Goal: Task Accomplishment & Management: Use online tool/utility

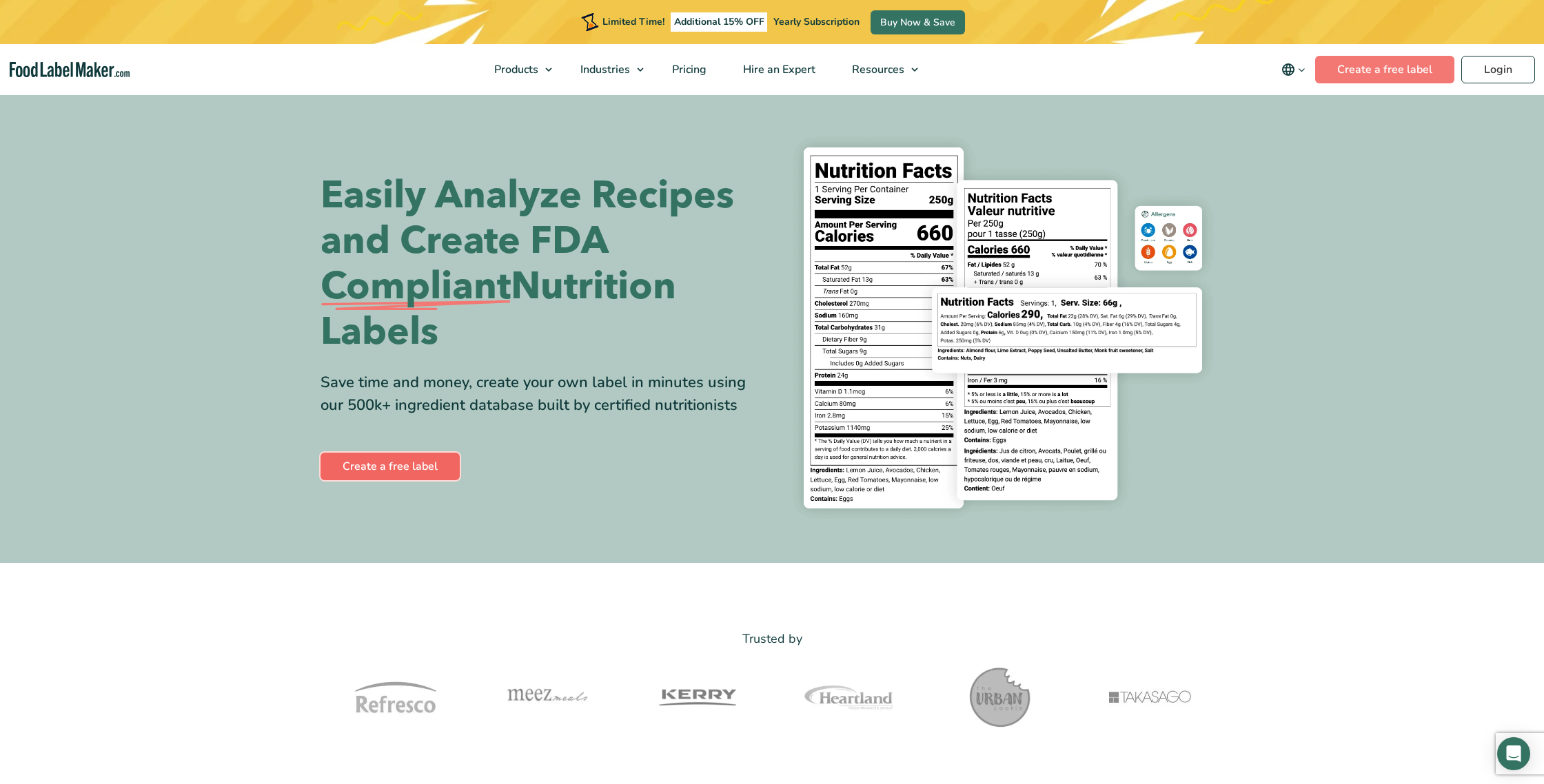
click at [405, 468] on link "Create a free label" at bounding box center [390, 466] width 139 height 27
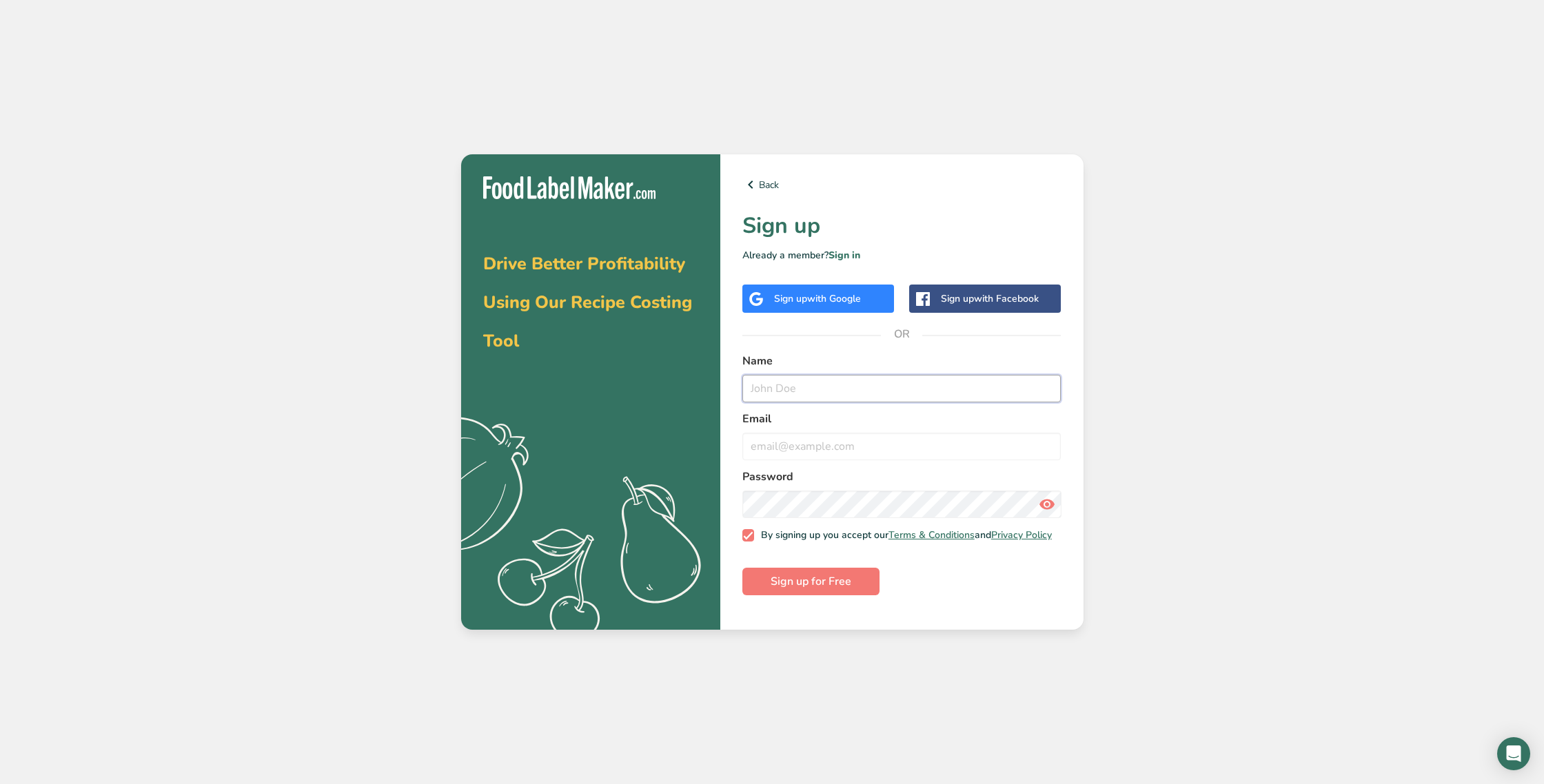
click at [786, 388] on input "text" at bounding box center [902, 388] width 319 height 27
type input "[PERSON_NAME]'s Mountain Cookies"
type input "[EMAIL_ADDRESS][DOMAIN_NAME]"
click at [801, 590] on span "Sign up for Free" at bounding box center [811, 582] width 81 height 17
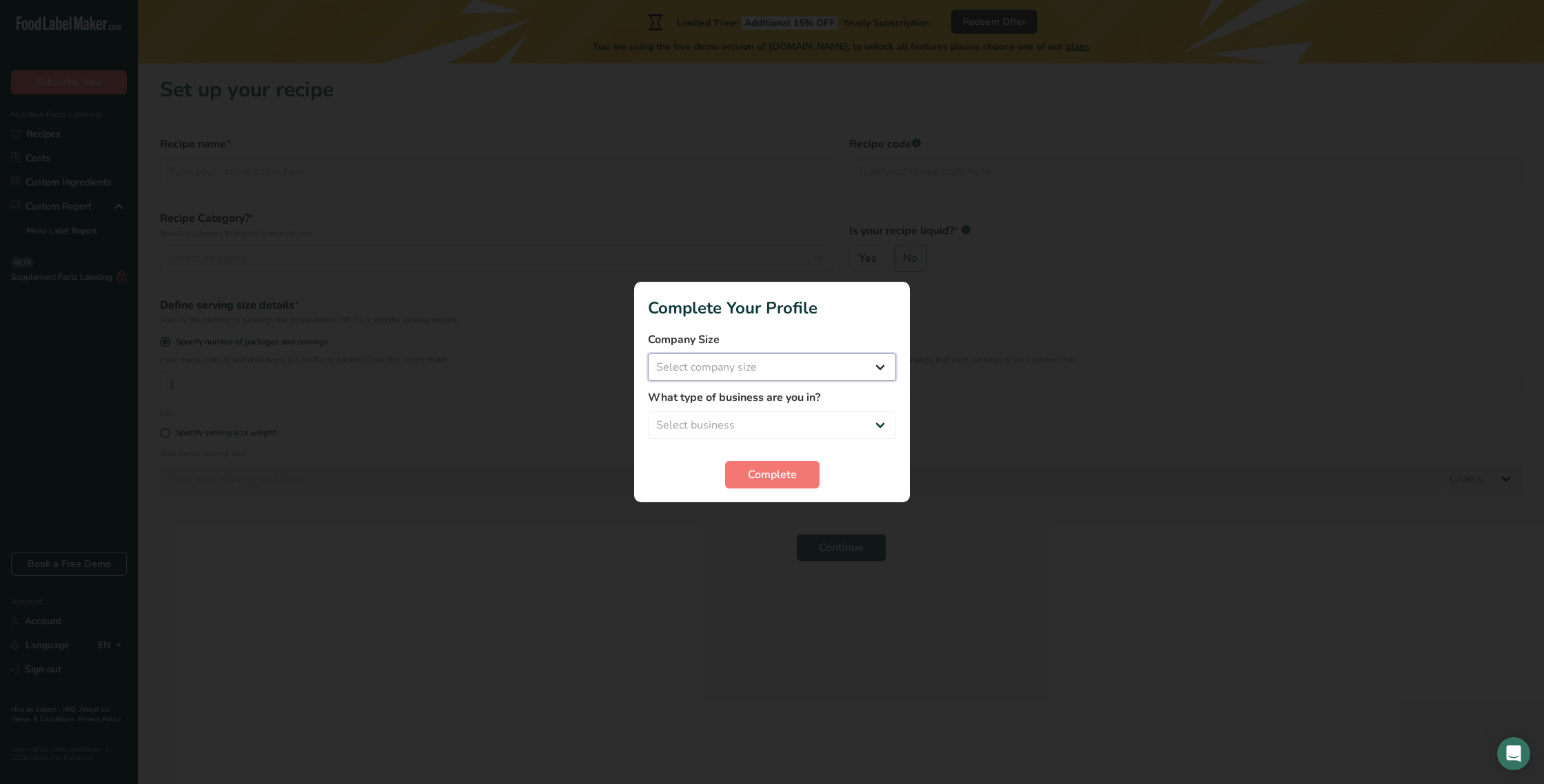
click at [701, 367] on select "Select company size Fewer than 10 Employees 10 to 50 Employees 51 to 500 Employ…" at bounding box center [772, 368] width 248 height 27
select select "2"
click at [648, 354] on select "Select company size Fewer than 10 Employees 10 to 50 Employees 51 to 500 Employ…" at bounding box center [772, 368] width 248 height 27
click at [678, 424] on select "Select business Packaged Food Manufacturer Restaurant & Cafe Bakery Meal Plans …" at bounding box center [772, 425] width 248 height 27
select select "3"
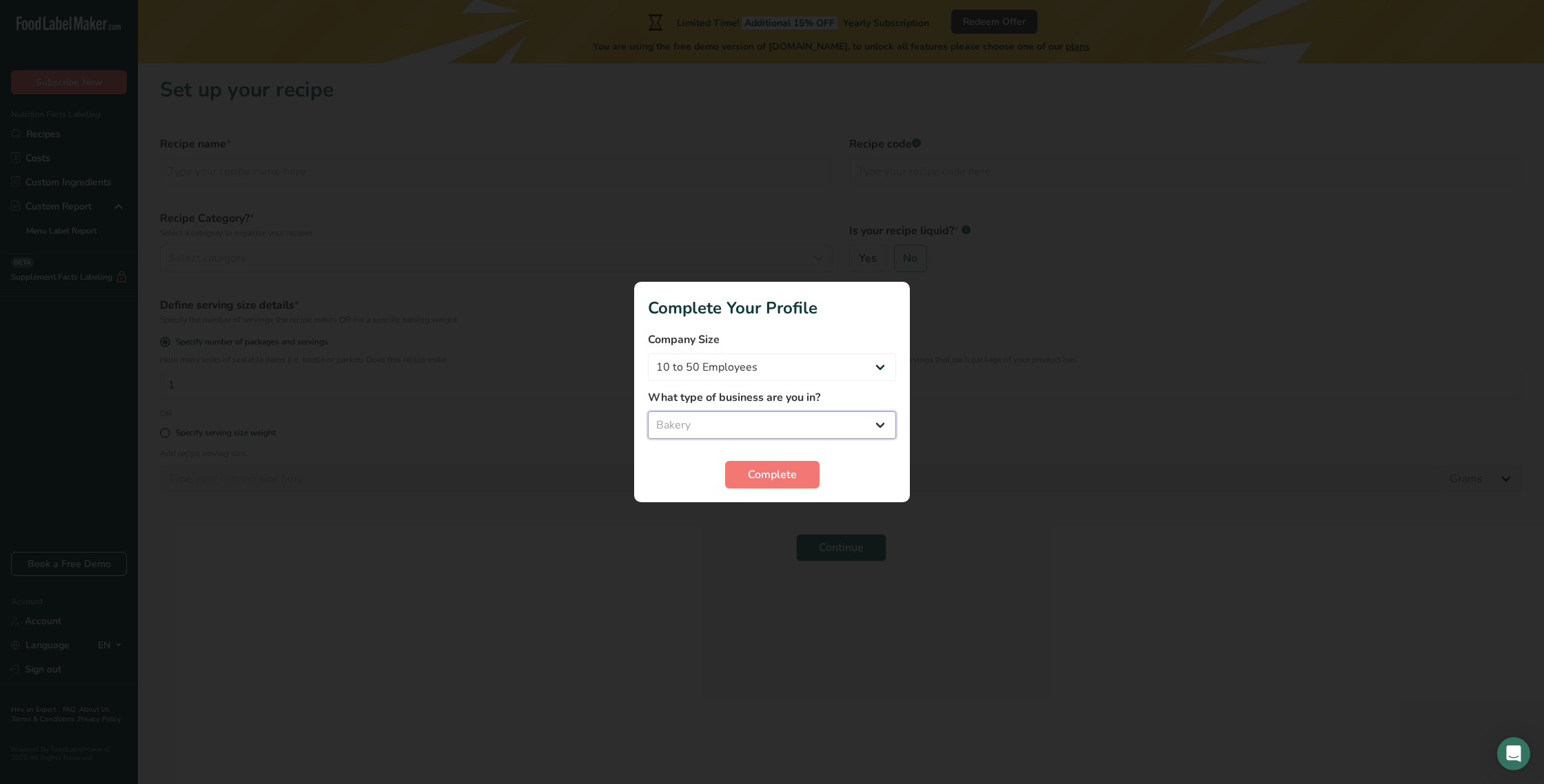
click at [648, 411] on select "Select business Packaged Food Manufacturer Restaurant & Cafe Bakery Meal Plans …" at bounding box center [772, 425] width 248 height 27
click at [768, 473] on span "Complete" at bounding box center [773, 475] width 49 height 17
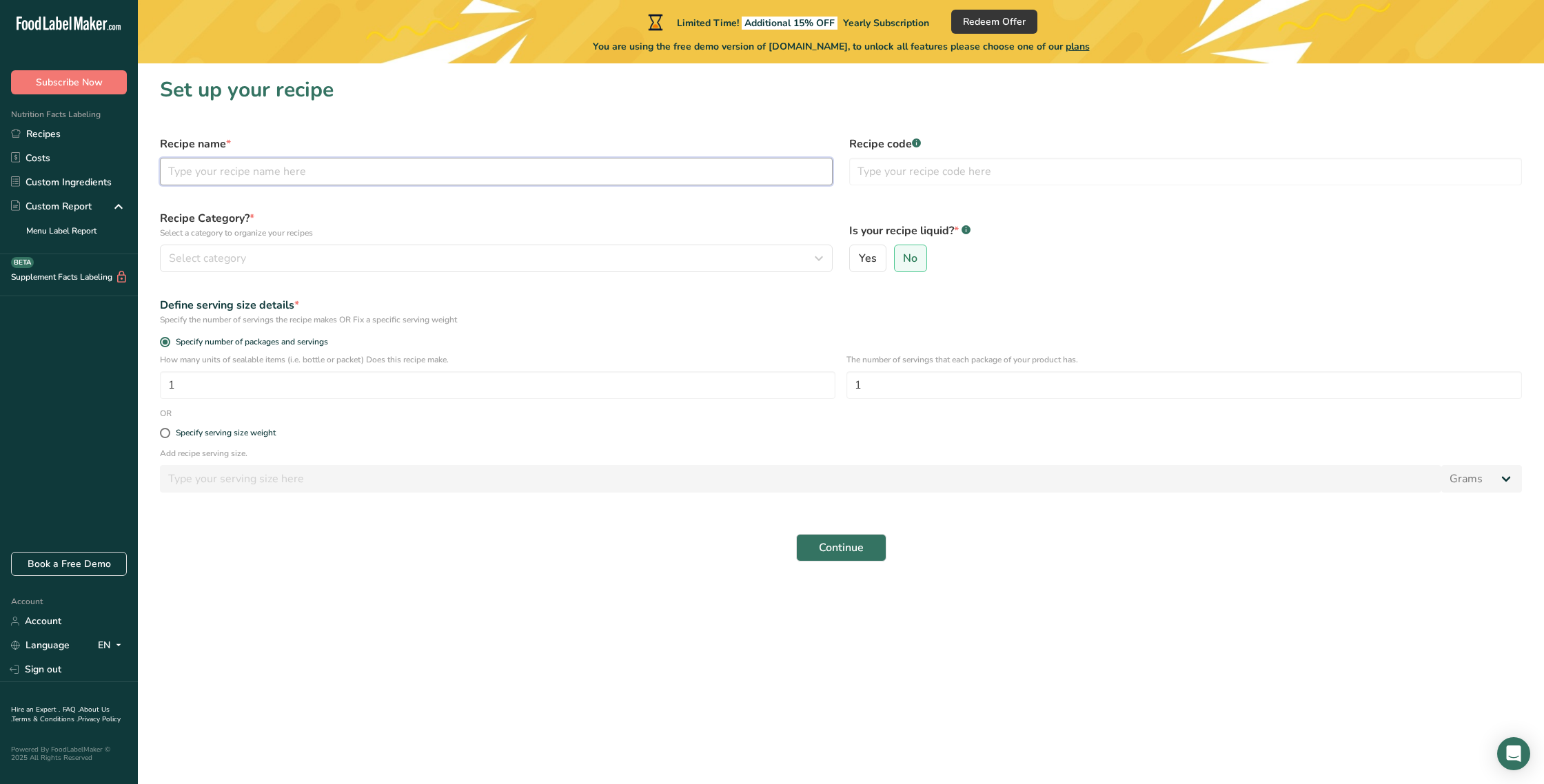
click at [203, 182] on input "text" at bounding box center [497, 172] width 673 height 27
type input "Chocolate Chip Cookie"
click at [198, 254] on span "Select category" at bounding box center [207, 258] width 77 height 17
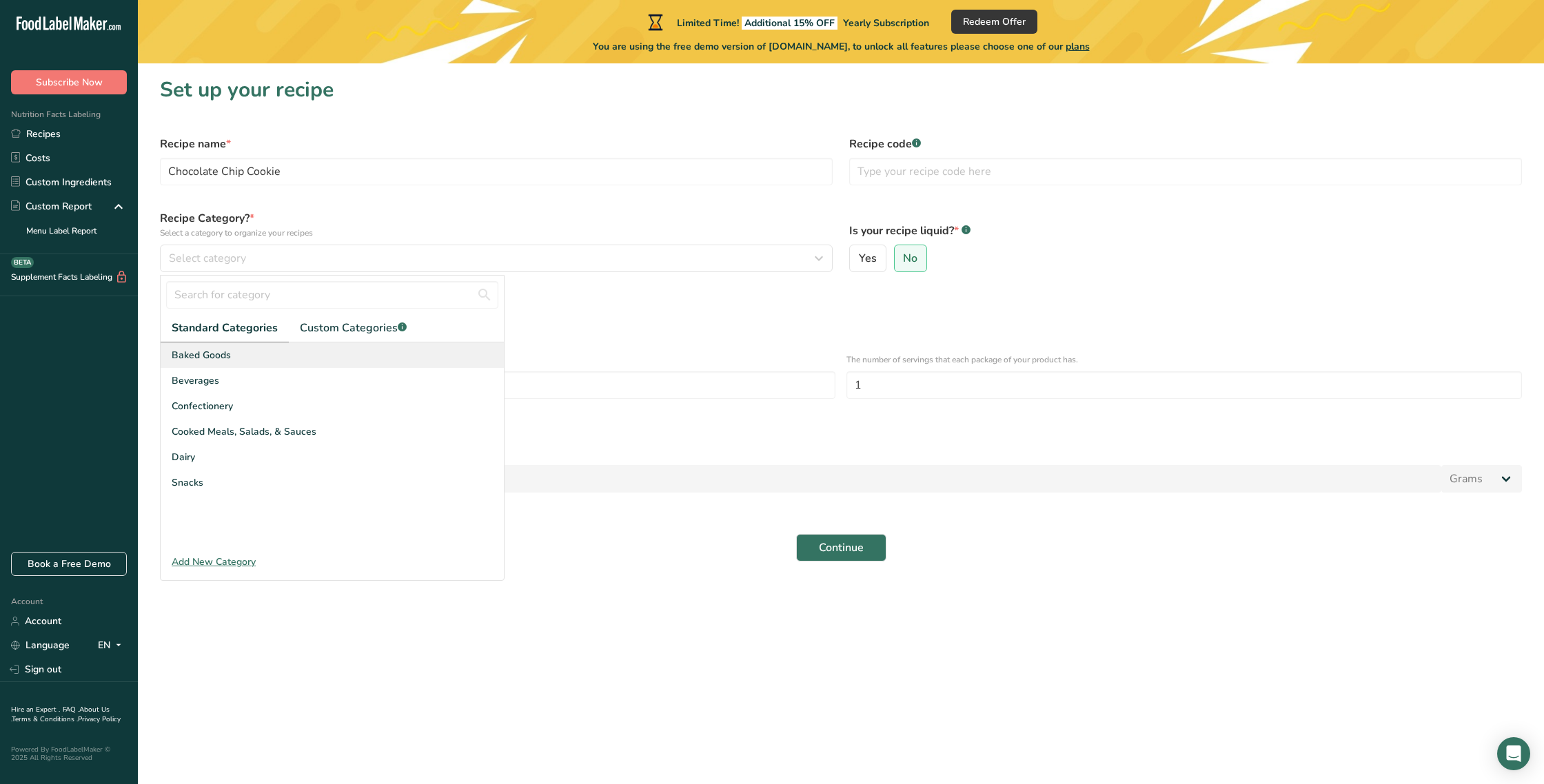
click at [179, 350] on span "Baked Goods" at bounding box center [201, 355] width 59 height 14
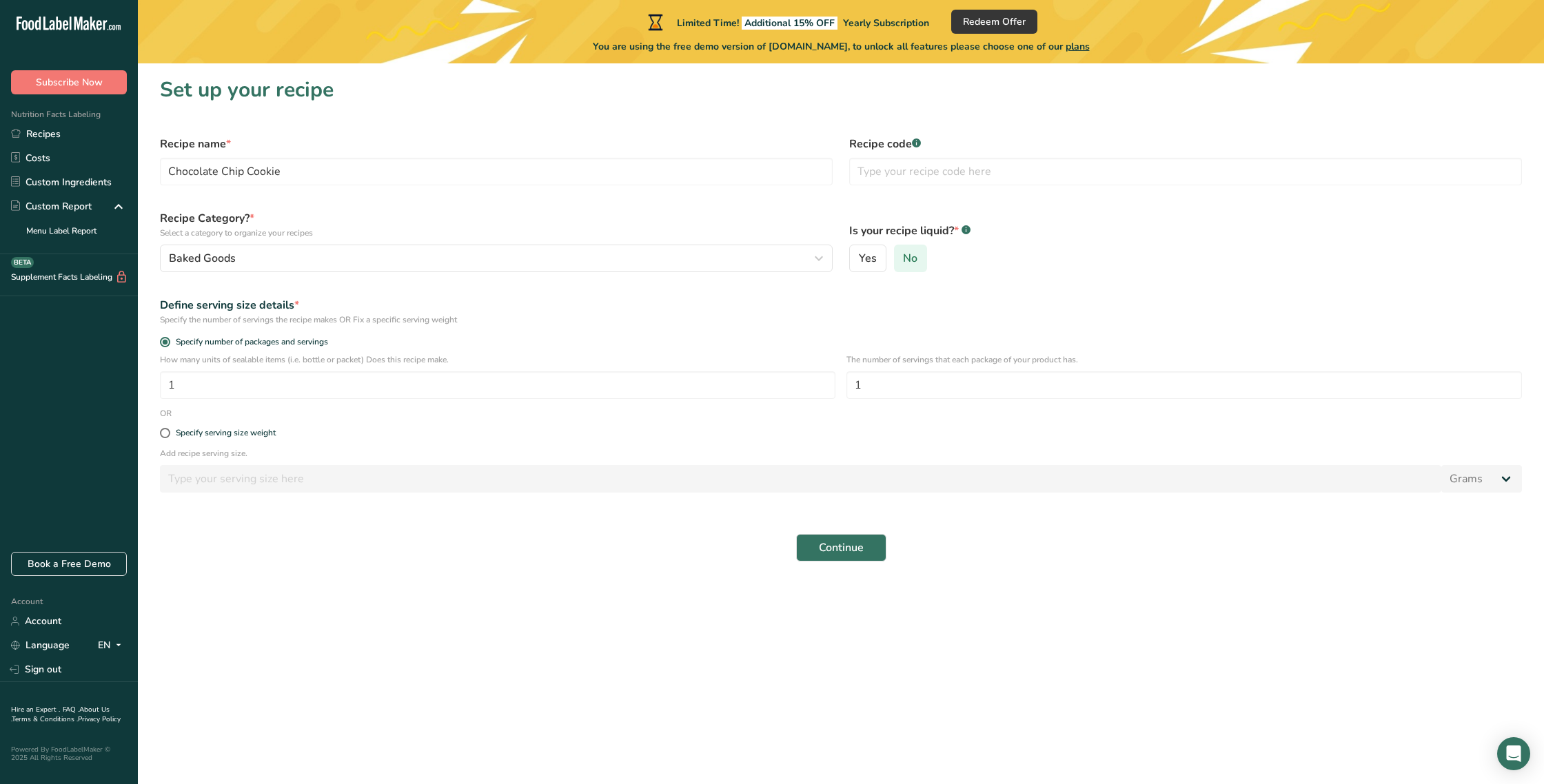
click at [913, 258] on span "No" at bounding box center [910, 258] width 14 height 14
click at [904, 258] on input "No" at bounding box center [899, 259] width 9 height 9
click at [164, 433] on span at bounding box center [165, 433] width 10 height 10
click at [164, 433] on input "Specify serving size weight" at bounding box center [164, 433] width 9 height 9
radio input "true"
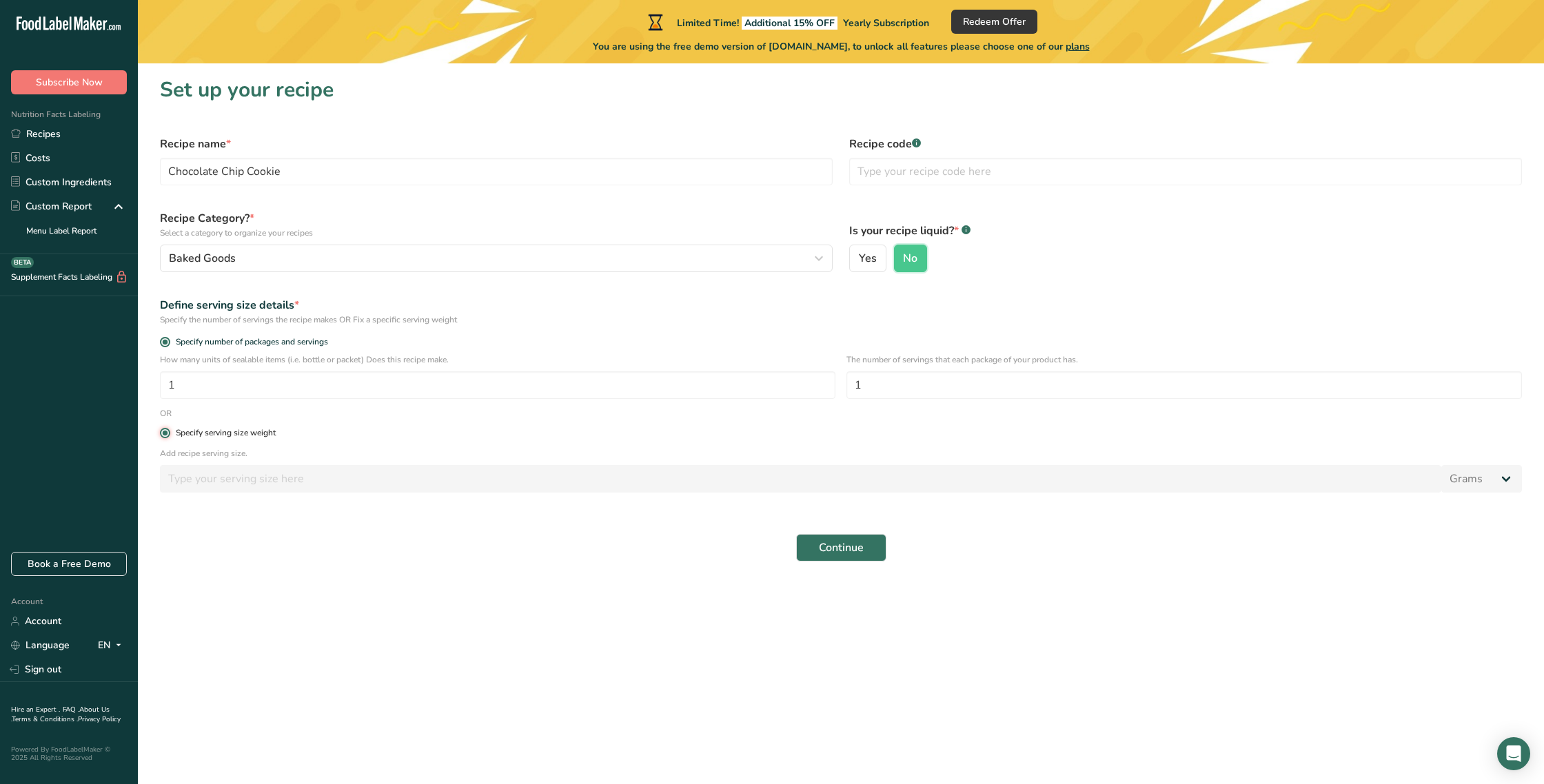
radio input "false"
click at [199, 476] on input "number" at bounding box center [801, 479] width 1282 height 27
type input "5"
click at [1512, 477] on select "Grams kg mg mcg lb oz l mL fl oz tbsp tsp cup qt gallon" at bounding box center [1482, 479] width 81 height 27
select select "5"
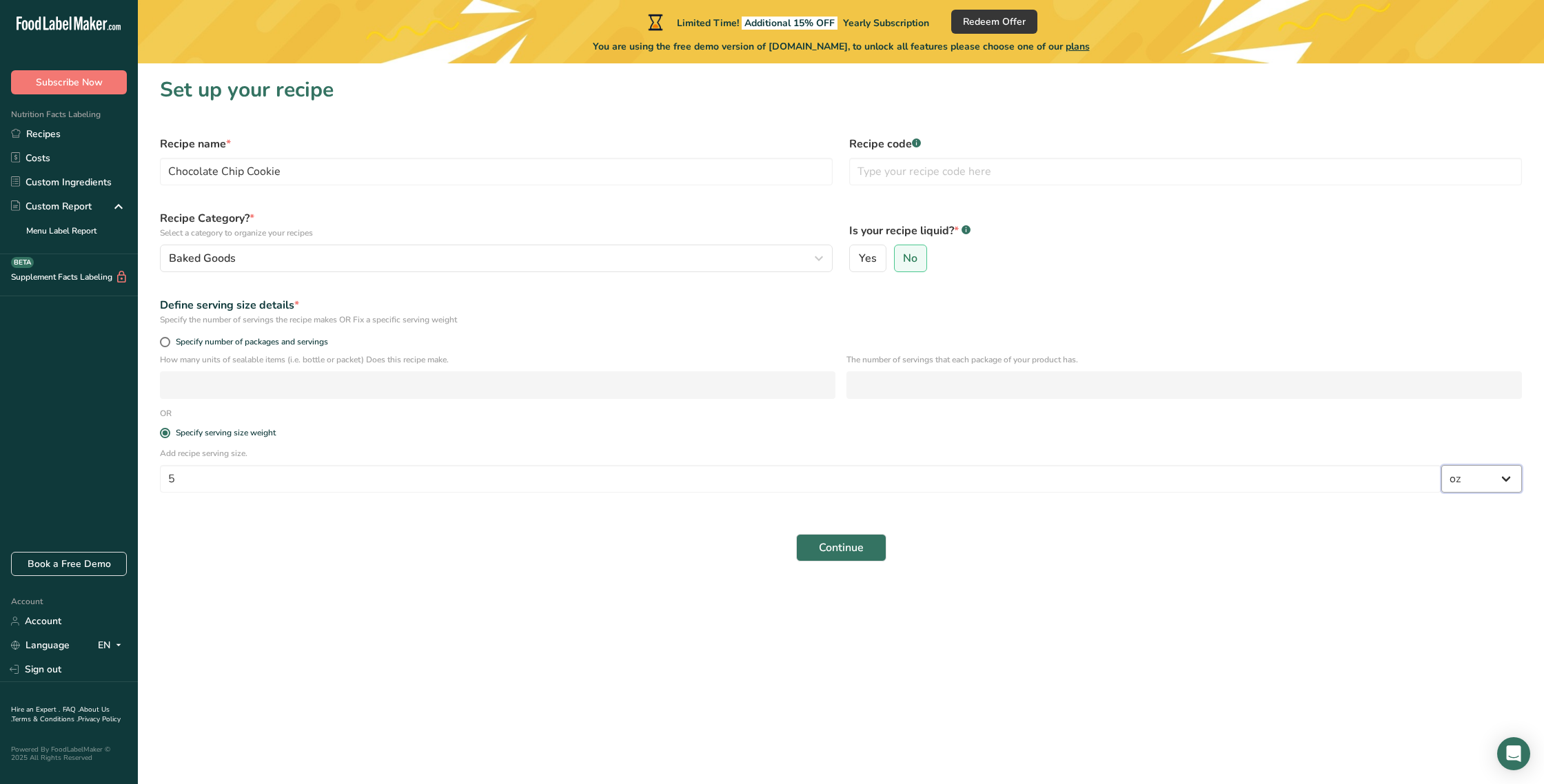
click at [1442, 466] on select "Grams kg mg mcg lb oz l mL fl oz tbsp tsp cup qt gallon" at bounding box center [1482, 479] width 81 height 27
click at [835, 548] on span "Continue" at bounding box center [841, 548] width 45 height 17
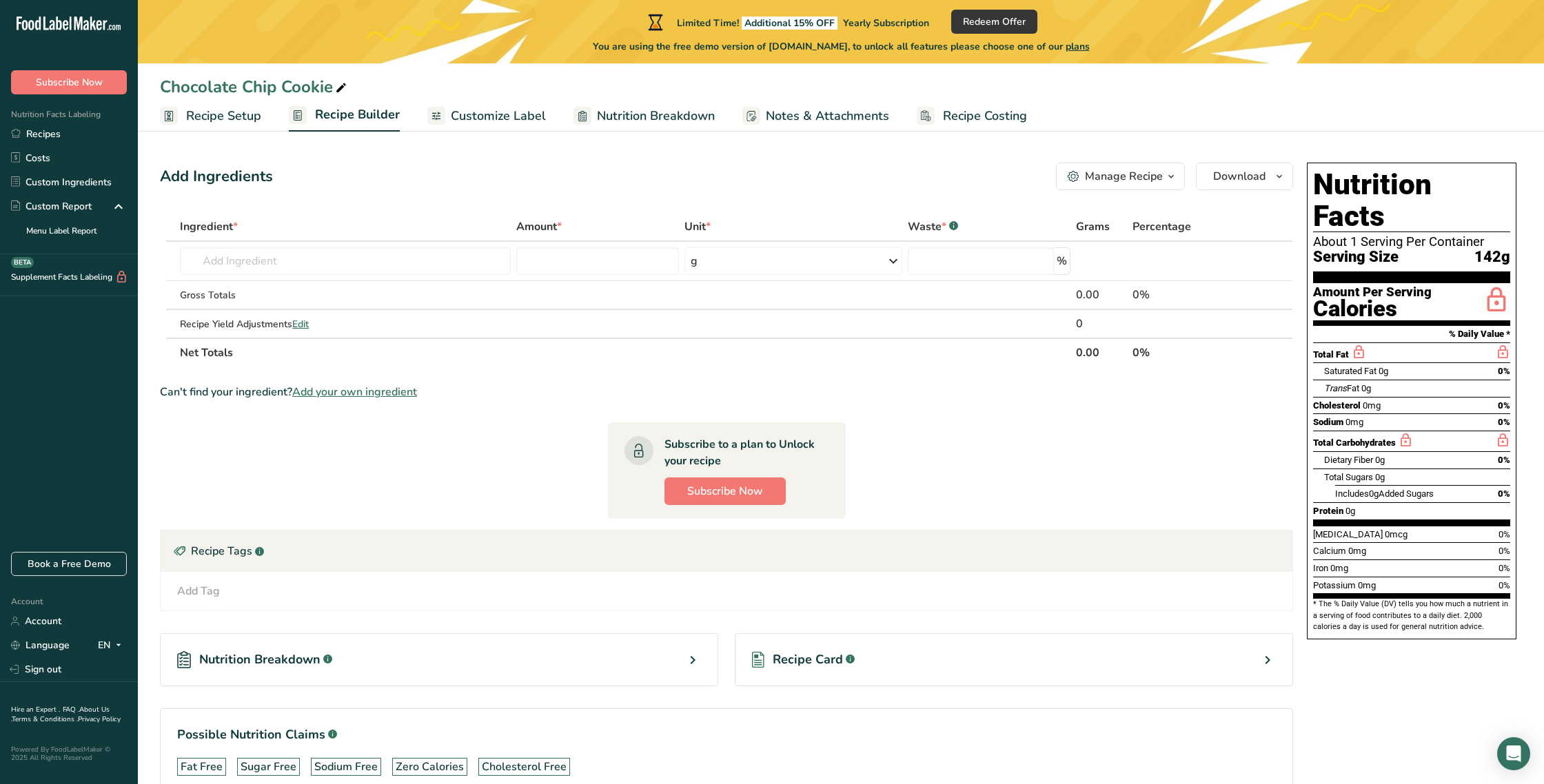
scroll to position [3, 0]
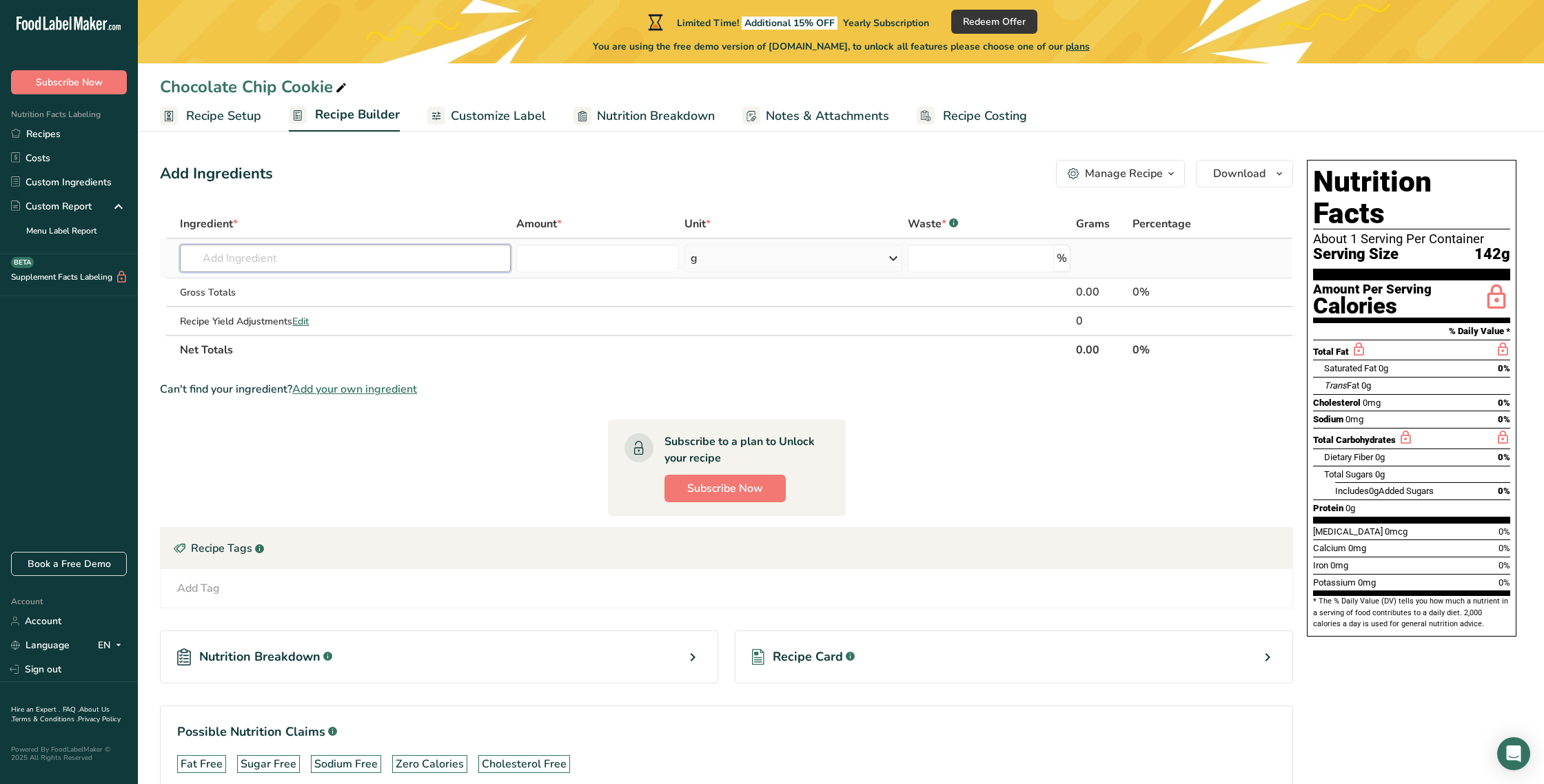
click at [201, 259] on input "text" at bounding box center [345, 259] width 330 height 27
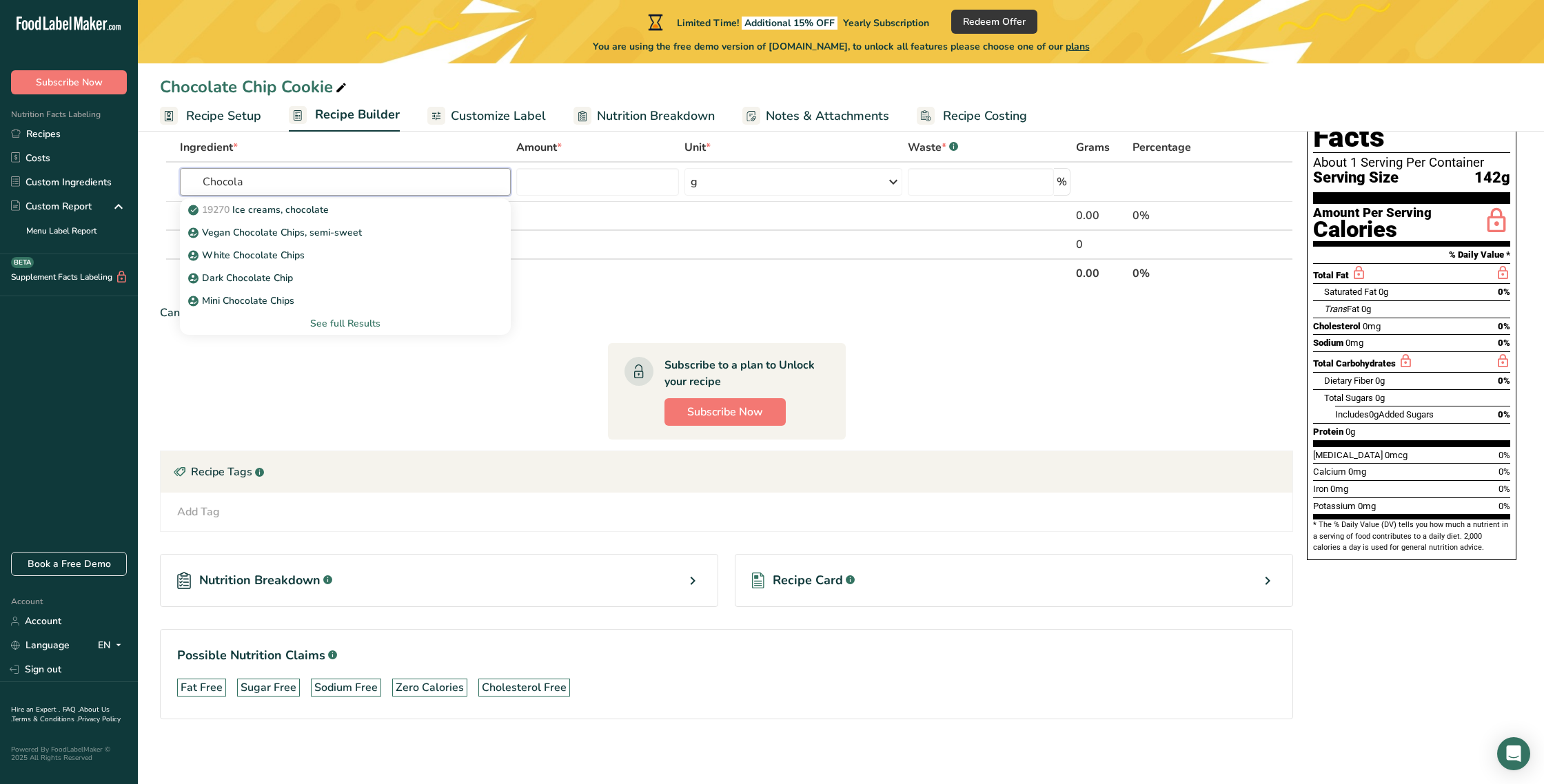
scroll to position [80, 0]
type input "Chocolate chips"
click at [255, 303] on p "Chocolate Chips" at bounding box center [232, 300] width 83 height 14
type input "Chocolate Chips"
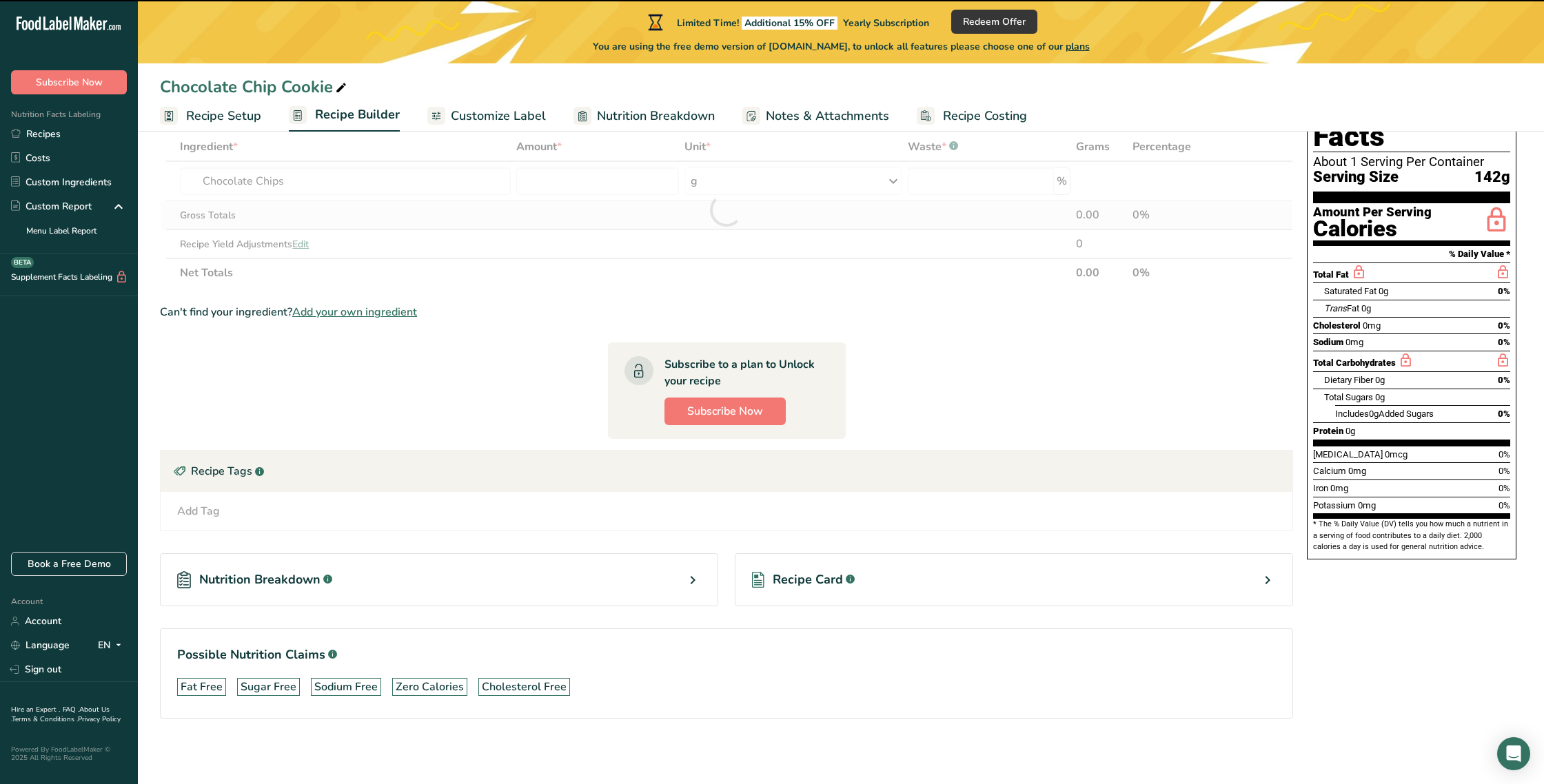
type input "0"
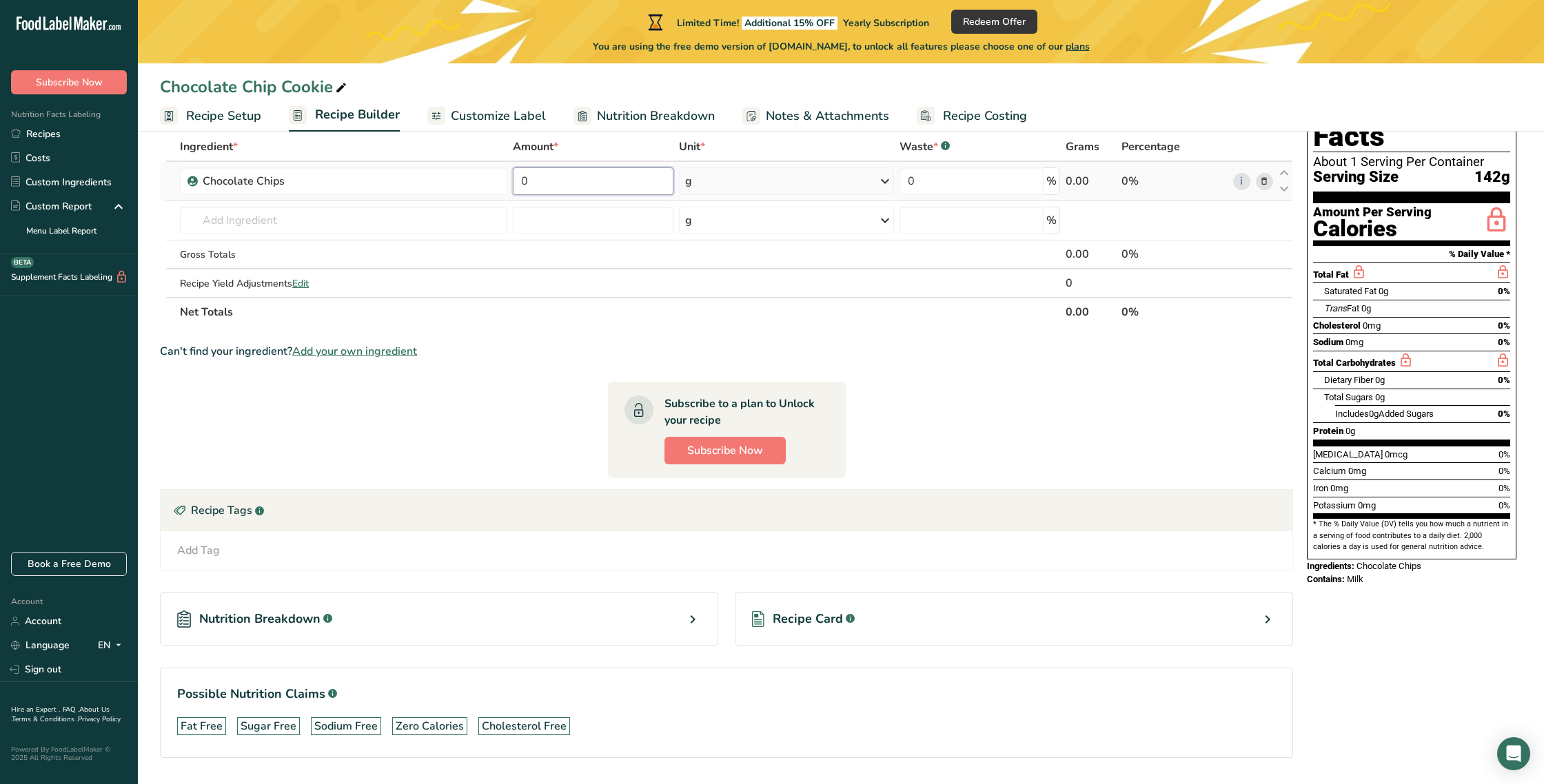
click at [573, 184] on input "0" at bounding box center [593, 181] width 161 height 27
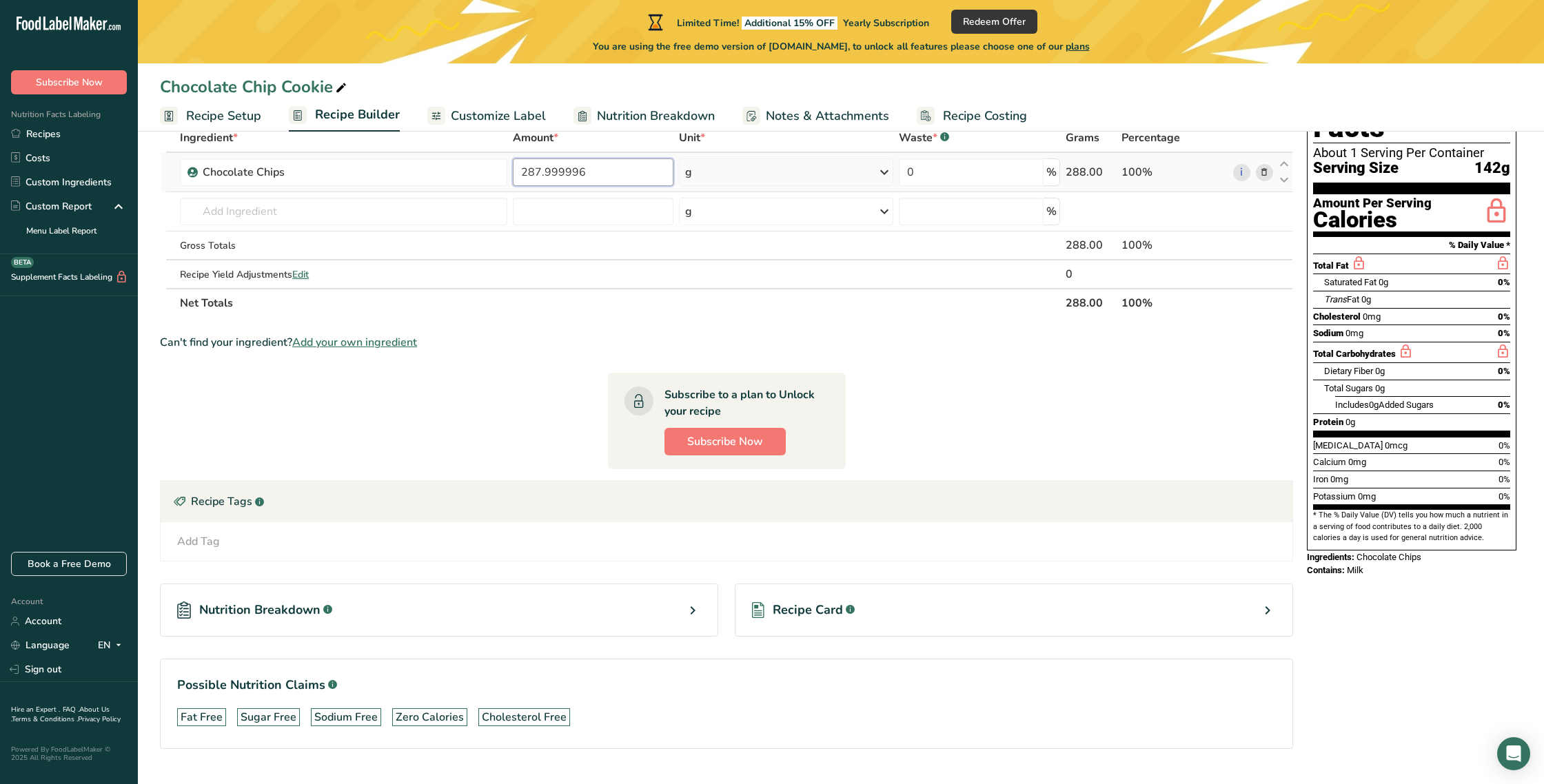
type input "287.999996"
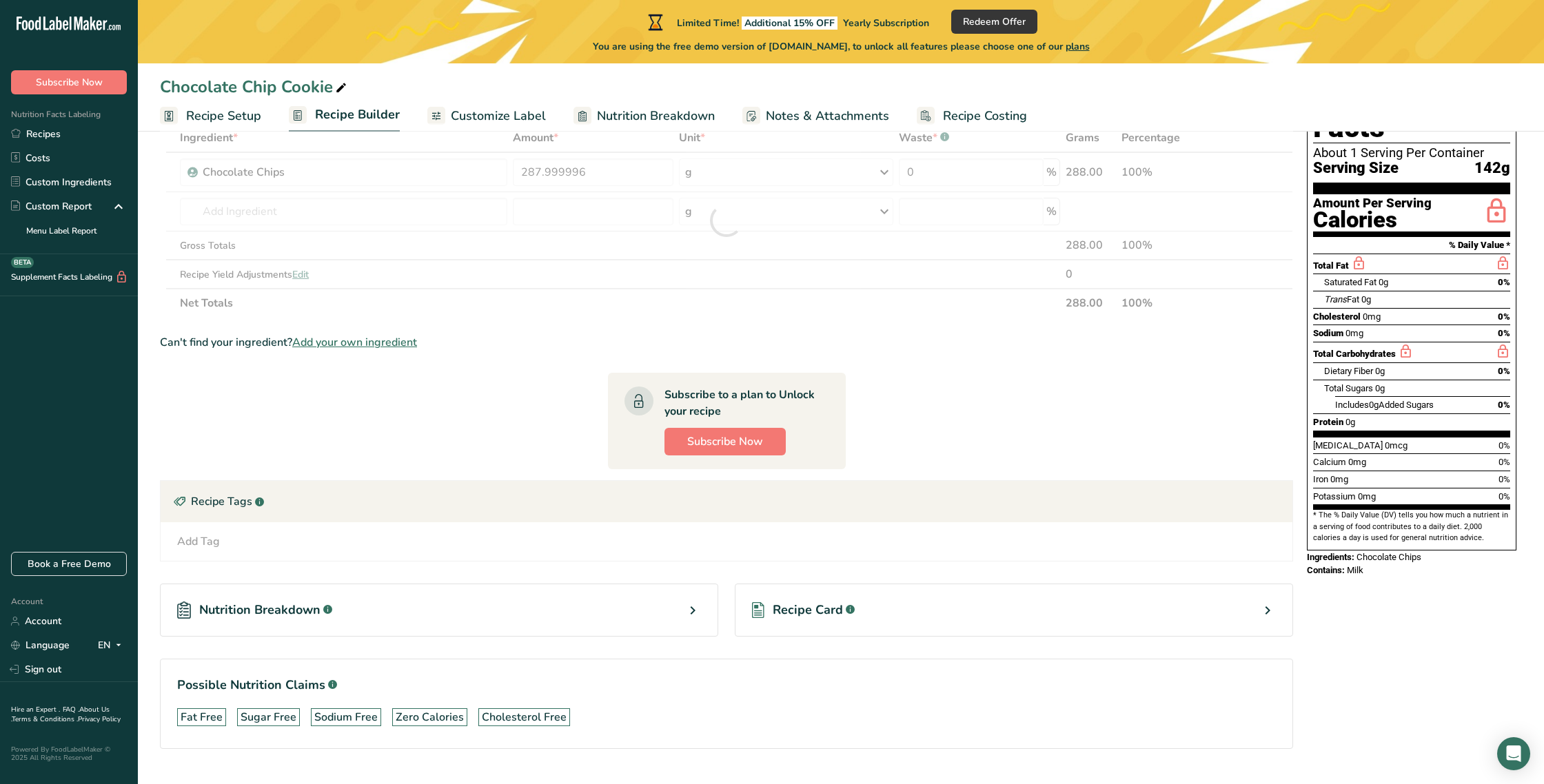
click at [760, 174] on div "Ingredient * Amount * Unit * Waste * .a-a{fill:#347362;}.b-a{fill:#fff;} Grams …" at bounding box center [727, 220] width 1133 height 195
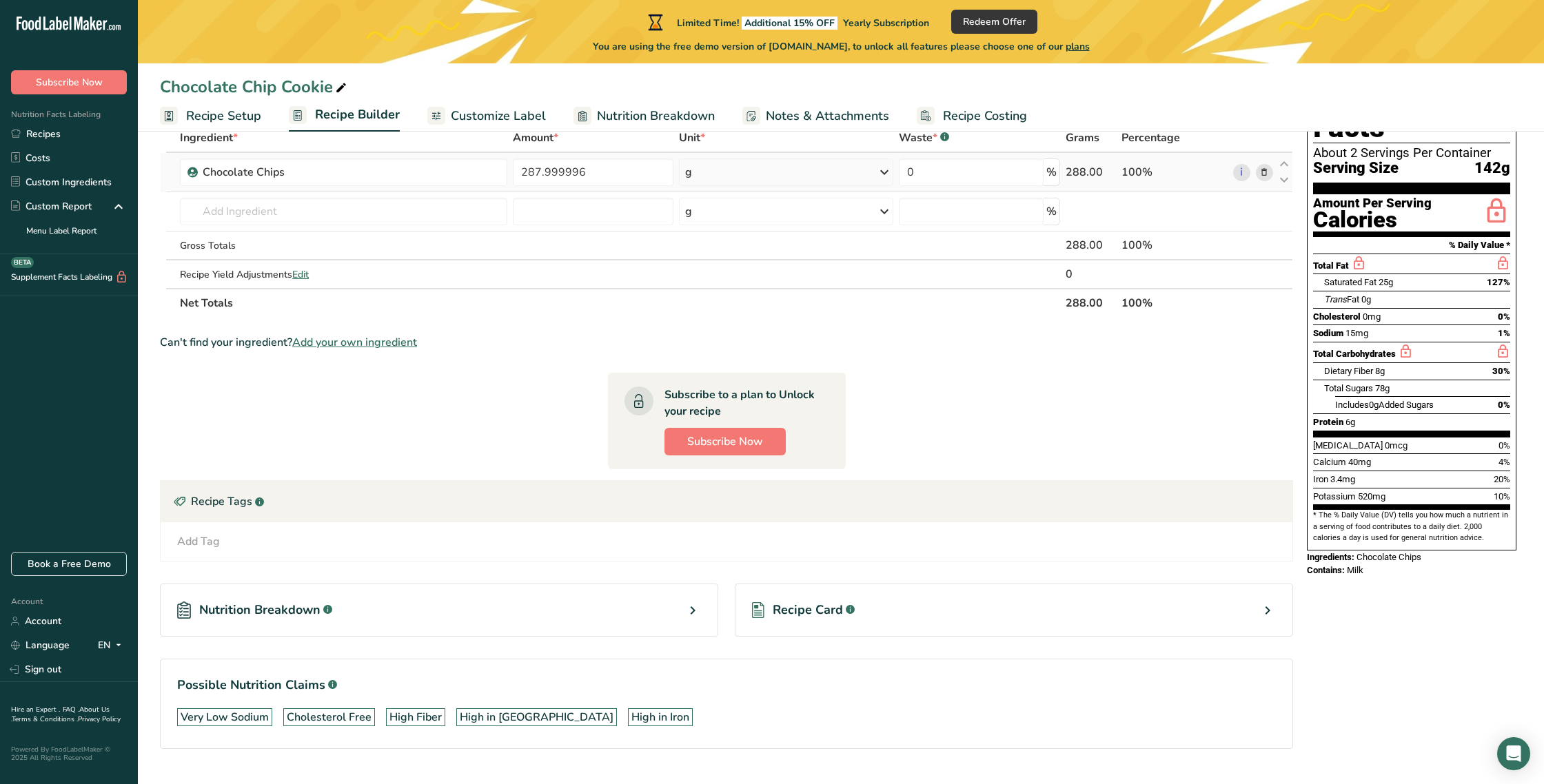
click at [886, 171] on icon at bounding box center [884, 172] width 17 height 24
click at [701, 283] on div "See more" at bounding box center [745, 282] width 116 height 14
click at [691, 324] on div "oz" at bounding box center [745, 324] width 116 height 20
click at [206, 213] on input "text" at bounding box center [343, 212] width 327 height 27
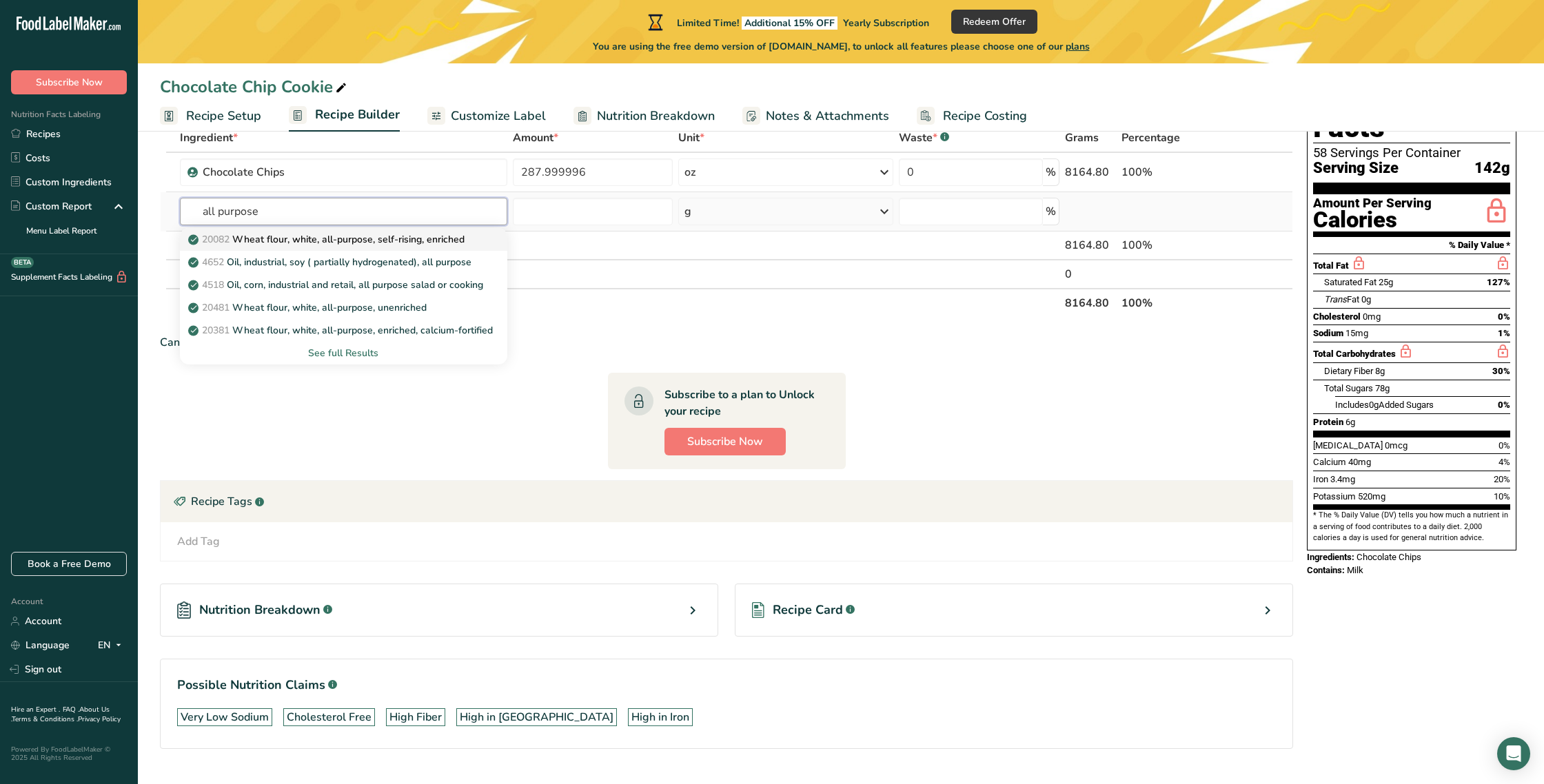
type input "all purpose"
click at [266, 244] on p "20082 Wheat flour, white, all-purpose, self-rising, enriched" at bounding box center [328, 239] width 274 height 14
type input "Wheat flour, white, all-purpose, self-rising, enriched"
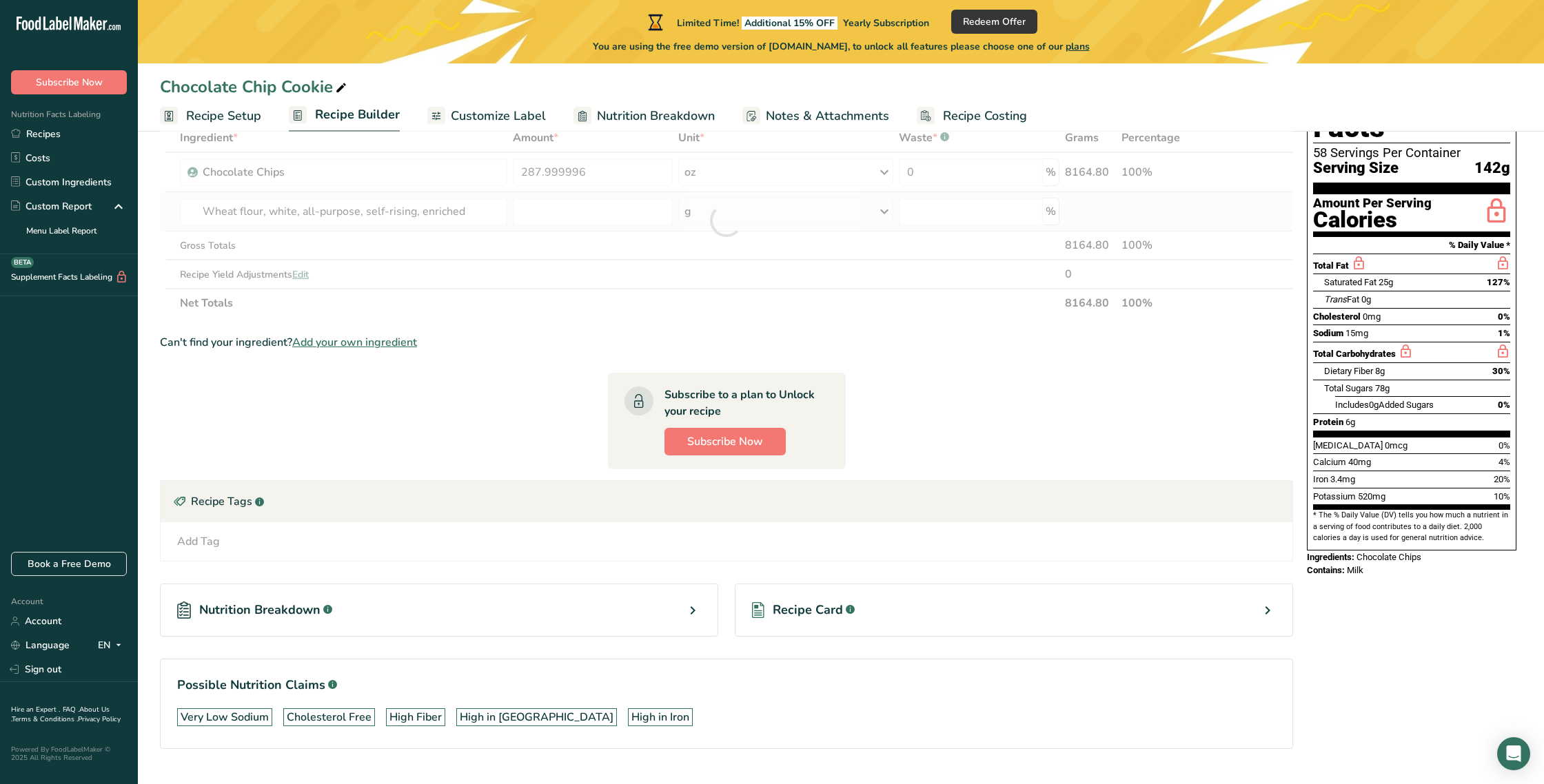
scroll to position [91, 0]
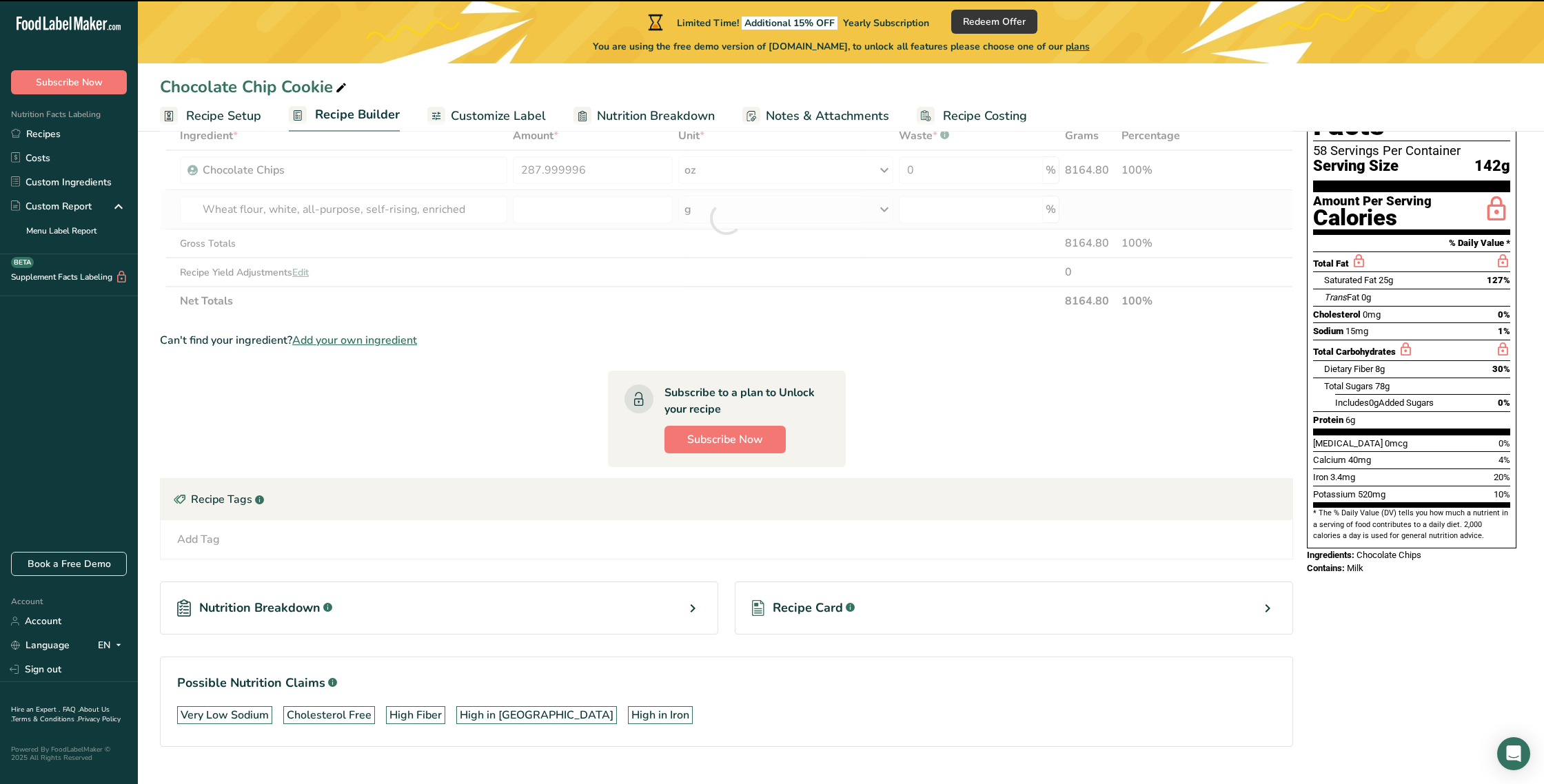
type input "0"
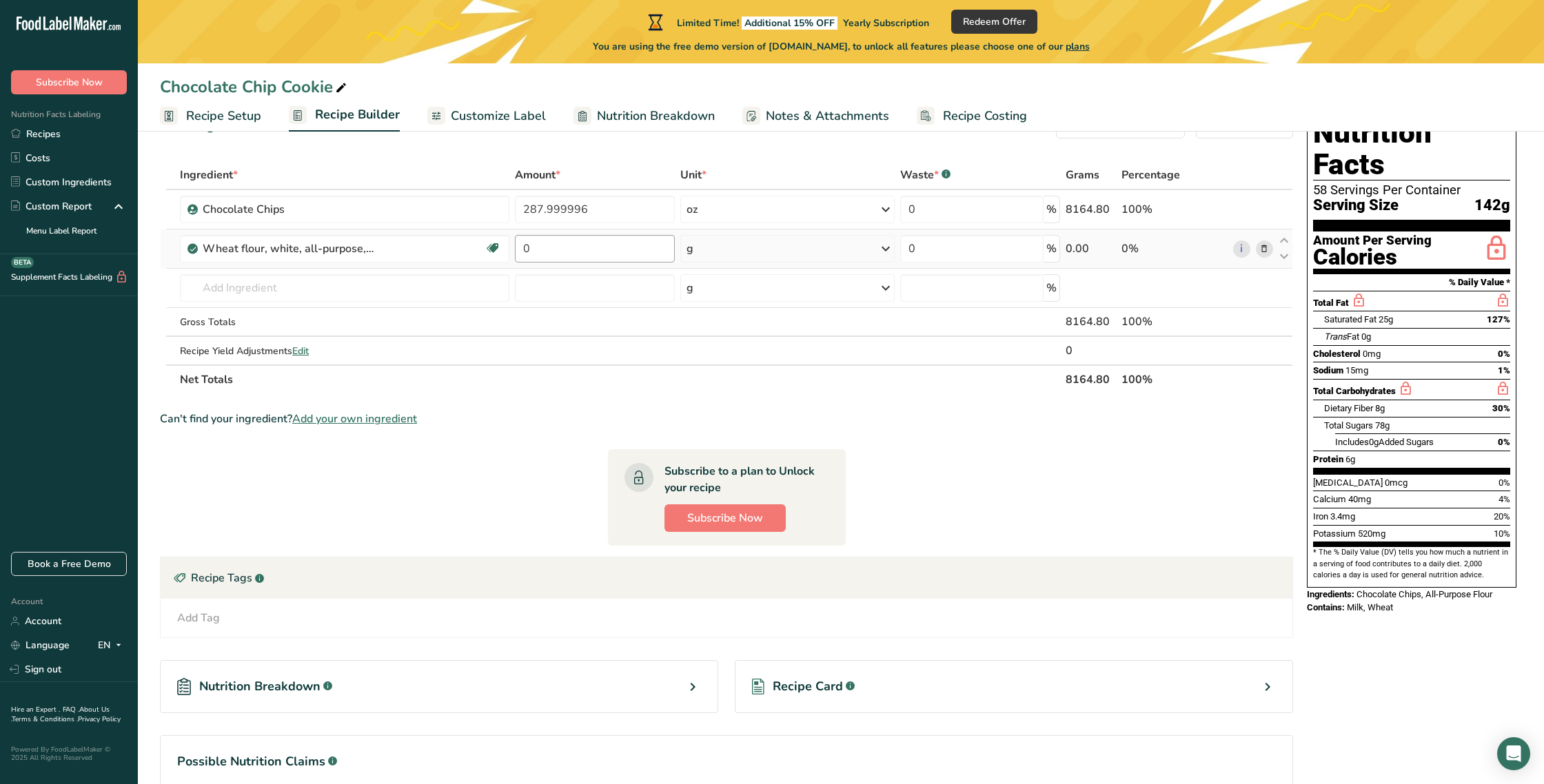
scroll to position [51, 0]
click at [554, 254] on input "0" at bounding box center [595, 249] width 160 height 27
type input "10"
click at [724, 249] on div "Ingredient * Amount * Unit * Waste * .a-a{fill:#347362;}.b-a{fill:#fff;} Grams …" at bounding box center [727, 278] width 1133 height 233
click at [884, 249] on icon at bounding box center [886, 249] width 17 height 24
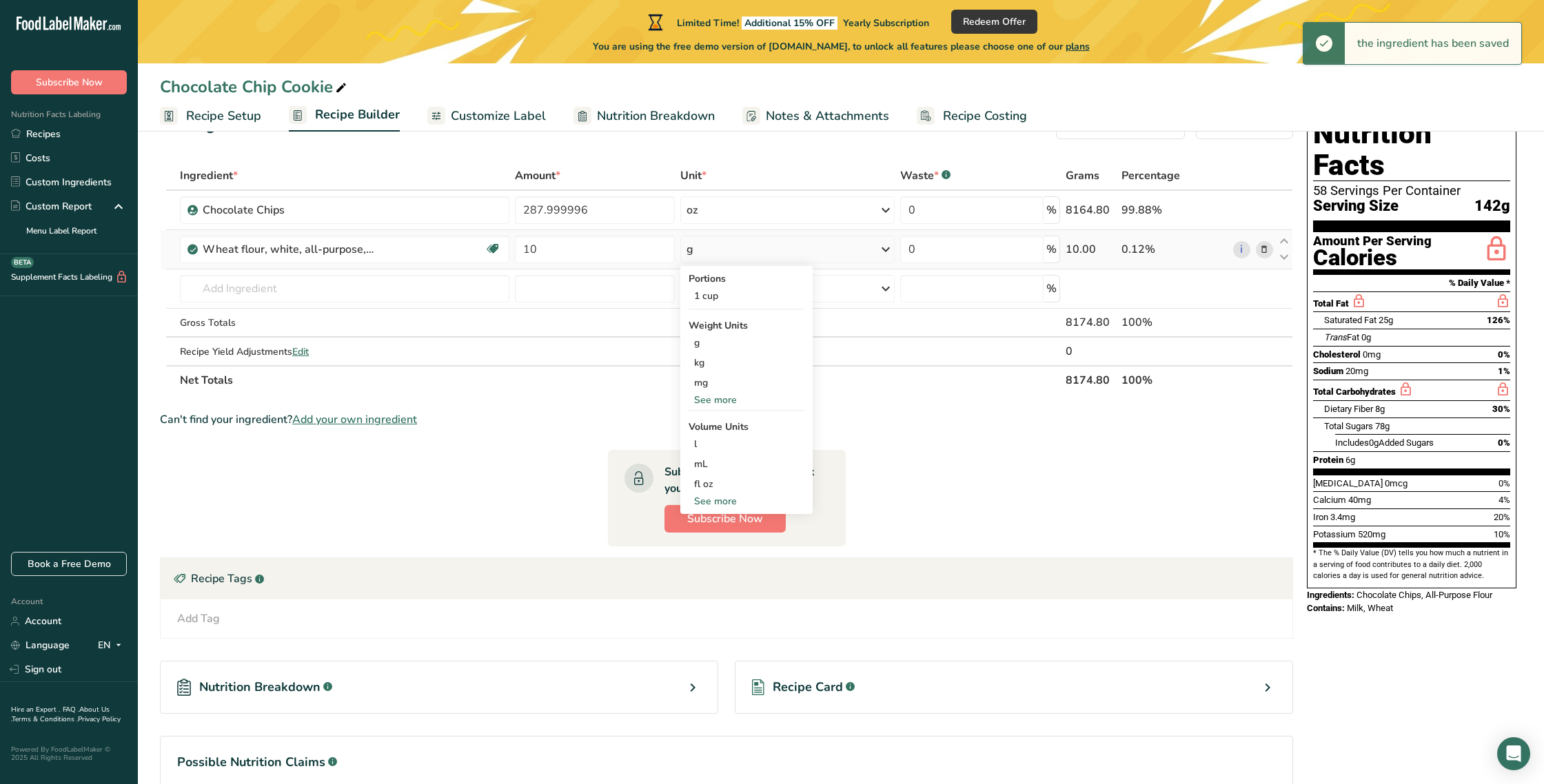
scroll to position [49, 0]
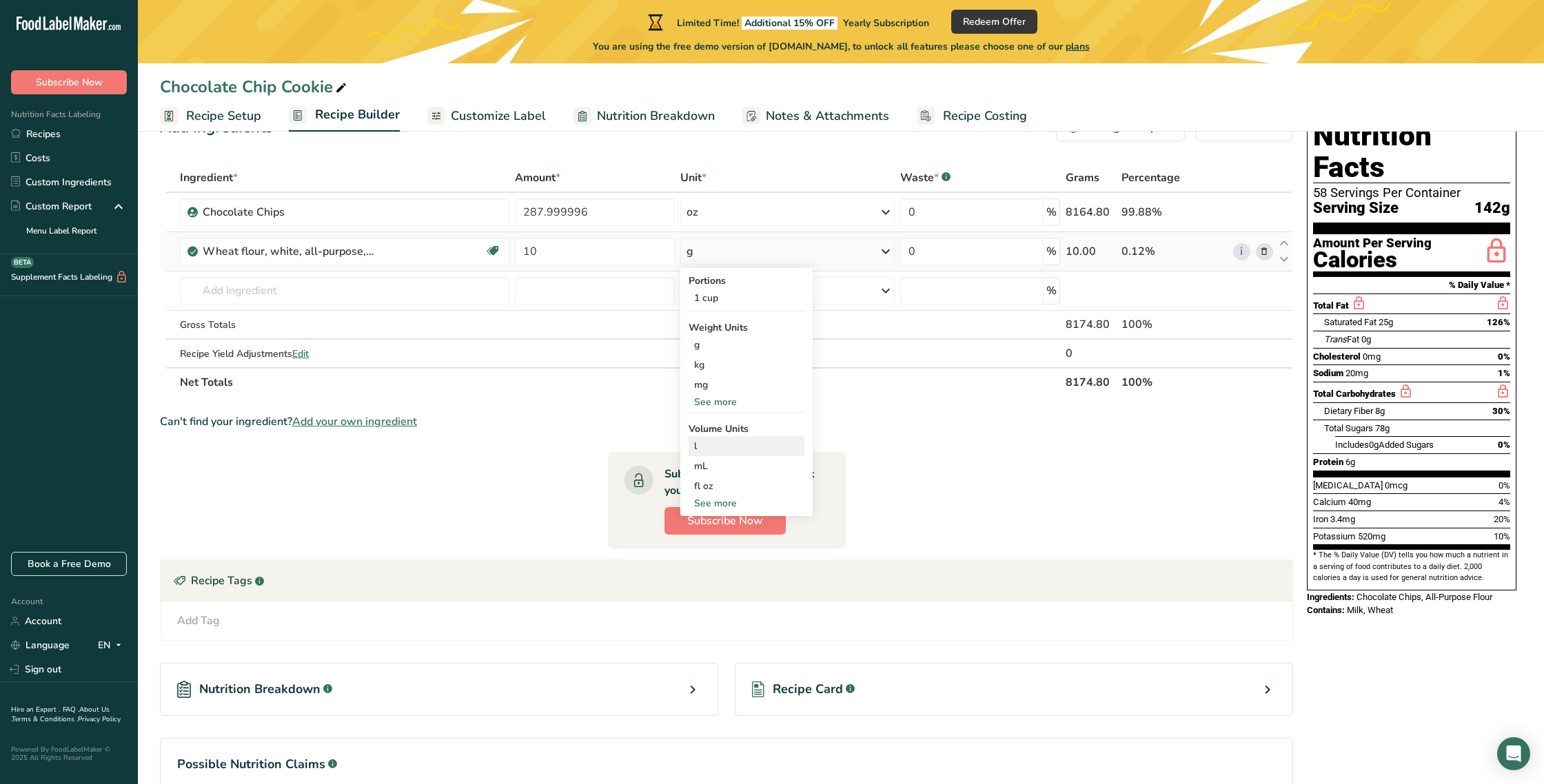
click at [706, 448] on div "l" at bounding box center [746, 446] width 105 height 14
click at [706, 404] on div "See more" at bounding box center [746, 402] width 116 height 14
click at [701, 424] on div "lb" at bounding box center [746, 425] width 116 height 20
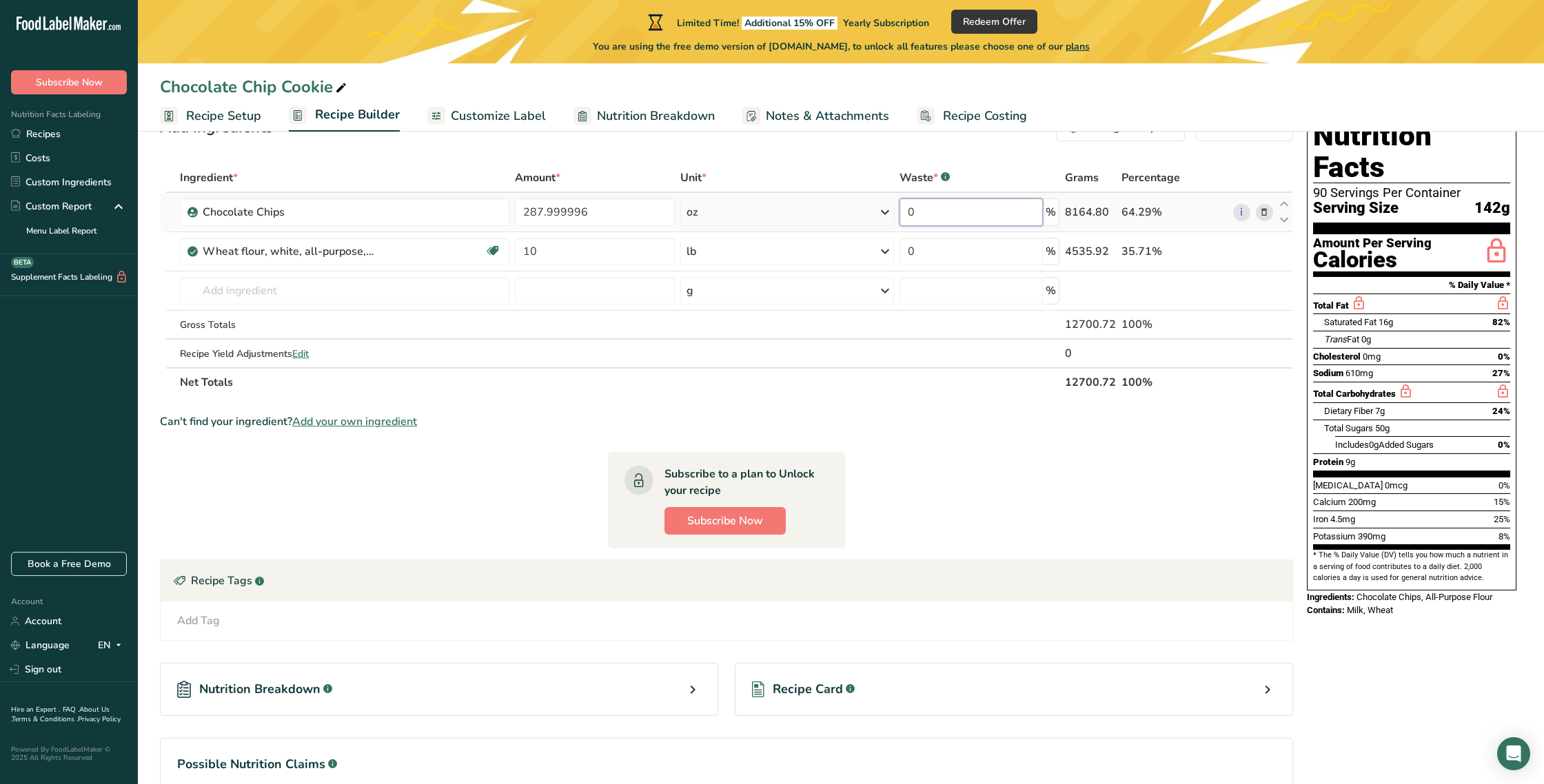
click at [940, 220] on input "0" at bounding box center [971, 212] width 143 height 27
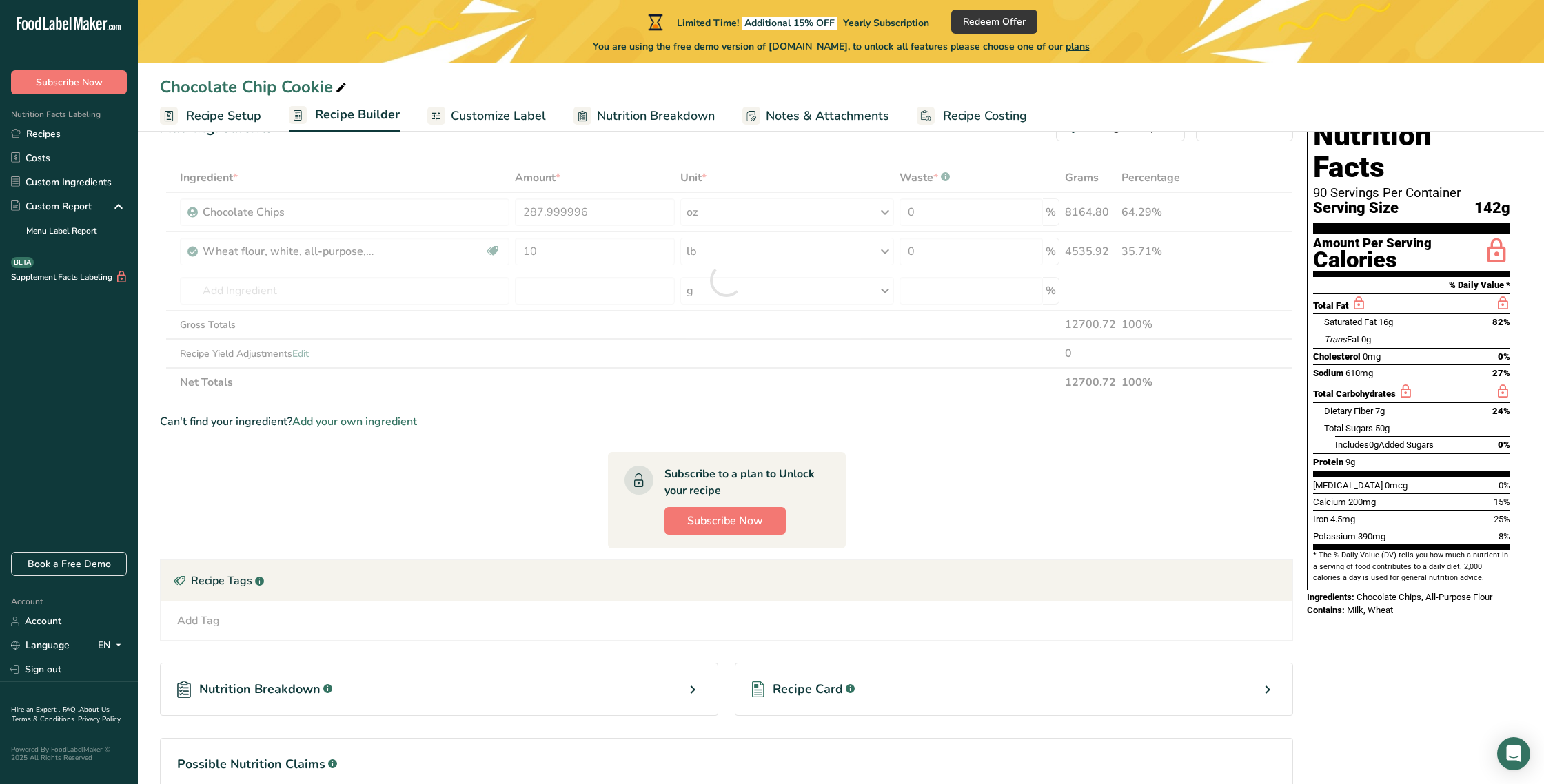
click at [994, 158] on div "Add Ingredients Manage Recipe Delete Recipe Duplicate Recipe Scale Recipe Save …" at bounding box center [731, 490] width 1142 height 765
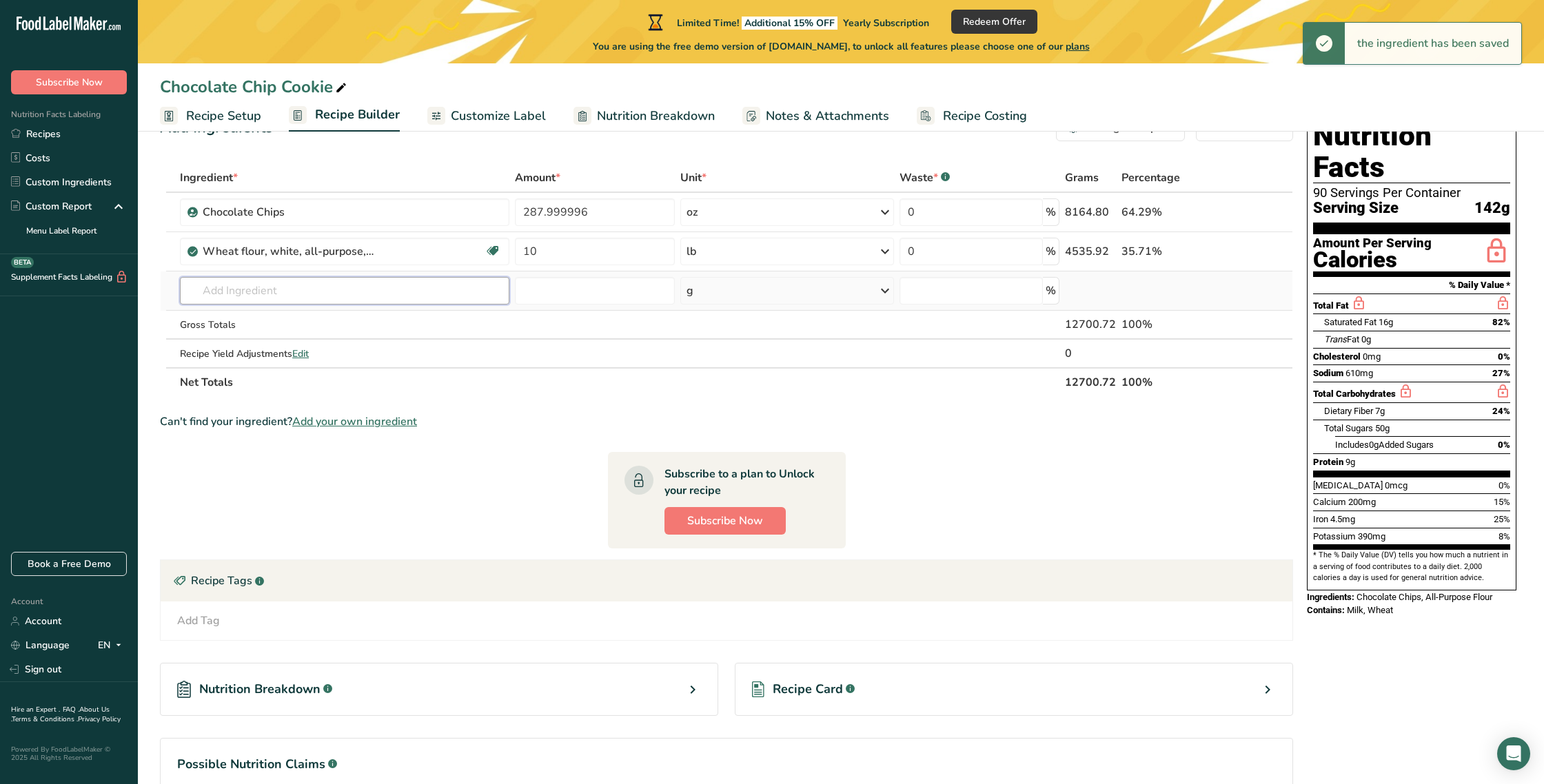
click at [231, 295] on input "text" at bounding box center [345, 290] width 329 height 27
click at [215, 292] on input "text" at bounding box center [345, 290] width 329 height 27
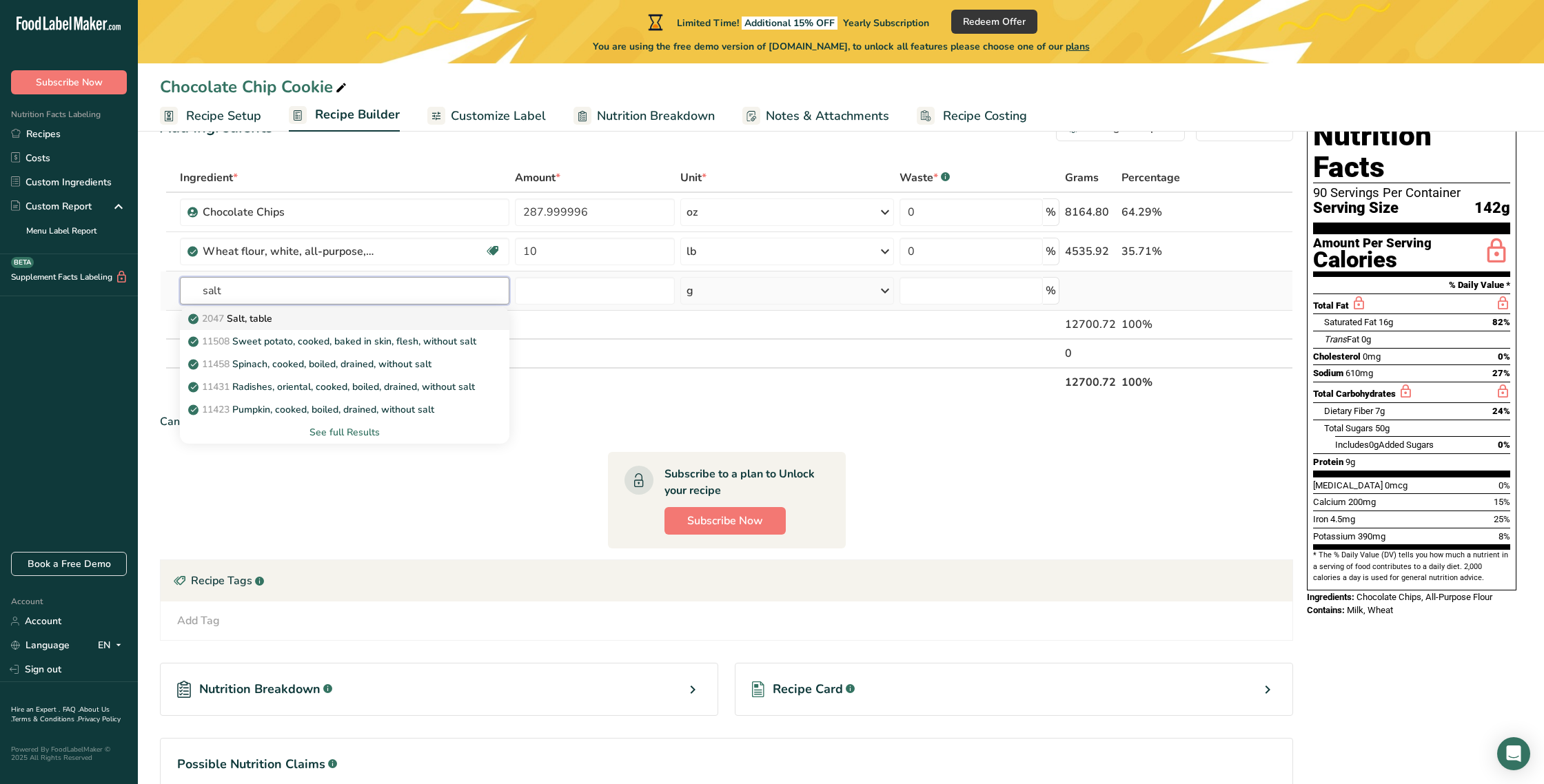
type input "salt"
click at [258, 318] on p "2047 Salt, table" at bounding box center [231, 318] width 81 height 14
type input "Salt, table"
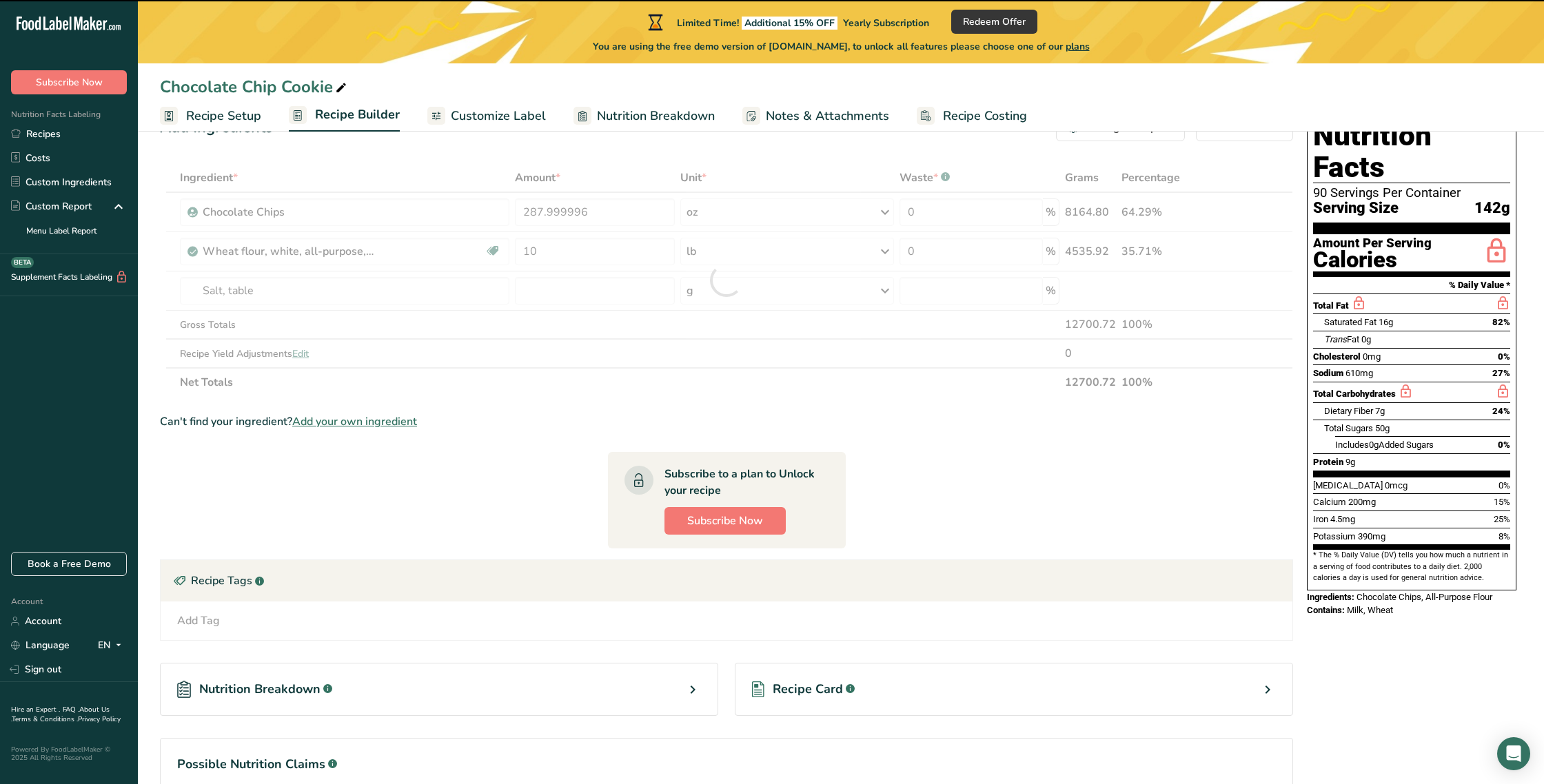
type input "0"
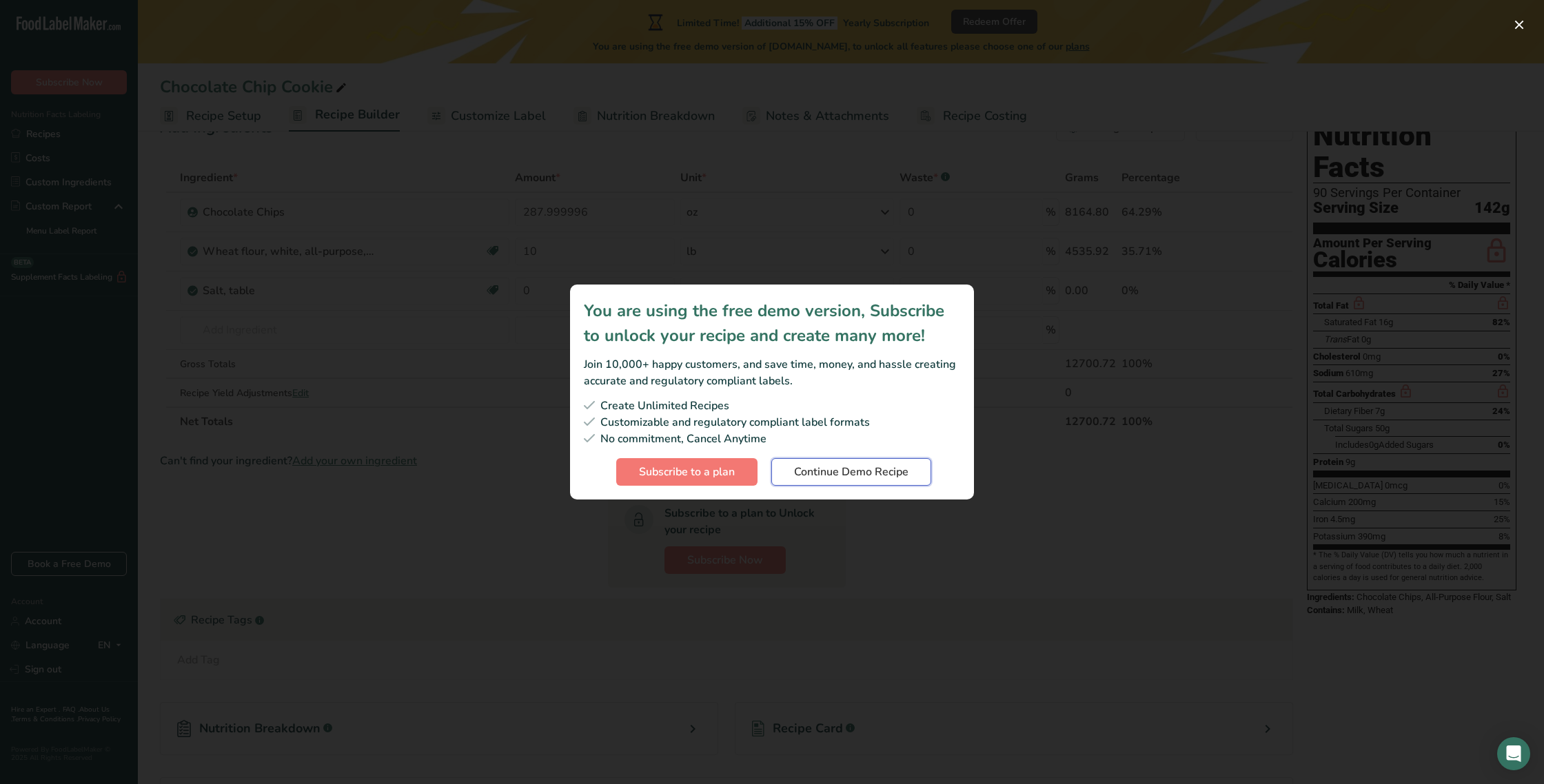
click at [838, 468] on span "Continue Demo Recipe" at bounding box center [851, 472] width 115 height 17
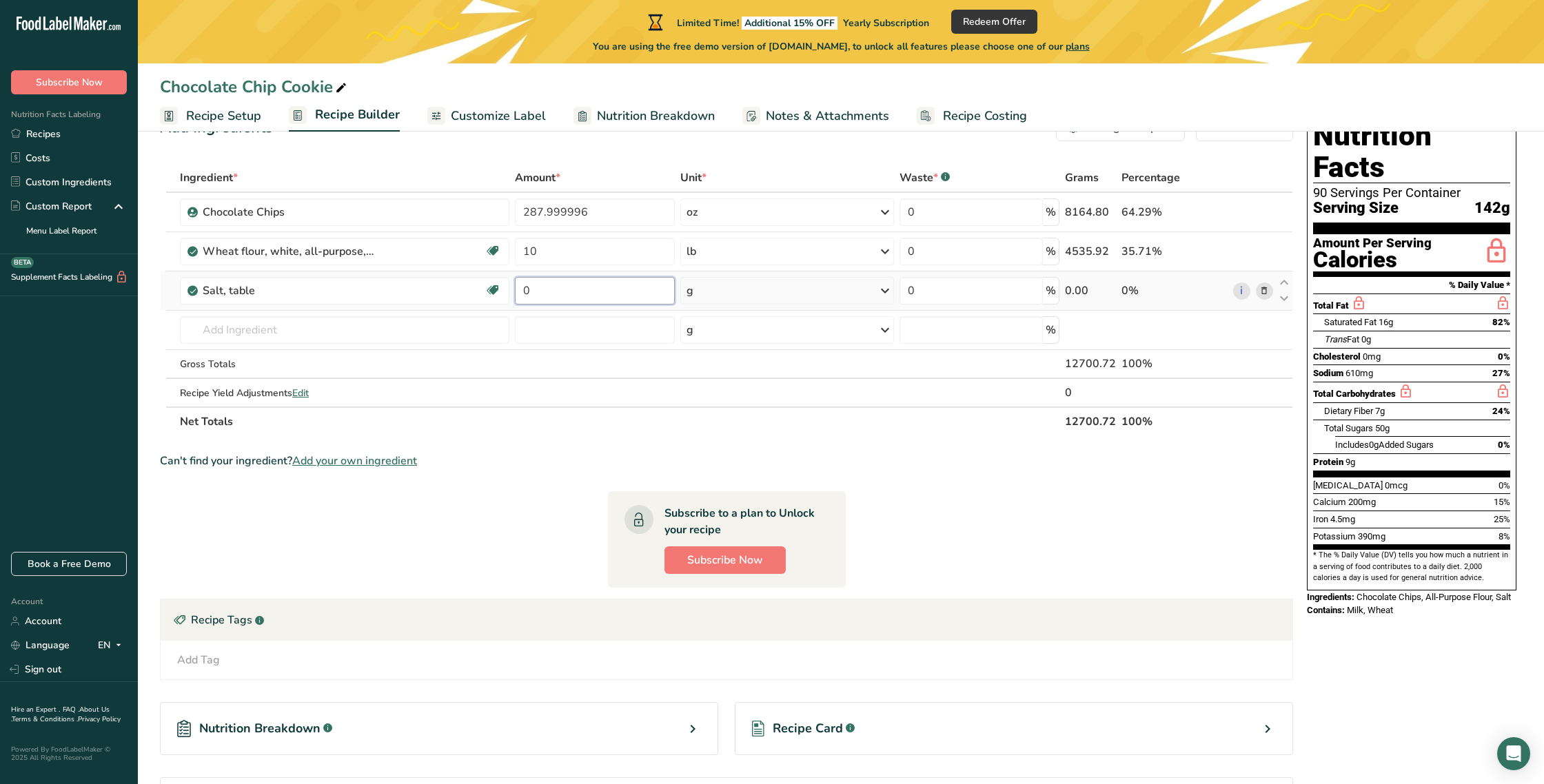
click at [600, 295] on input "0" at bounding box center [595, 290] width 160 height 27
click at [885, 287] on div "Ingredient * Amount * Unit * Waste * .a-a{fill:#347362;}.b-a{fill:#fff;} Grams …" at bounding box center [727, 300] width 1133 height 273
click at [887, 288] on icon at bounding box center [885, 290] width 17 height 24
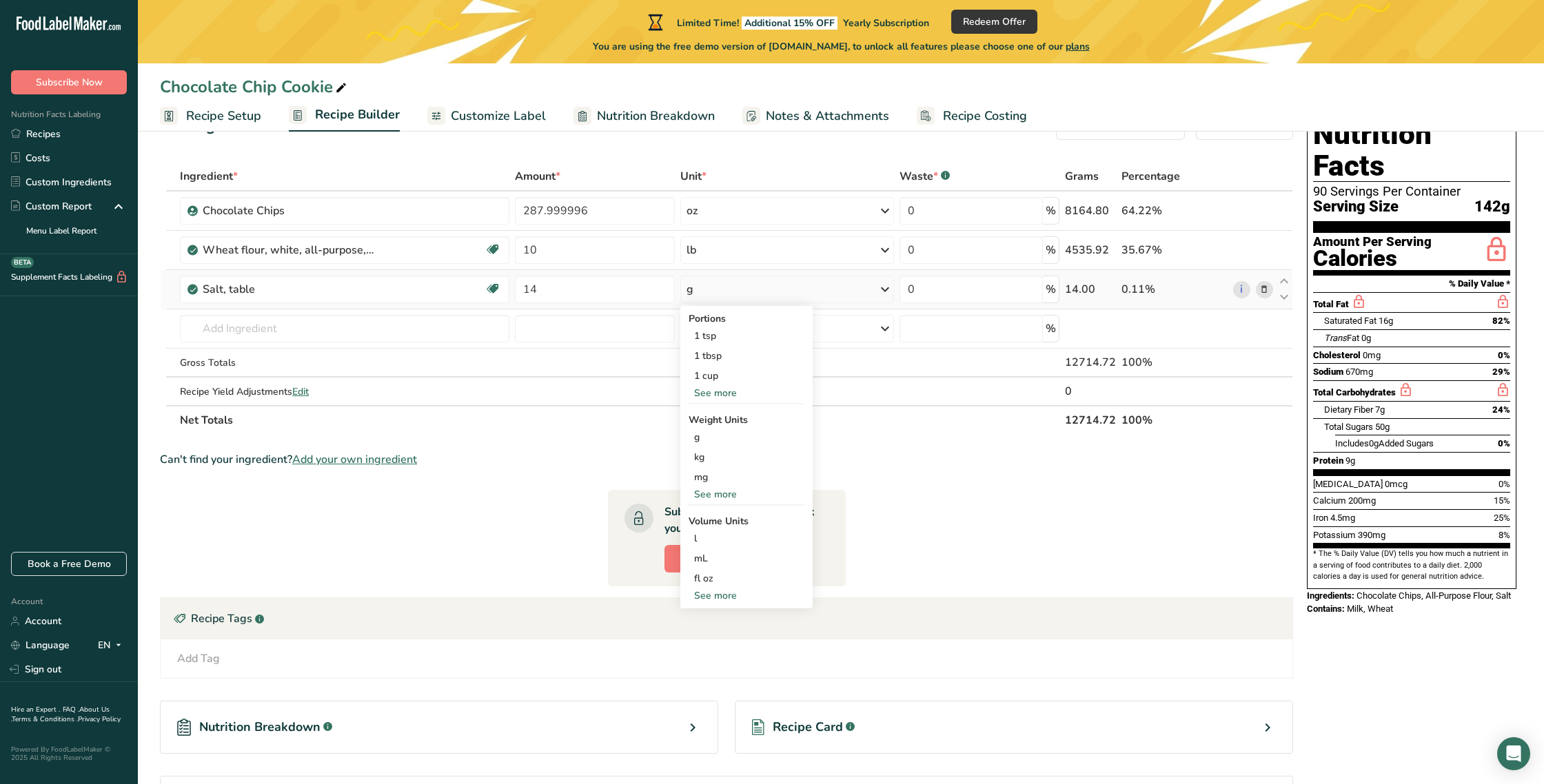
click at [711, 391] on div "See more" at bounding box center [746, 393] width 116 height 14
click at [714, 378] on div "1 cup" at bounding box center [746, 376] width 116 height 20
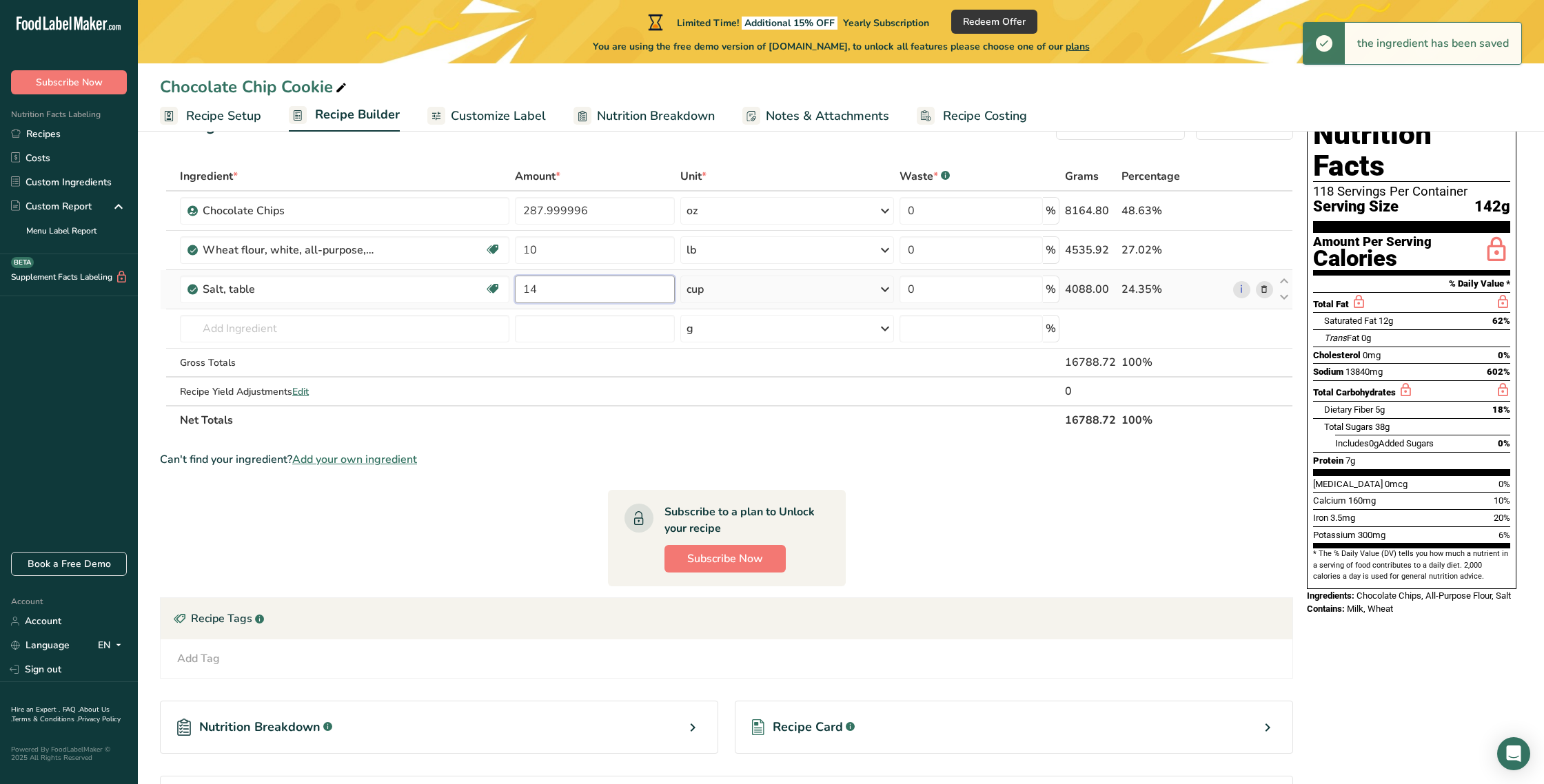
click at [545, 291] on input "14" at bounding box center [595, 290] width 160 height 27
type input "1"
click at [610, 295] on input "0.000002" at bounding box center [595, 290] width 160 height 27
type input "0"
type input "1"
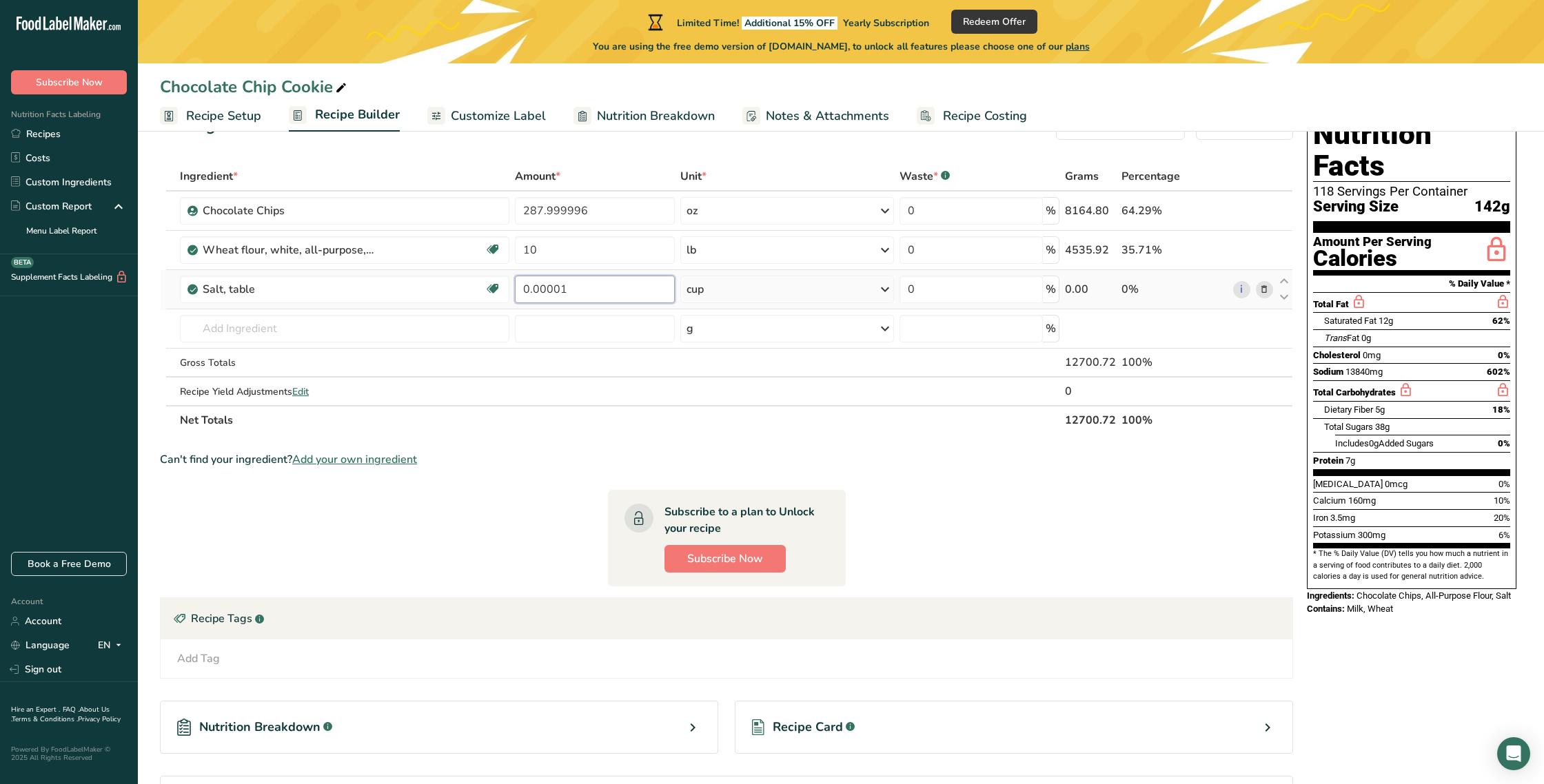
scroll to position [49, 0]
drag, startPoint x: 579, startPoint y: 293, endPoint x: 477, endPoint y: 293, distance: 102.0
click at [477, 293] on tr "Salt, table Dairy free Gluten free Vegan Vegetarian Soy free 0.00001 cup Portio…" at bounding box center [727, 291] width 1132 height 40
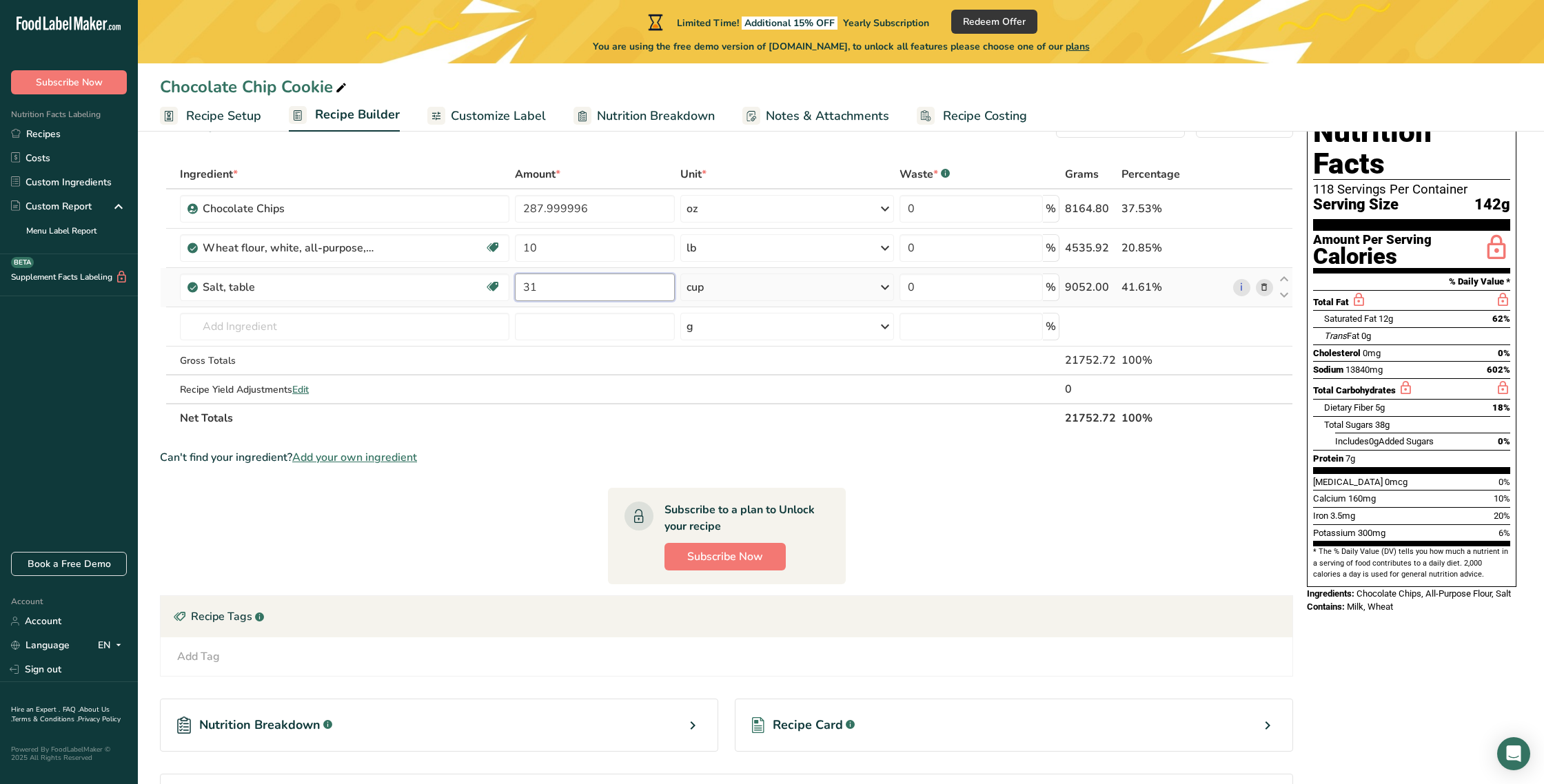
scroll to position [50, 0]
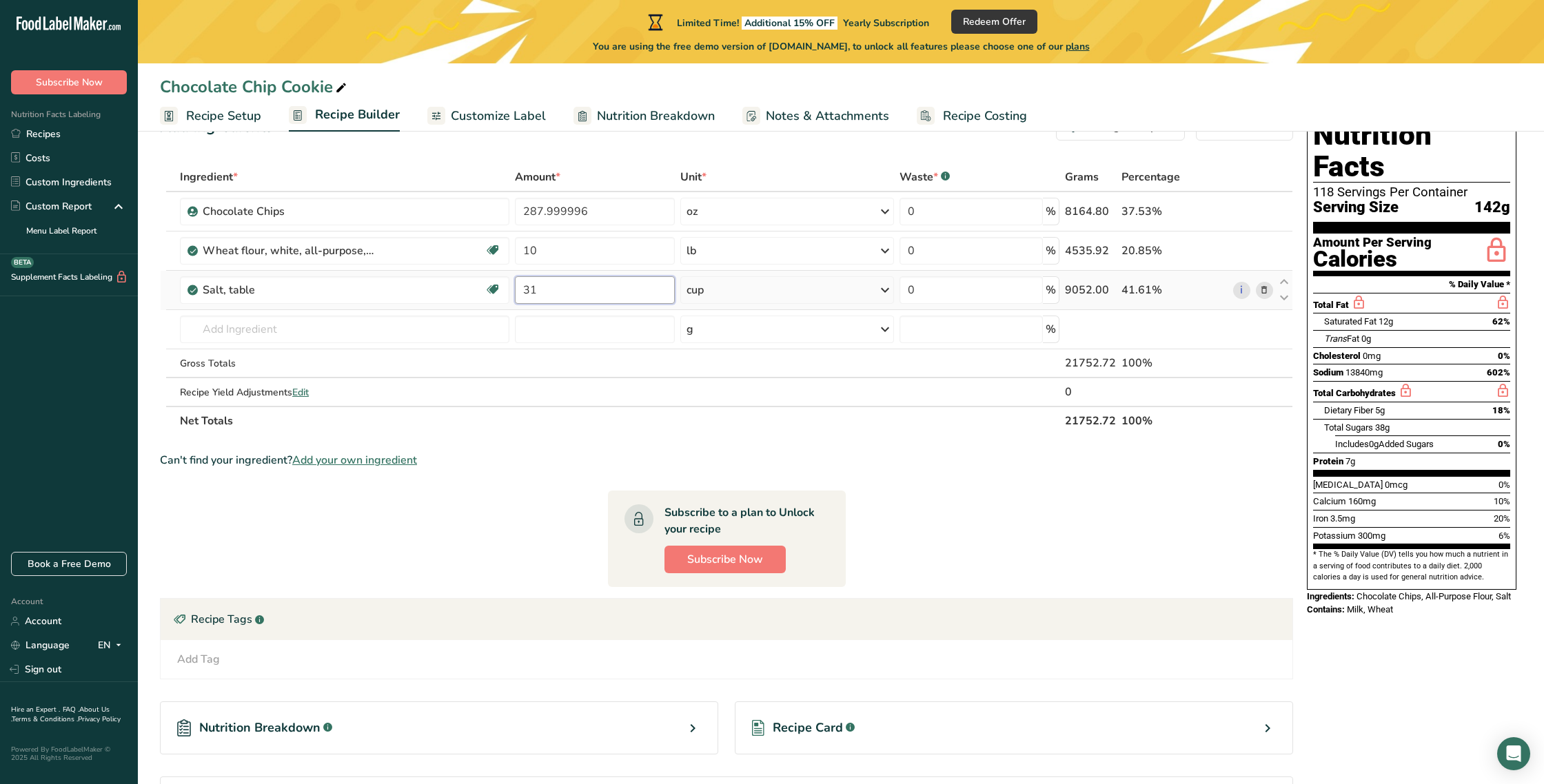
type input "31"
click at [768, 290] on div "Ingredient * Amount * Unit * Waste * .a-a{fill:#347362;}.b-a{fill:#fff;} Grams …" at bounding box center [727, 299] width 1133 height 273
click at [887, 293] on icon at bounding box center [885, 290] width 17 height 24
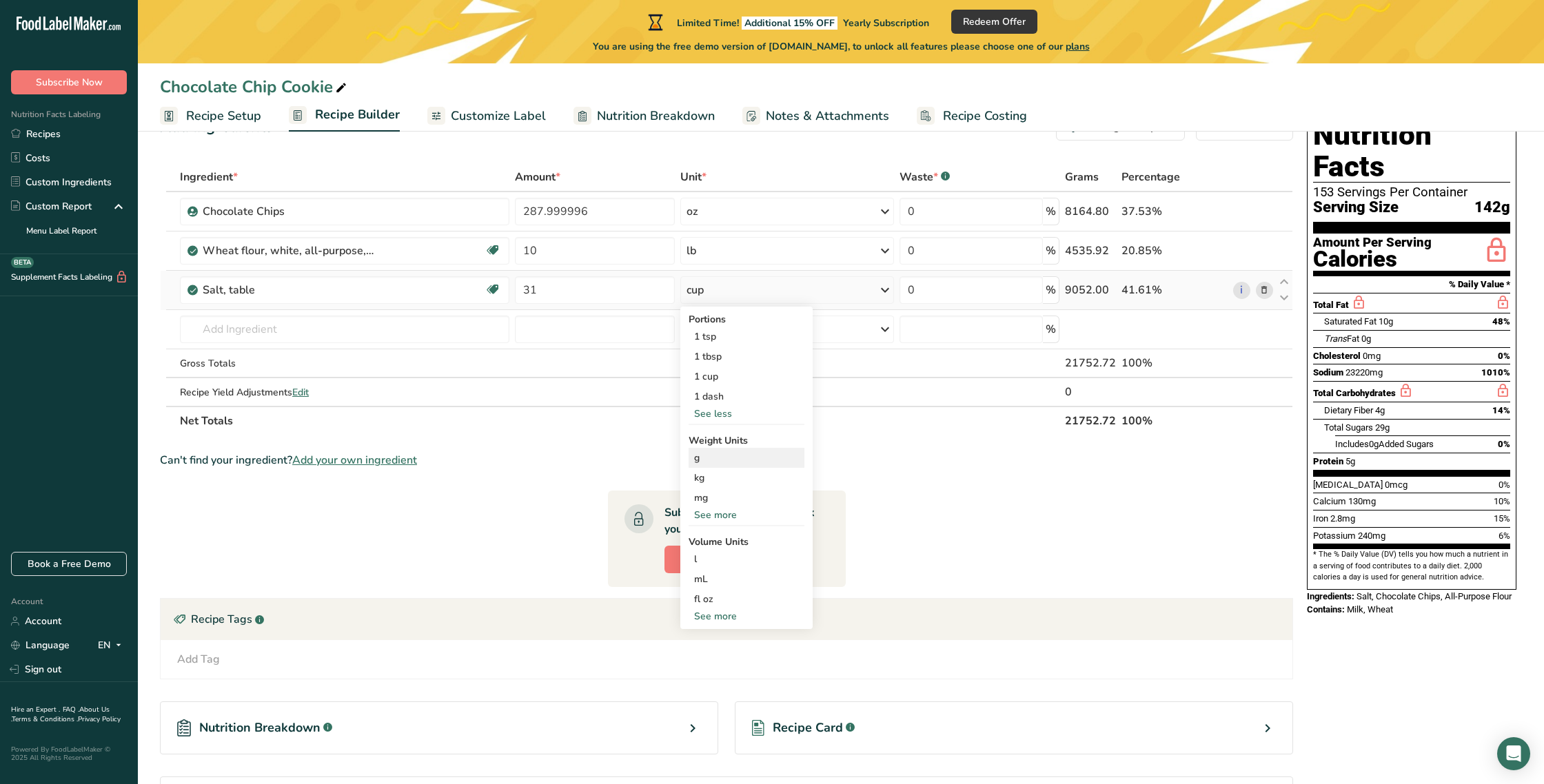
click at [697, 455] on div "g" at bounding box center [746, 458] width 116 height 20
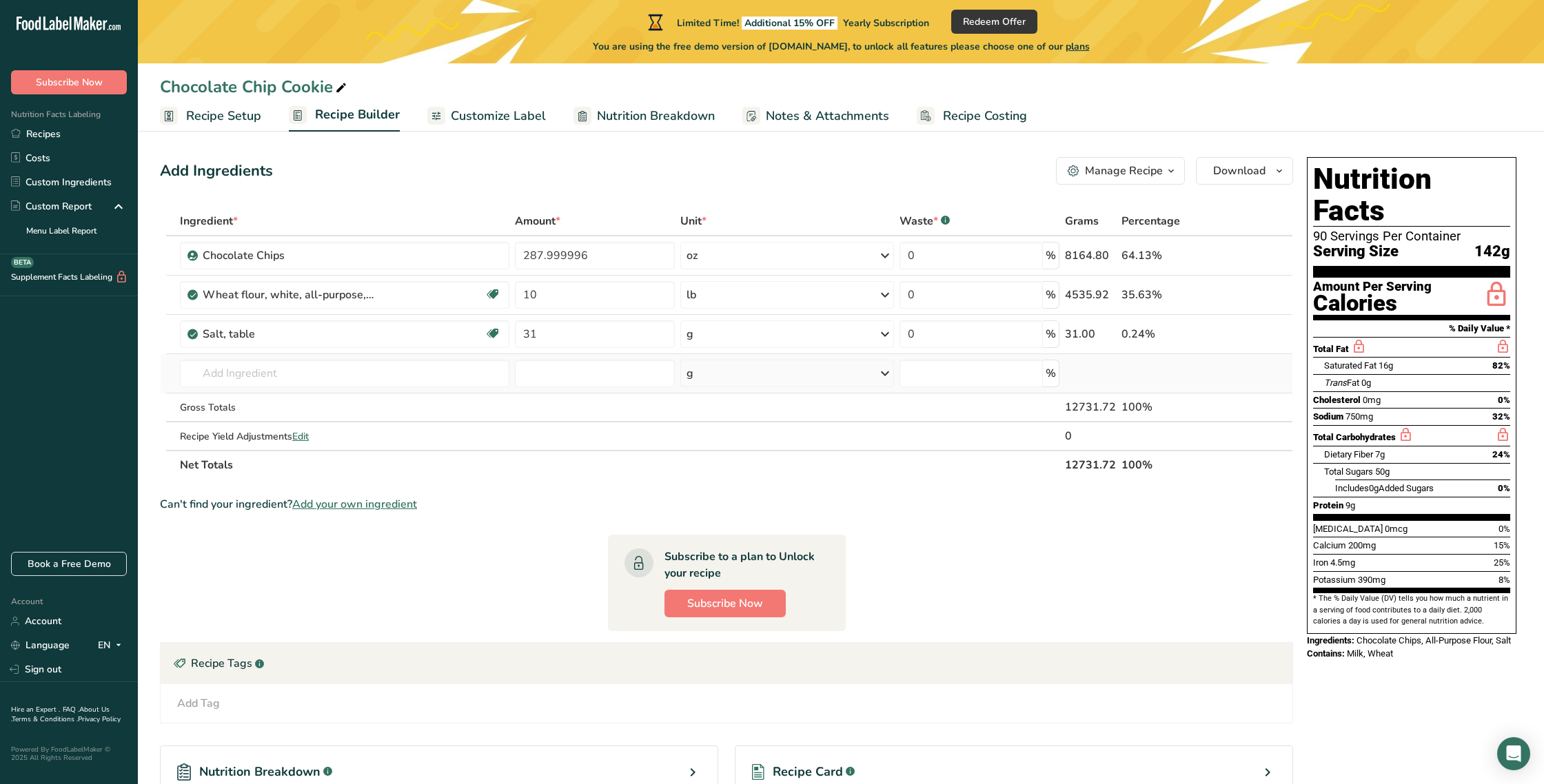
scroll to position [0, 0]
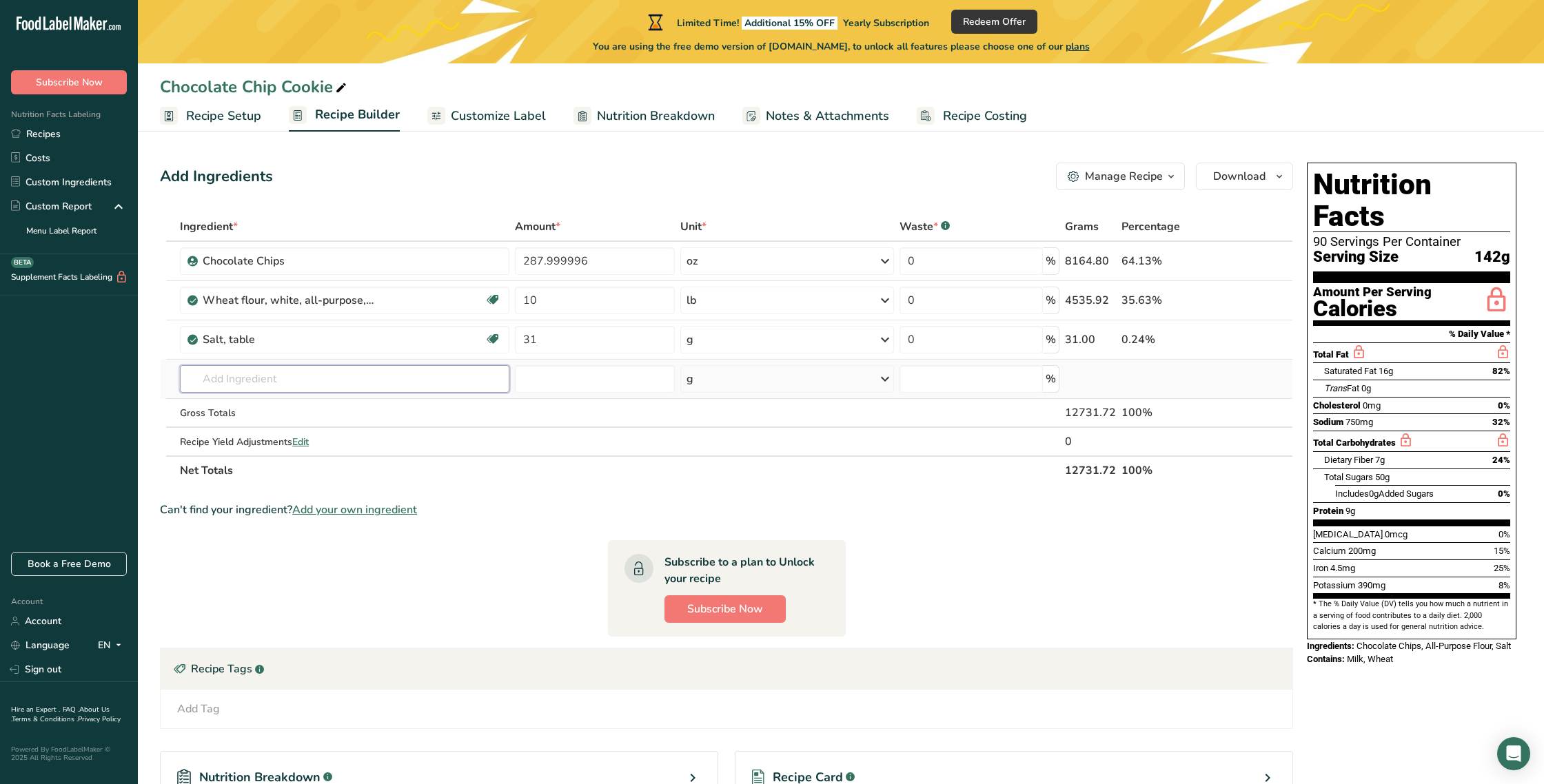
click at [341, 388] on input "text" at bounding box center [345, 379] width 329 height 27
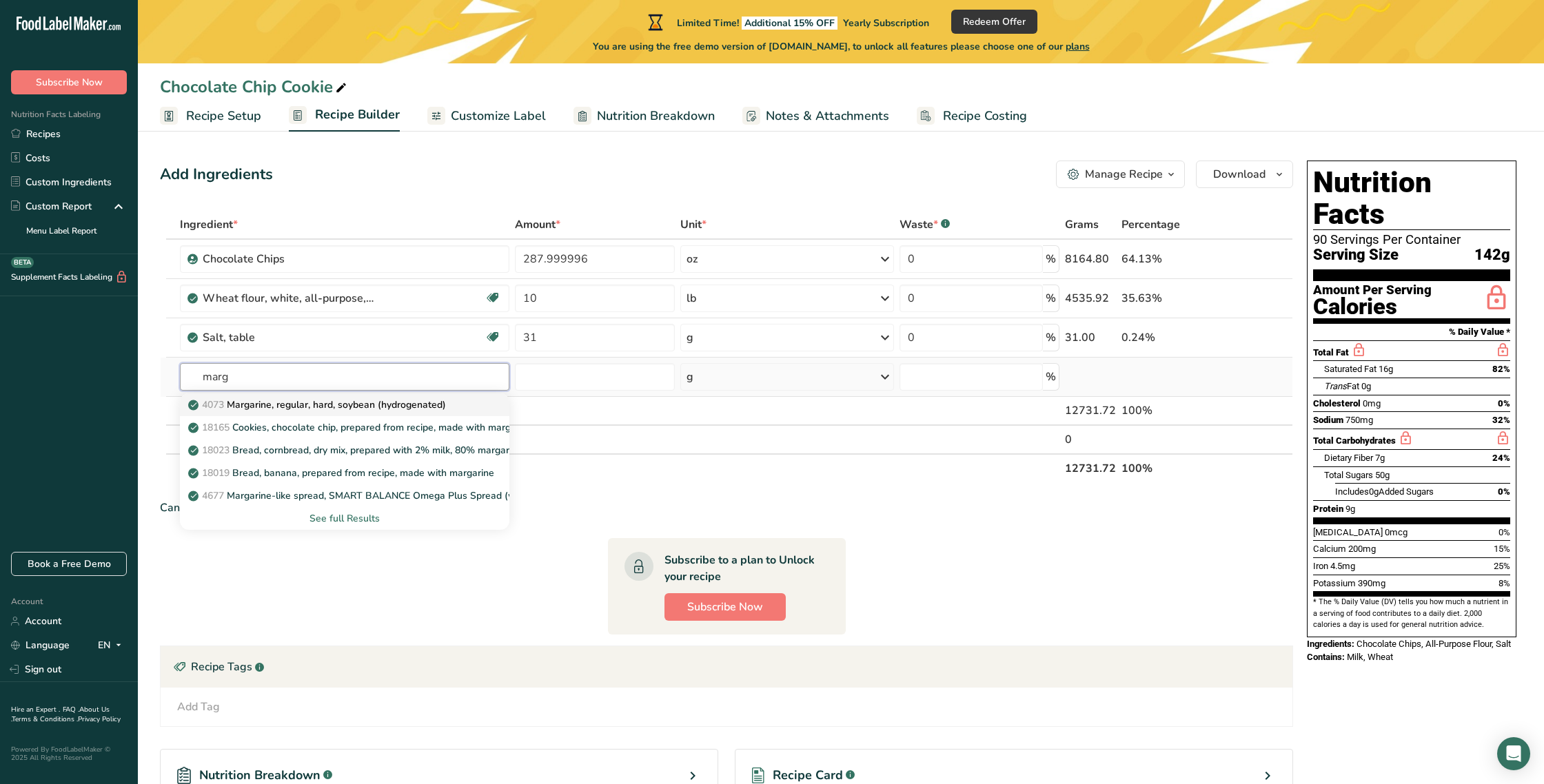
scroll to position [1, 0]
type input "marg"
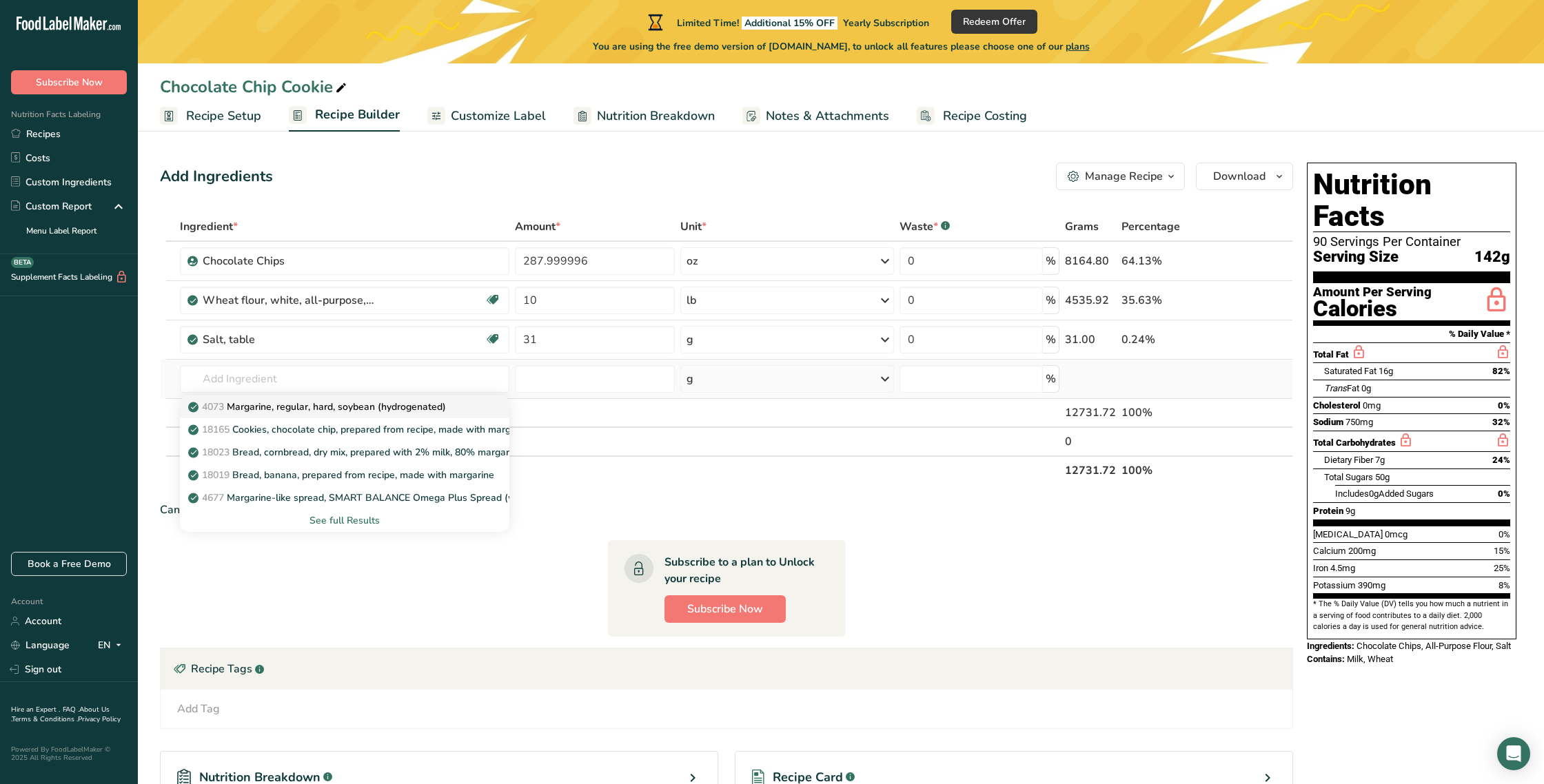
click at [337, 406] on p "4073 Margarine, regular, hard, soybean (hydrogenated)" at bounding box center [319, 407] width 255 height 14
type input "Margarine, regular, hard, soybean (hydrogenated)"
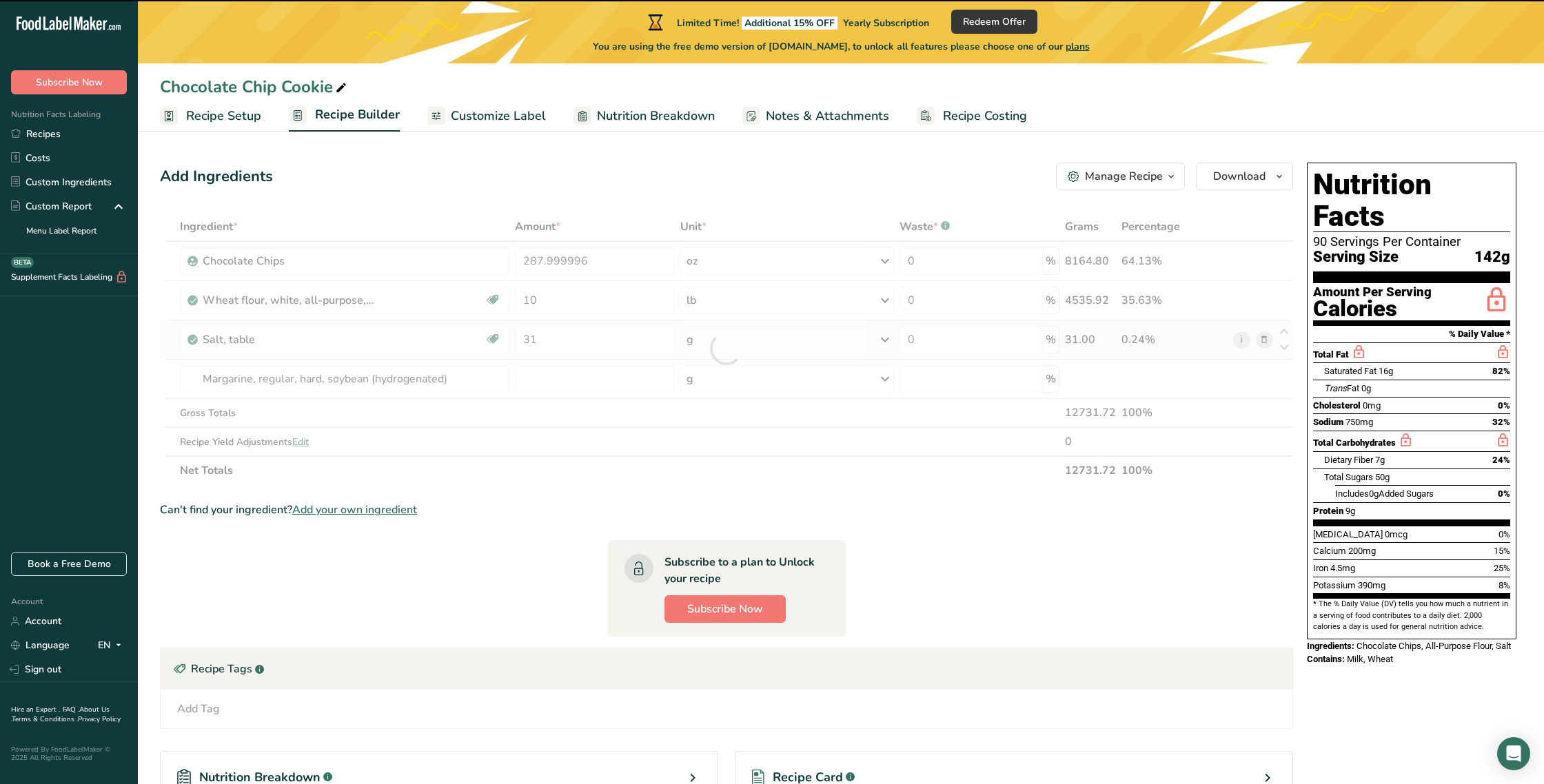
type input "0"
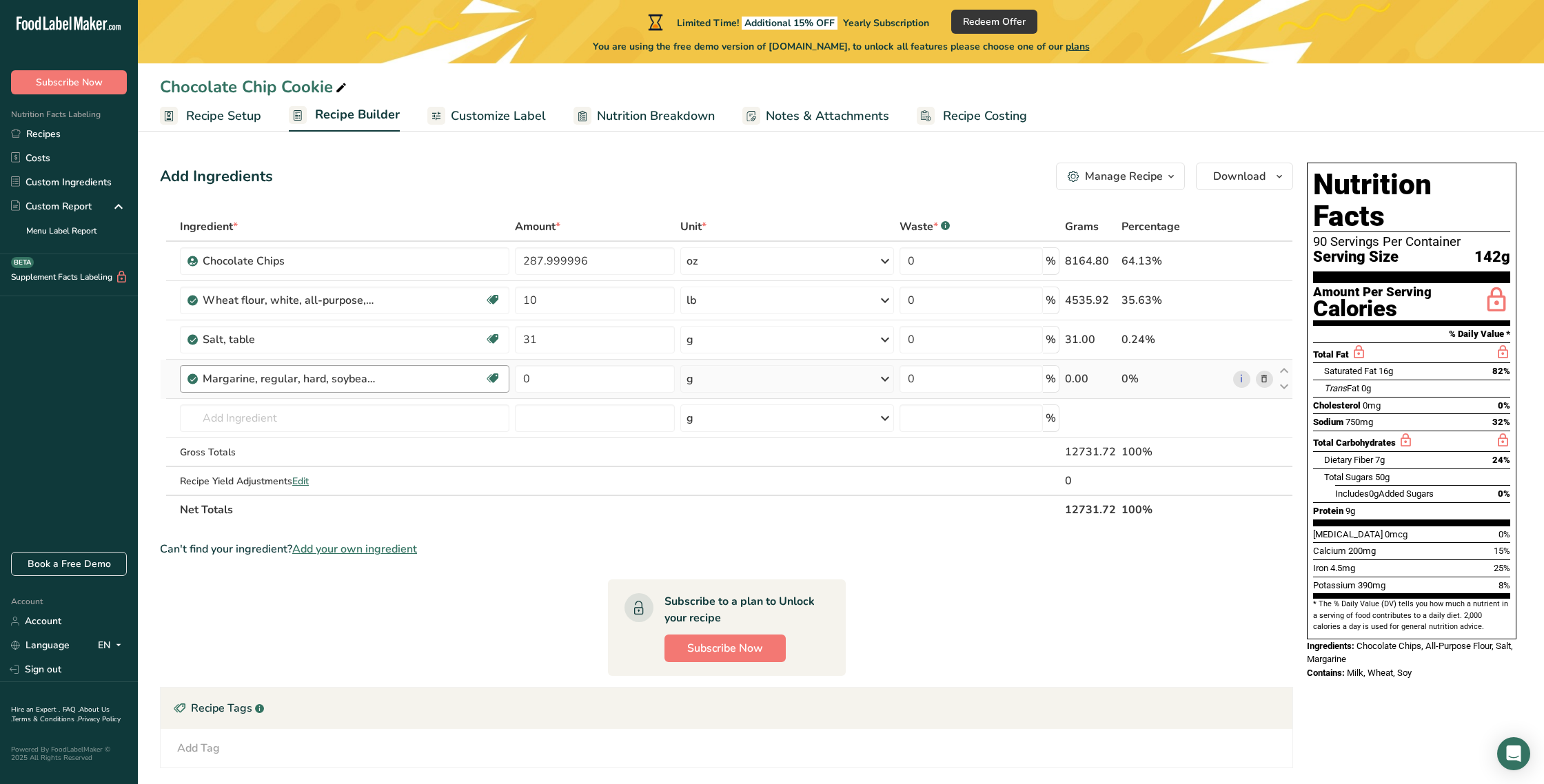
click at [413, 380] on div "Margarine, regular, hard, soybean (hydrogenated)" at bounding box center [343, 379] width 282 height 17
click at [564, 380] on input "0" at bounding box center [595, 379] width 160 height 27
type input "16"
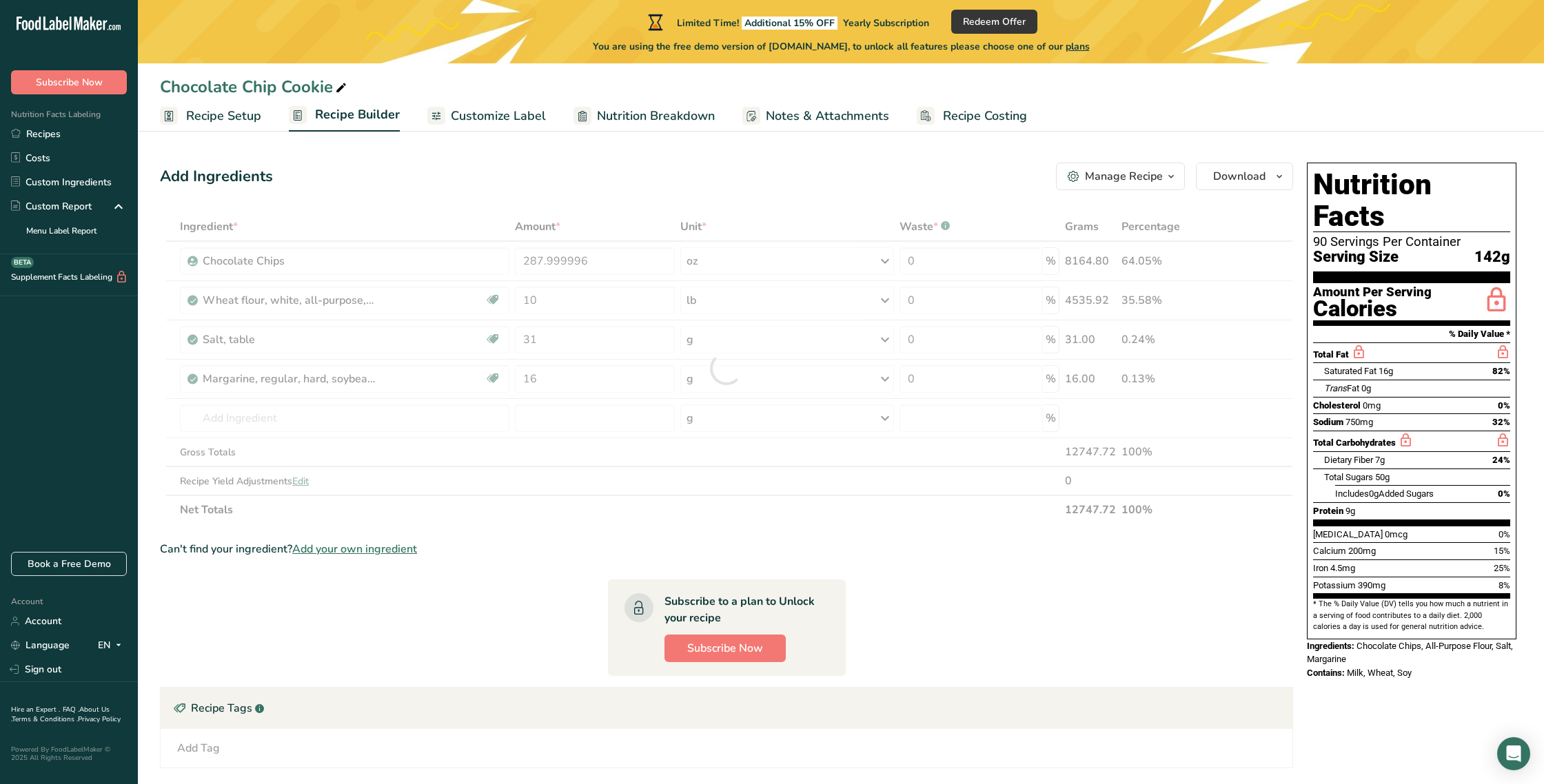
click at [884, 378] on div "Ingredient * Amount * Unit * Waste * .a-a{fill:#347362;}.b-a{fill:#fff;} Grams …" at bounding box center [727, 368] width 1133 height 312
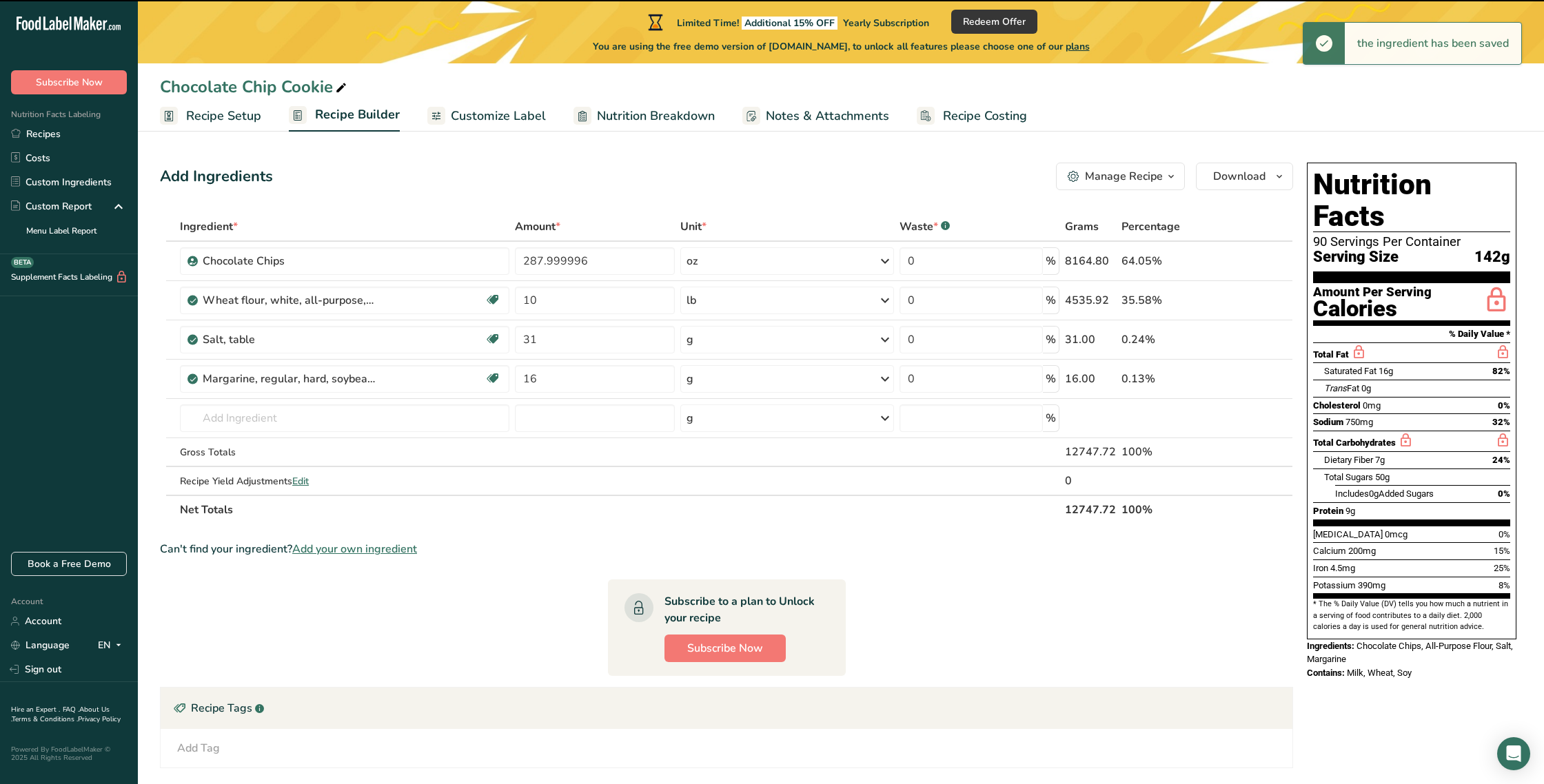
scroll to position [6, 0]
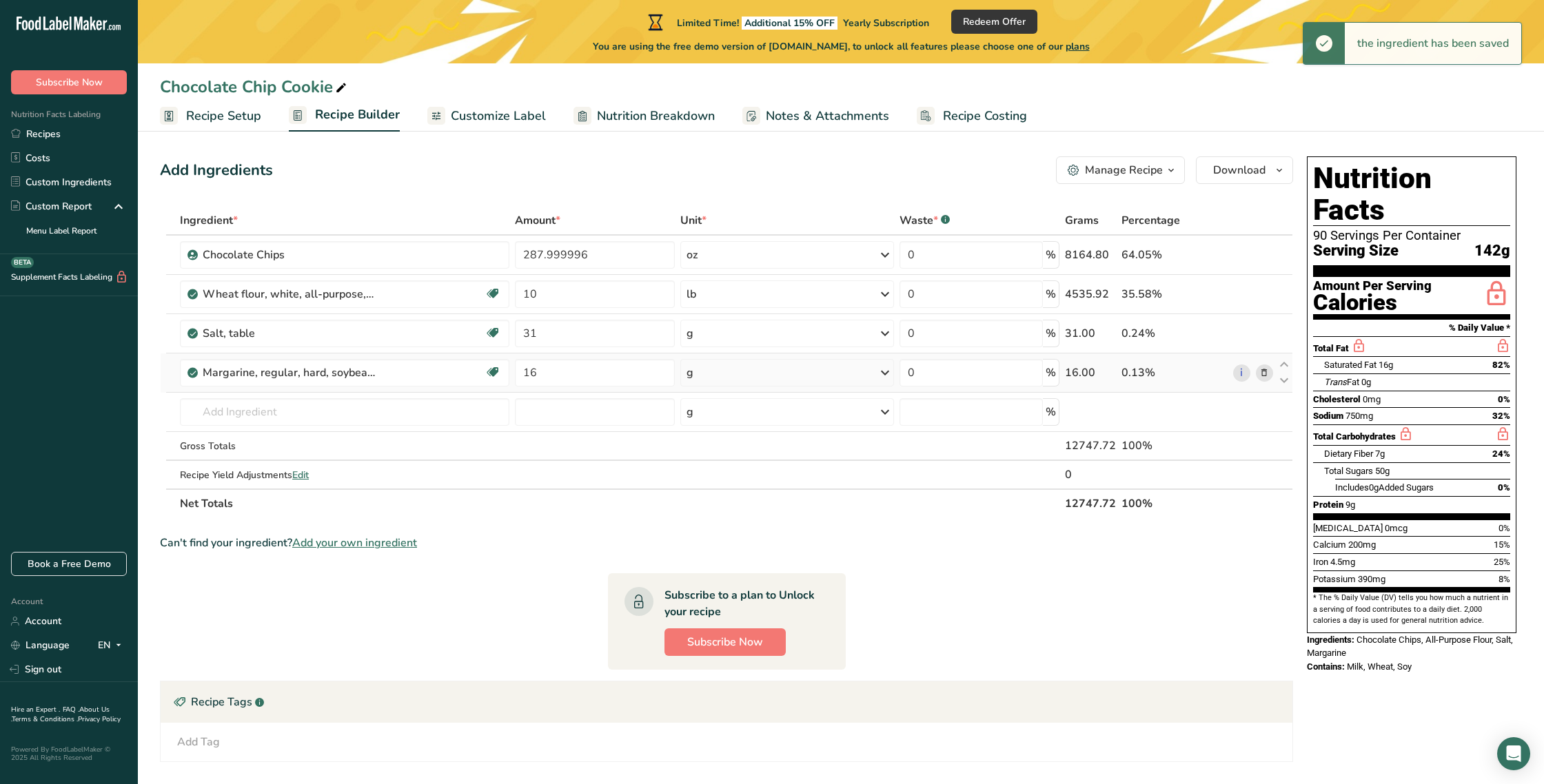
click at [715, 373] on div "g" at bounding box center [787, 373] width 214 height 27
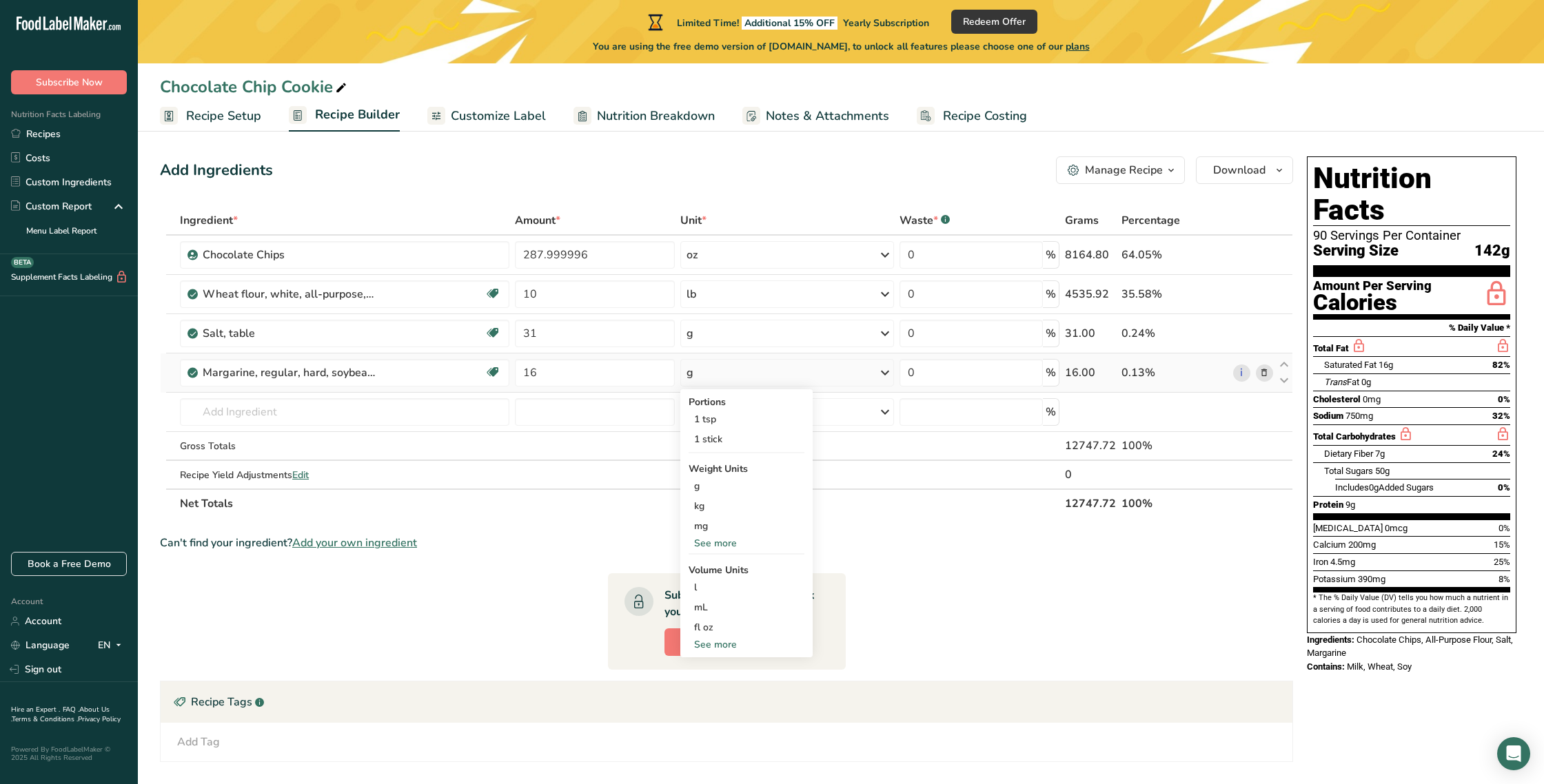
click at [699, 544] on div "See more" at bounding box center [746, 543] width 116 height 14
click at [699, 567] on div "lb" at bounding box center [746, 566] width 116 height 20
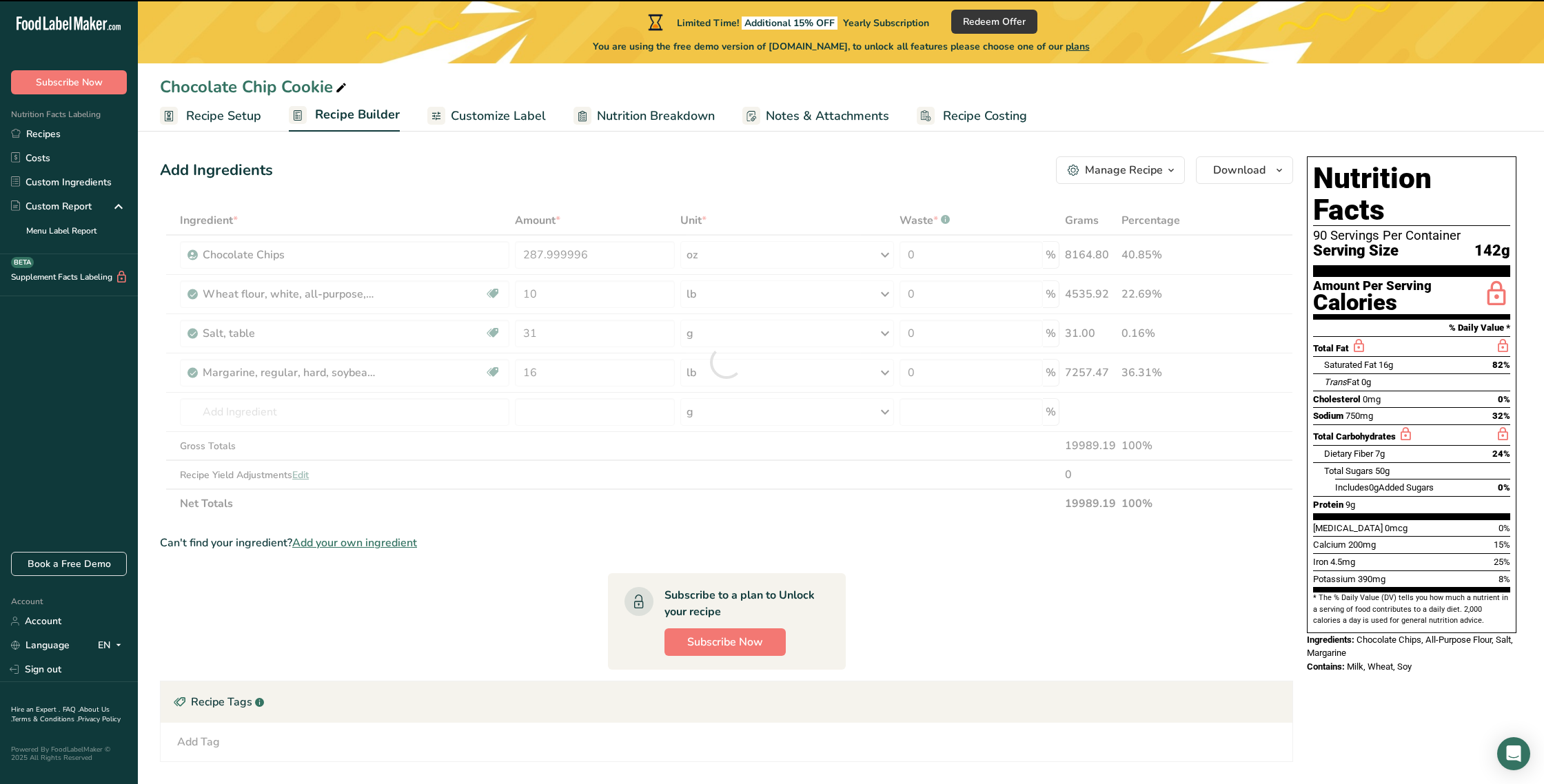
scroll to position [4, 0]
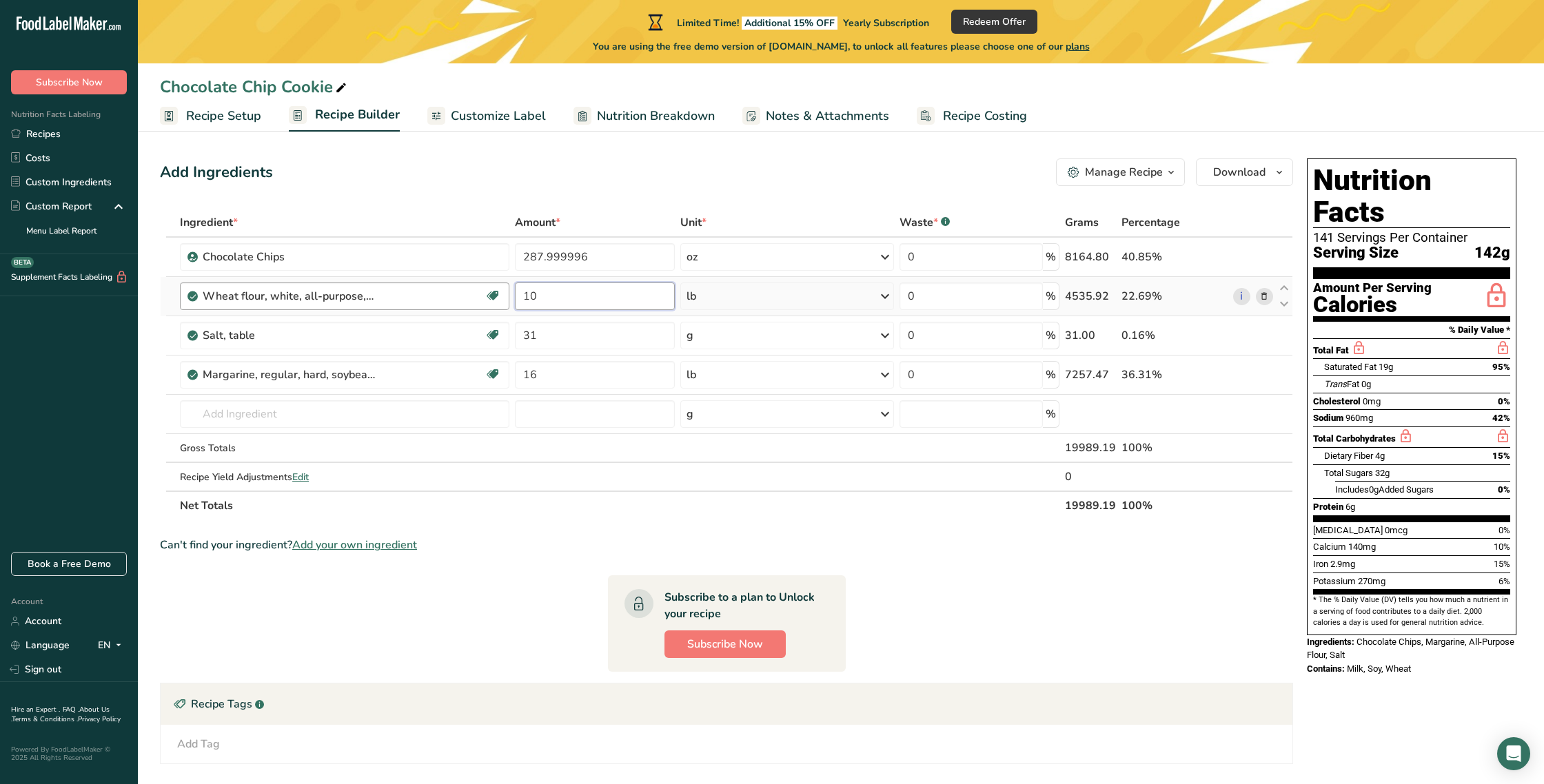
drag, startPoint x: 551, startPoint y: 298, endPoint x: 507, endPoint y: 298, distance: 44.0
click at [502, 298] on tr "Wheat flour, white, all-purpose, self-rising, enriched Dairy free Vegan Vegetar…" at bounding box center [727, 296] width 1132 height 40
type input "15"
click at [212, 416] on div "Ingredient * Amount * Unit * Waste * .a-a{fill:#347362;}.b-a{fill:#fff;} Grams …" at bounding box center [727, 364] width 1133 height 312
click at [303, 420] on input "white sugar" at bounding box center [345, 414] width 329 height 27
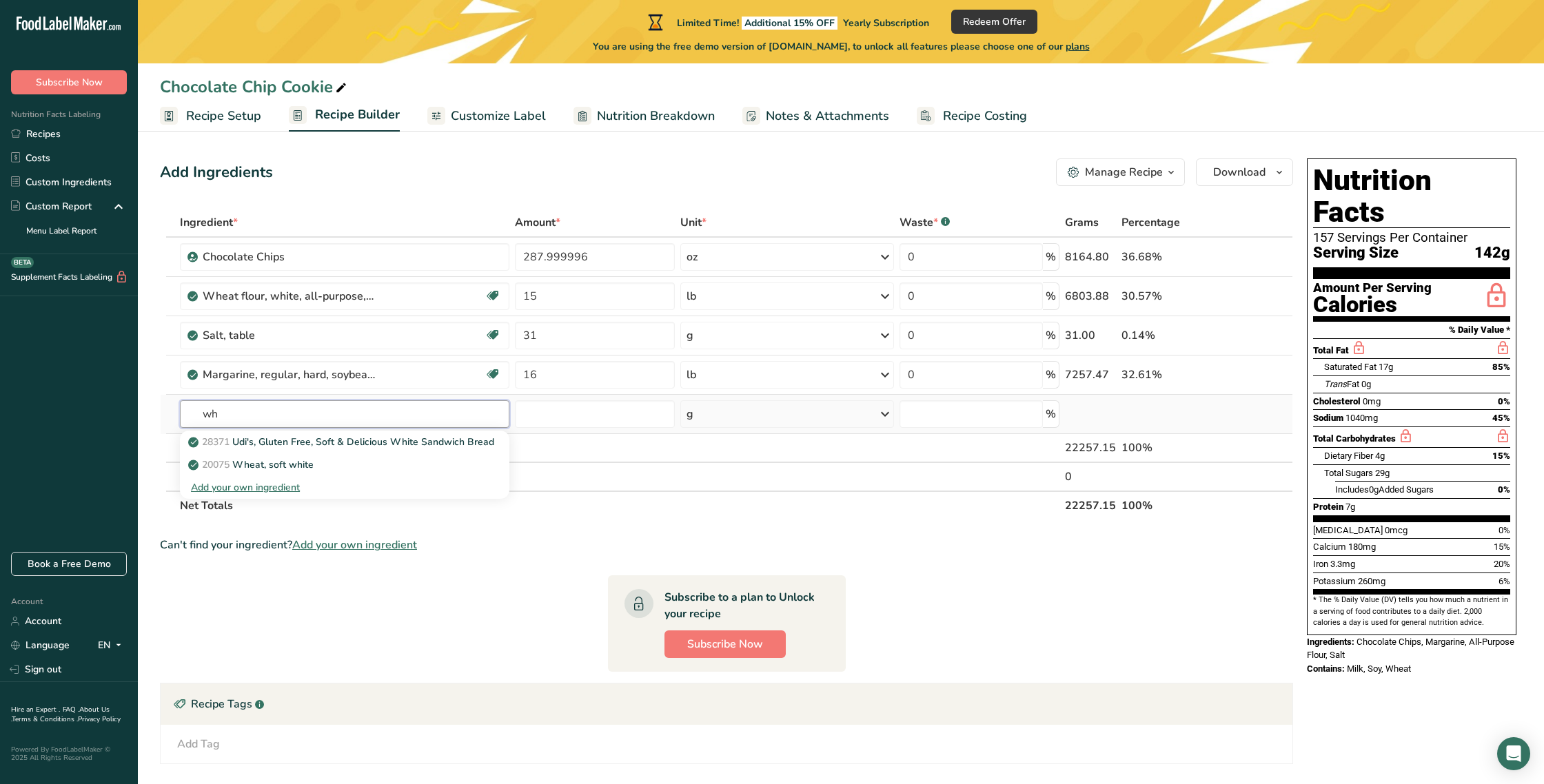
type input "w"
type input "sugar"
click at [288, 531] on p "19335 [GEOGRAPHIC_DATA], granulated" at bounding box center [254, 533] width 125 height 14
type input "Sugars, granulated"
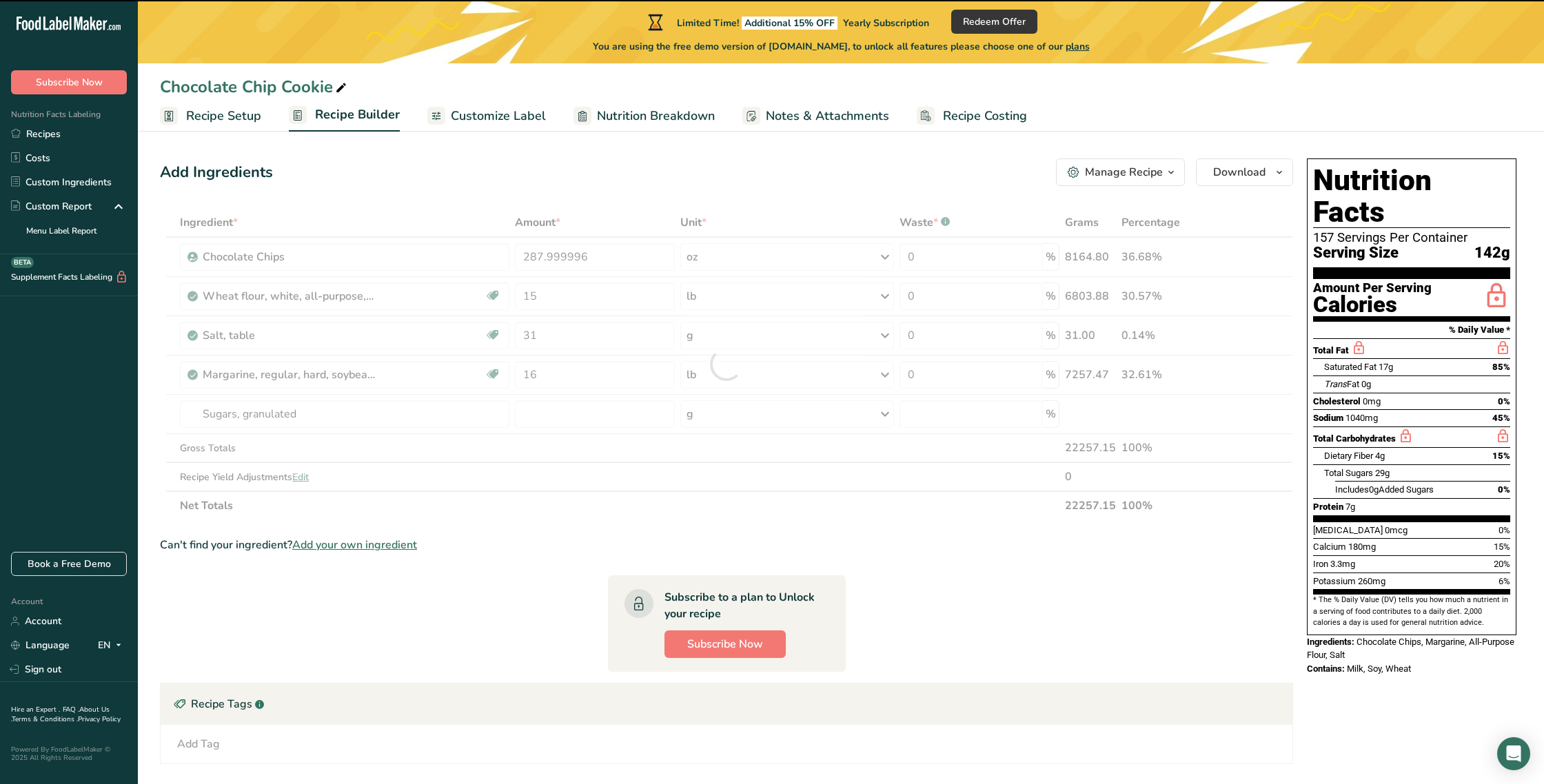
type input "0"
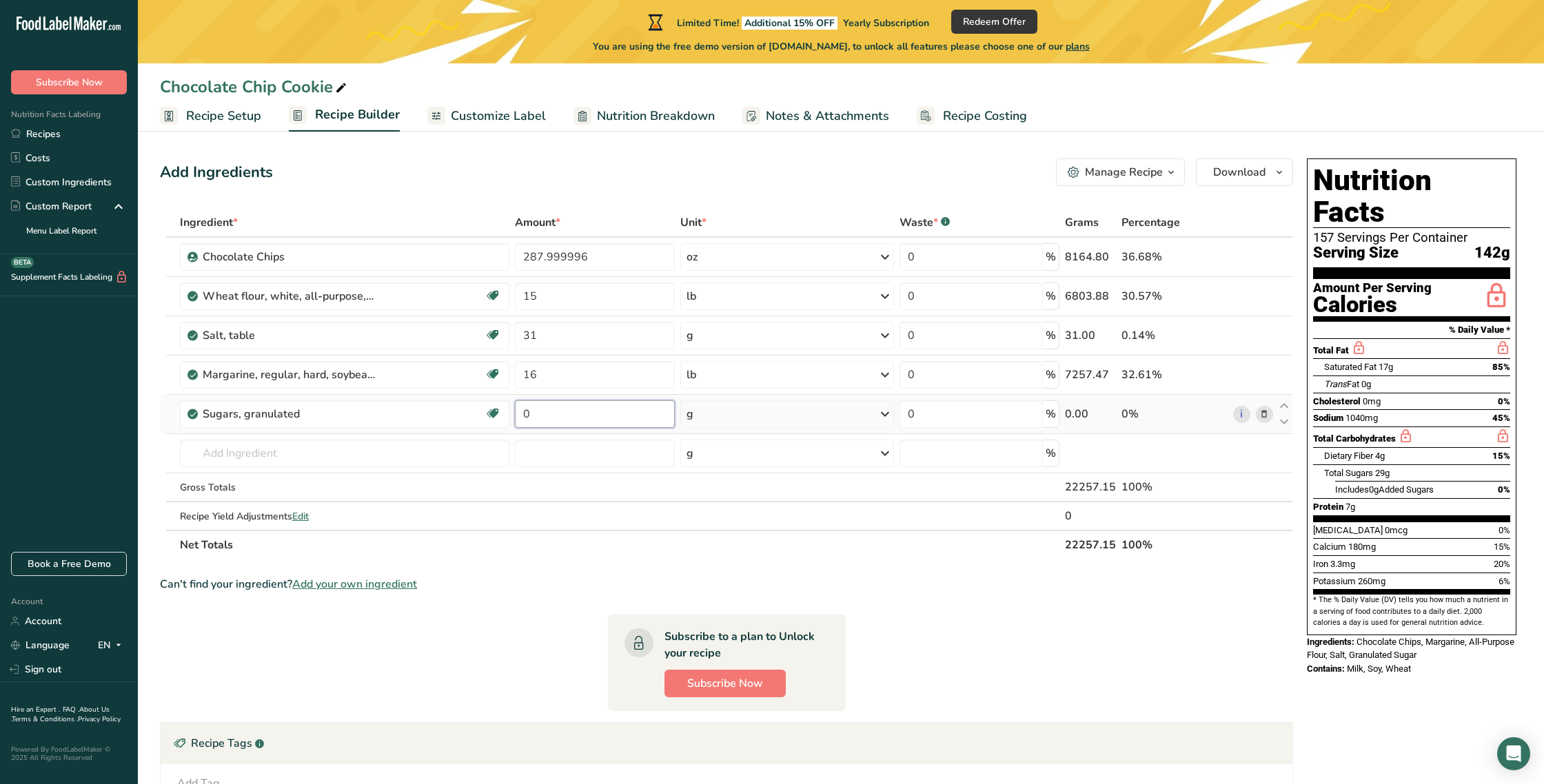
click at [581, 414] on input "0" at bounding box center [595, 414] width 160 height 27
type input "12"
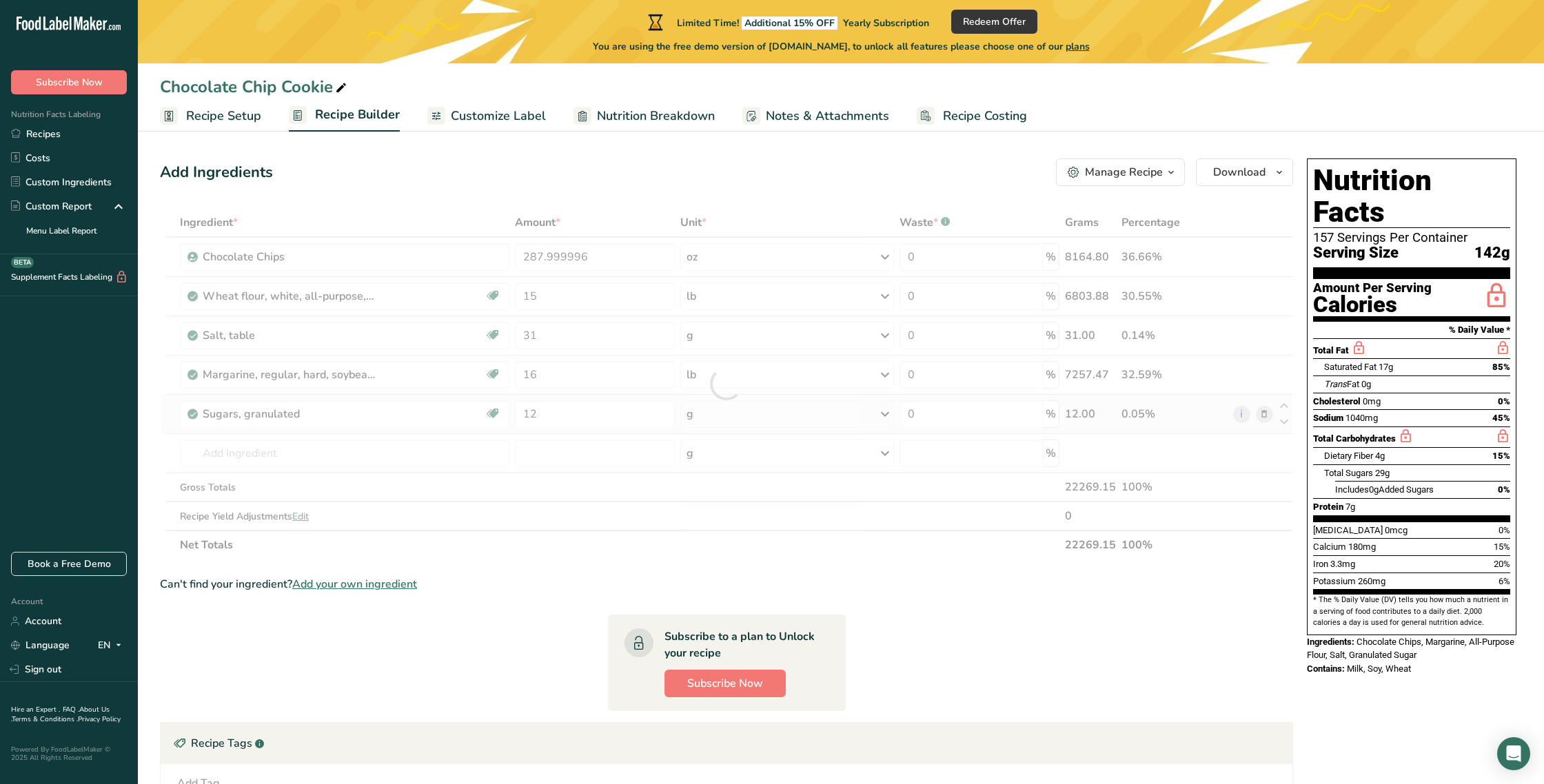
click at [887, 417] on div "Ingredient * Amount * Unit * Waste * .a-a{fill:#347362;}.b-a{fill:#fff;} Grams …" at bounding box center [727, 384] width 1133 height 352
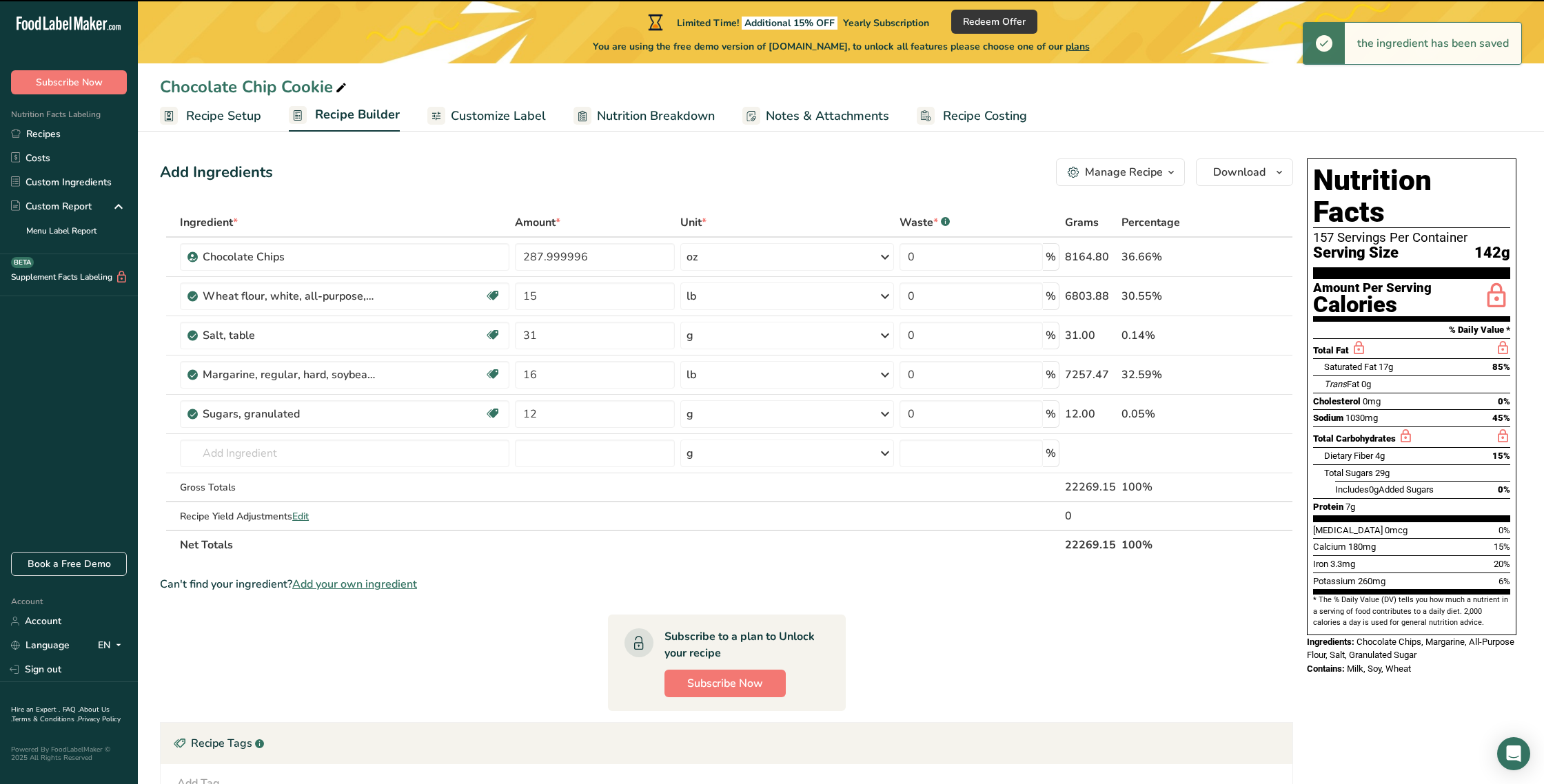
scroll to position [5, 0]
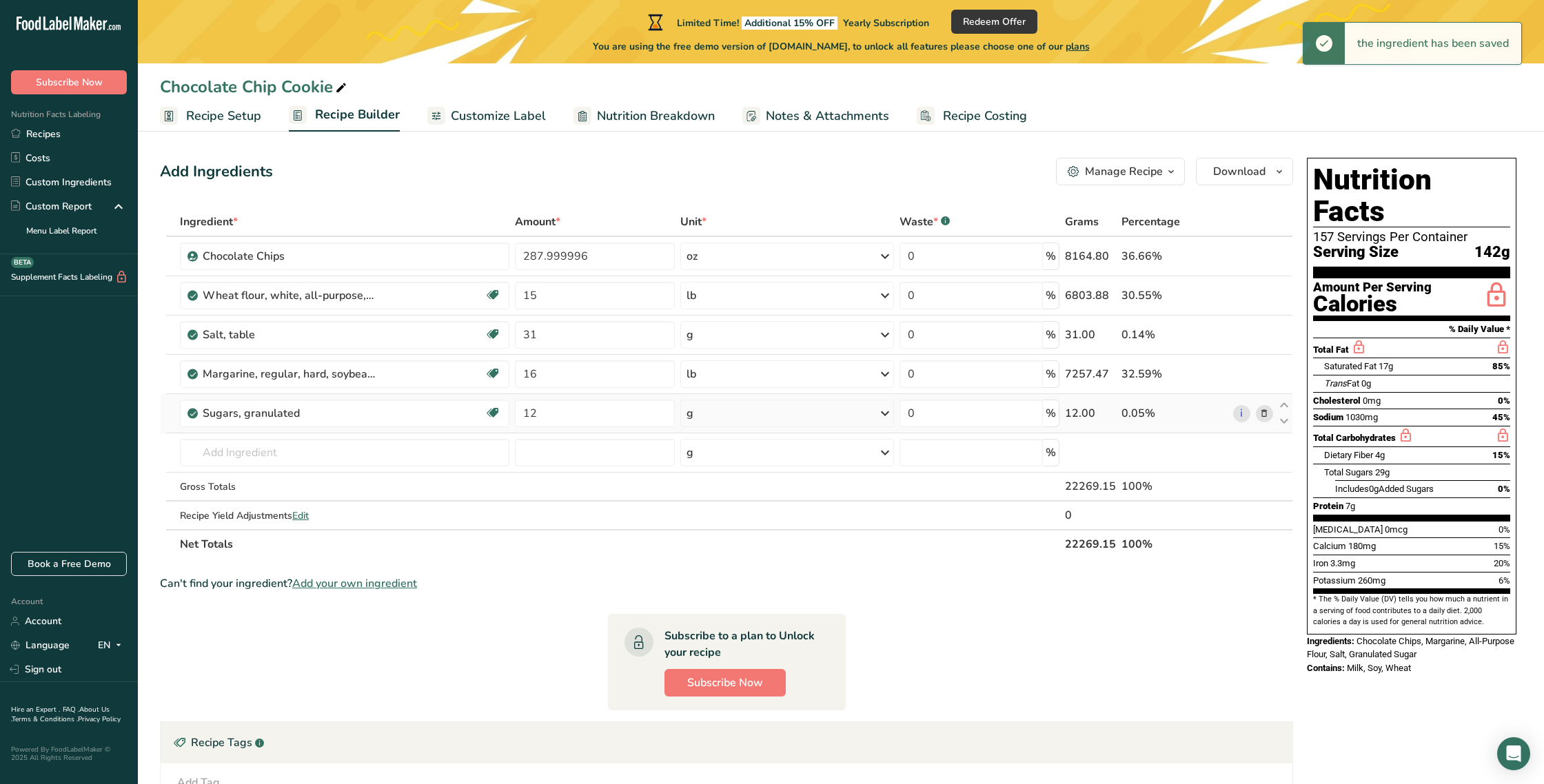
click at [887, 418] on icon at bounding box center [885, 414] width 17 height 24
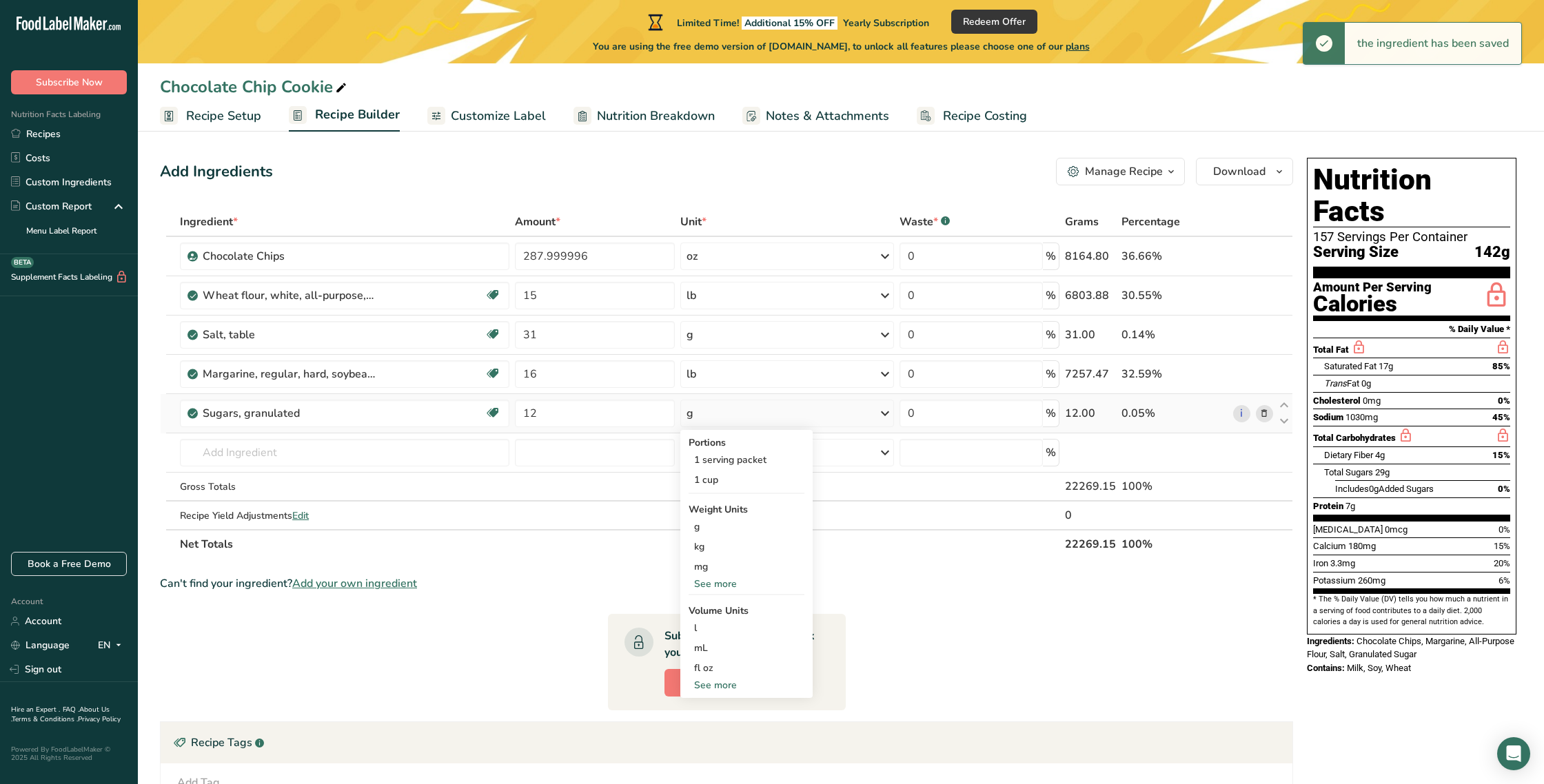
click at [711, 587] on div "See more" at bounding box center [746, 584] width 116 height 14
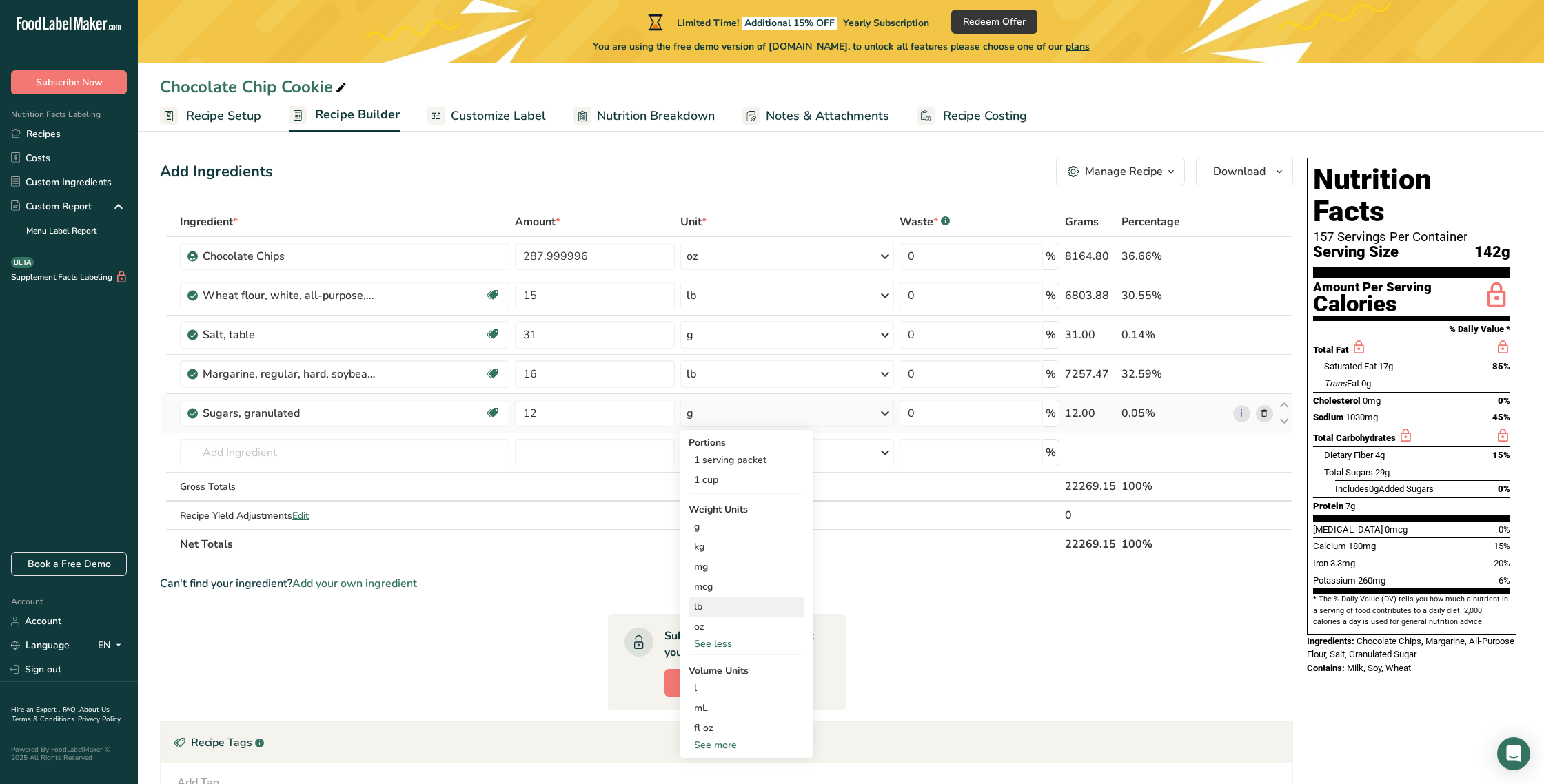
click at [704, 610] on div "lb" at bounding box center [746, 607] width 116 height 20
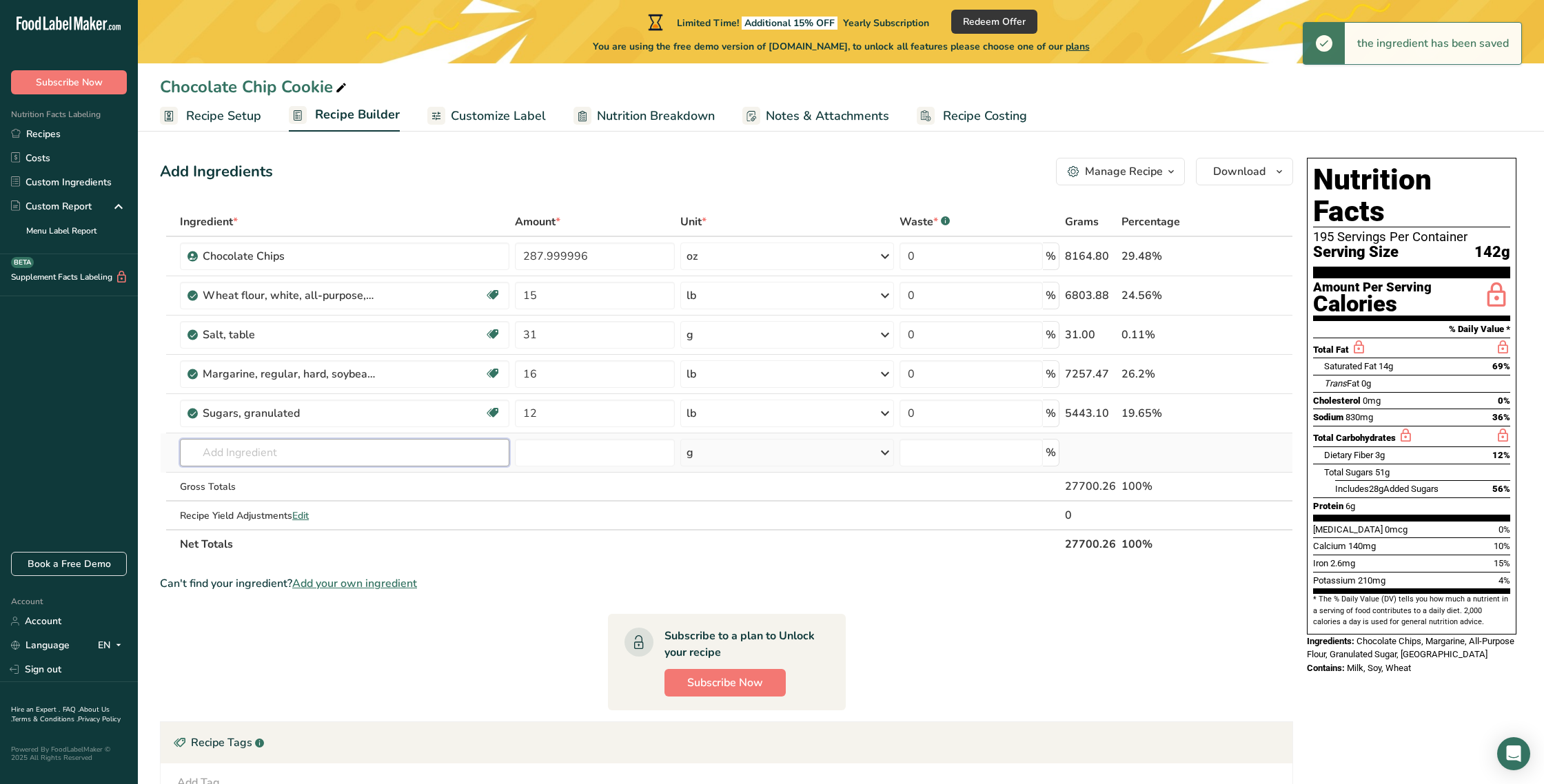
click at [271, 452] on input "text" at bounding box center [345, 453] width 329 height 27
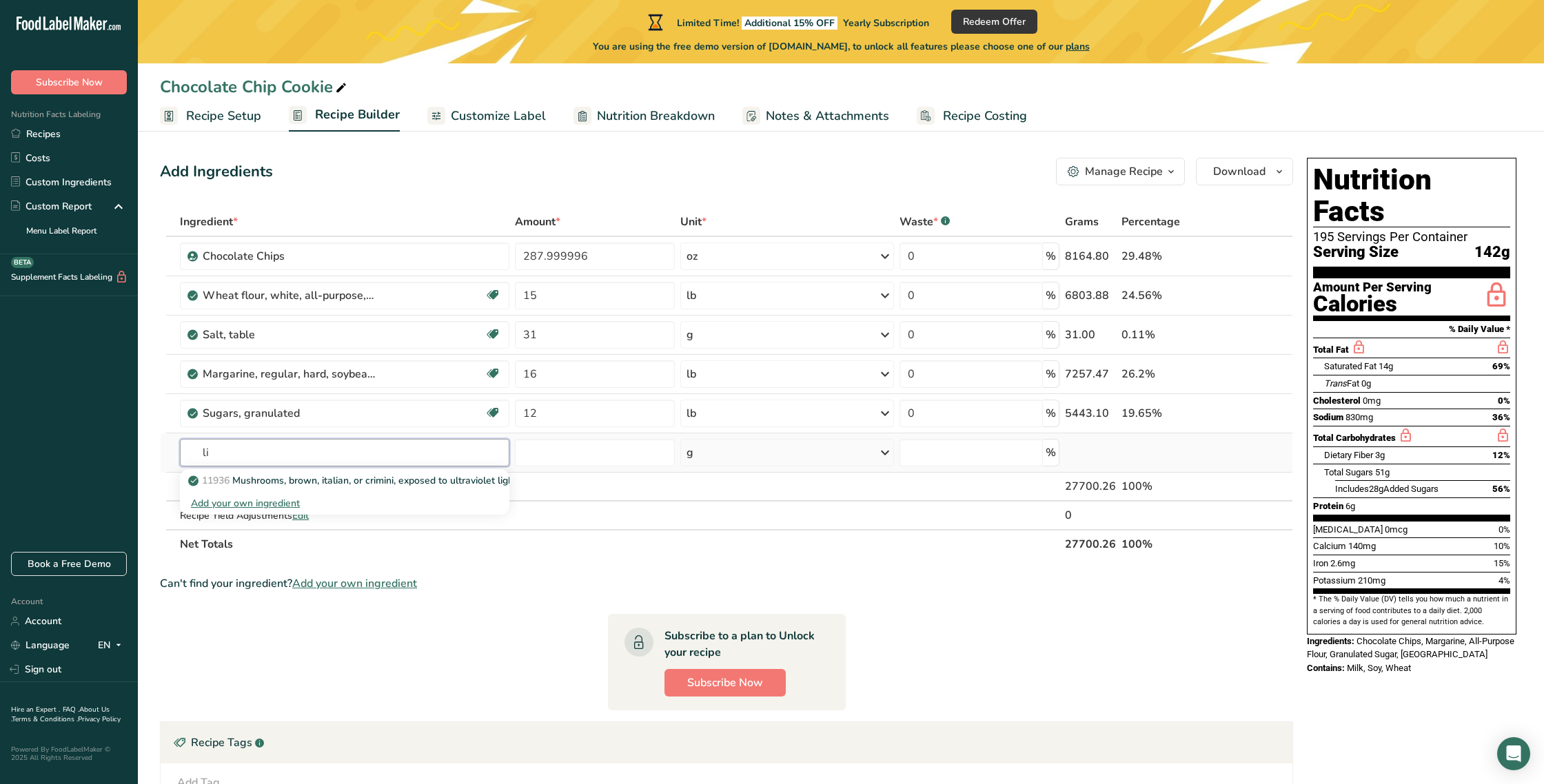
type input "l"
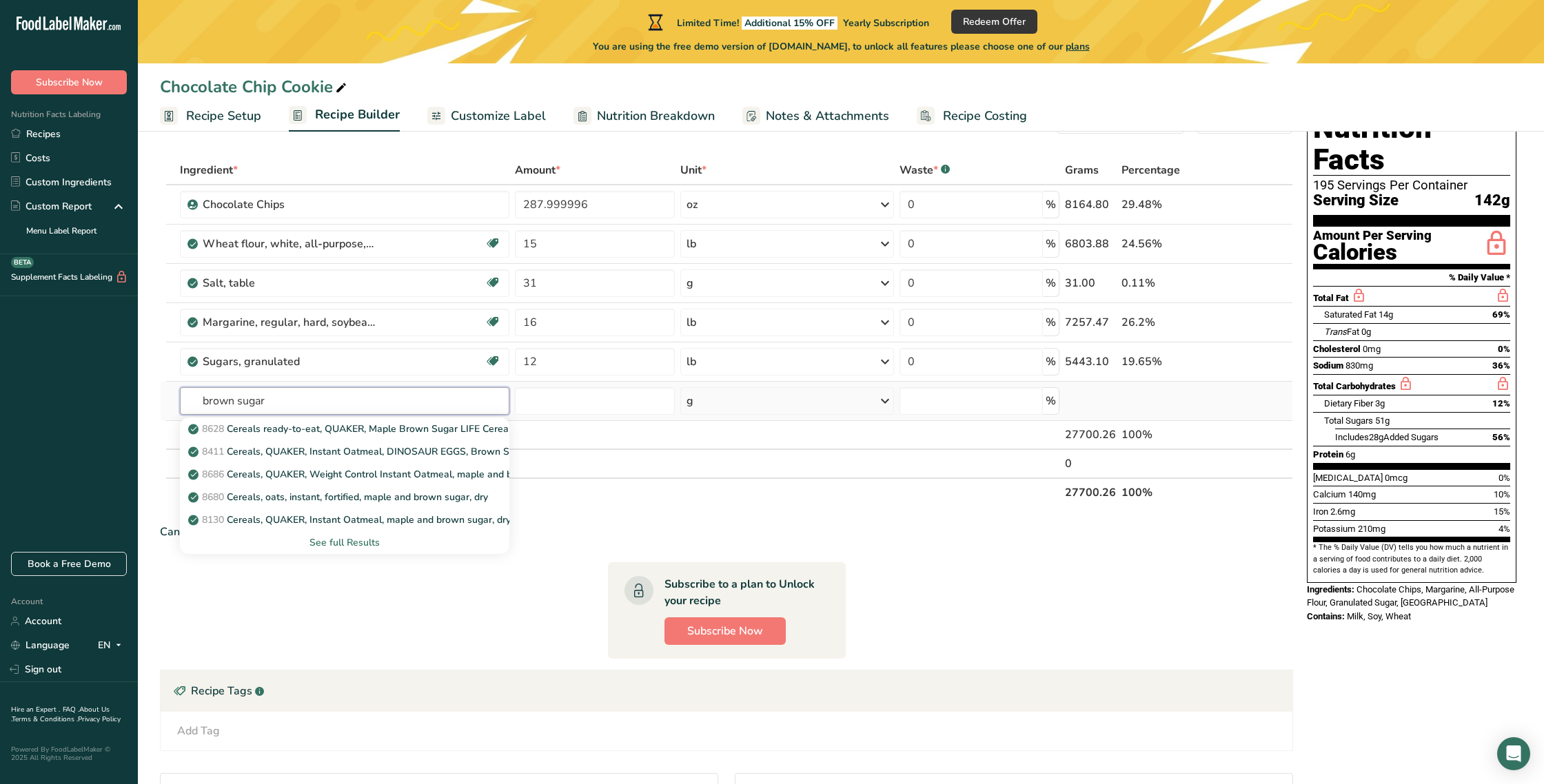
scroll to position [58, 0]
type input "brown sugar"
click at [342, 538] on div "See full Results" at bounding box center [345, 541] width 308 height 14
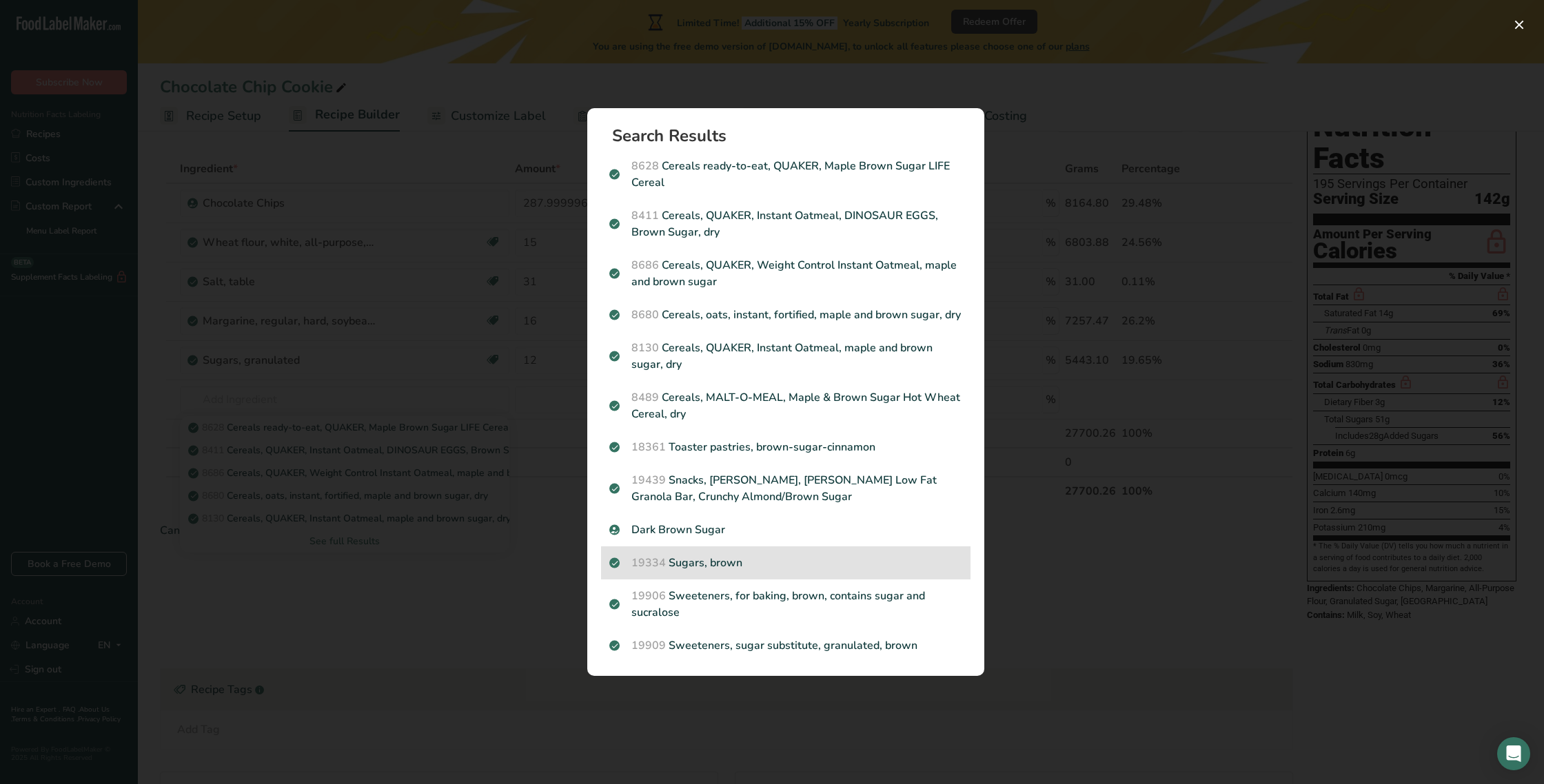
click at [700, 564] on p "19334 Sugars, brown" at bounding box center [786, 563] width 353 height 17
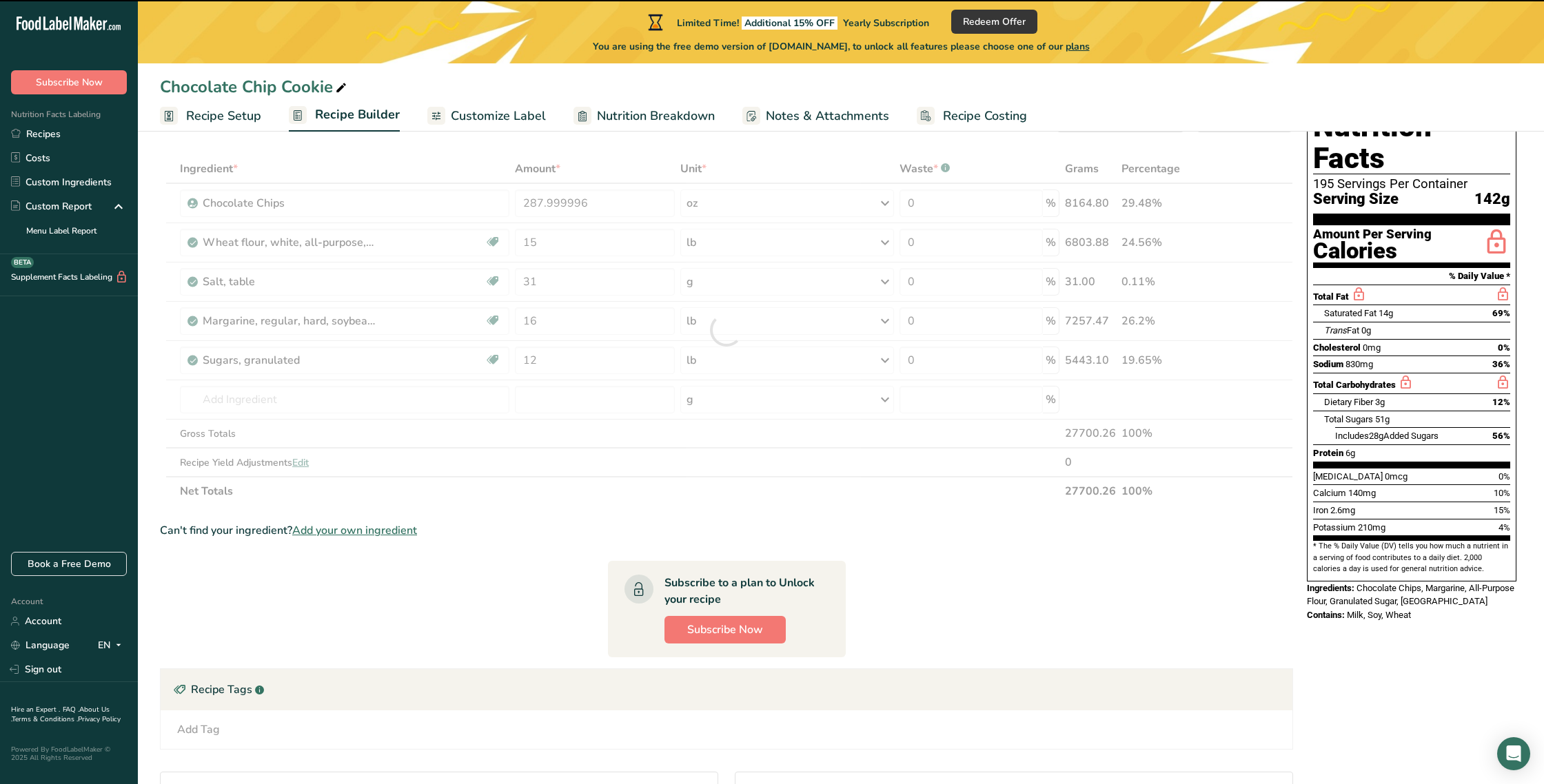
type input "0"
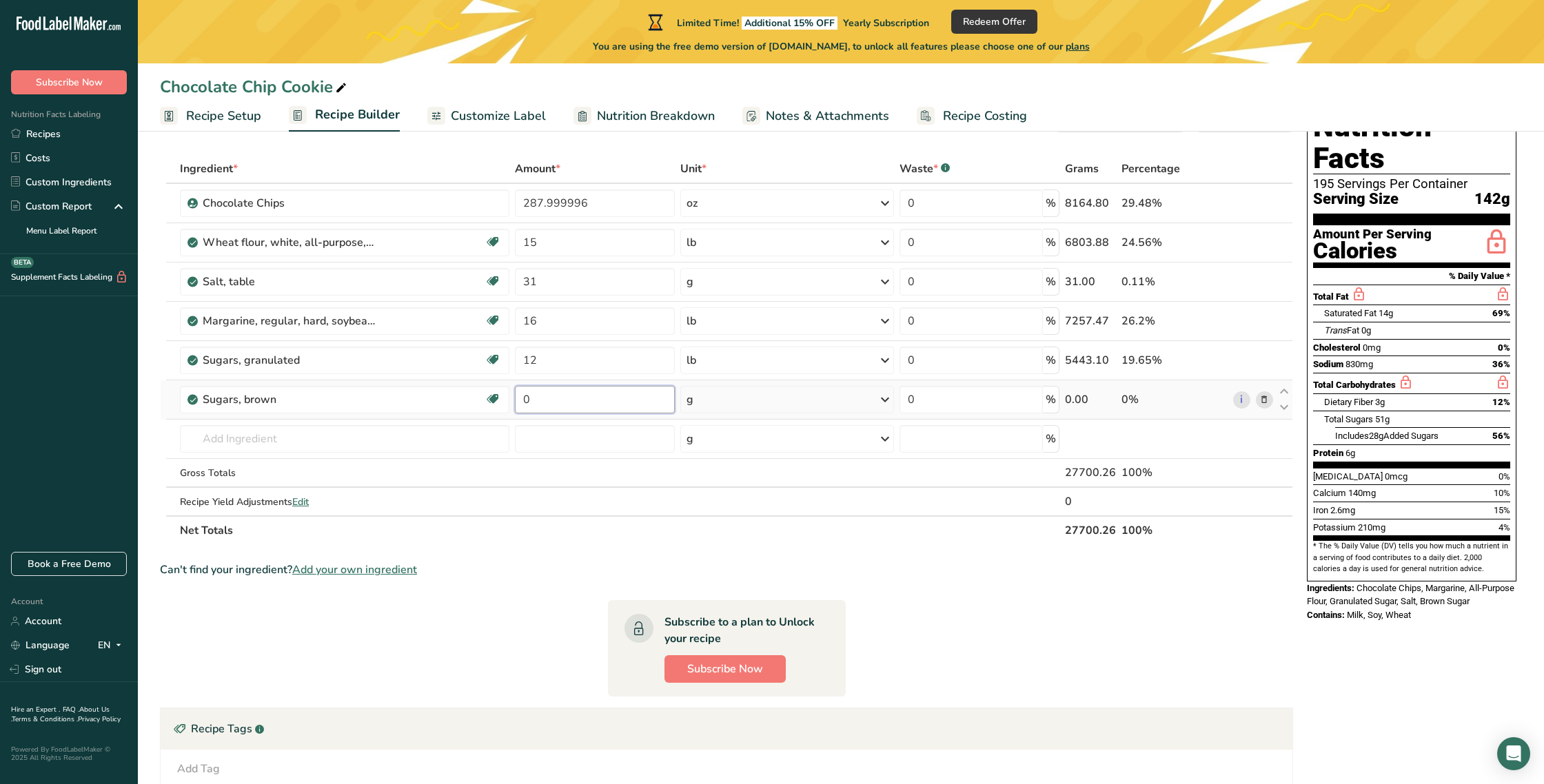
click at [553, 402] on input "0" at bounding box center [595, 400] width 160 height 27
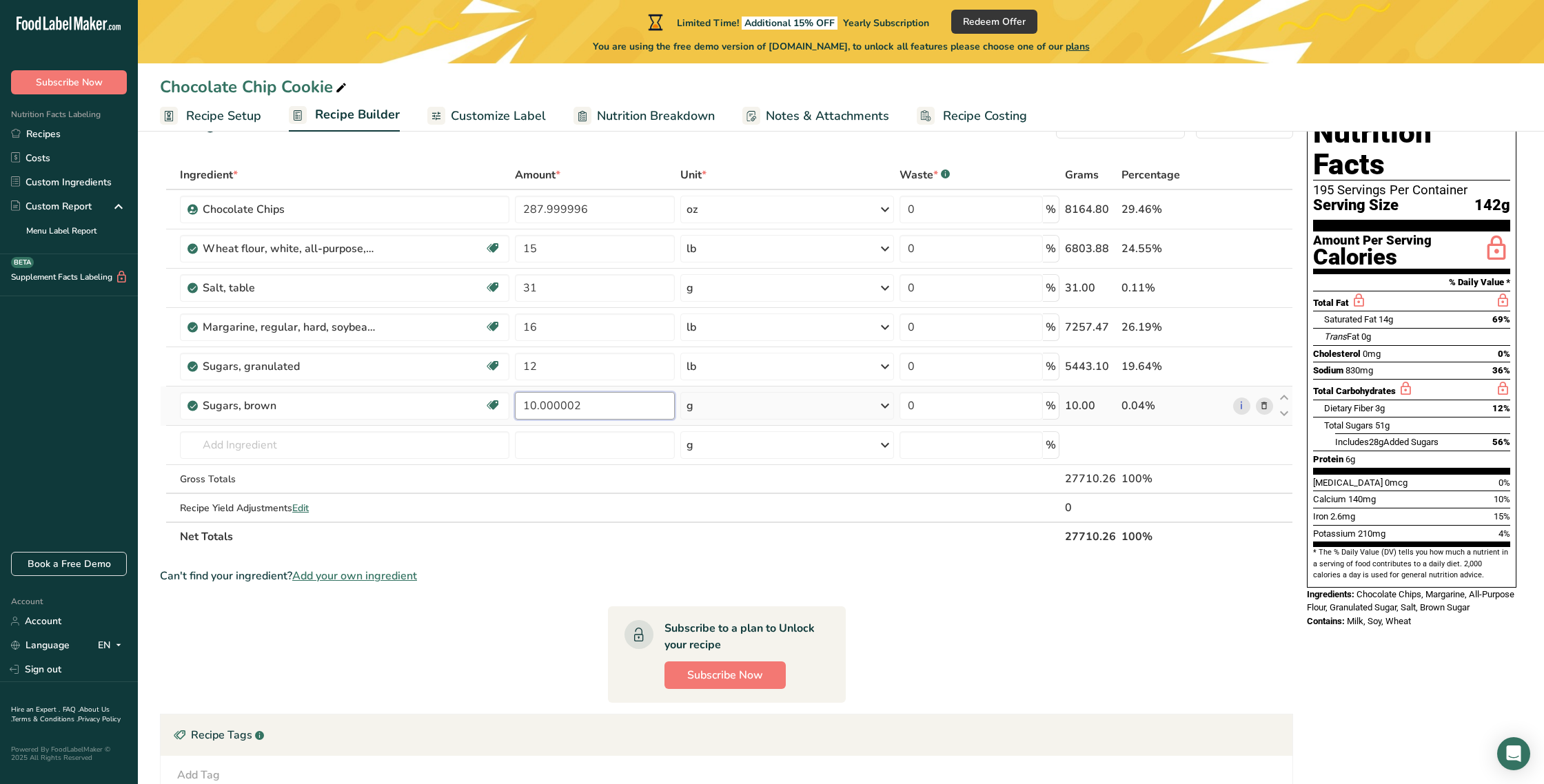
type input "10.000002"
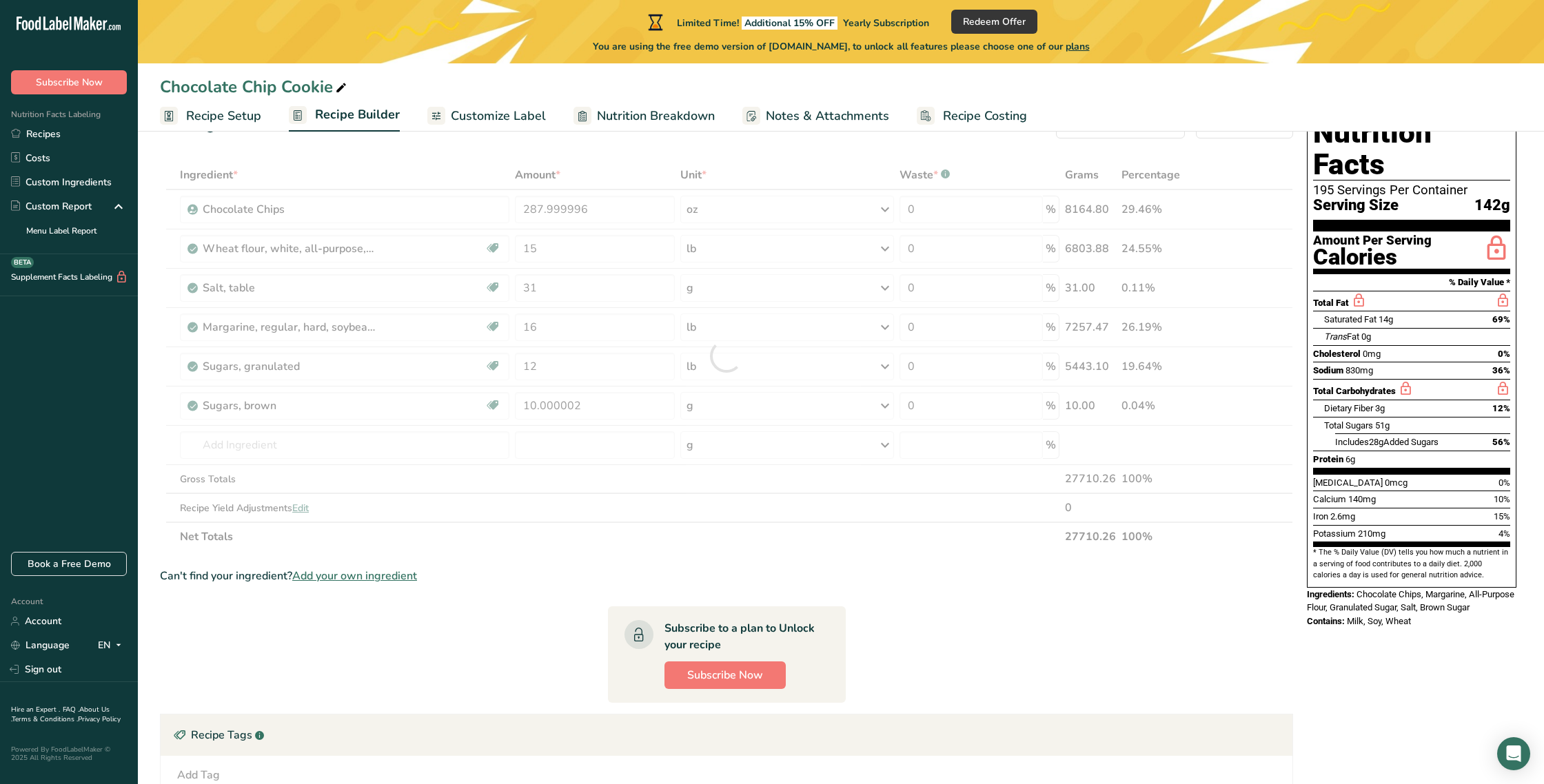
click at [889, 405] on div "Ingredient * Amount * Unit * Waste * .a-a{fill:#347362;}.b-a{fill:#fff;} Grams …" at bounding box center [727, 356] width 1133 height 391
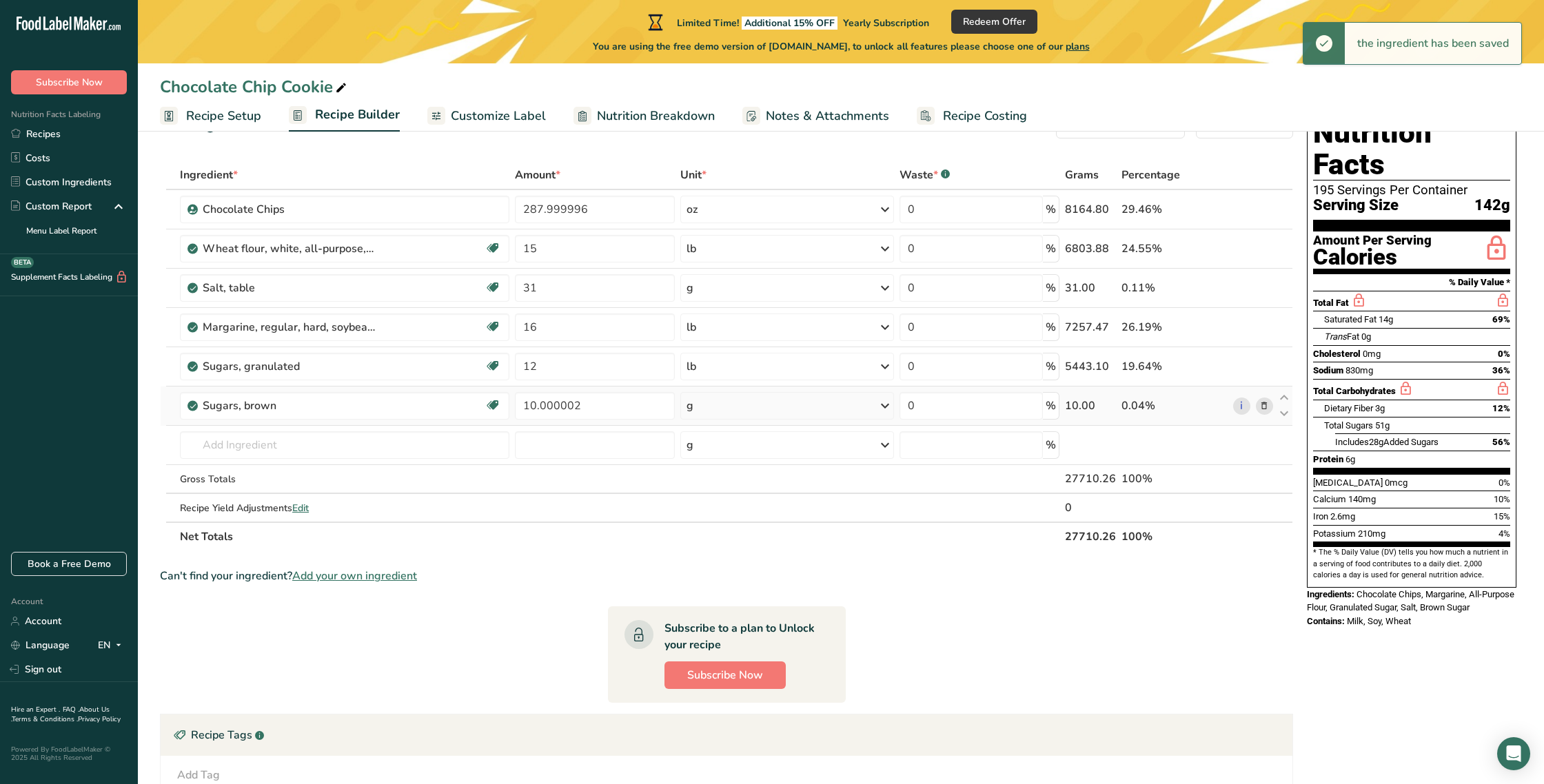
click at [883, 404] on icon at bounding box center [885, 406] width 17 height 24
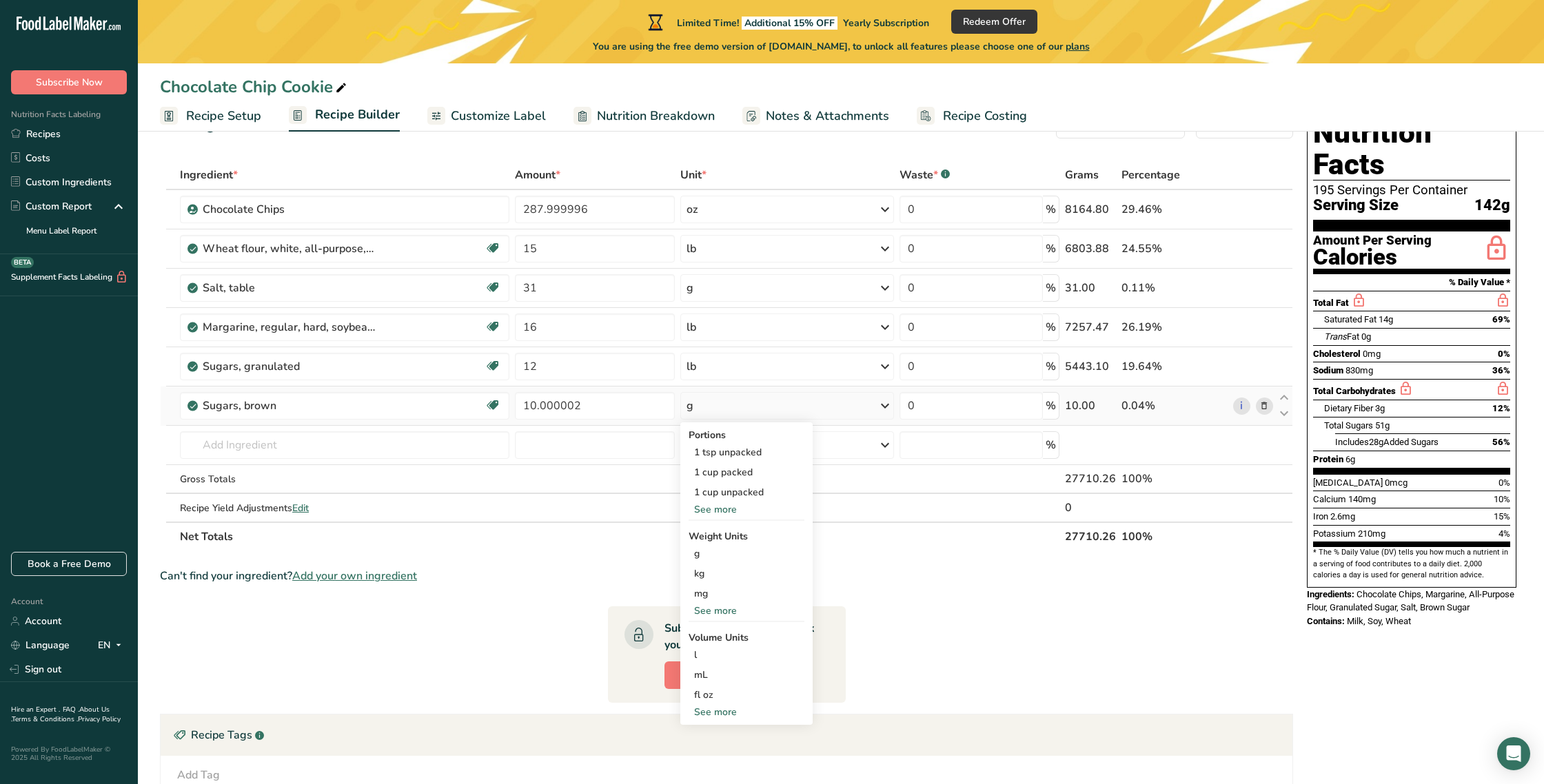
click at [712, 507] on div "See more" at bounding box center [746, 509] width 116 height 14
click at [726, 651] on div "See more" at bounding box center [746, 651] width 116 height 14
click at [704, 677] on div "lb" at bounding box center [746, 674] width 116 height 20
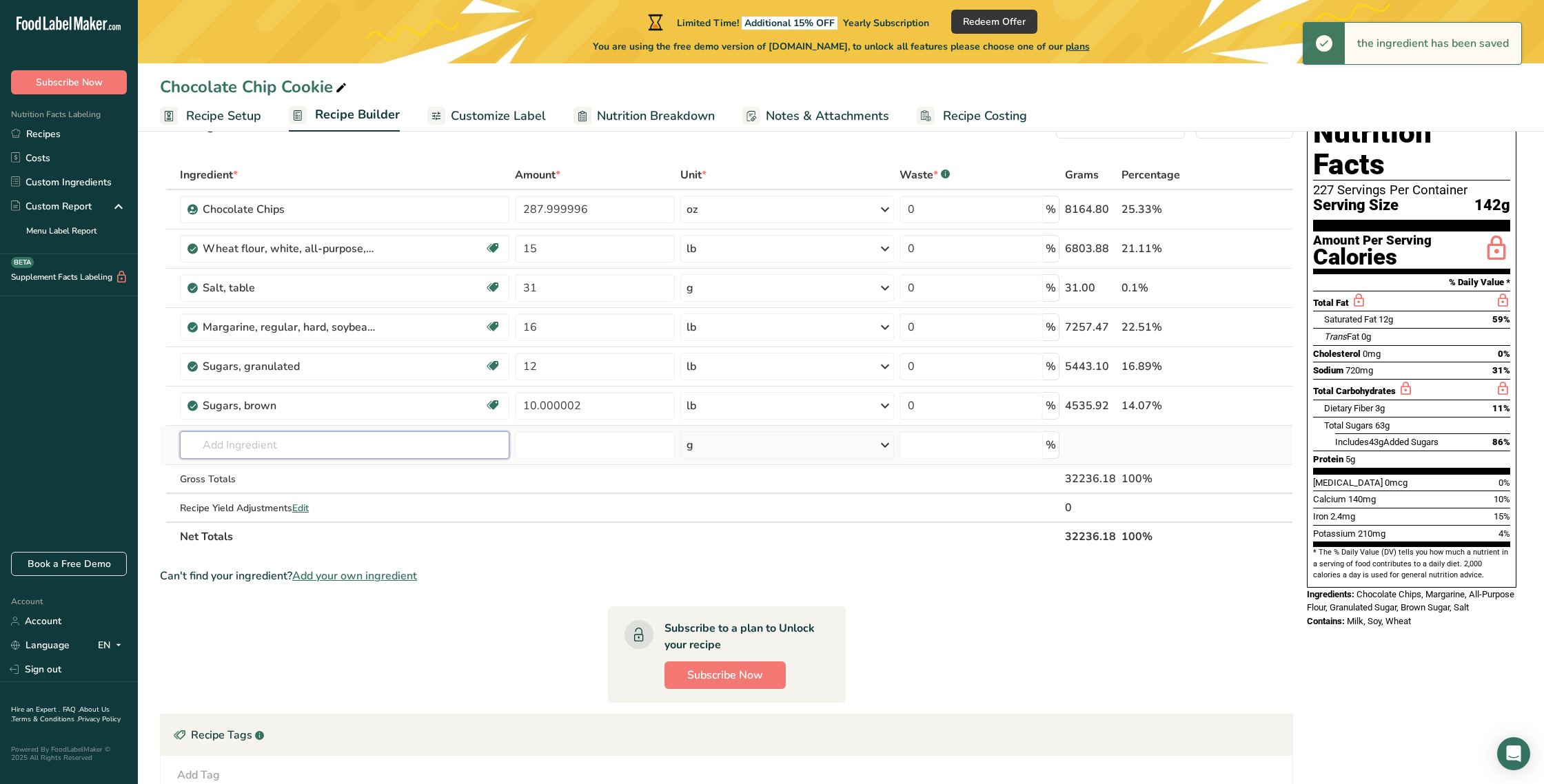
click at [215, 444] on input "text" at bounding box center [345, 445] width 329 height 27
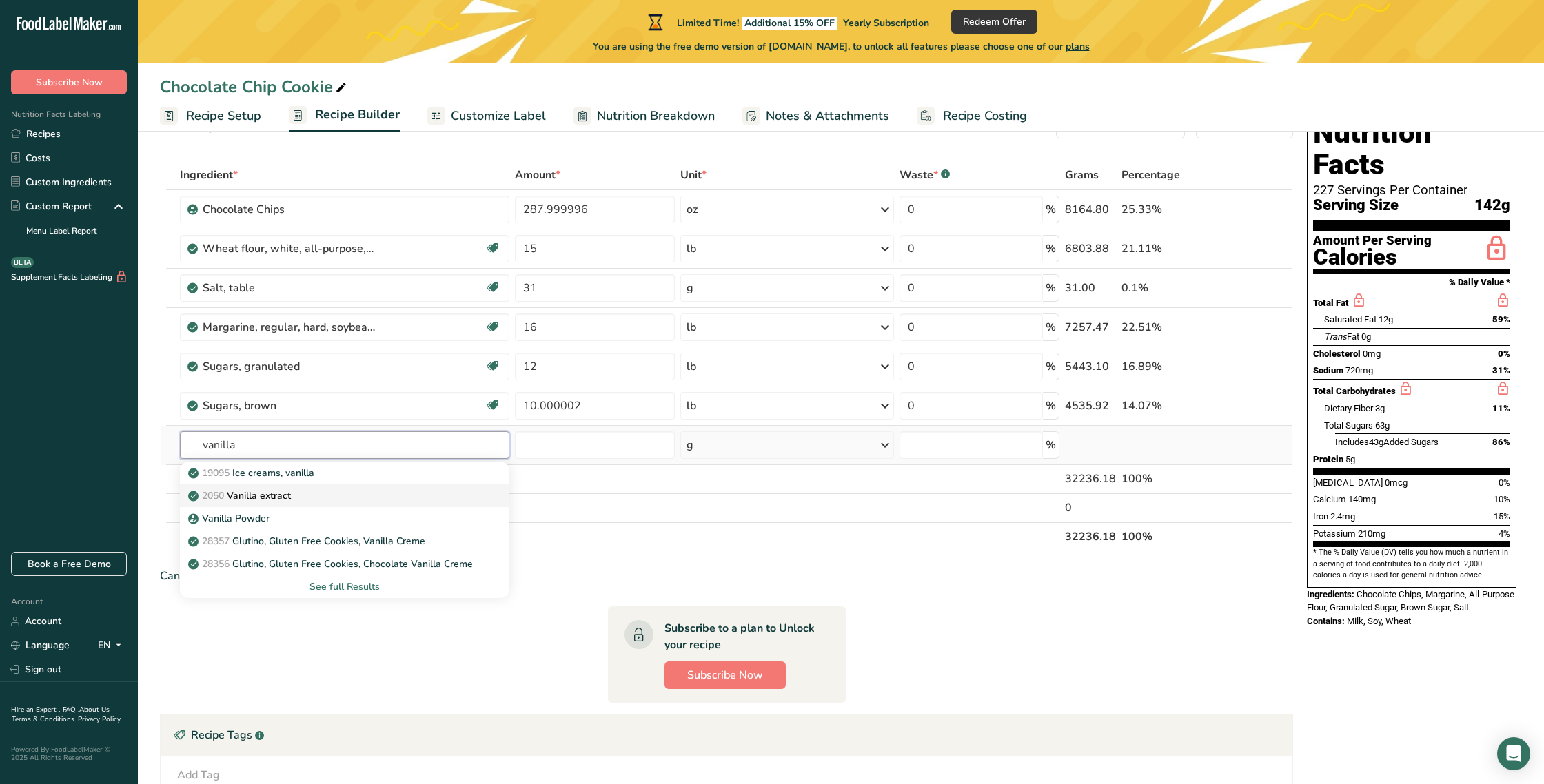
type input "vanilla"
click at [261, 495] on p "2050 Vanilla extract" at bounding box center [241, 496] width 100 height 14
type input "Vanilla extract"
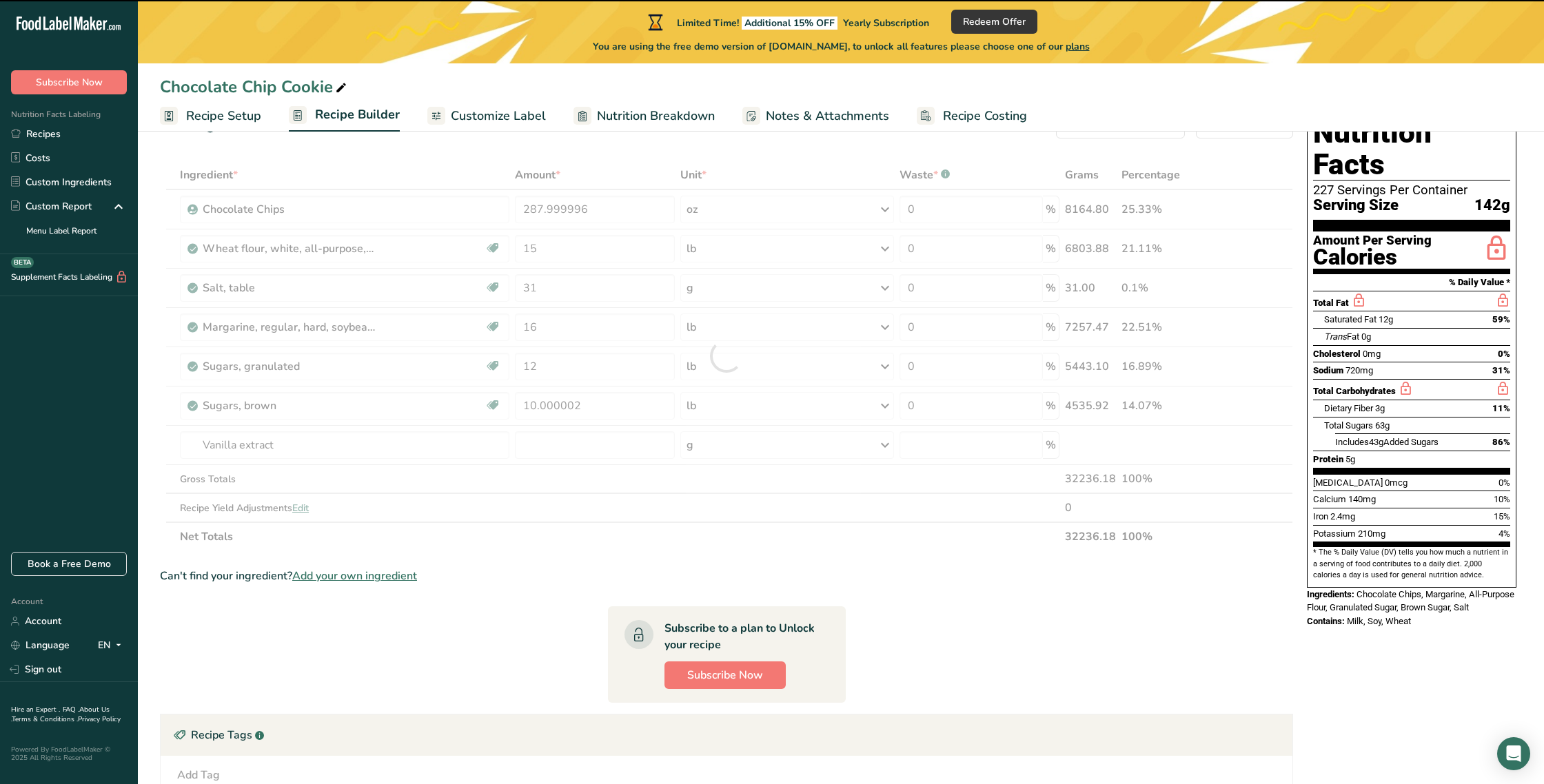
type input "0"
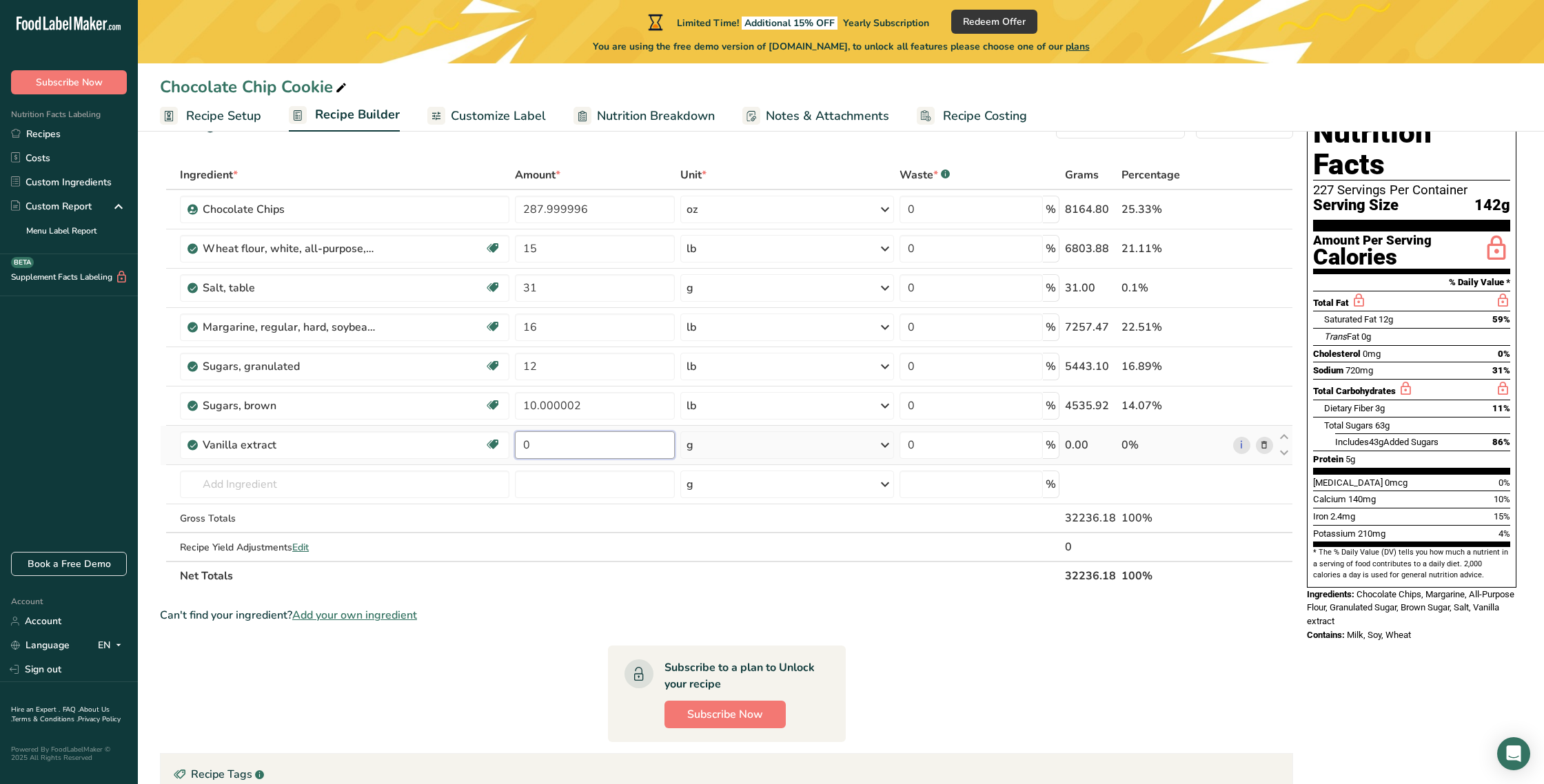
click at [595, 439] on input "0" at bounding box center [595, 445] width 160 height 27
type input "1"
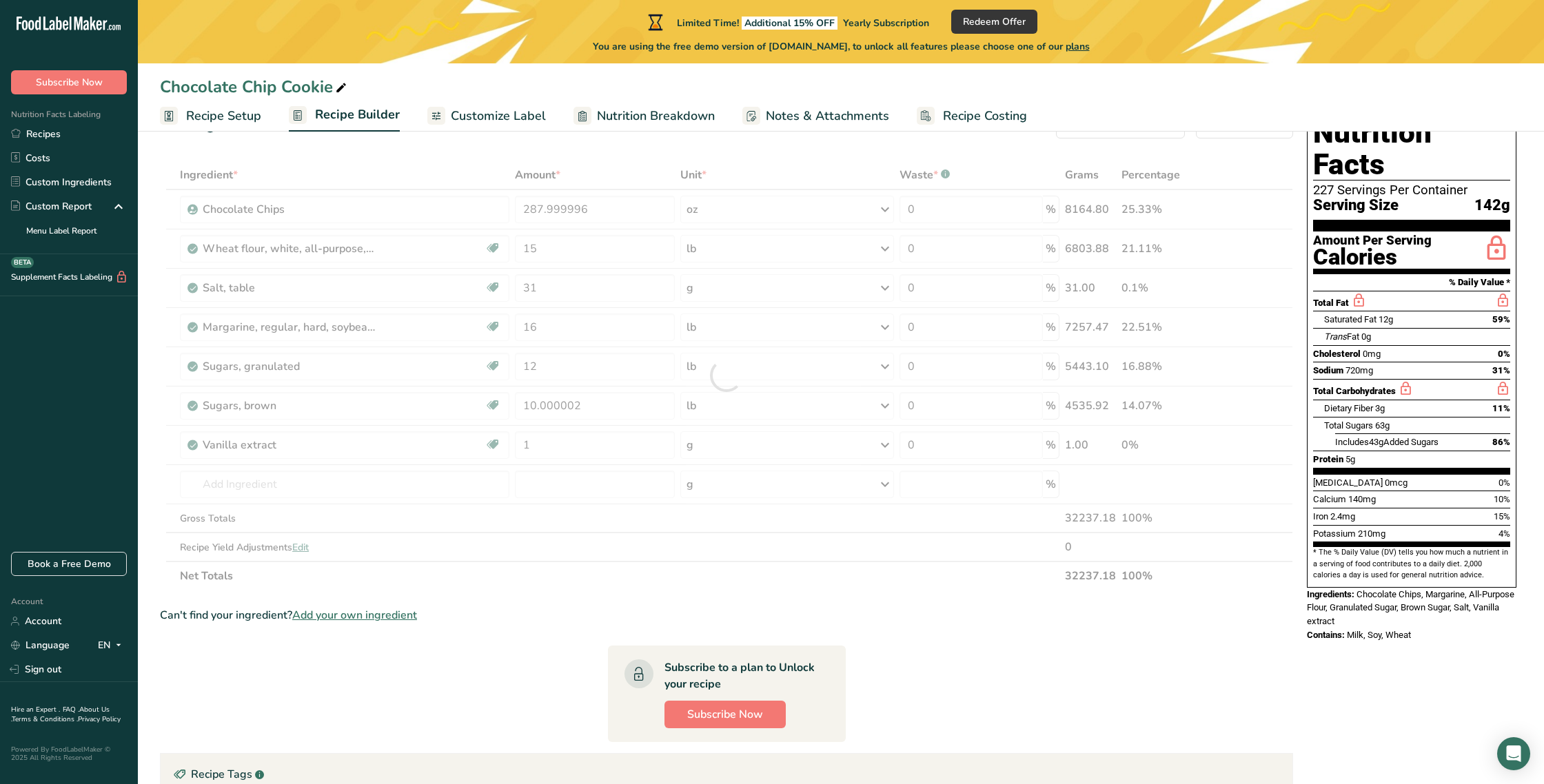
click at [884, 446] on div "Ingredient * Amount * Unit * Waste * .a-a{fill:#347362;}.b-a{fill:#fff;} Grams …" at bounding box center [727, 375] width 1133 height 430
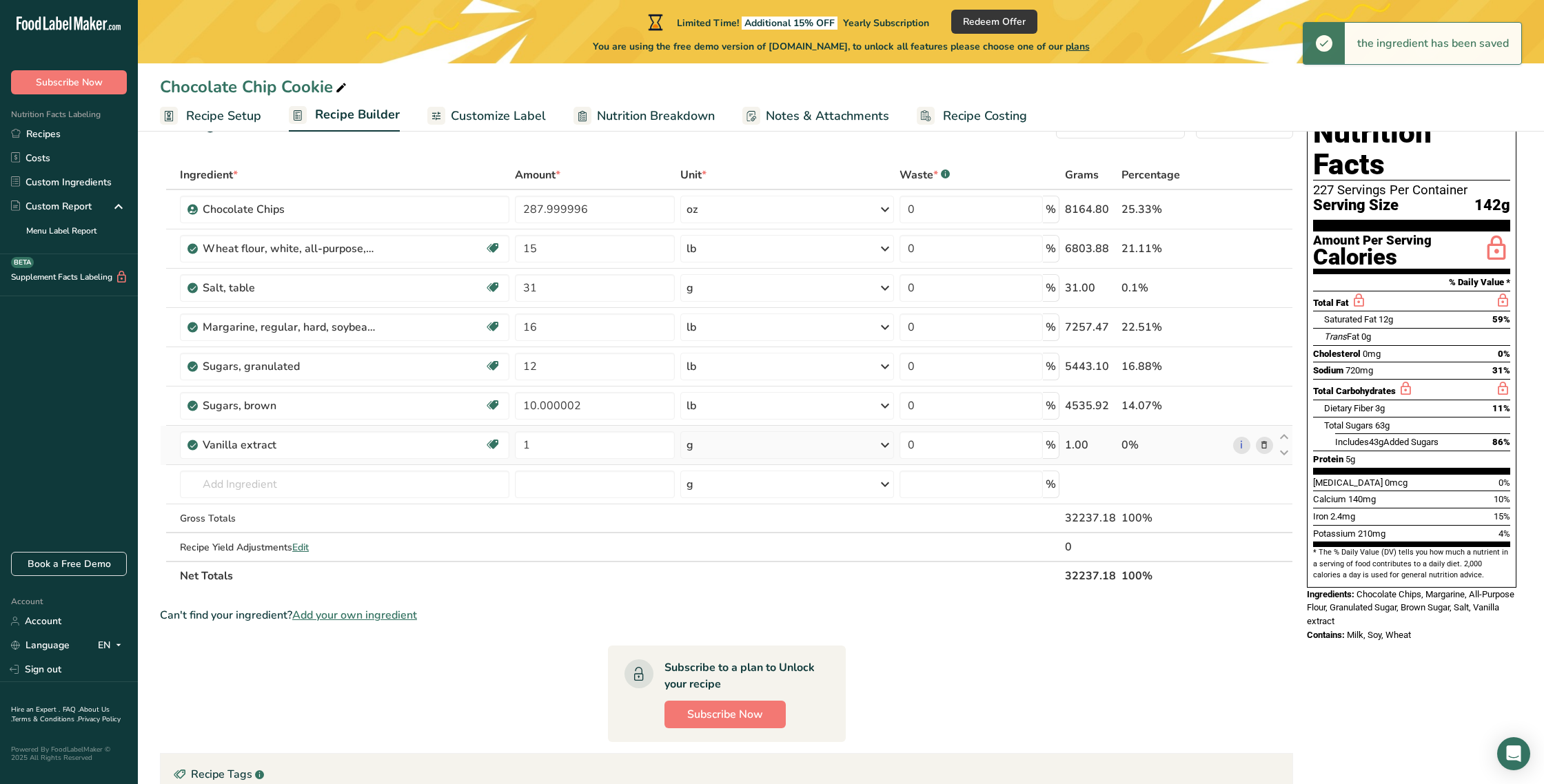
click at [887, 444] on icon at bounding box center [885, 445] width 17 height 24
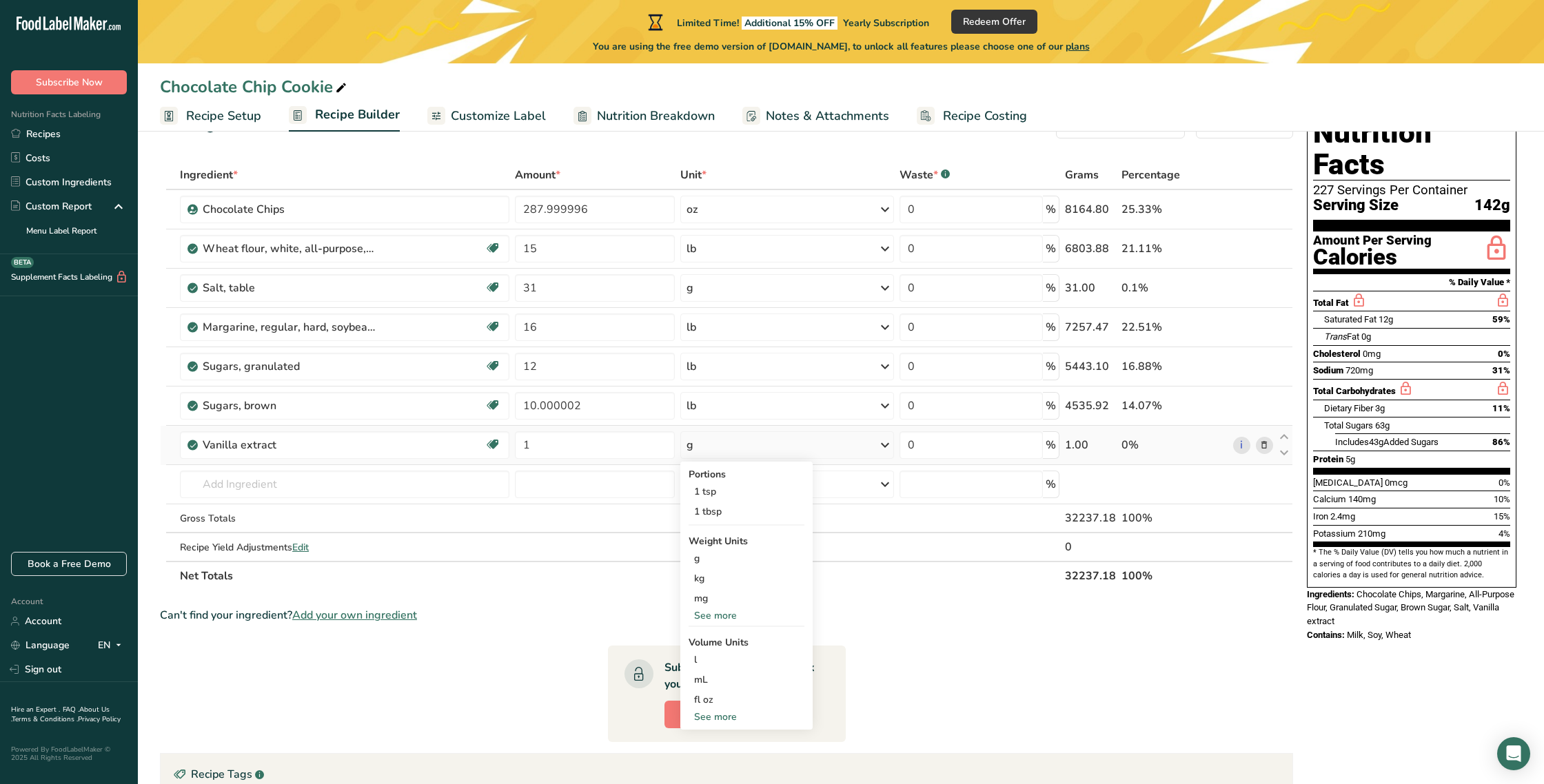
click at [728, 615] on div "See more" at bounding box center [746, 616] width 116 height 14
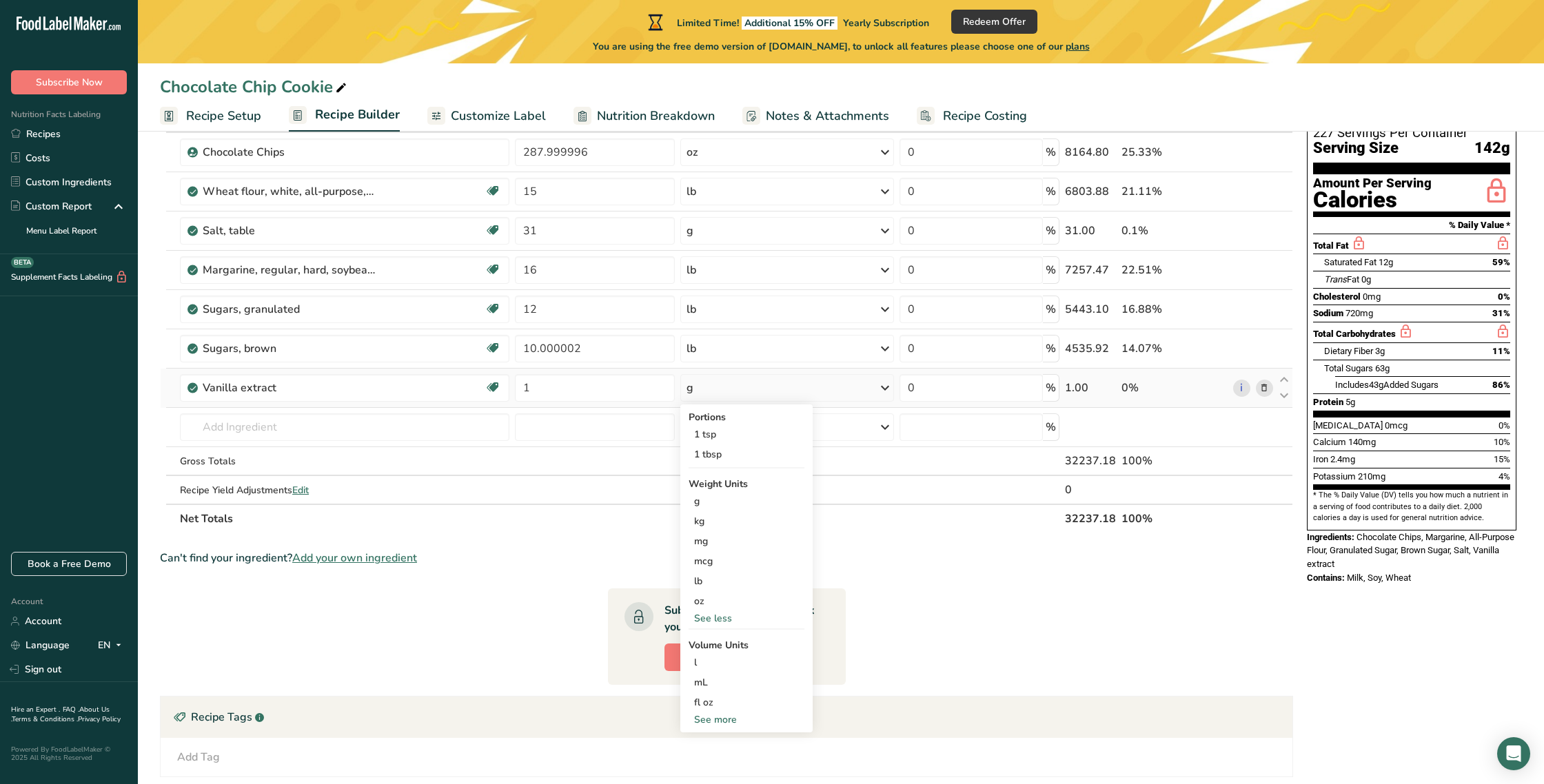
scroll to position [119, 0]
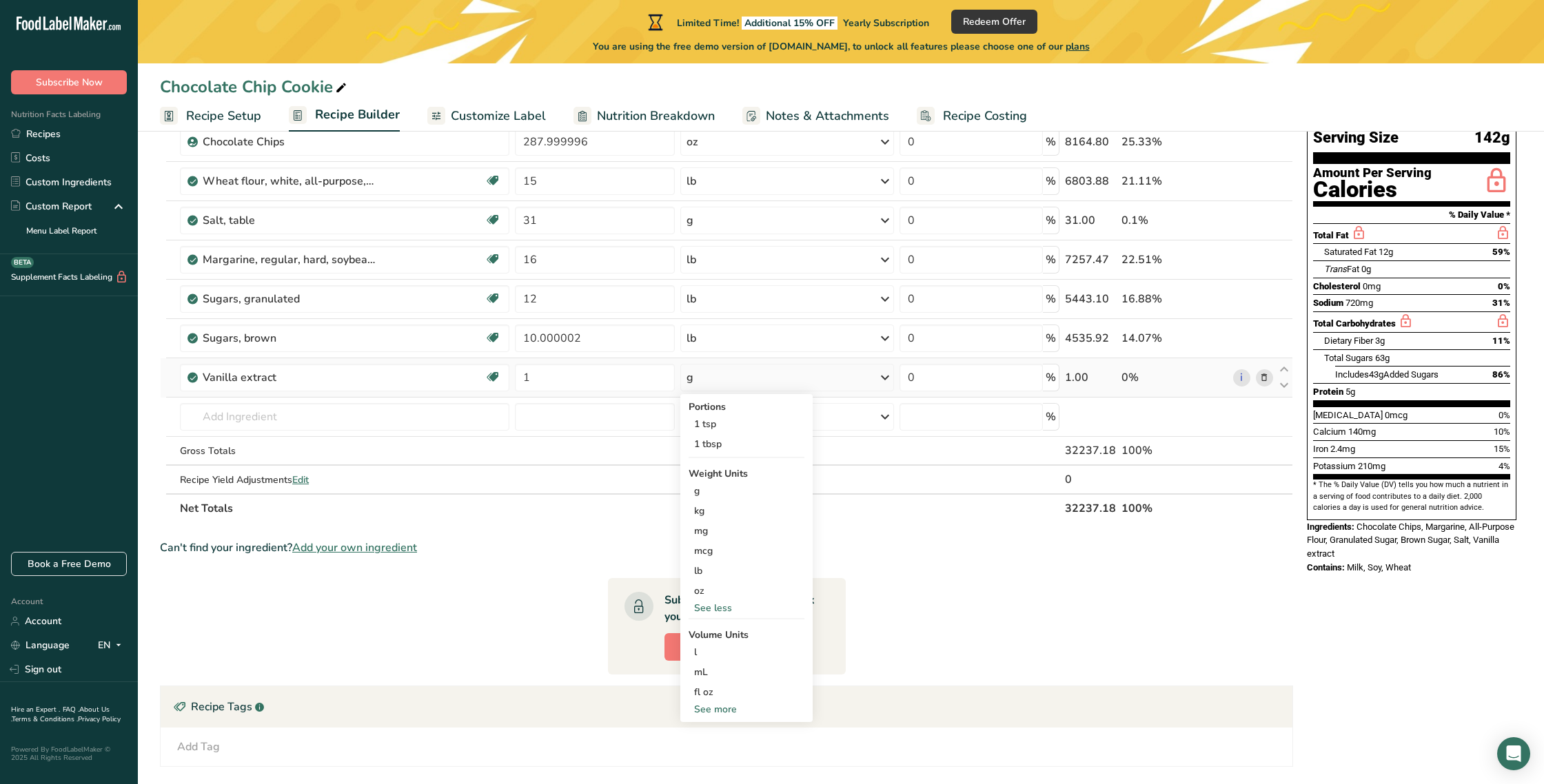
click at [712, 710] on div "See more" at bounding box center [746, 710] width 116 height 14
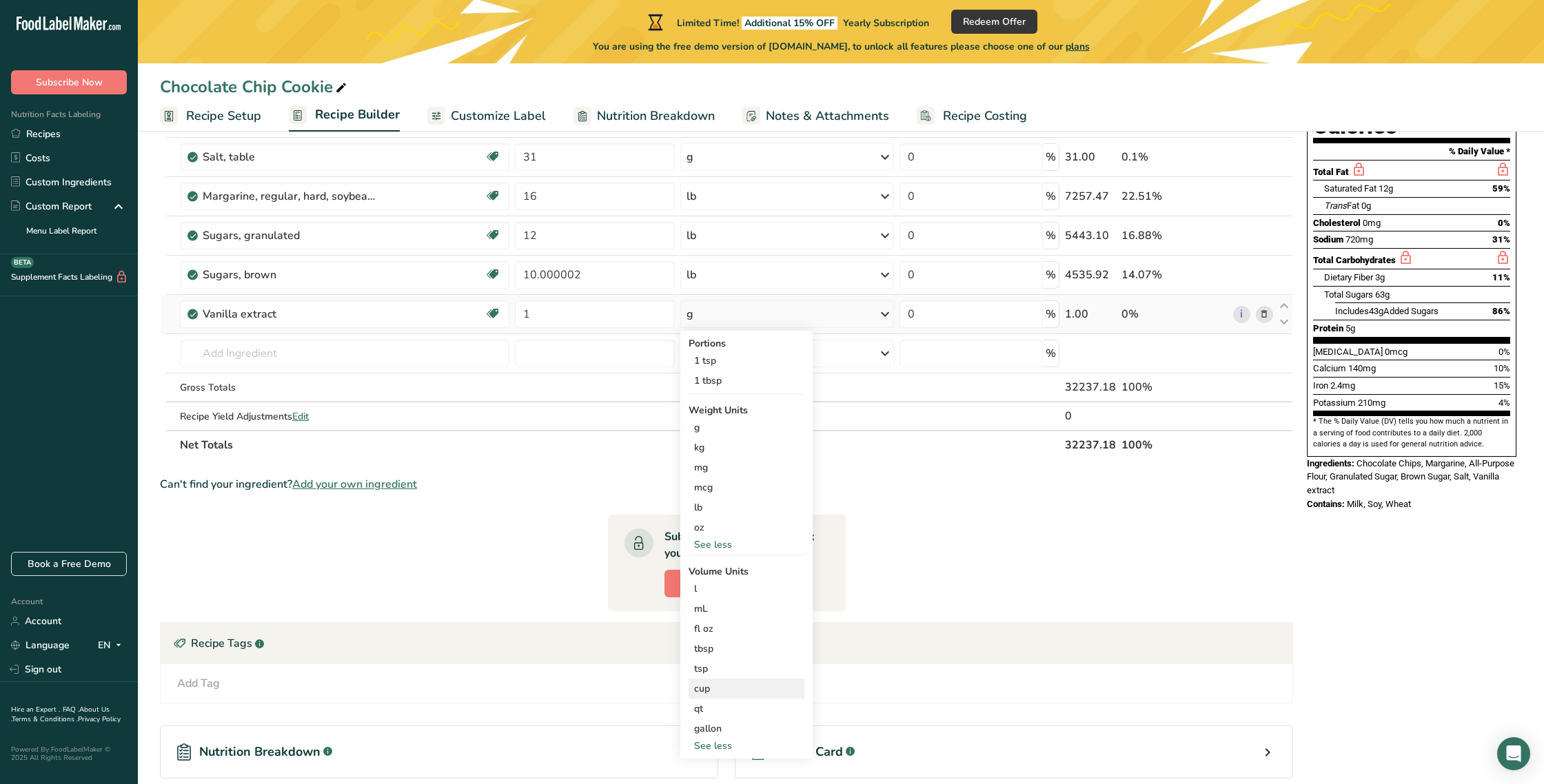
scroll to position [196, 0]
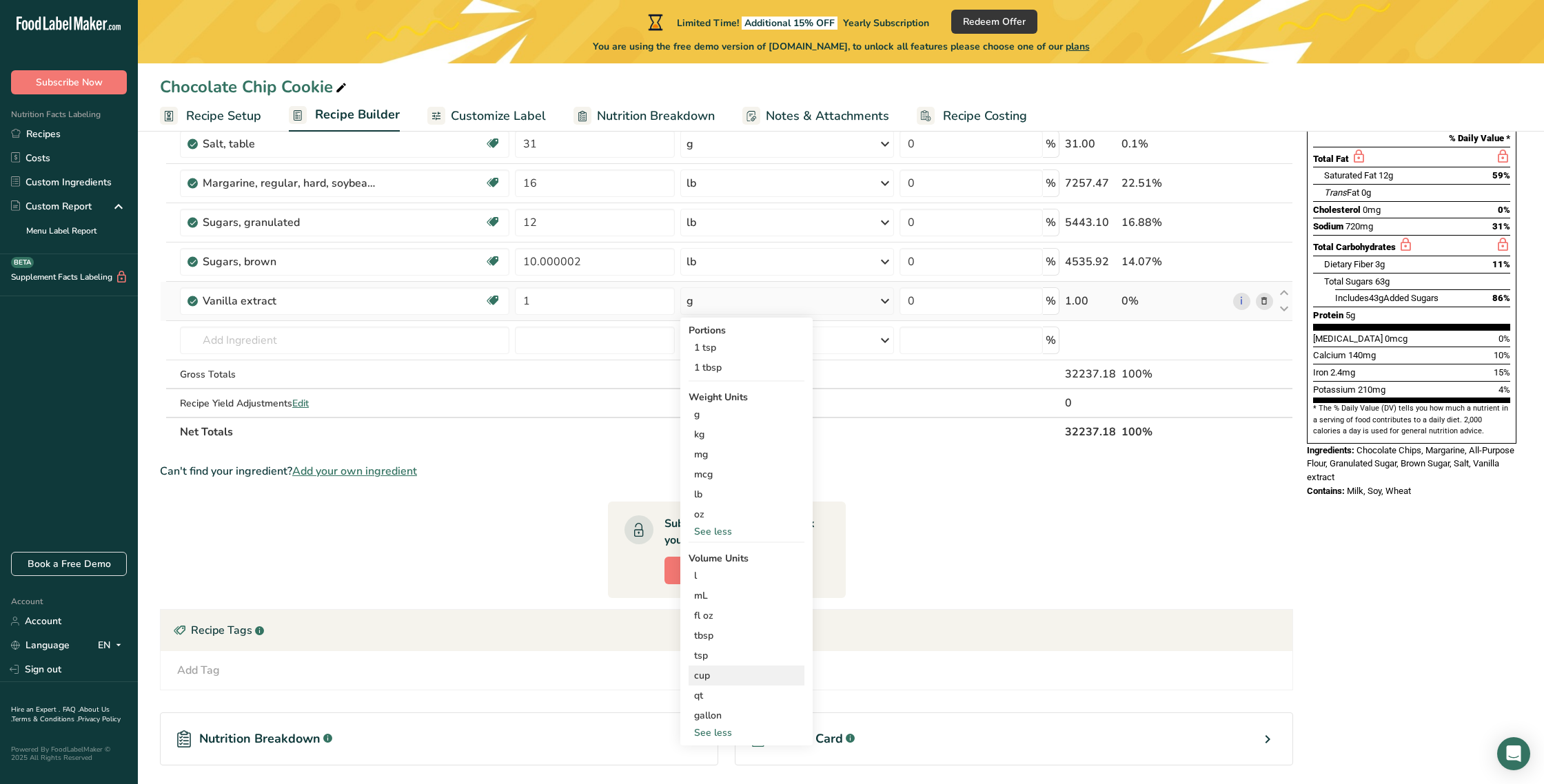
click at [706, 680] on div "cup" at bounding box center [746, 676] width 105 height 14
click at [699, 678] on div "cup" at bounding box center [746, 676] width 105 height 14
click at [700, 676] on div "cup" at bounding box center [746, 676] width 105 height 14
click at [863, 717] on input "number" at bounding box center [867, 714] width 99 height 21
type input "1"
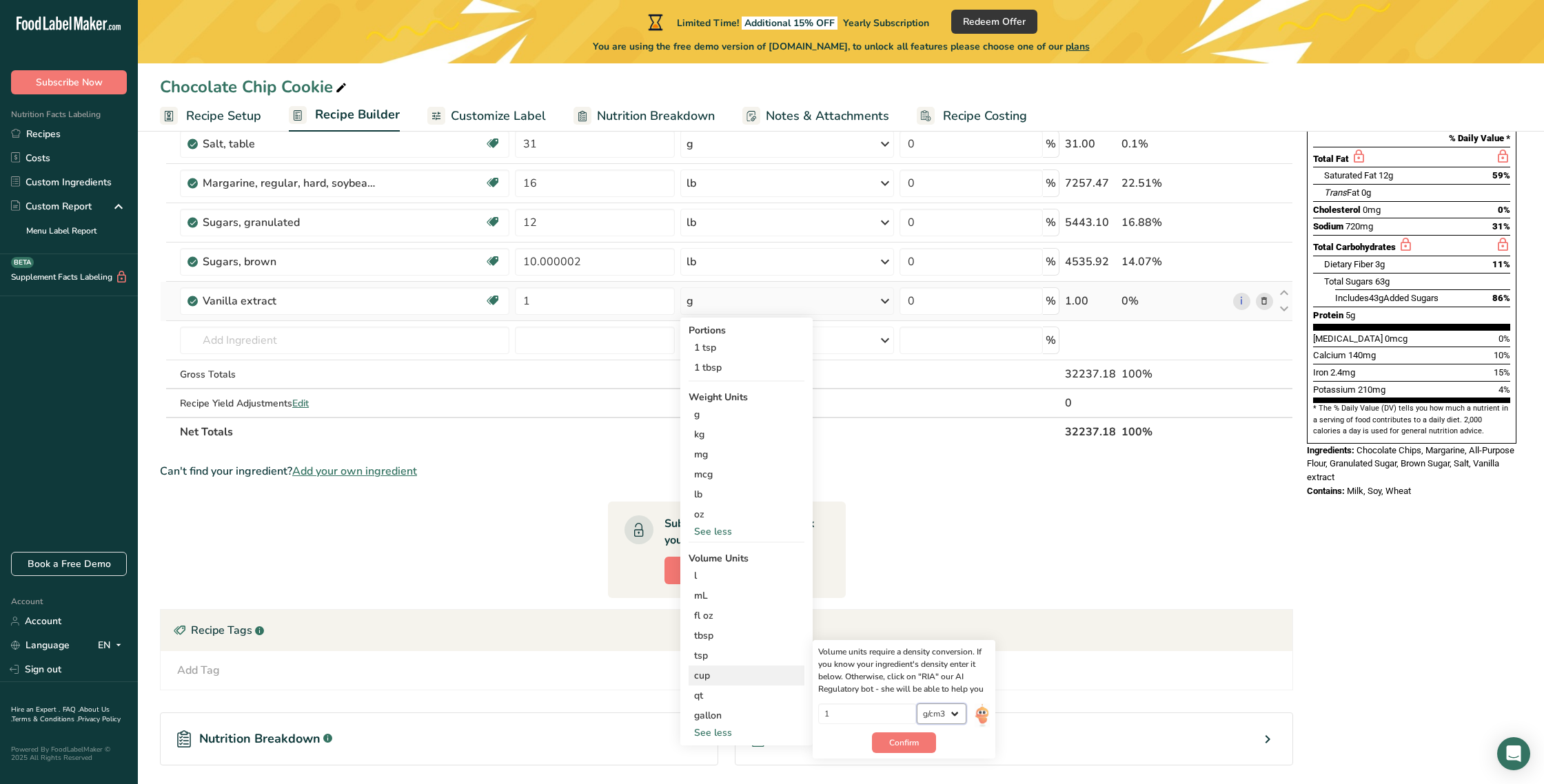
click at [957, 714] on select "lb/ft3 g/cm3" at bounding box center [941, 714] width 50 height 21
click at [907, 745] on span "Confirm" at bounding box center [904, 742] width 30 height 12
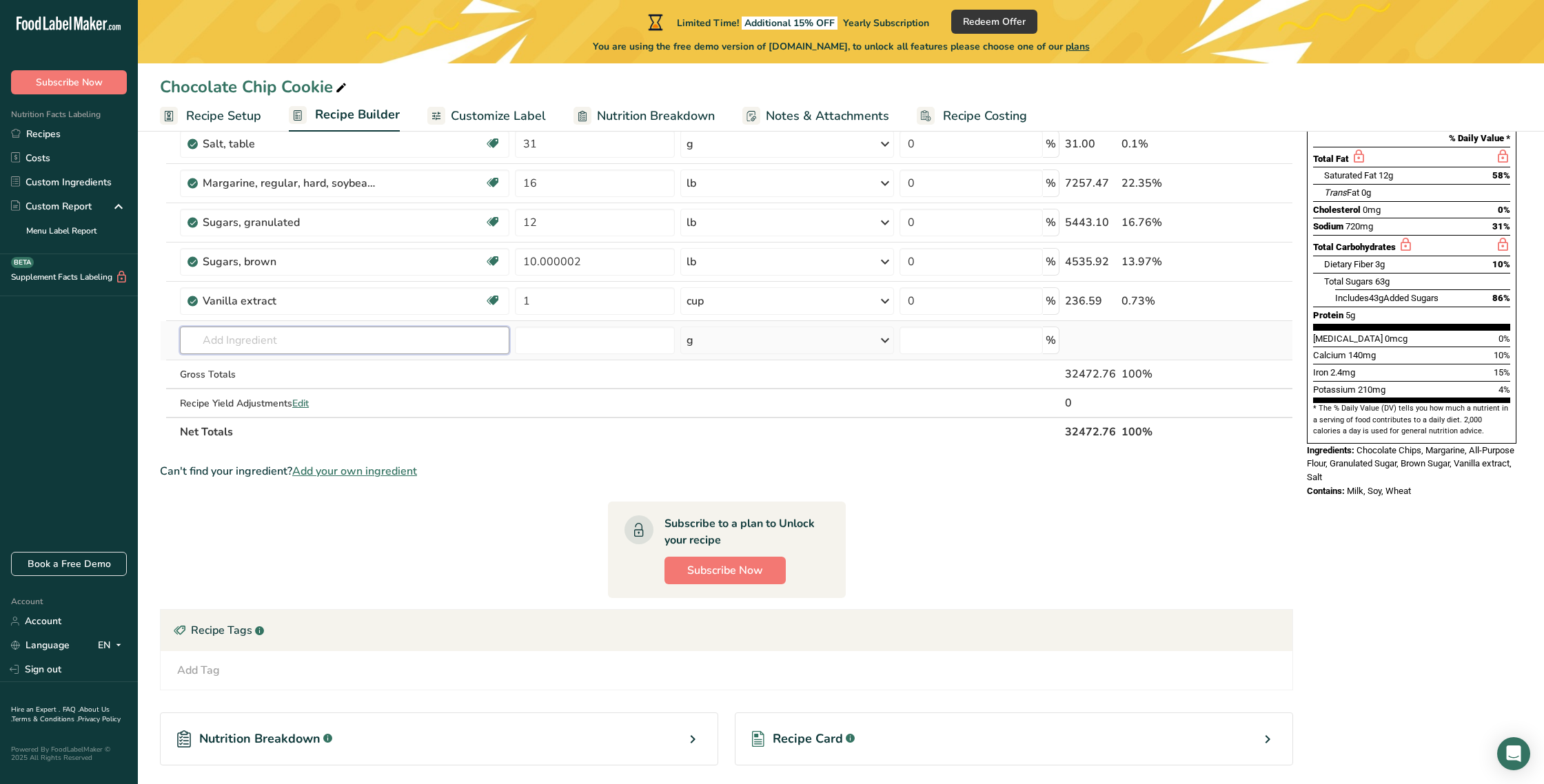
click at [213, 341] on input "text" at bounding box center [345, 340] width 329 height 27
type input "liquid eggs"
click at [314, 370] on p "1226 Egg substitute, liquid or frozen, fat free" at bounding box center [295, 368] width 208 height 14
type input "Egg substitute, liquid or frozen, fat free"
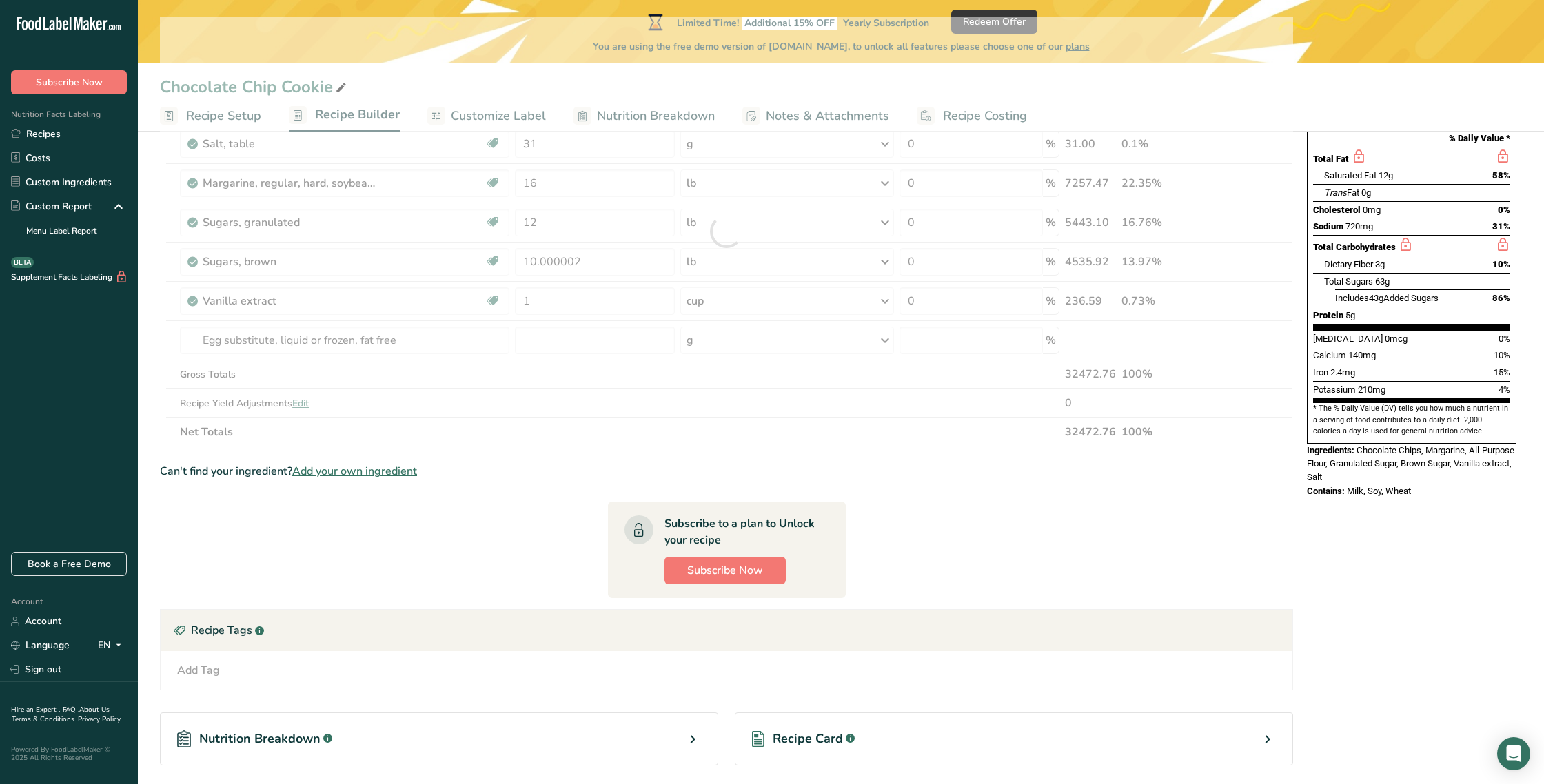
scroll to position [197, 0]
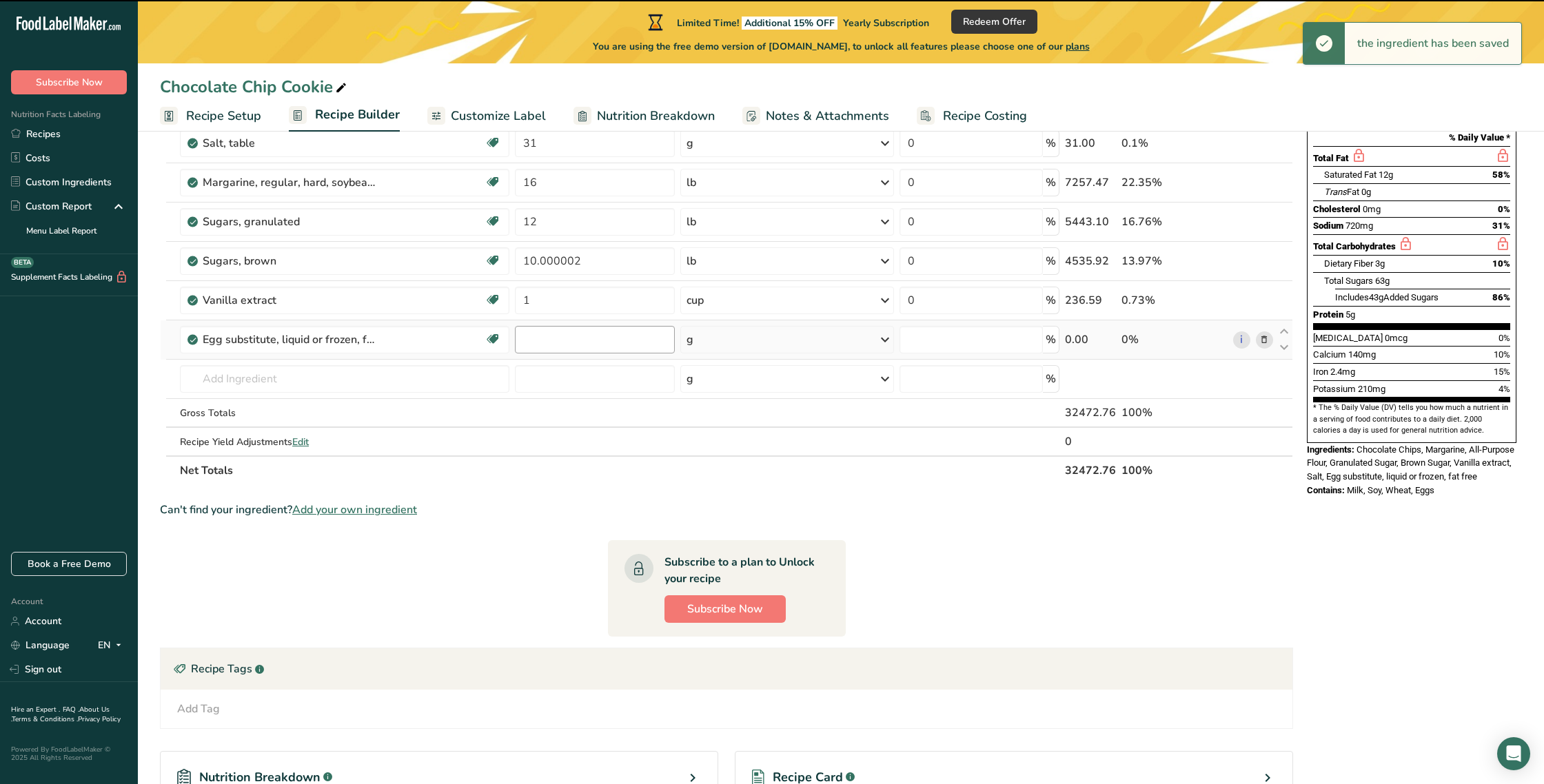
type input "0"
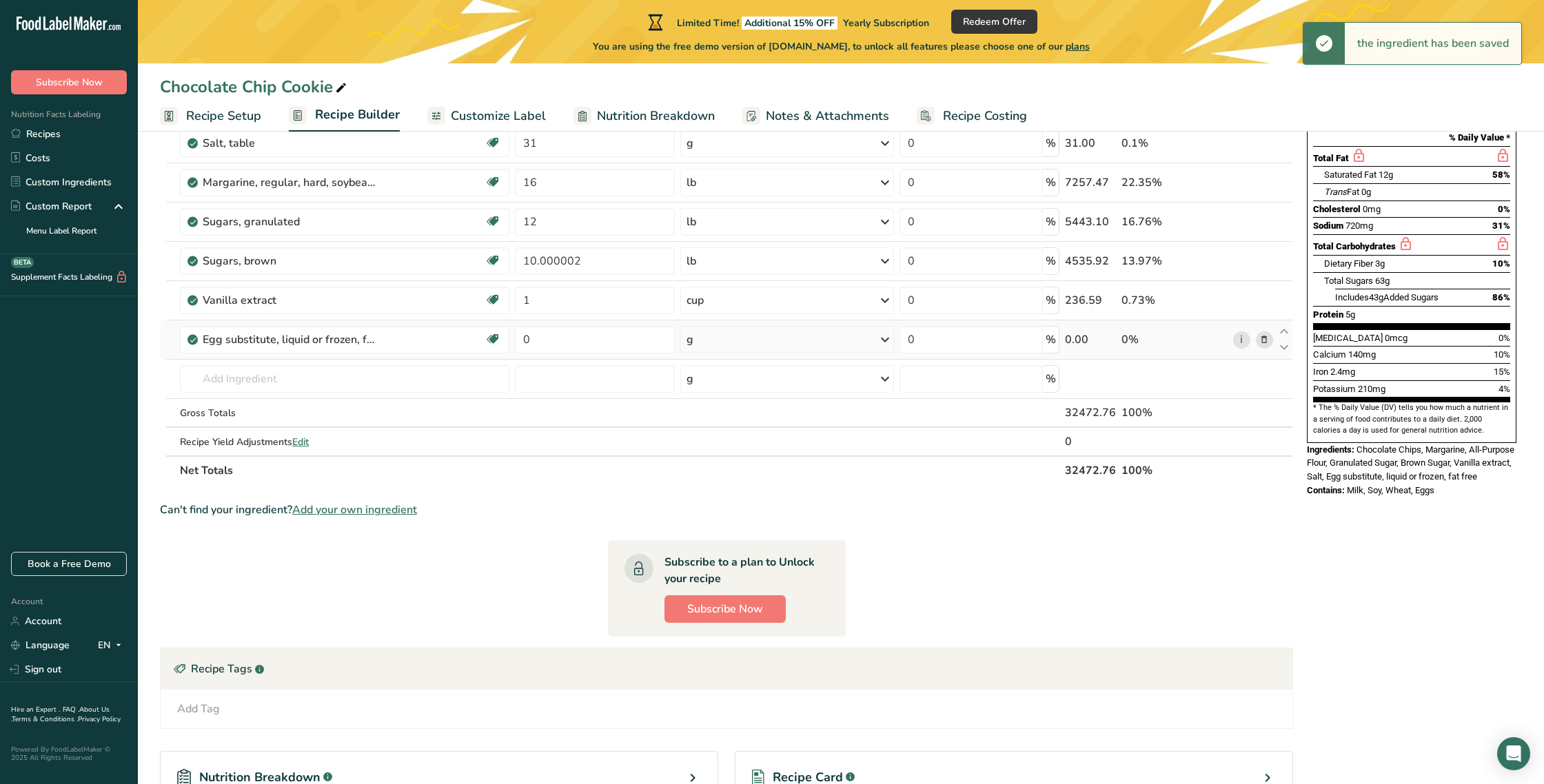
click at [885, 338] on icon at bounding box center [885, 339] width 17 height 24
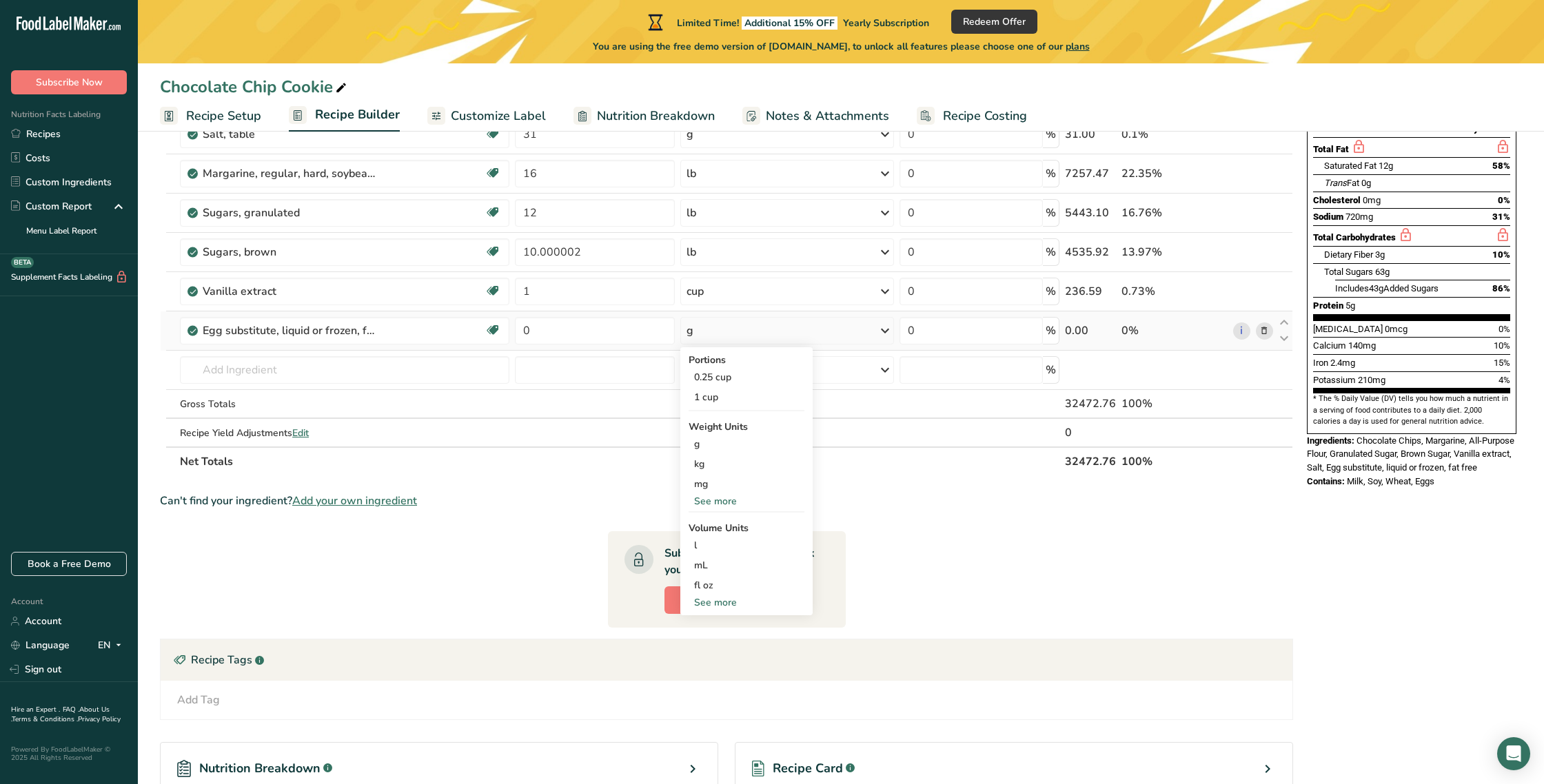
click at [714, 500] on div "See more" at bounding box center [746, 502] width 116 height 14
click at [701, 530] on div "lb" at bounding box center [746, 525] width 116 height 20
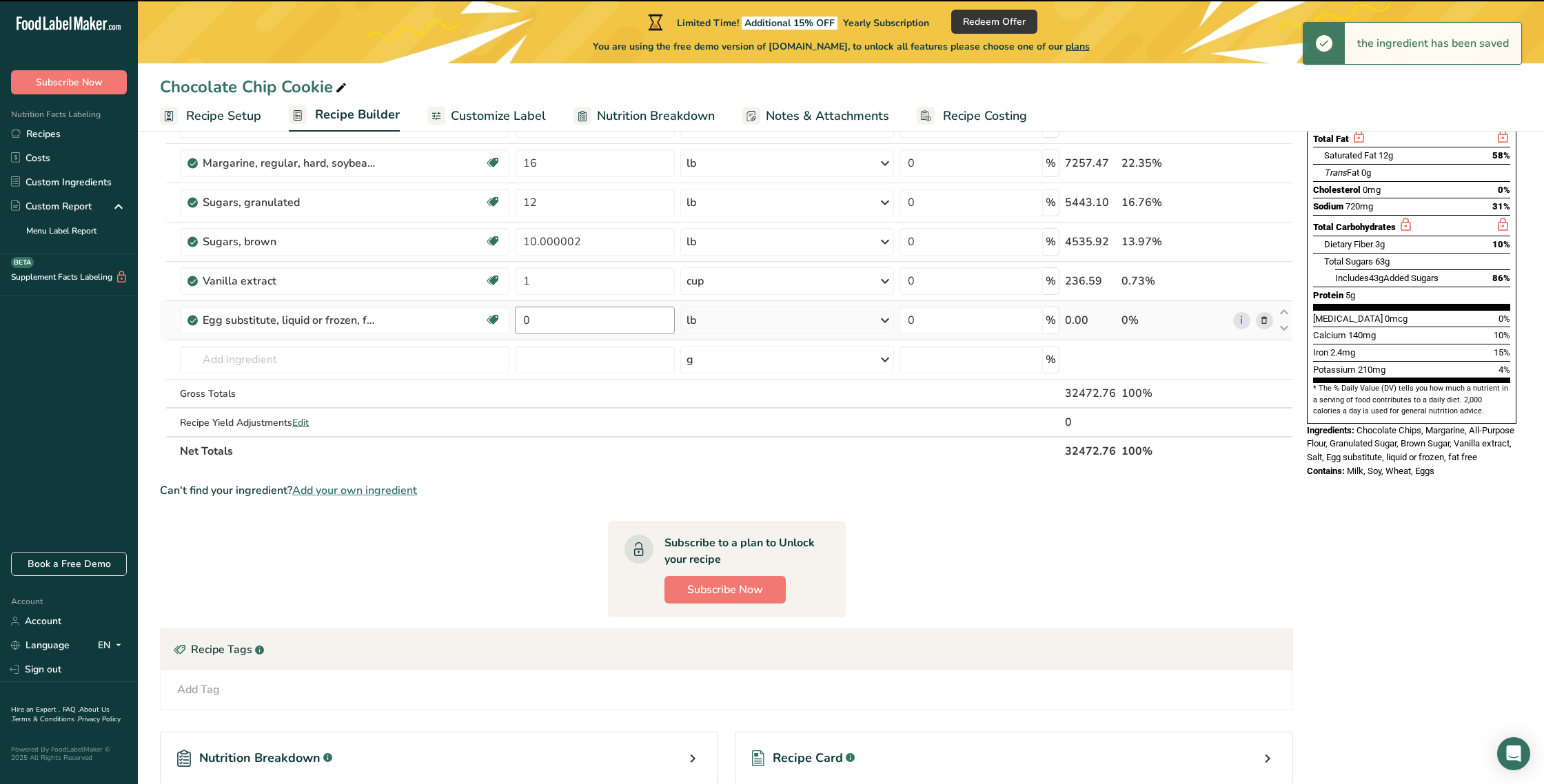
scroll to position [215, 0]
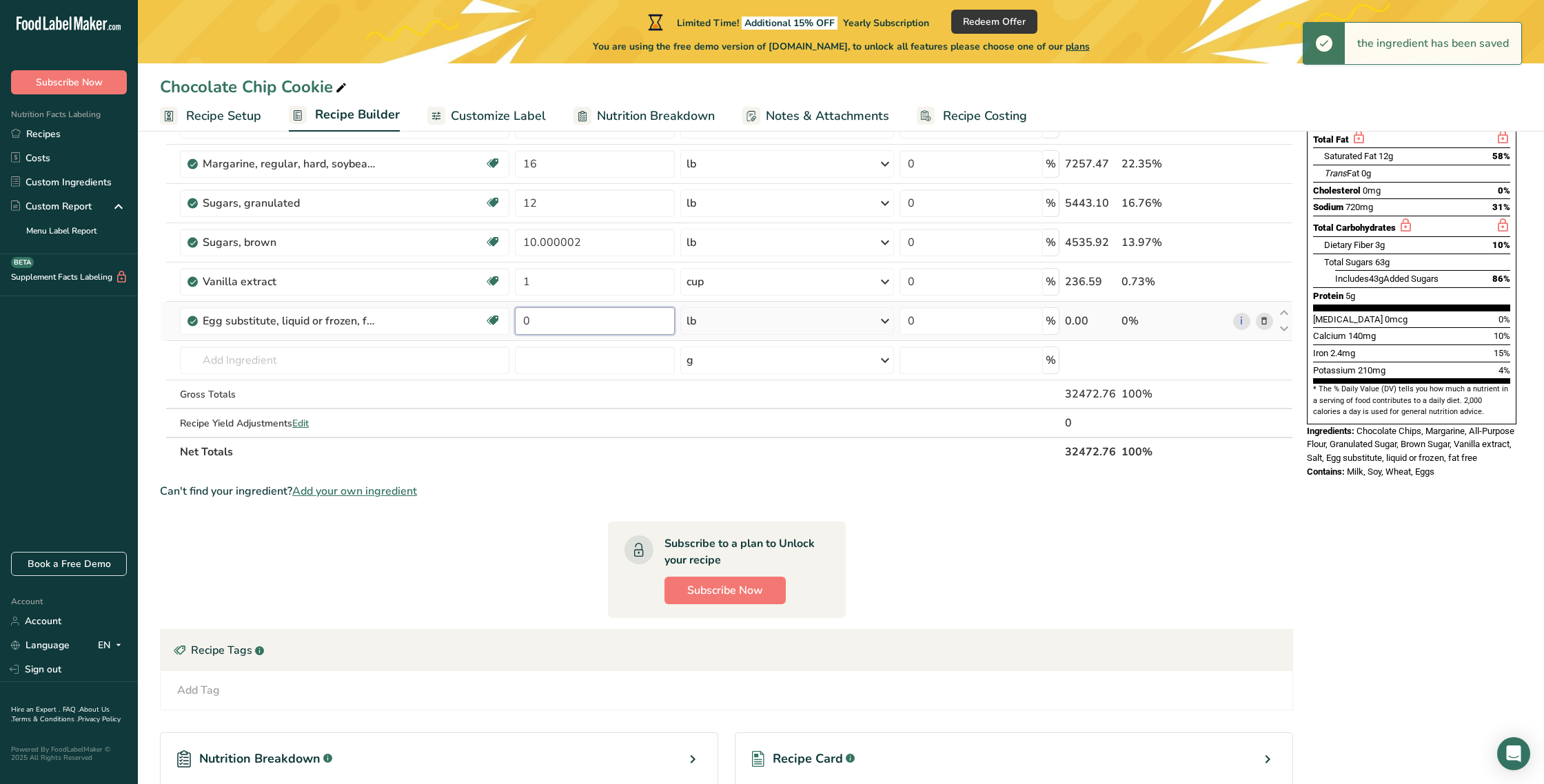
click at [555, 324] on input "0" at bounding box center [595, 321] width 160 height 27
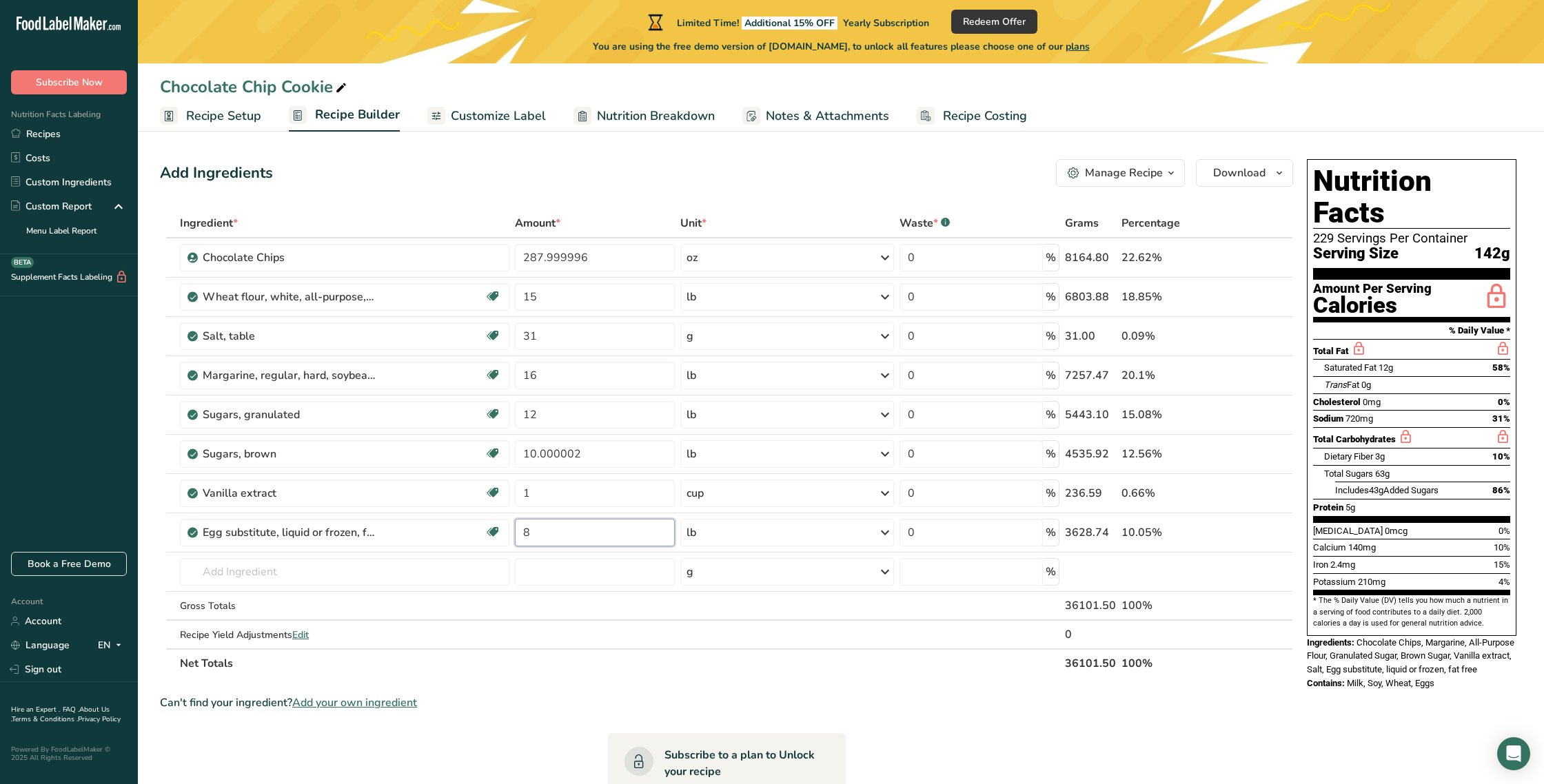
scroll to position [4, 0]
type input "8"
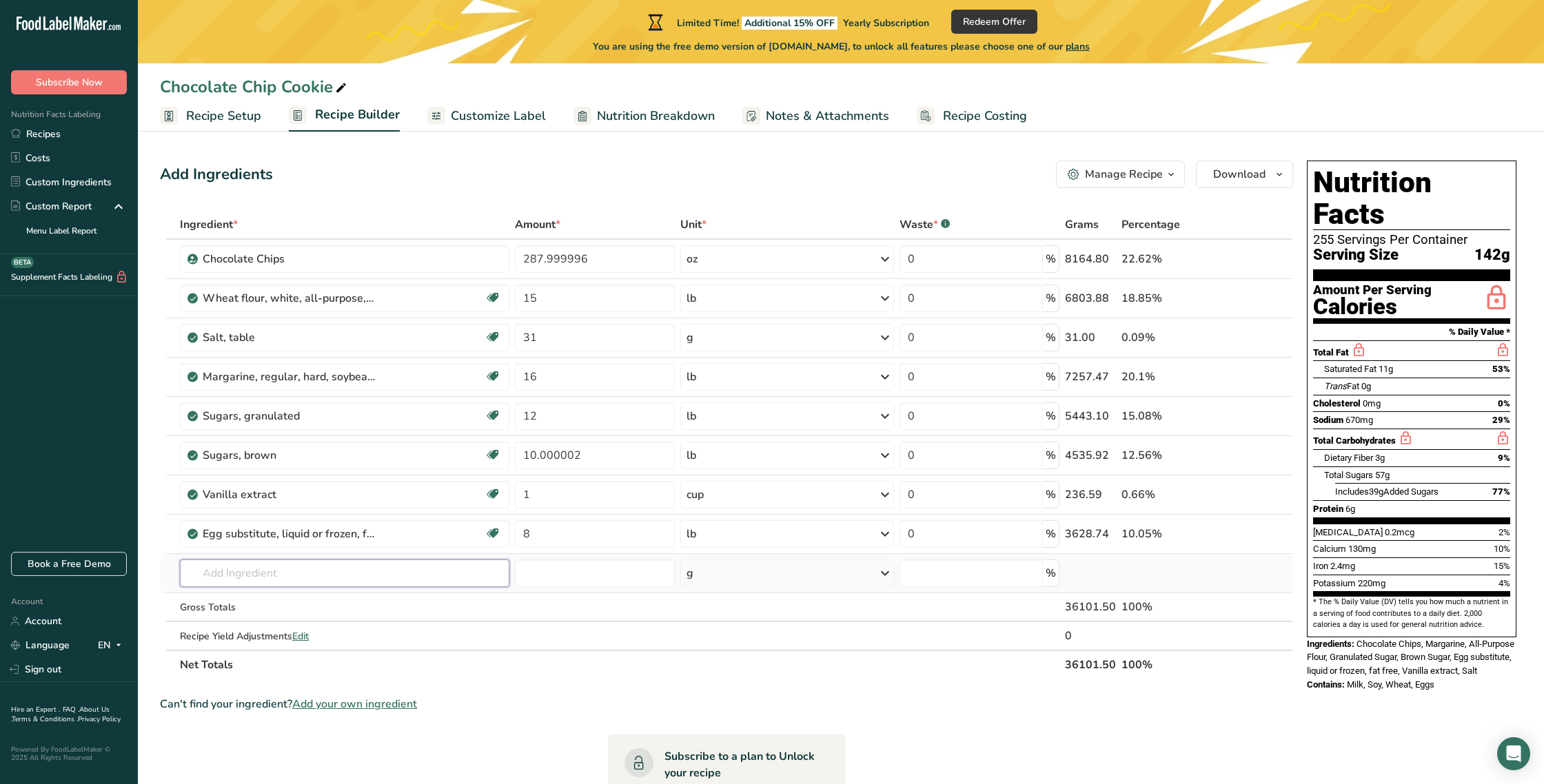
click at [242, 578] on div "Ingredient * Amount * Unit * Waste * .a-a{fill:#347362;}.b-a{fill:#fff;} Grams …" at bounding box center [727, 445] width 1133 height 469
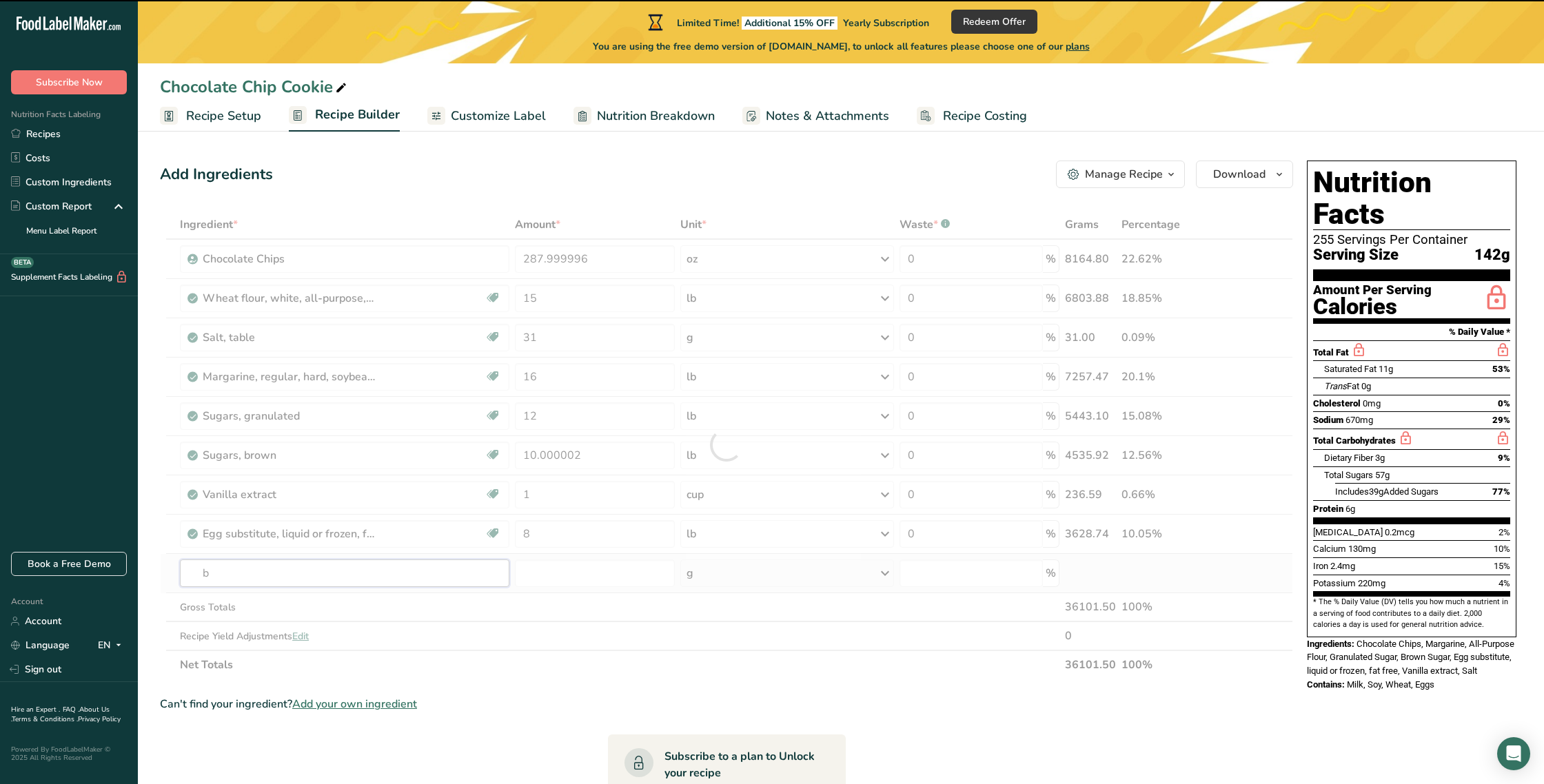
type input "ba"
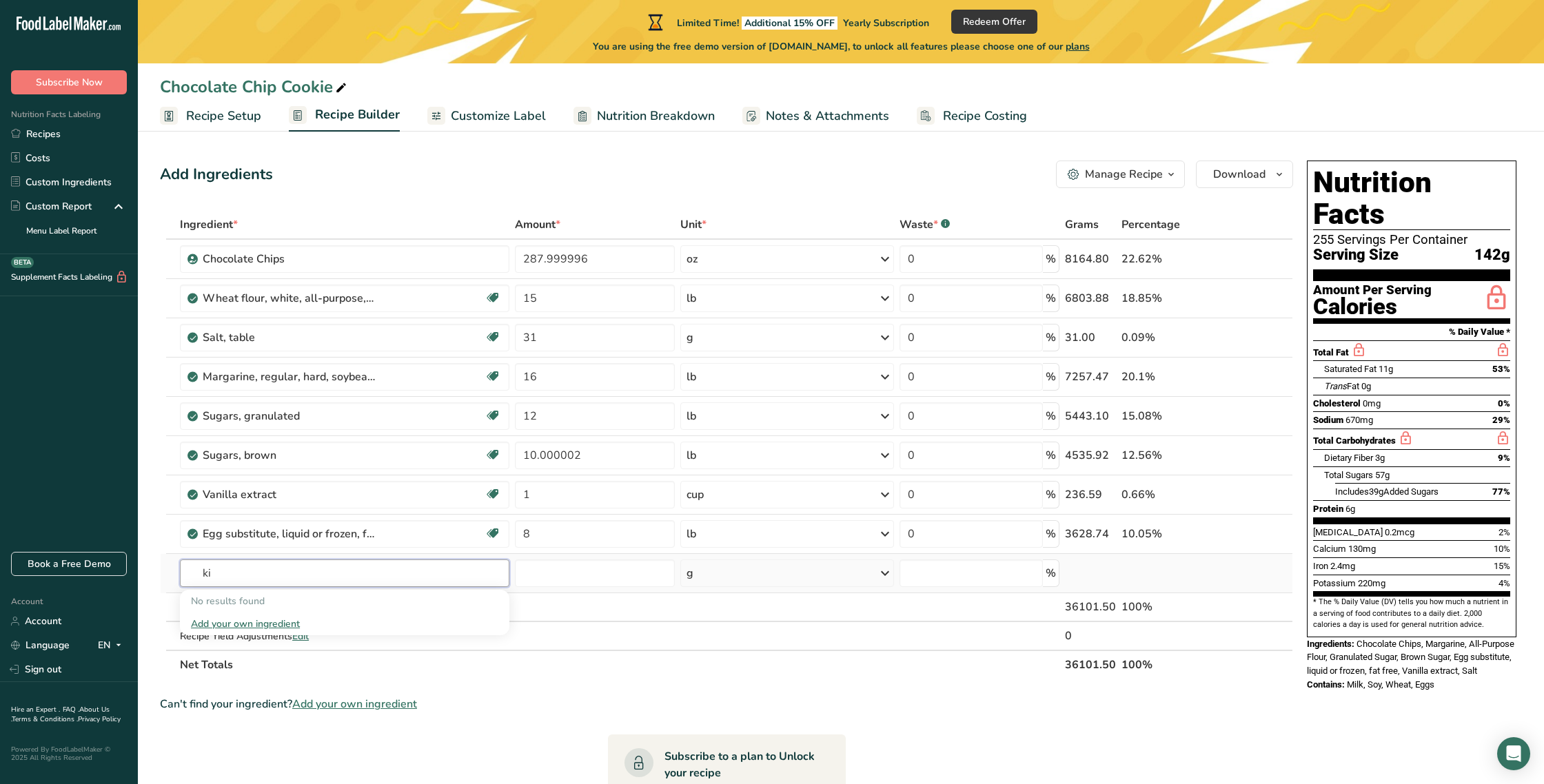
type input "k"
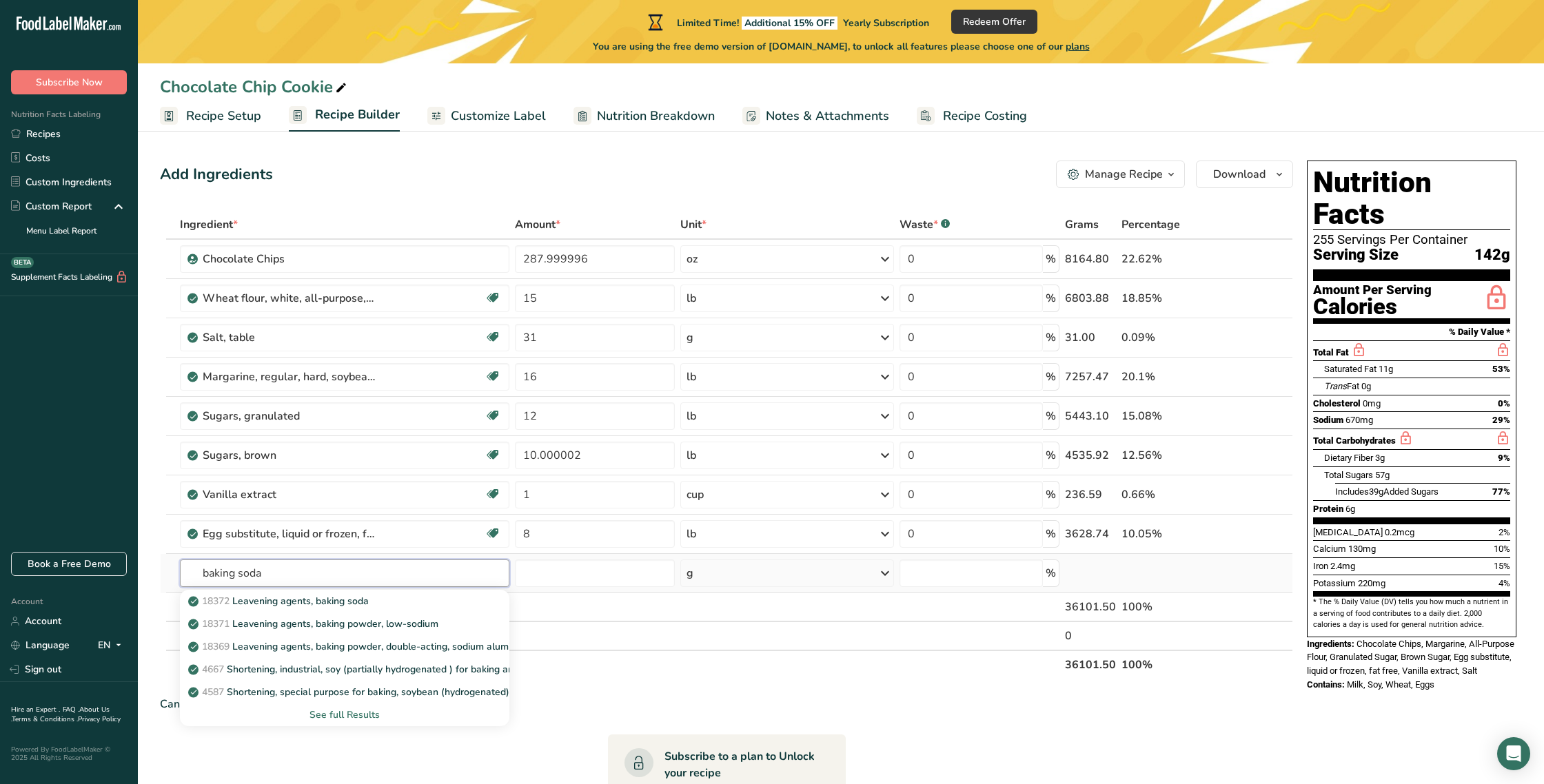
scroll to position [0, 0]
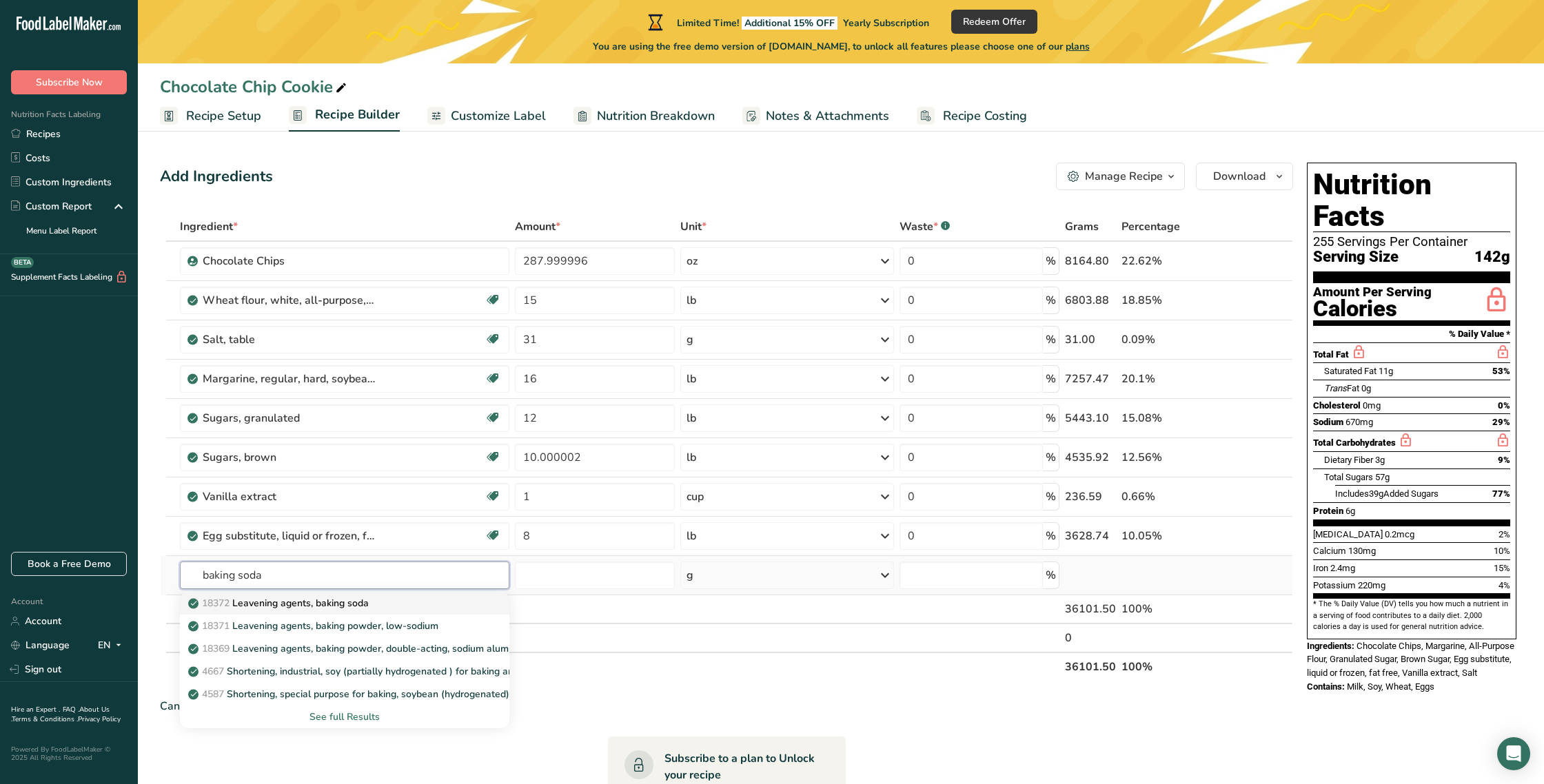
type input "baking soda"
click at [334, 602] on p "18372 Leavening agents, baking soda" at bounding box center [280, 603] width 178 height 14
type input "Leavening agents, baking soda"
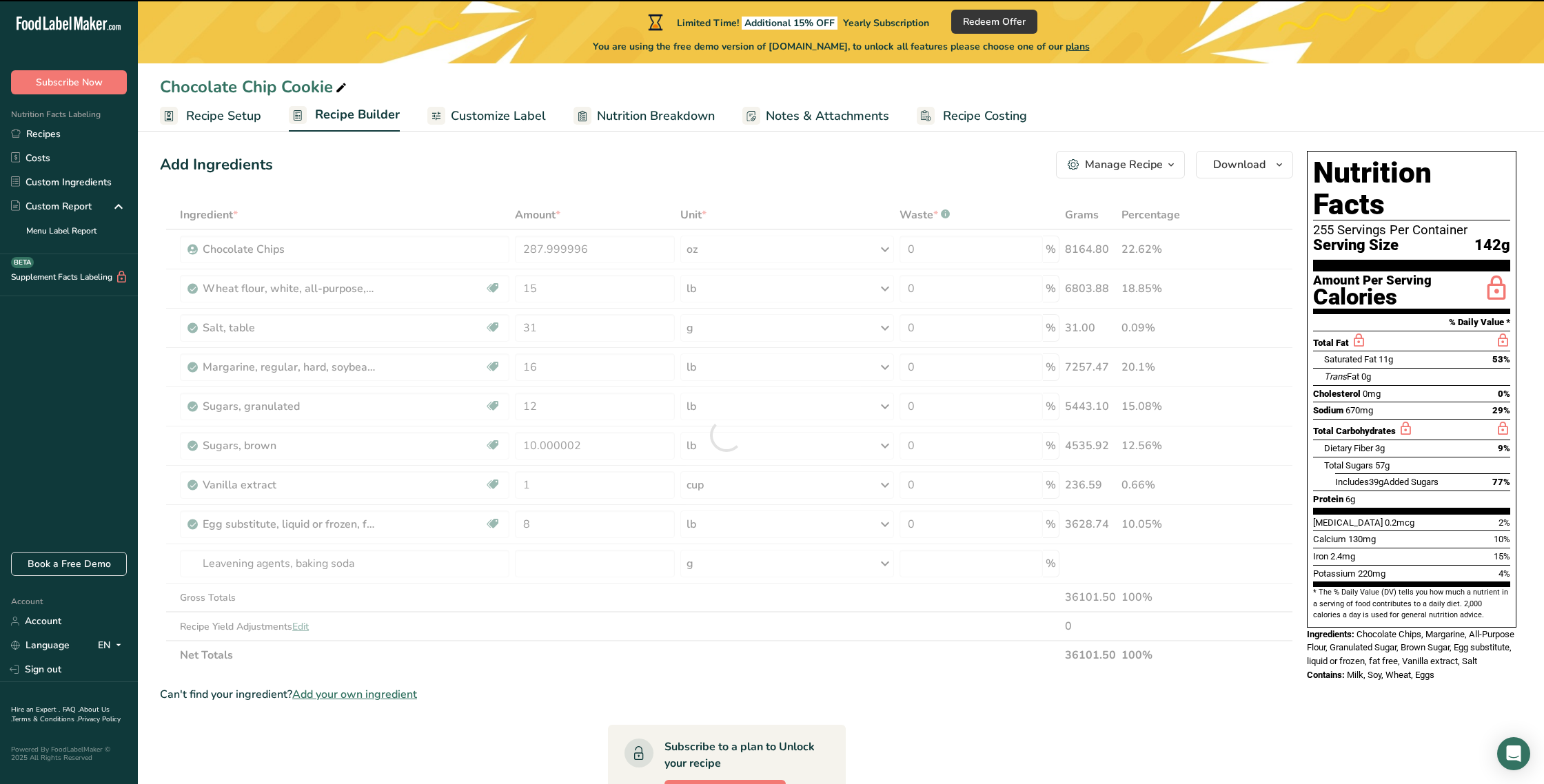
scroll to position [12, 0]
type input "0"
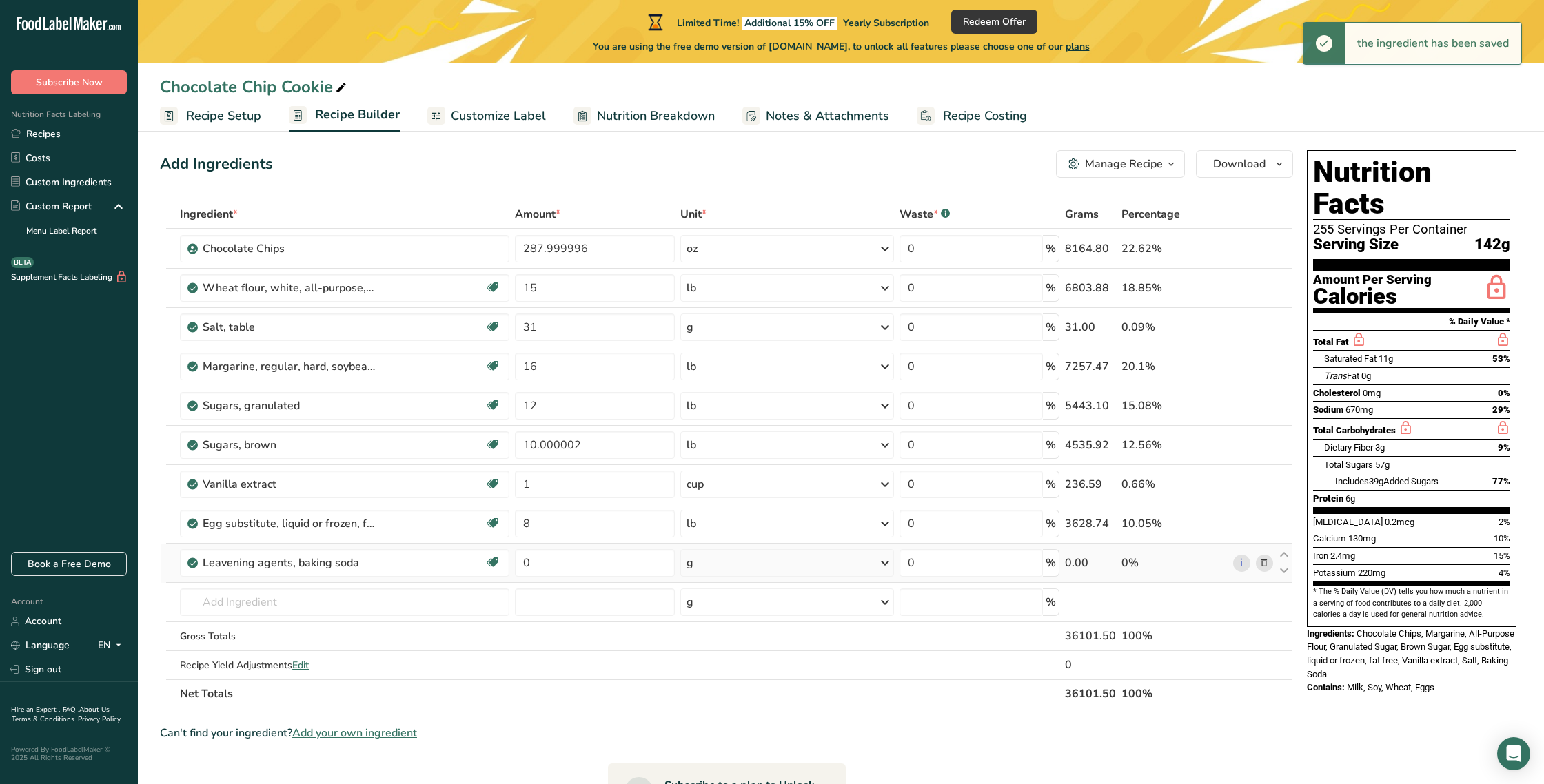
click at [887, 564] on icon at bounding box center [885, 563] width 17 height 24
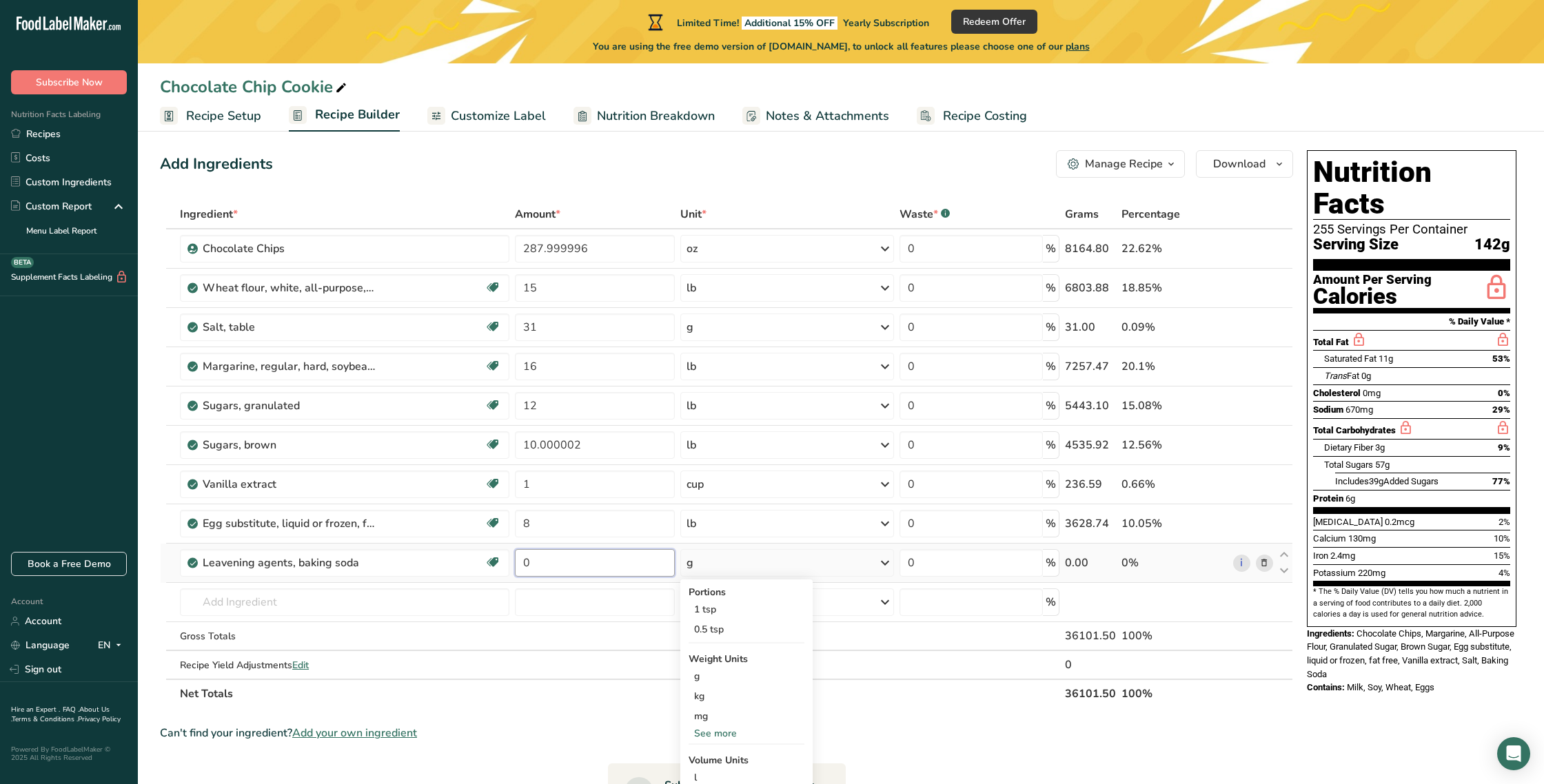
click at [550, 564] on input "0" at bounding box center [595, 563] width 160 height 27
type input "31"
click at [390, 624] on div "Ingredient * Amount * Unit * Waste * .a-a{fill:#347362;}.b-a{fill:#fff;} Grams …" at bounding box center [727, 454] width 1133 height 509
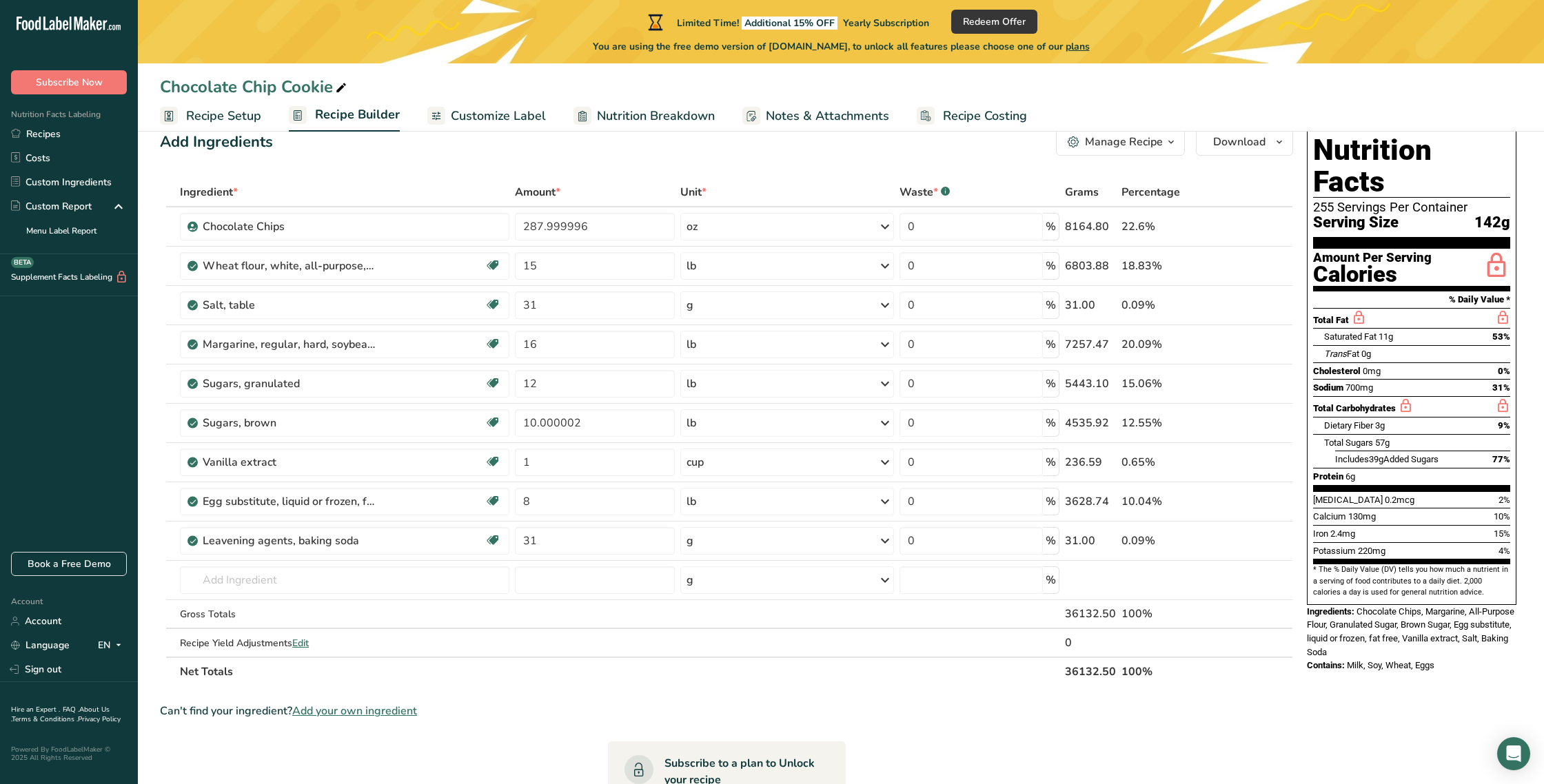
scroll to position [0, 0]
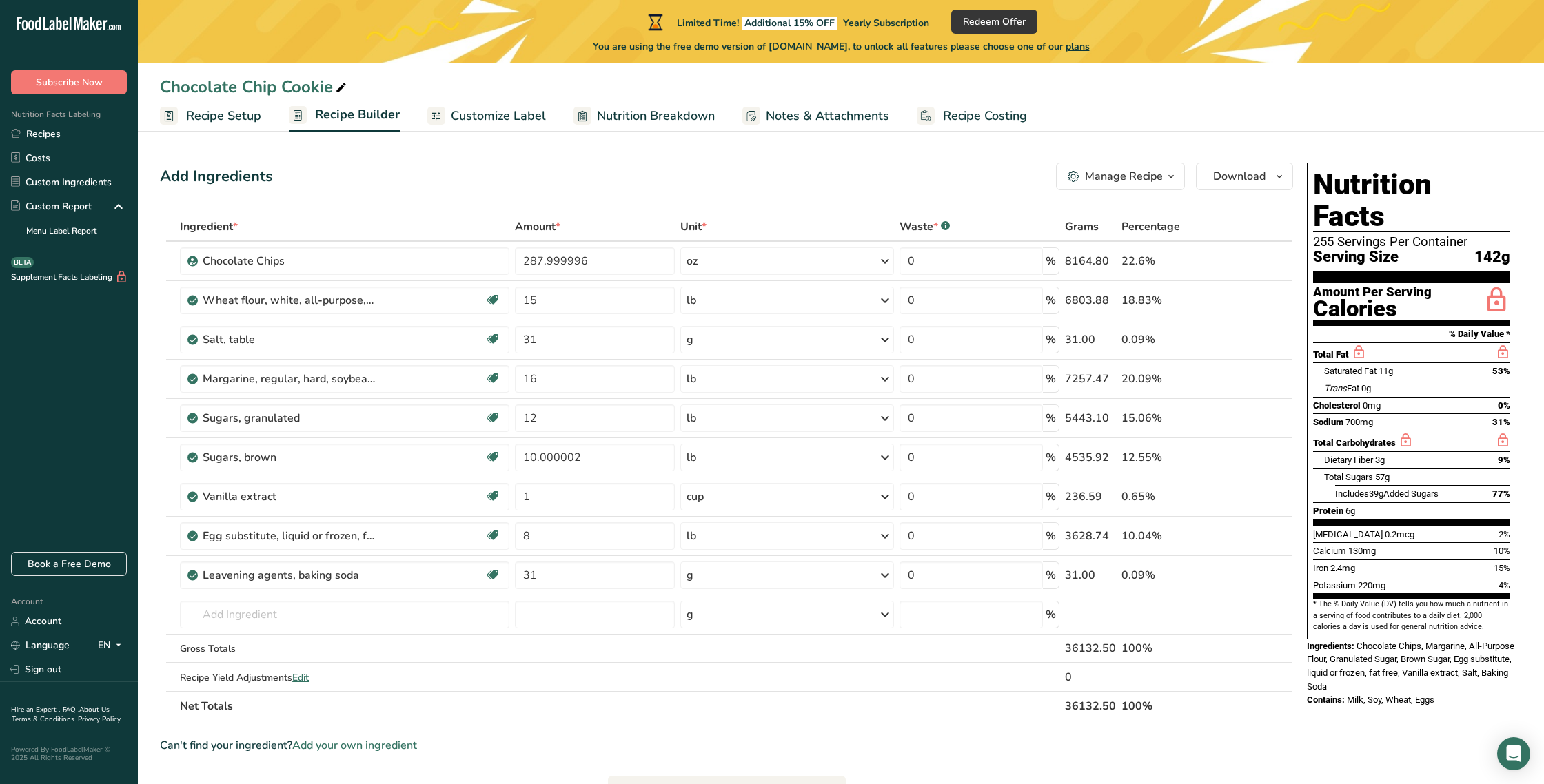
click at [214, 117] on span "Recipe Setup" at bounding box center [223, 116] width 75 height 19
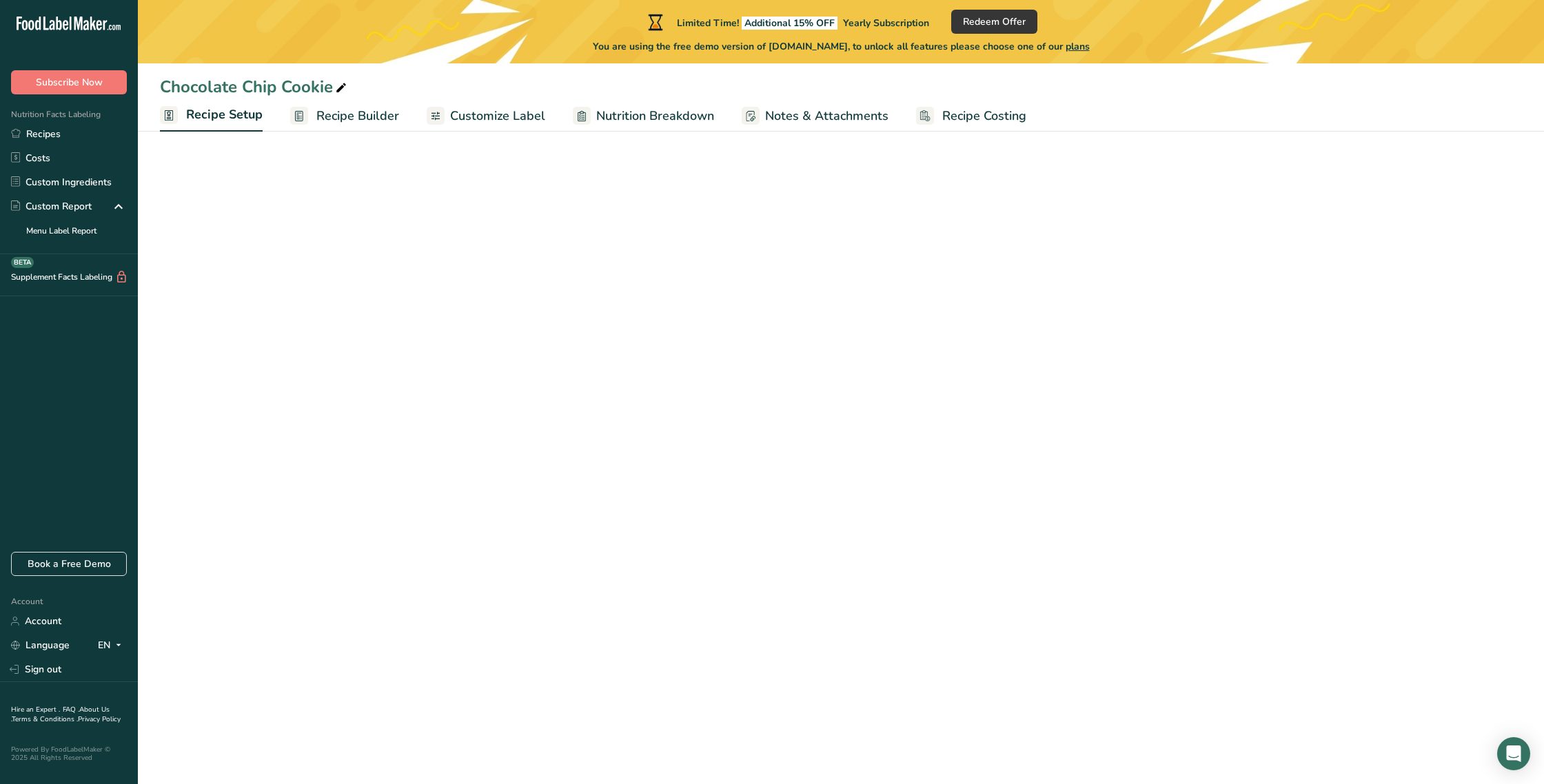
select select "5"
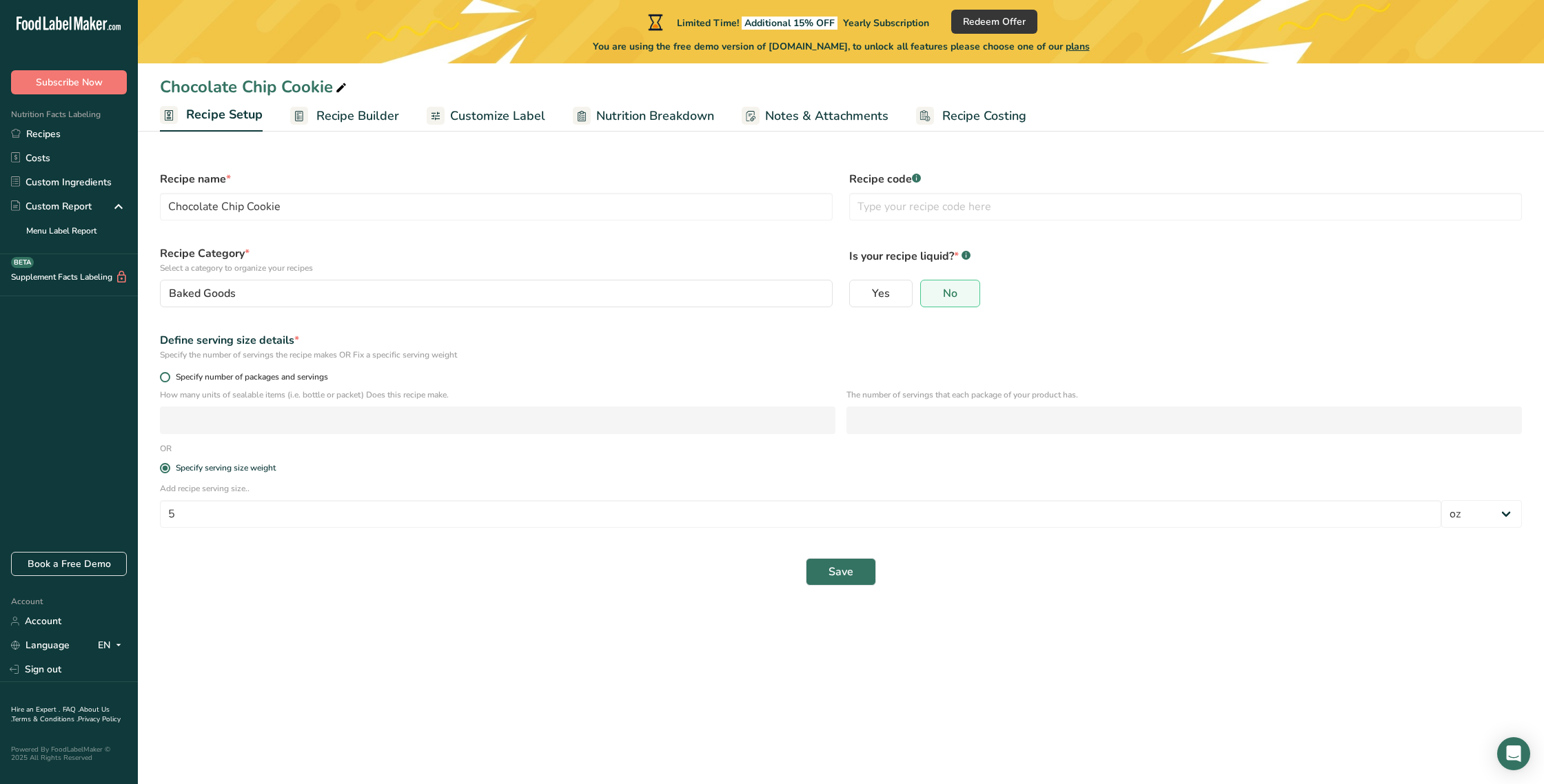
click at [162, 380] on span at bounding box center [165, 377] width 10 height 10
click at [162, 380] on input "Specify number of packages and servings" at bounding box center [164, 377] width 9 height 9
radio input "true"
radio input "false"
click at [182, 420] on input "number" at bounding box center [497, 420] width 675 height 27
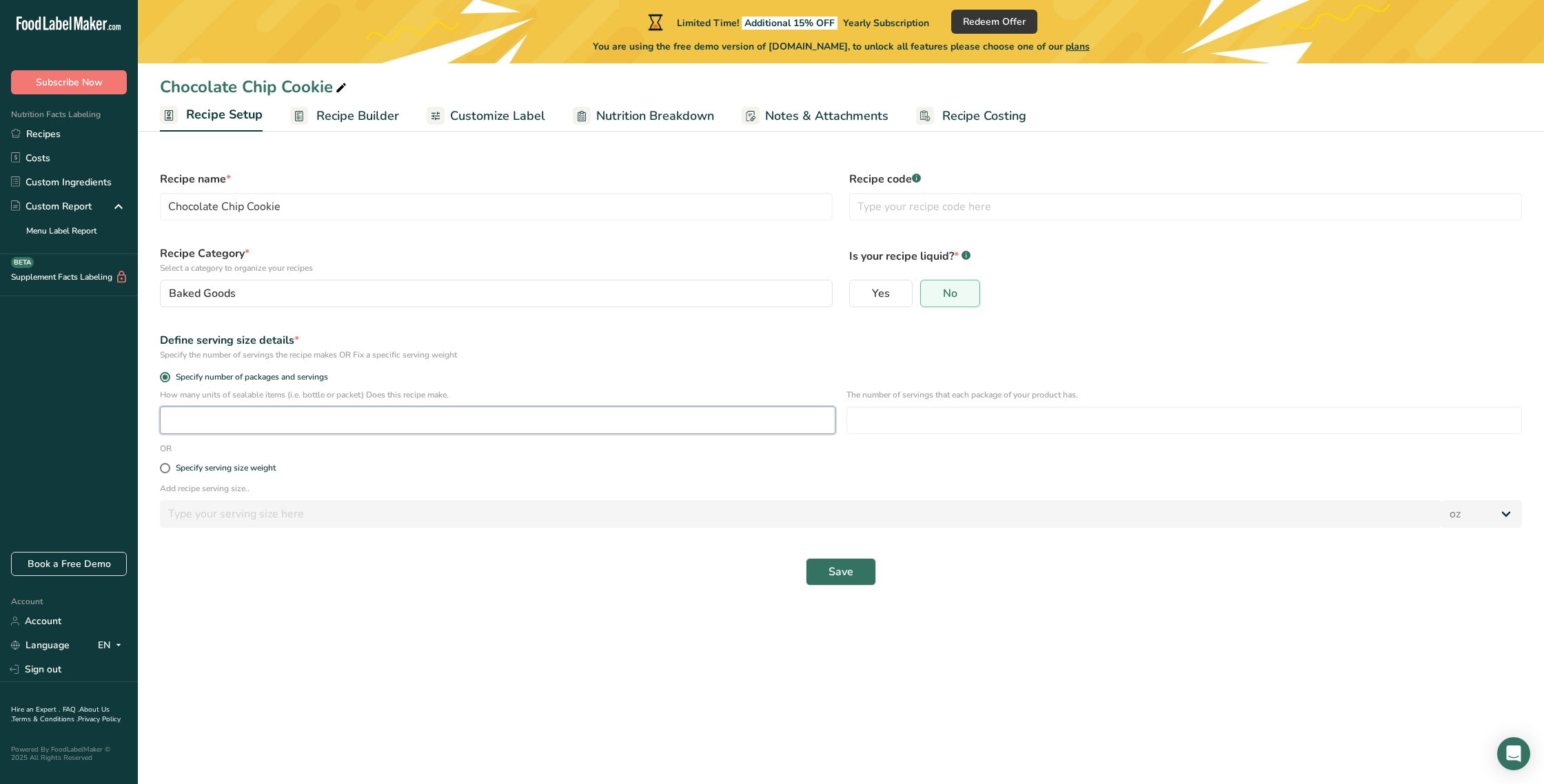
click at [190, 423] on input "number" at bounding box center [497, 420] width 675 height 27
click at [217, 421] on input "1.015" at bounding box center [497, 420] width 675 height 27
click at [217, 420] on input "1.026" at bounding box center [497, 420] width 675 height 27
type input "1"
click at [167, 468] on span at bounding box center [165, 468] width 10 height 10
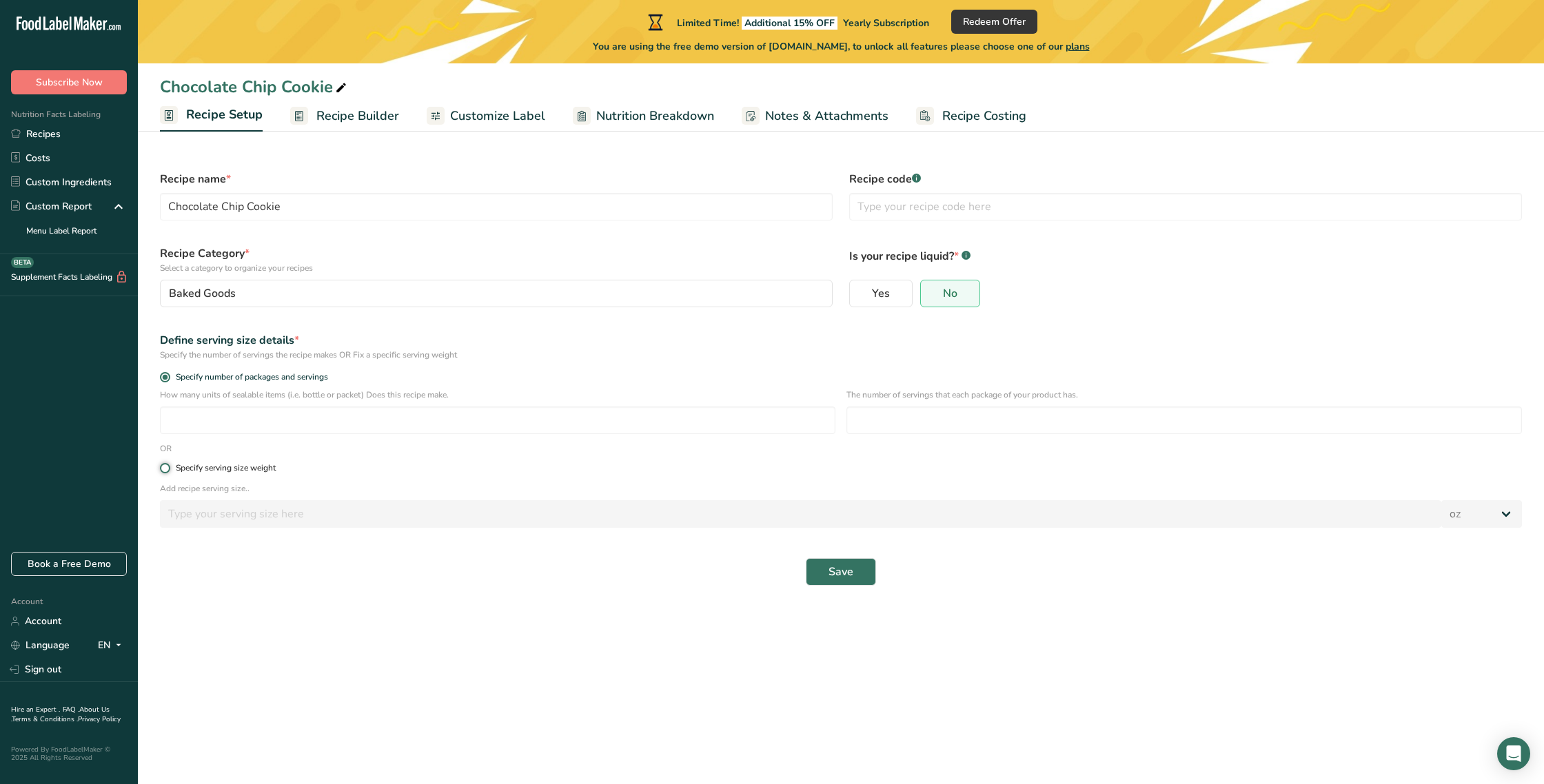
click at [167, 468] on input "Specify serving size weight" at bounding box center [164, 468] width 9 height 9
radio input "true"
radio input "false"
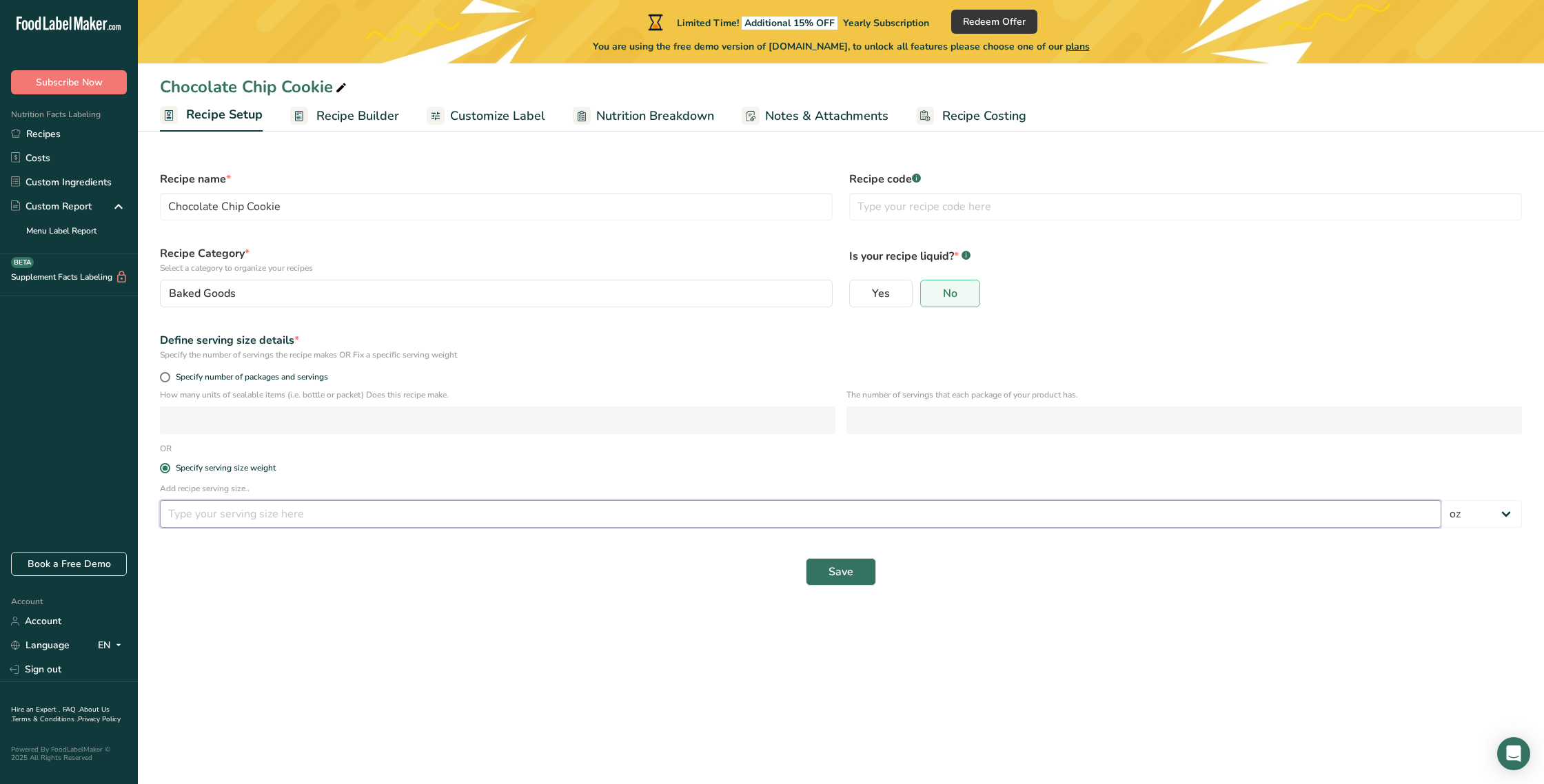
click at [188, 516] on input "number" at bounding box center [801, 514] width 1282 height 27
type input "5"
click at [865, 564] on button "Save" at bounding box center [841, 572] width 71 height 27
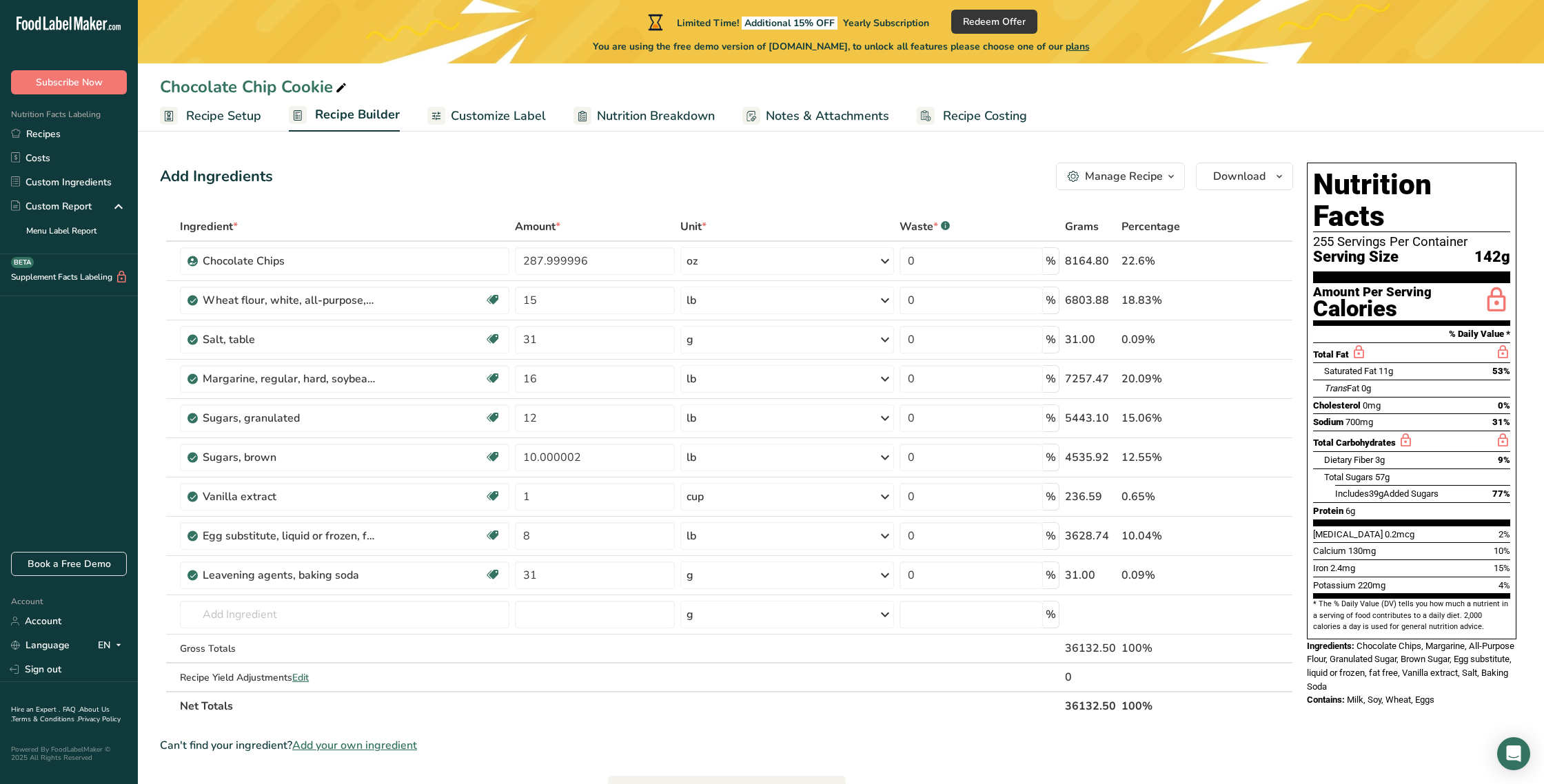
click at [229, 113] on span "Recipe Setup" at bounding box center [223, 116] width 75 height 19
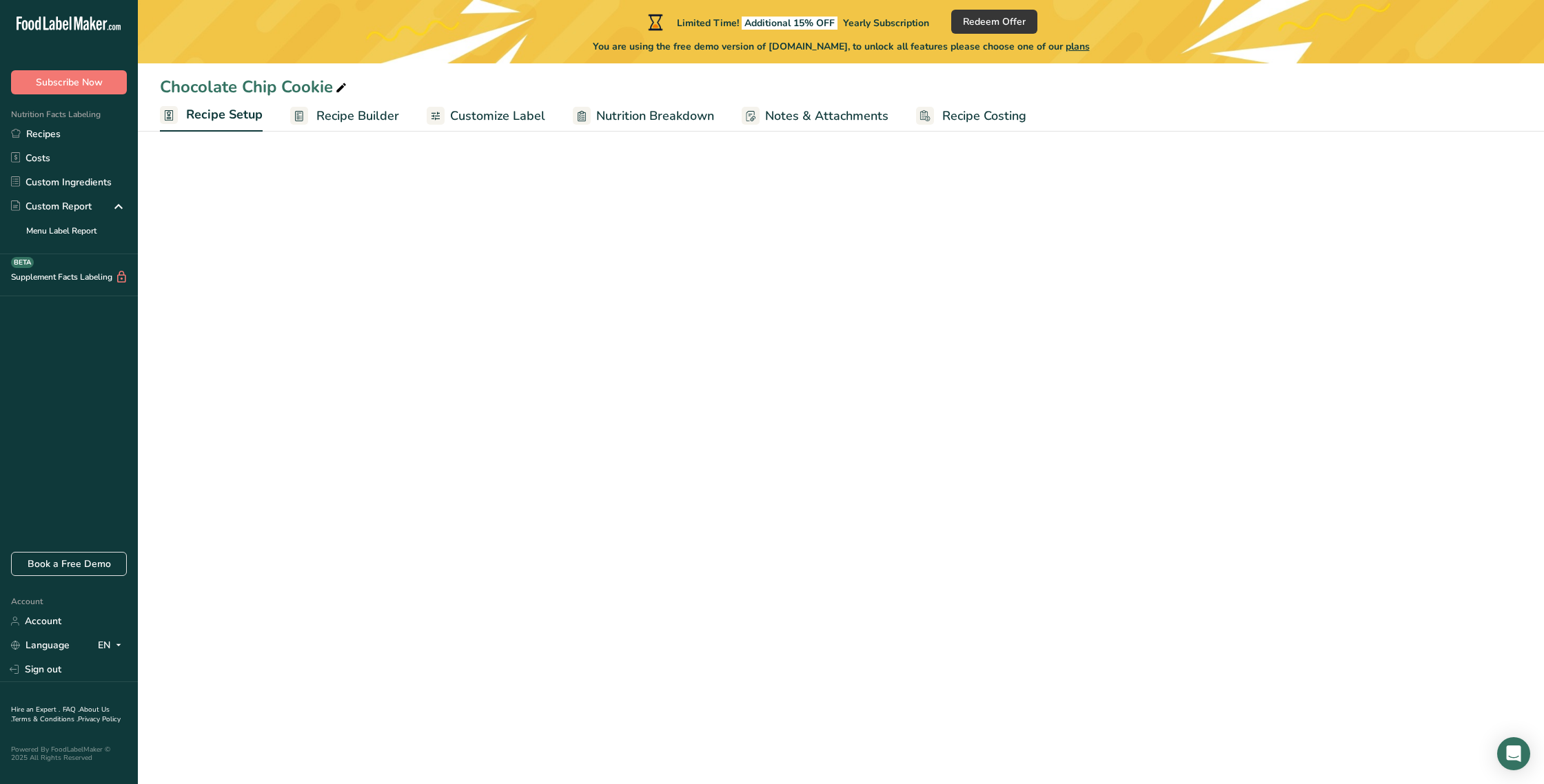
select select "5"
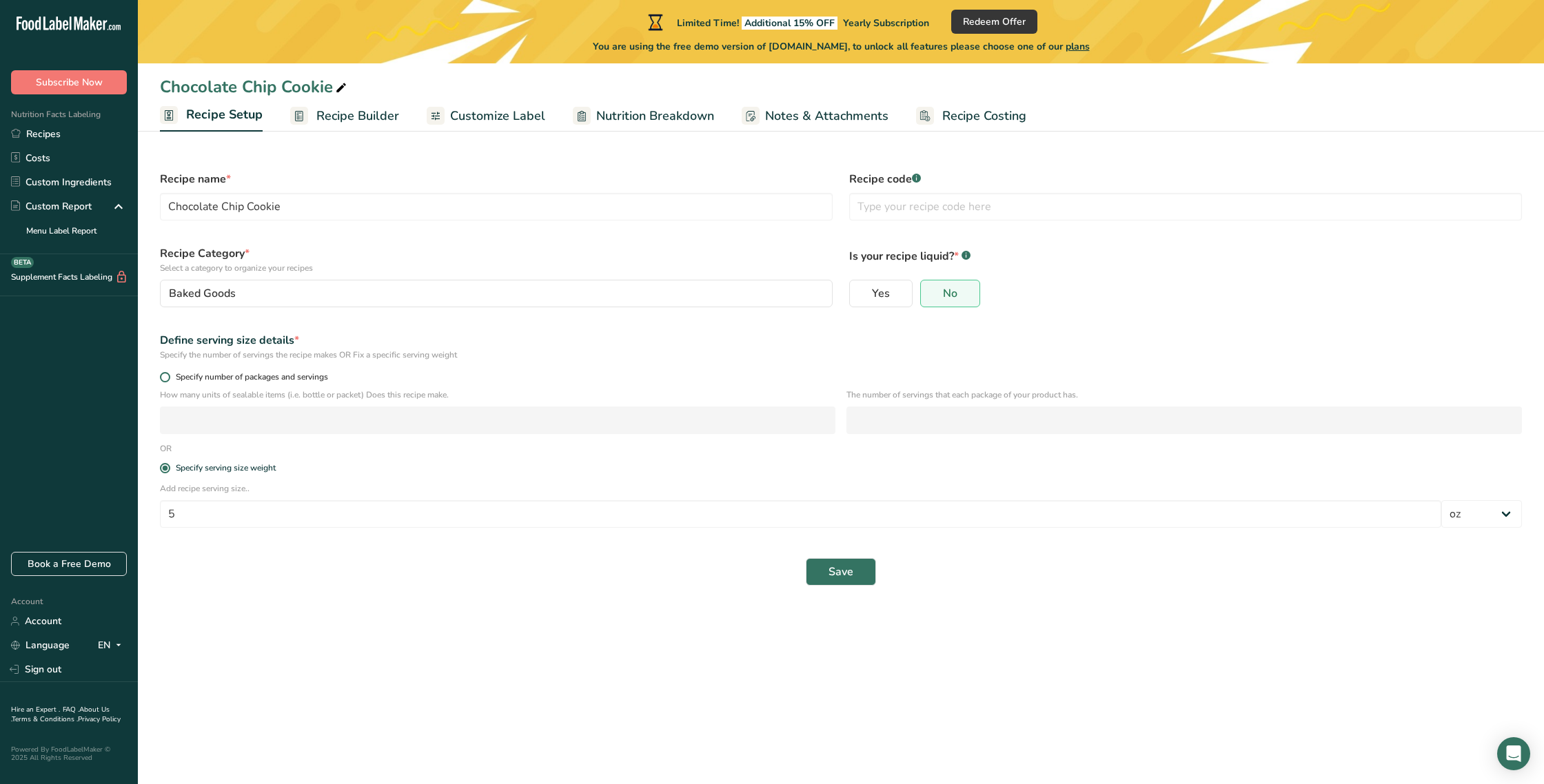
click at [167, 376] on span at bounding box center [165, 377] width 10 height 10
click at [167, 376] on input "Specify number of packages and servings" at bounding box center [164, 377] width 9 height 9
radio input "true"
radio input "false"
click at [879, 423] on input "number" at bounding box center [1184, 420] width 675 height 27
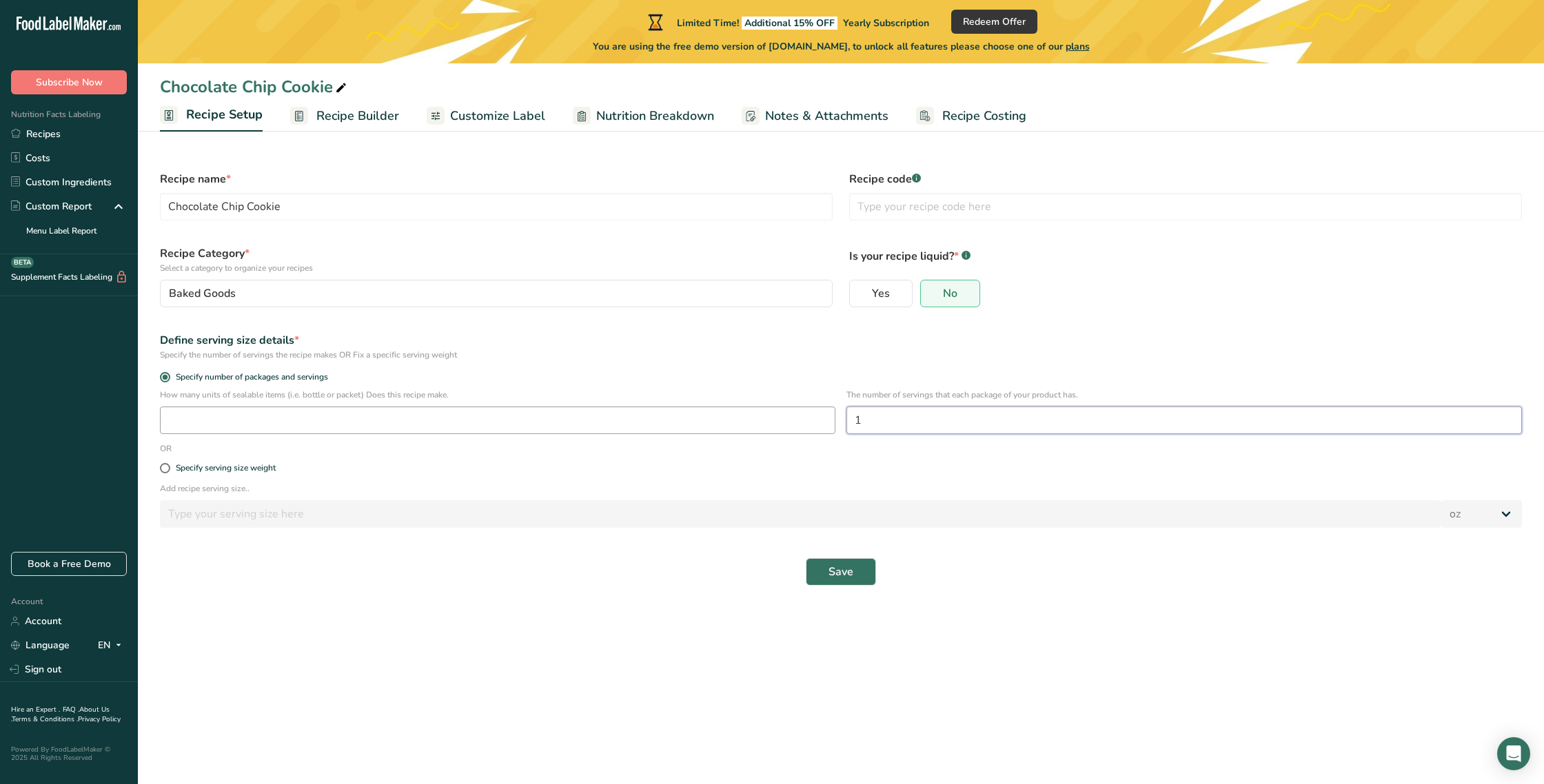
type input "1"
click at [176, 418] on input "number" at bounding box center [497, 420] width 675 height 27
type input "223.988"
click at [840, 570] on span "Save" at bounding box center [841, 571] width 25 height 17
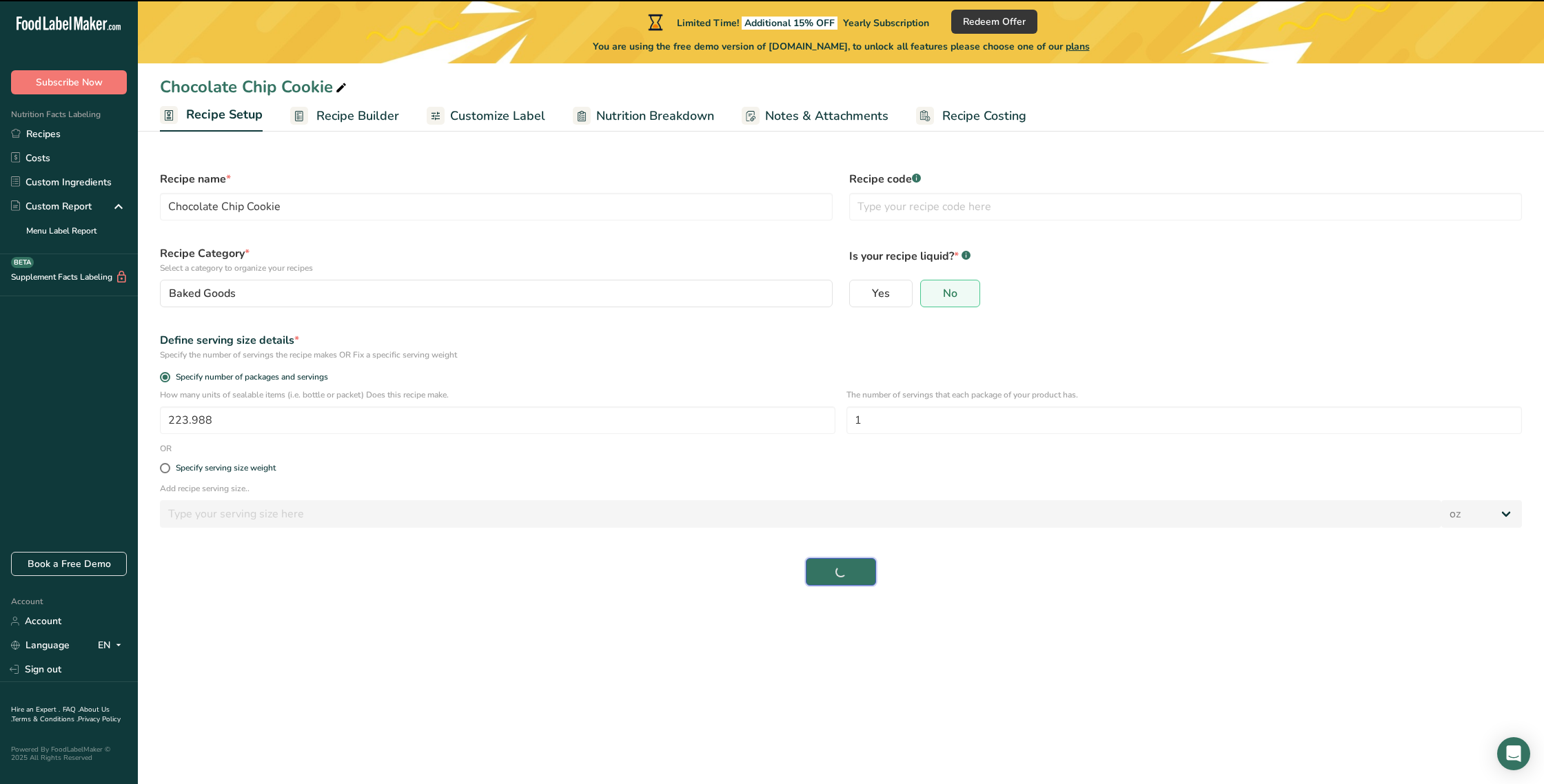
select select "0"
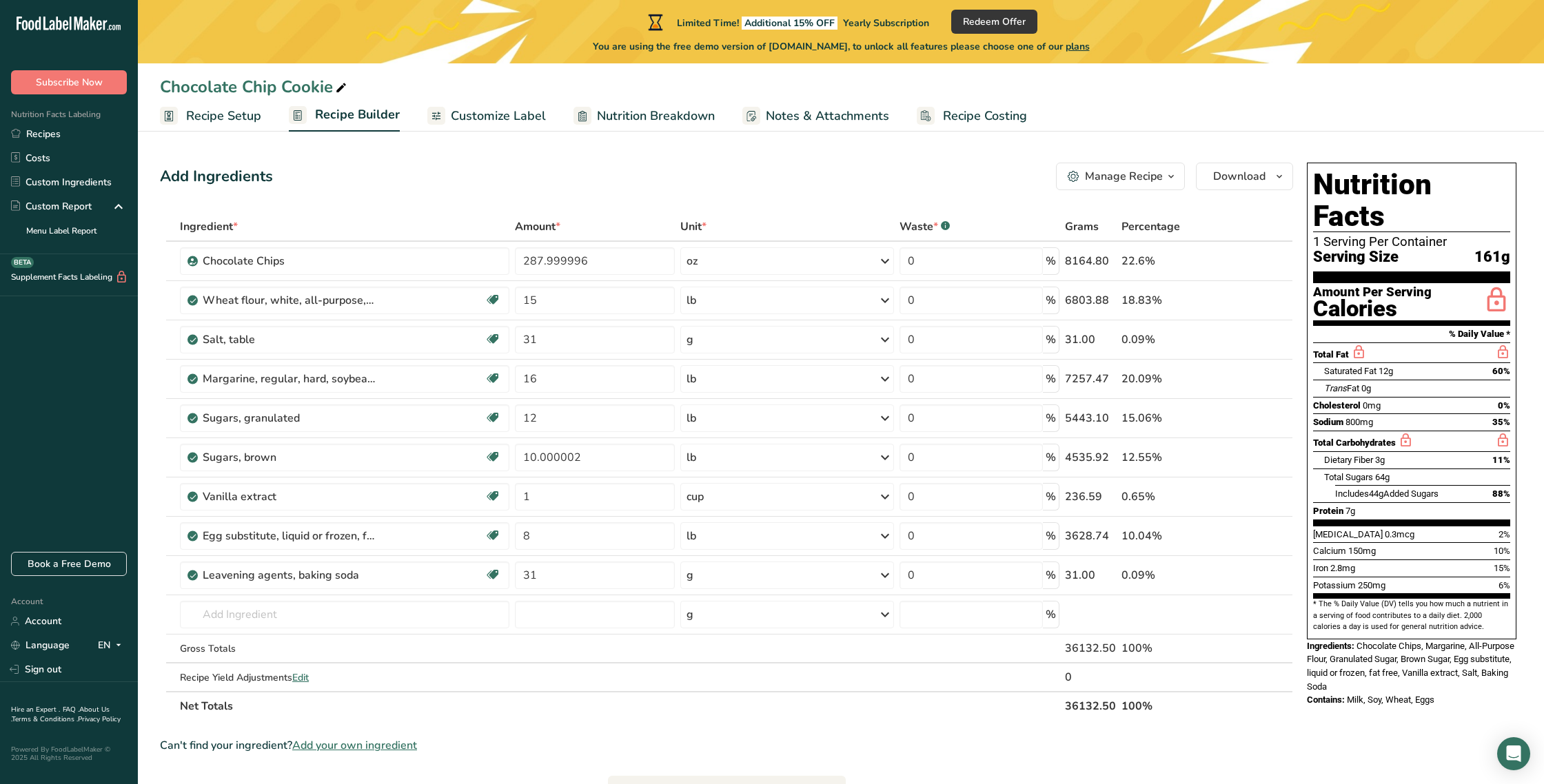
click at [247, 116] on span "Recipe Setup" at bounding box center [223, 116] width 75 height 19
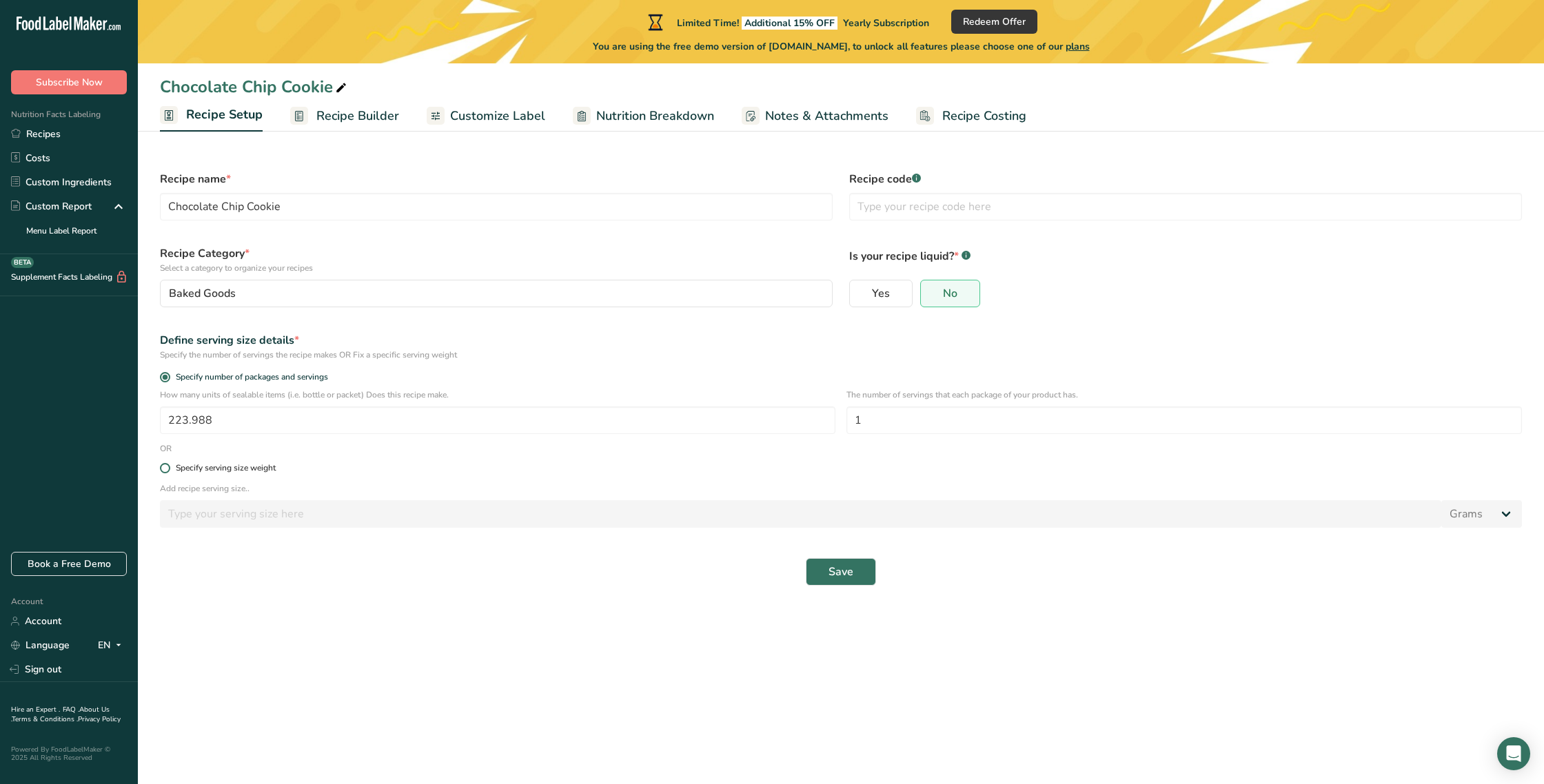
click at [165, 469] on span at bounding box center [165, 468] width 10 height 10
click at [165, 469] on input "Specify serving size weight" at bounding box center [164, 468] width 9 height 9
radio input "true"
radio input "false"
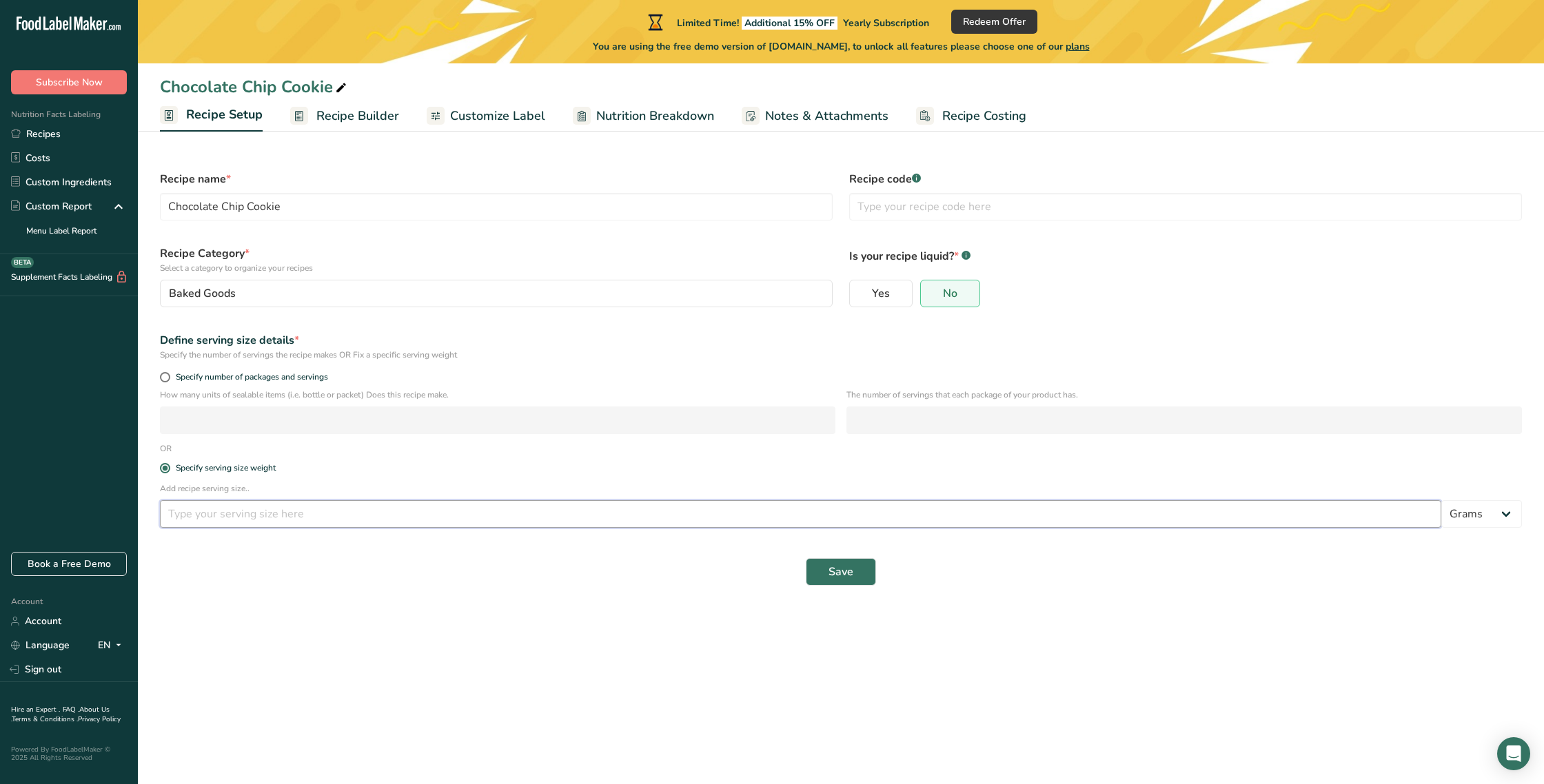
click at [185, 521] on input "number" at bounding box center [801, 514] width 1282 height 27
type input "224"
click at [1487, 520] on select "Grams kg mg mcg lb oz l mL fl oz tbsp tsp cup qt gallon" at bounding box center [1482, 514] width 81 height 27
select select "5"
click at [1442, 500] on select "Grams kg mg mcg lb oz l mL fl oz tbsp tsp cup qt gallon" at bounding box center [1482, 514] width 81 height 27
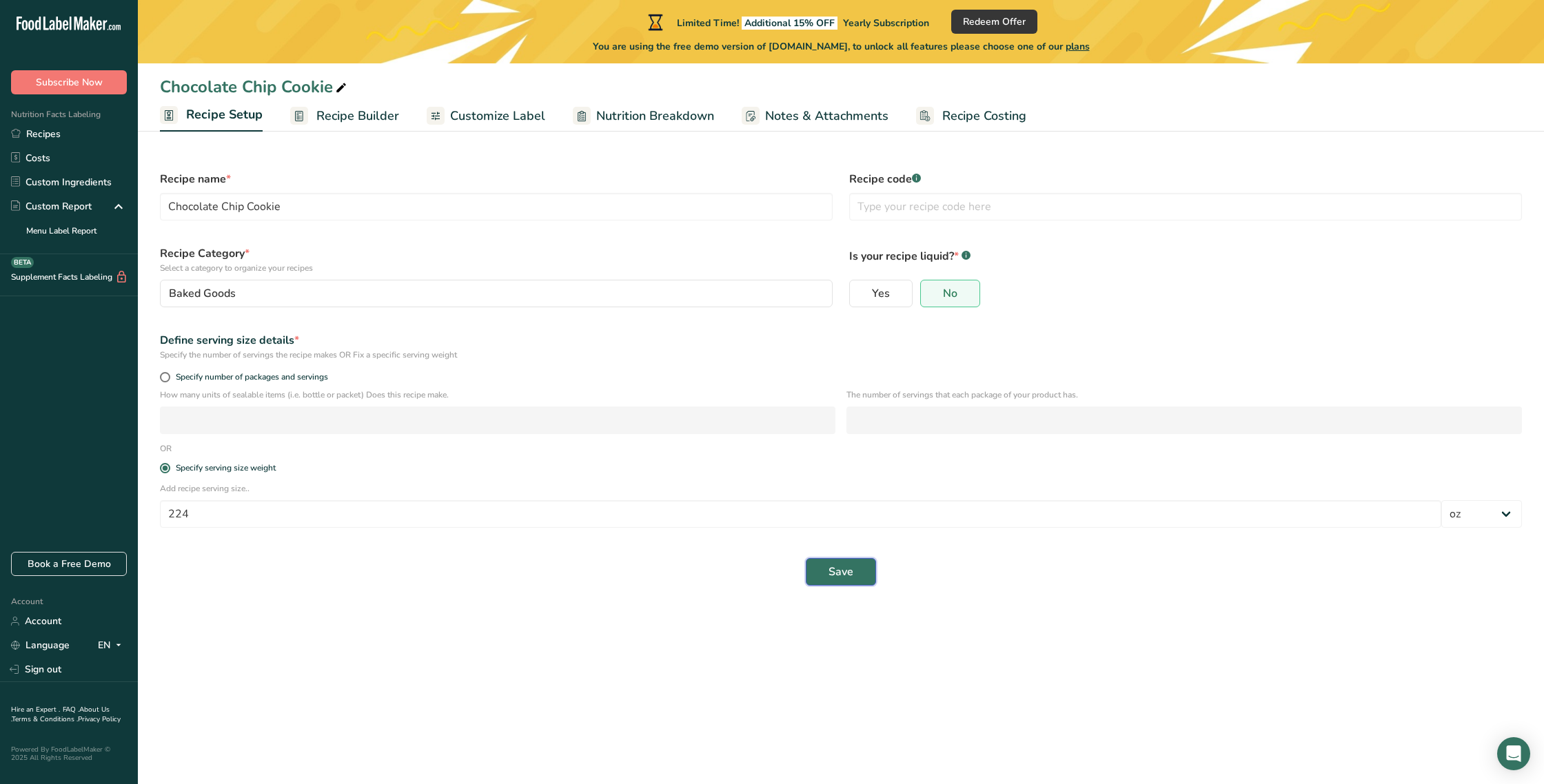
click at [843, 575] on span "Save" at bounding box center [841, 571] width 25 height 17
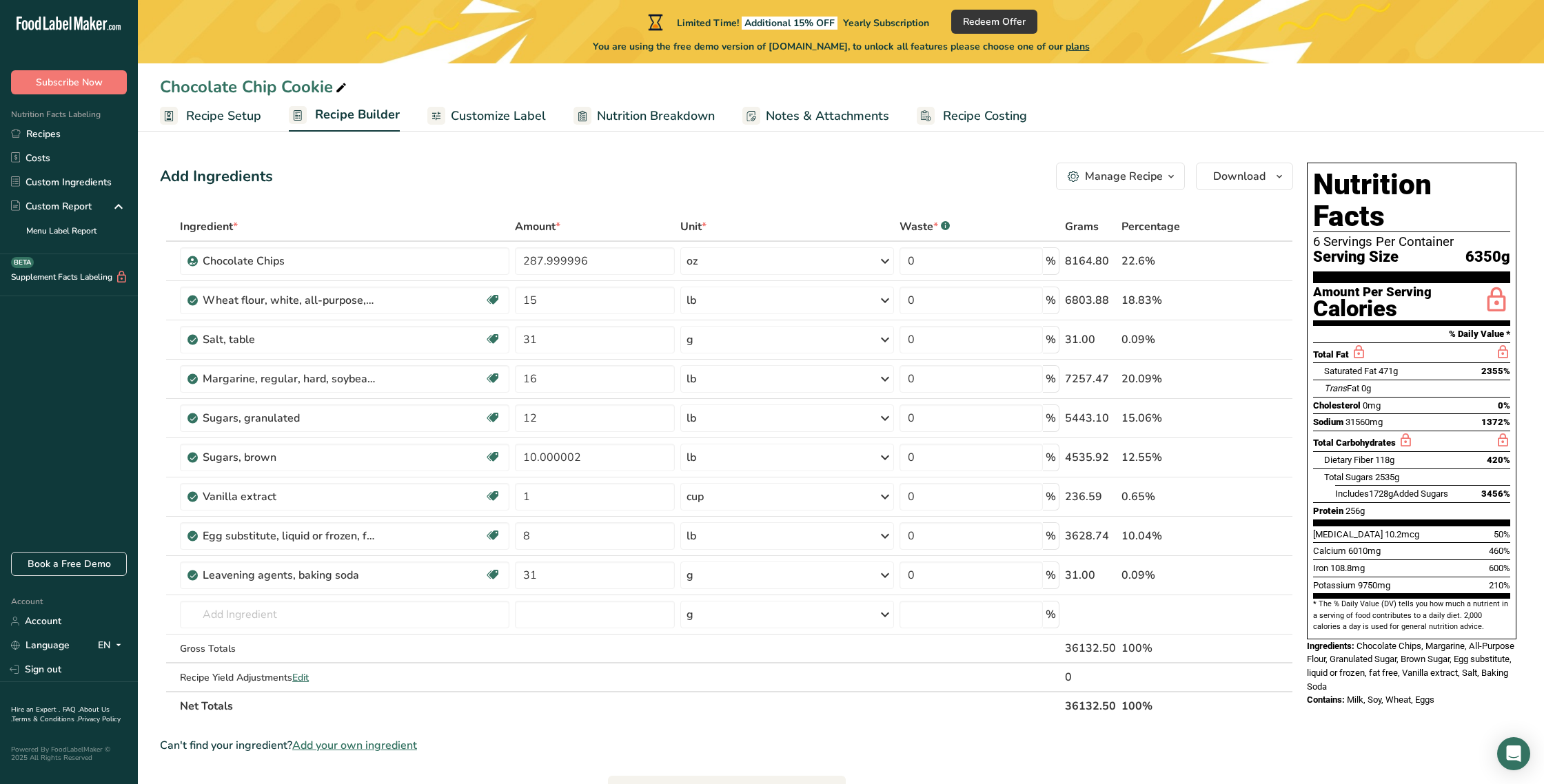
click at [221, 115] on span "Recipe Setup" at bounding box center [223, 116] width 75 height 19
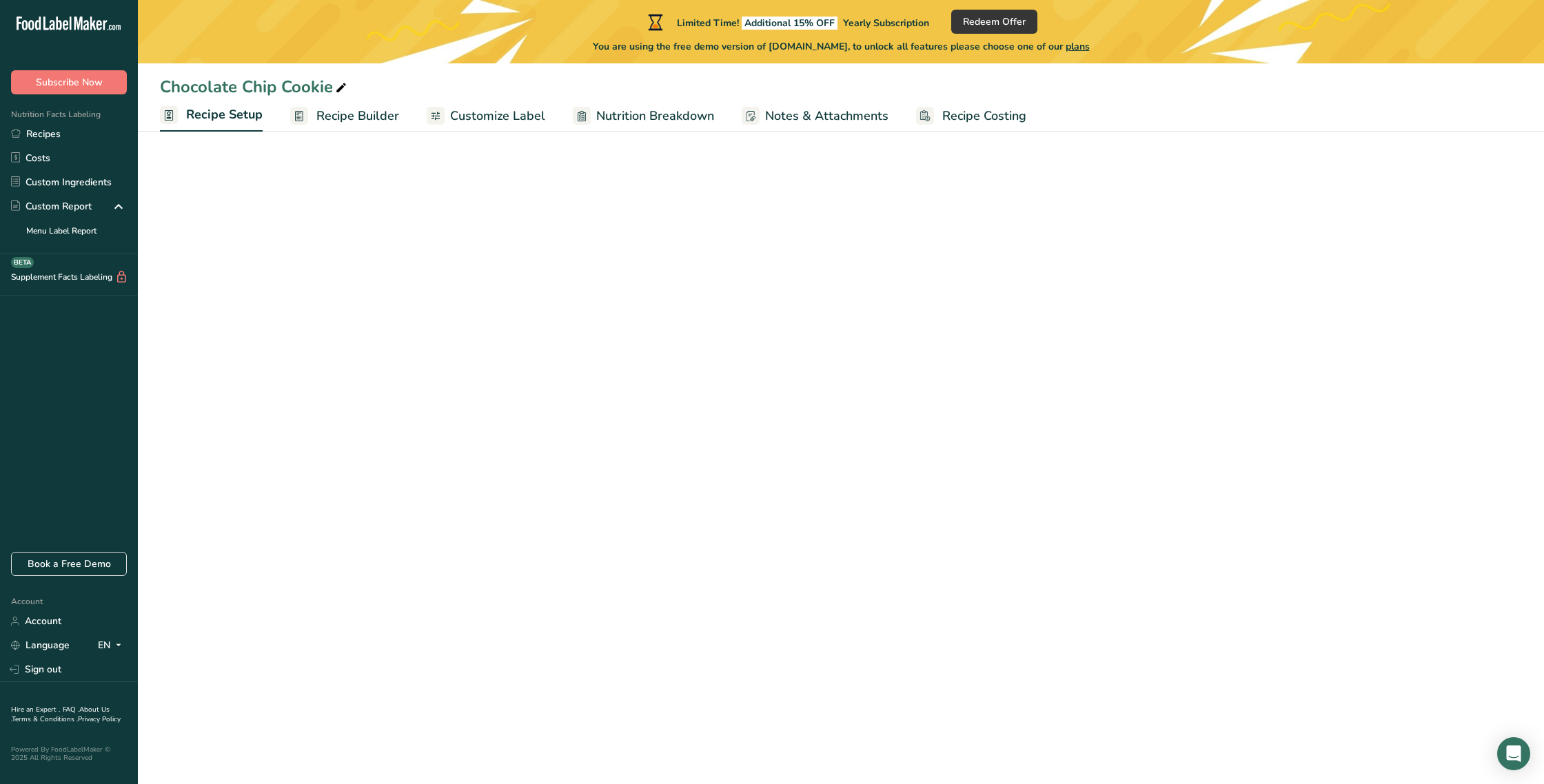
select select "5"
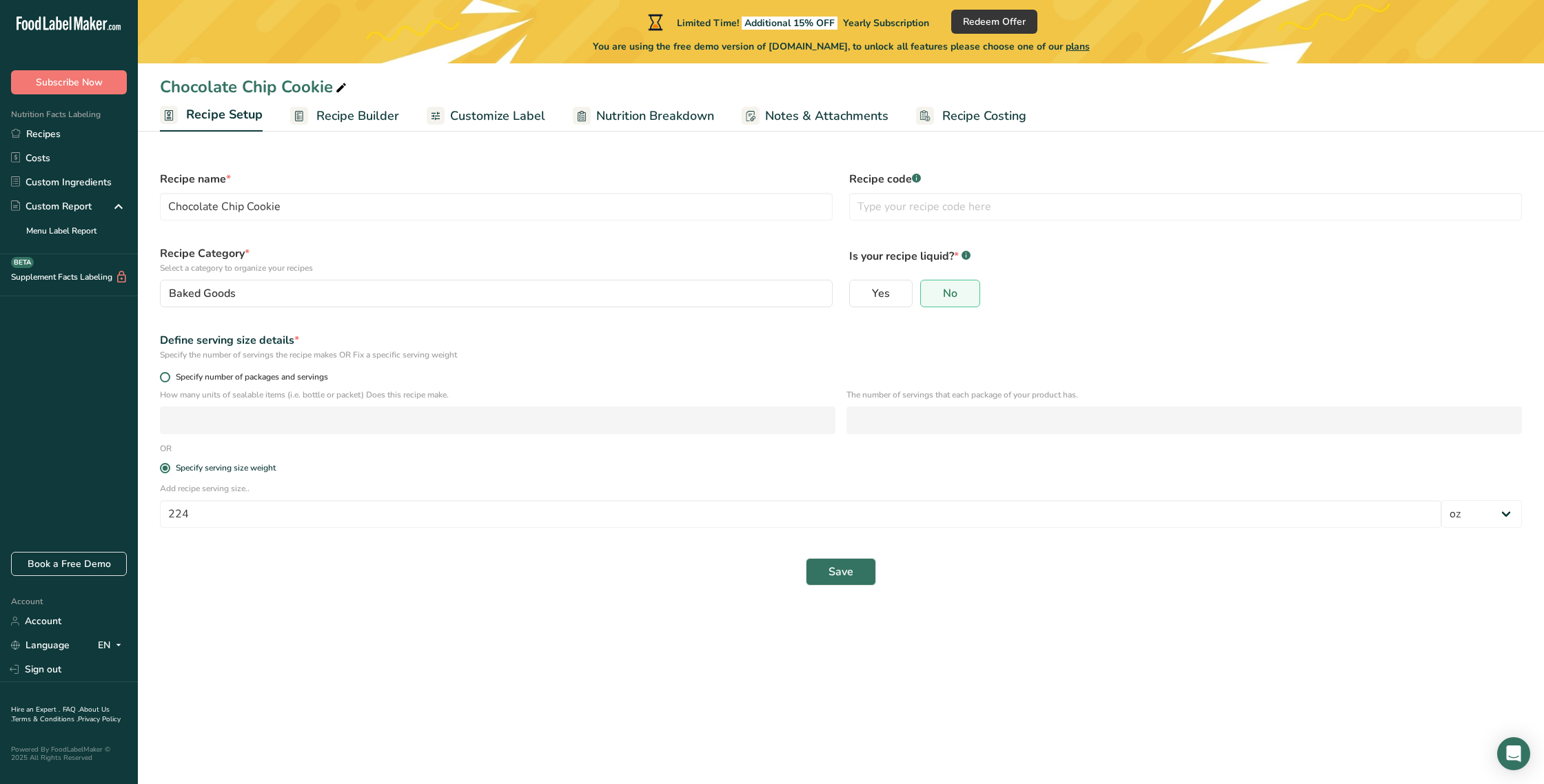
click at [171, 378] on span "Specify number of packages and servings" at bounding box center [249, 377] width 158 height 10
click at [169, 378] on input "Specify number of packages and servings" at bounding box center [164, 377] width 9 height 9
radio input "true"
radio input "false"
click at [185, 422] on input "number" at bounding box center [497, 420] width 675 height 27
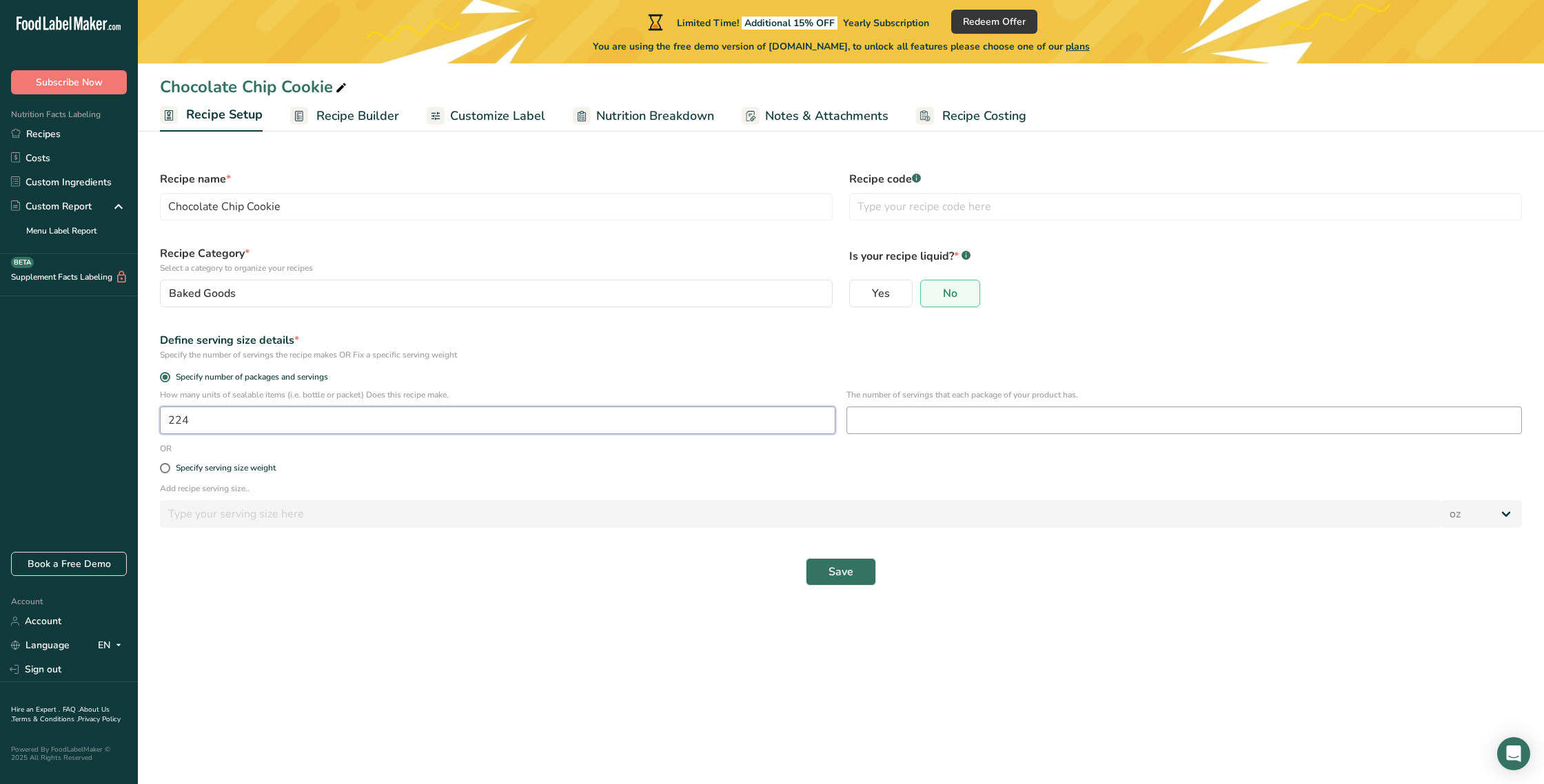
type input "224"
click at [858, 425] on input "number" at bounding box center [1184, 420] width 675 height 27
type input "1"
click at [847, 564] on span "Save" at bounding box center [841, 571] width 25 height 17
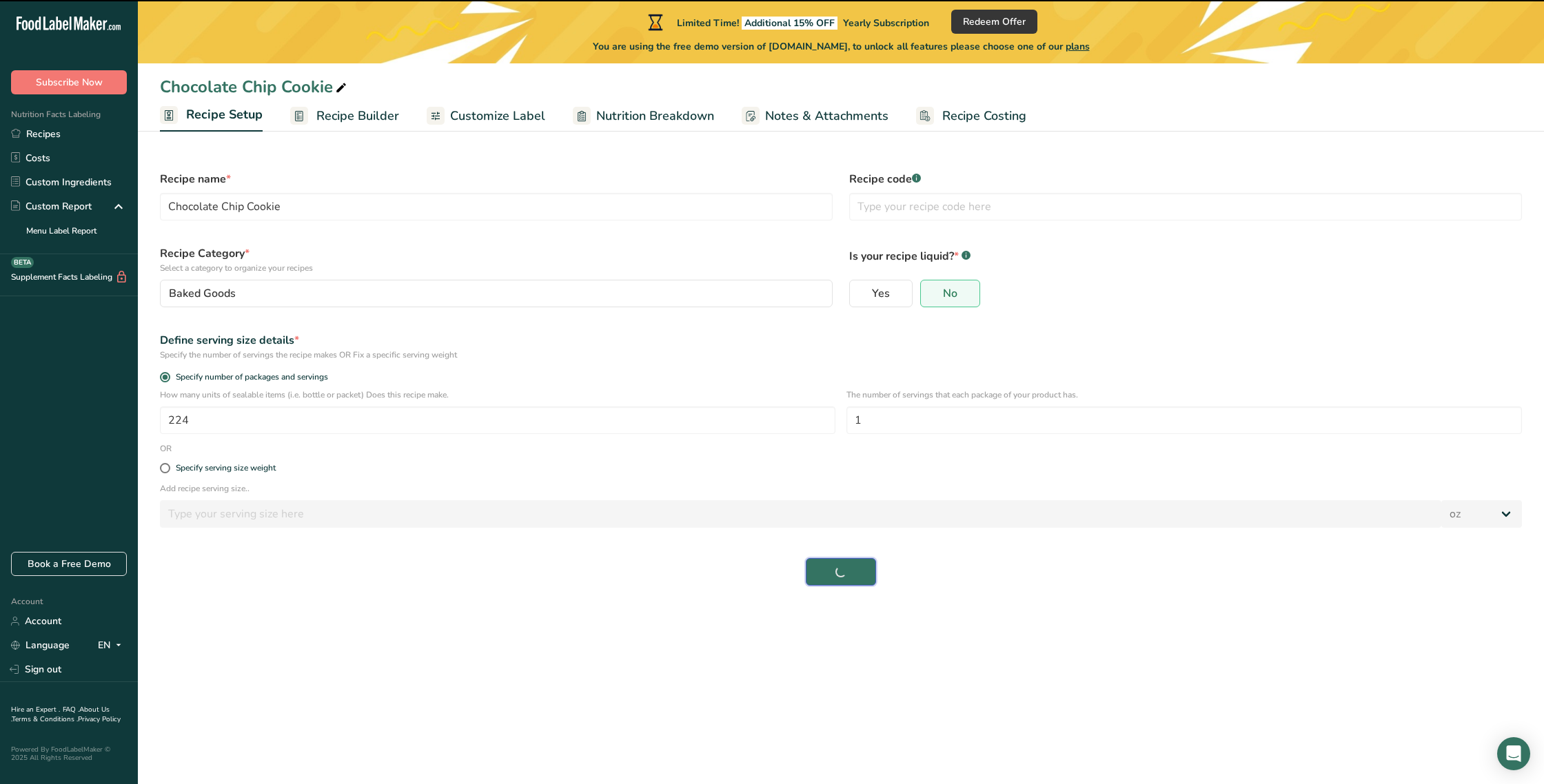
select select "0"
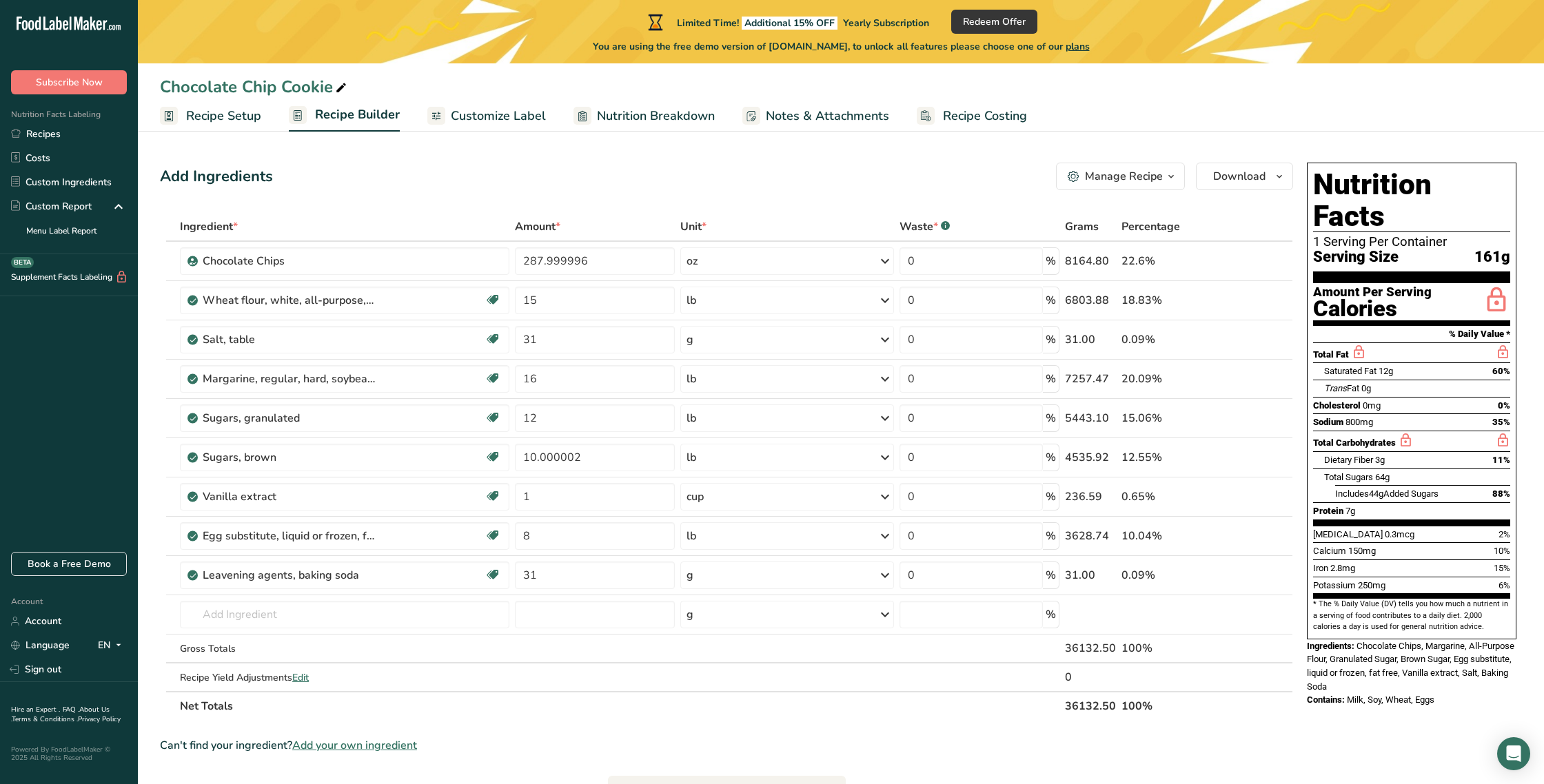
click at [1491, 249] on span "161g" at bounding box center [1493, 257] width 36 height 17
click at [477, 119] on span "Customize Label" at bounding box center [499, 116] width 95 height 19
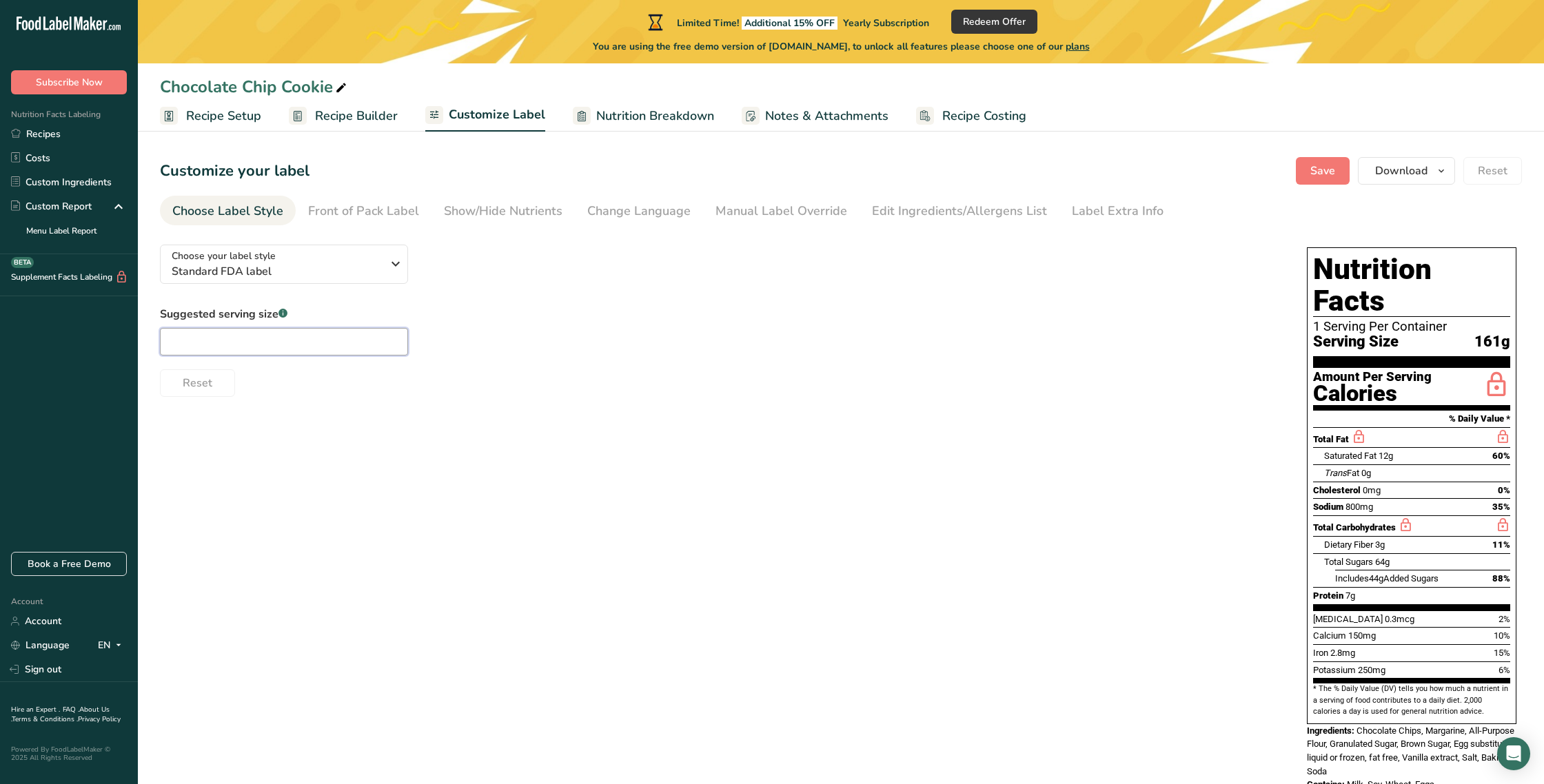
click at [198, 335] on input "text" at bounding box center [284, 342] width 248 height 27
type input "1"
click at [288, 383] on div "Reset" at bounding box center [719, 380] width 1119 height 33
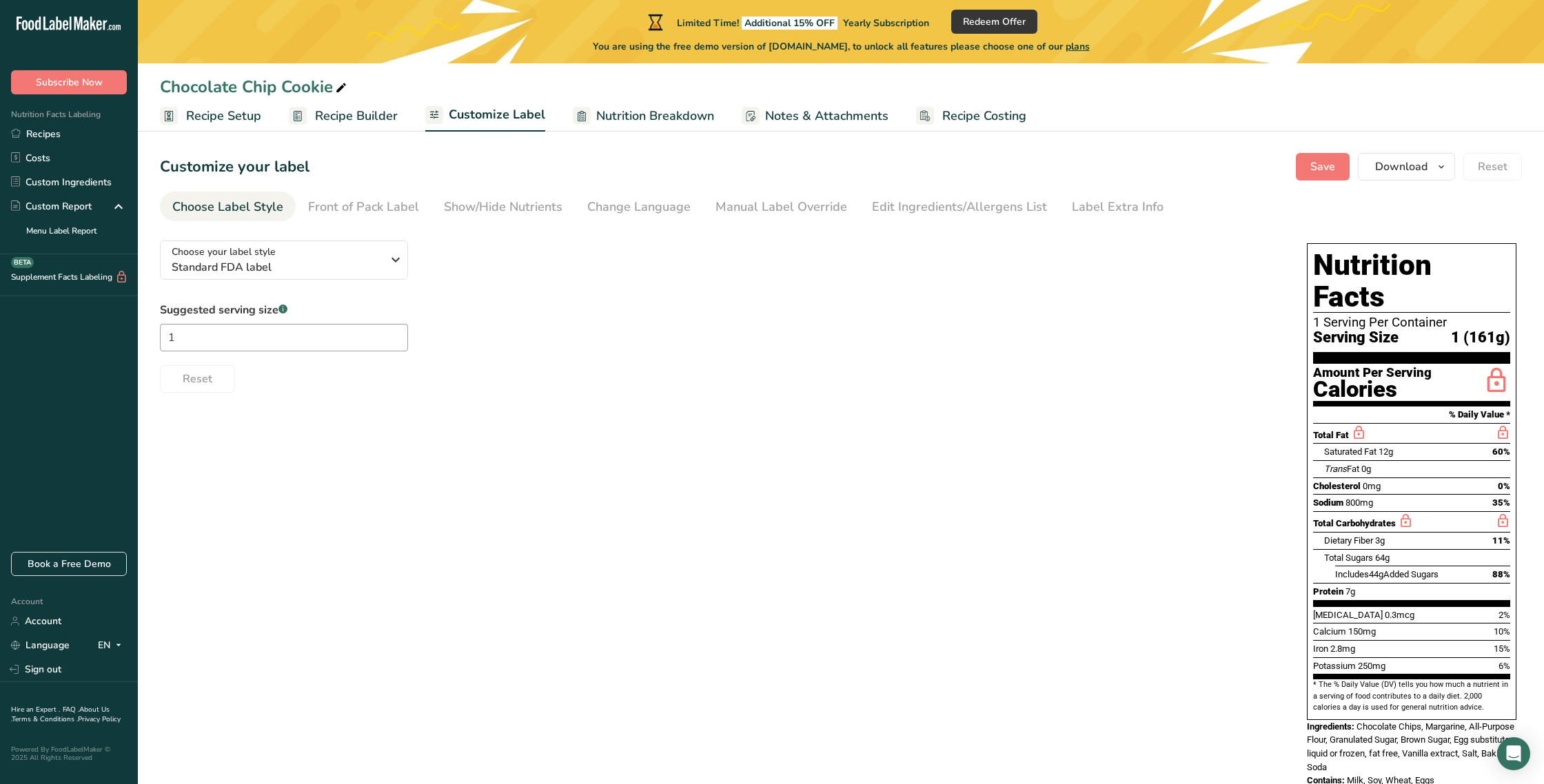
click at [637, 117] on span "Nutrition Breakdown" at bounding box center [655, 116] width 118 height 19
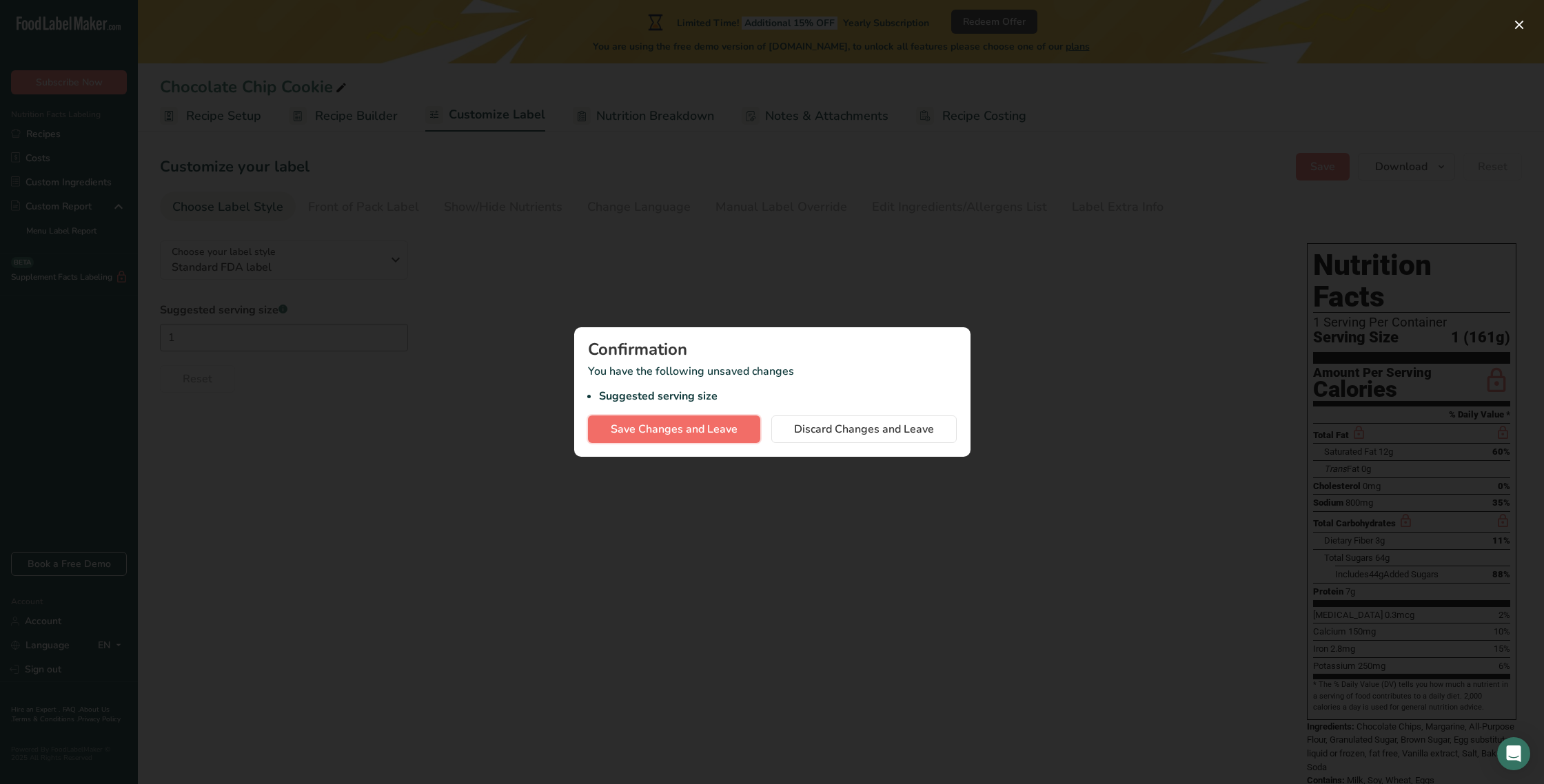
click at [669, 427] on span "Save Changes and Leave" at bounding box center [674, 429] width 127 height 17
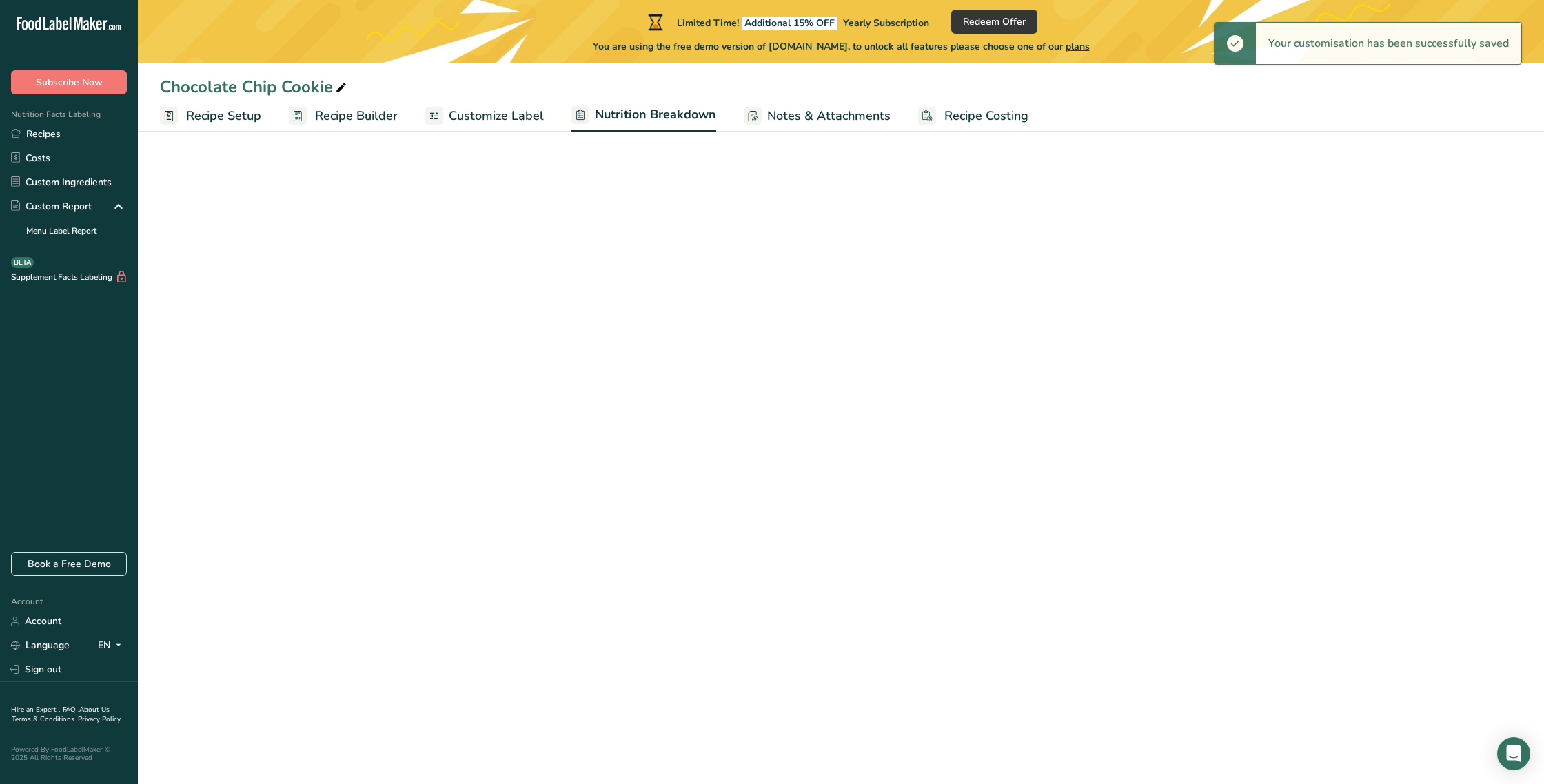
select select "Calories"
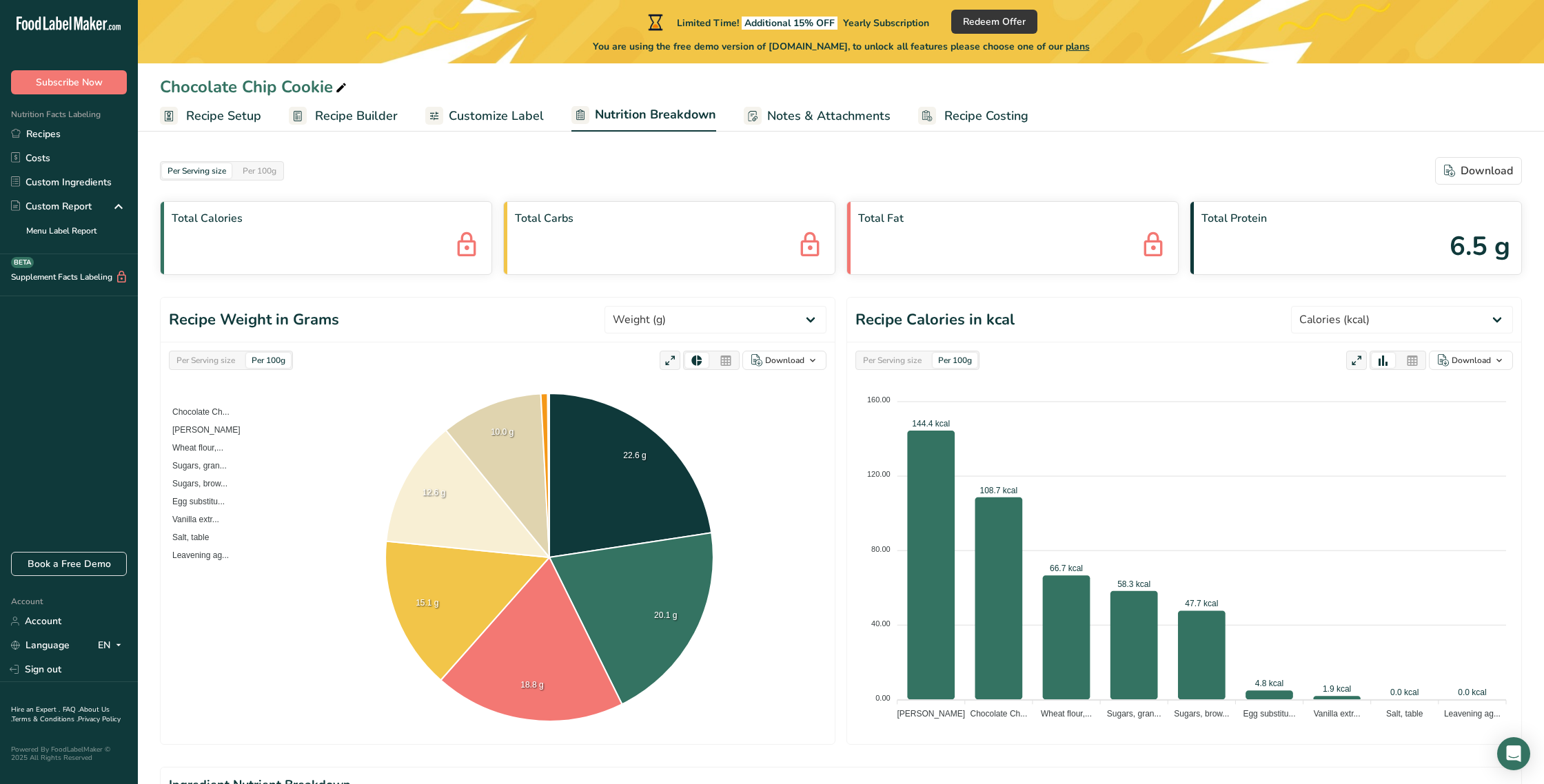
click at [510, 111] on span "Customize Label" at bounding box center [497, 116] width 95 height 19
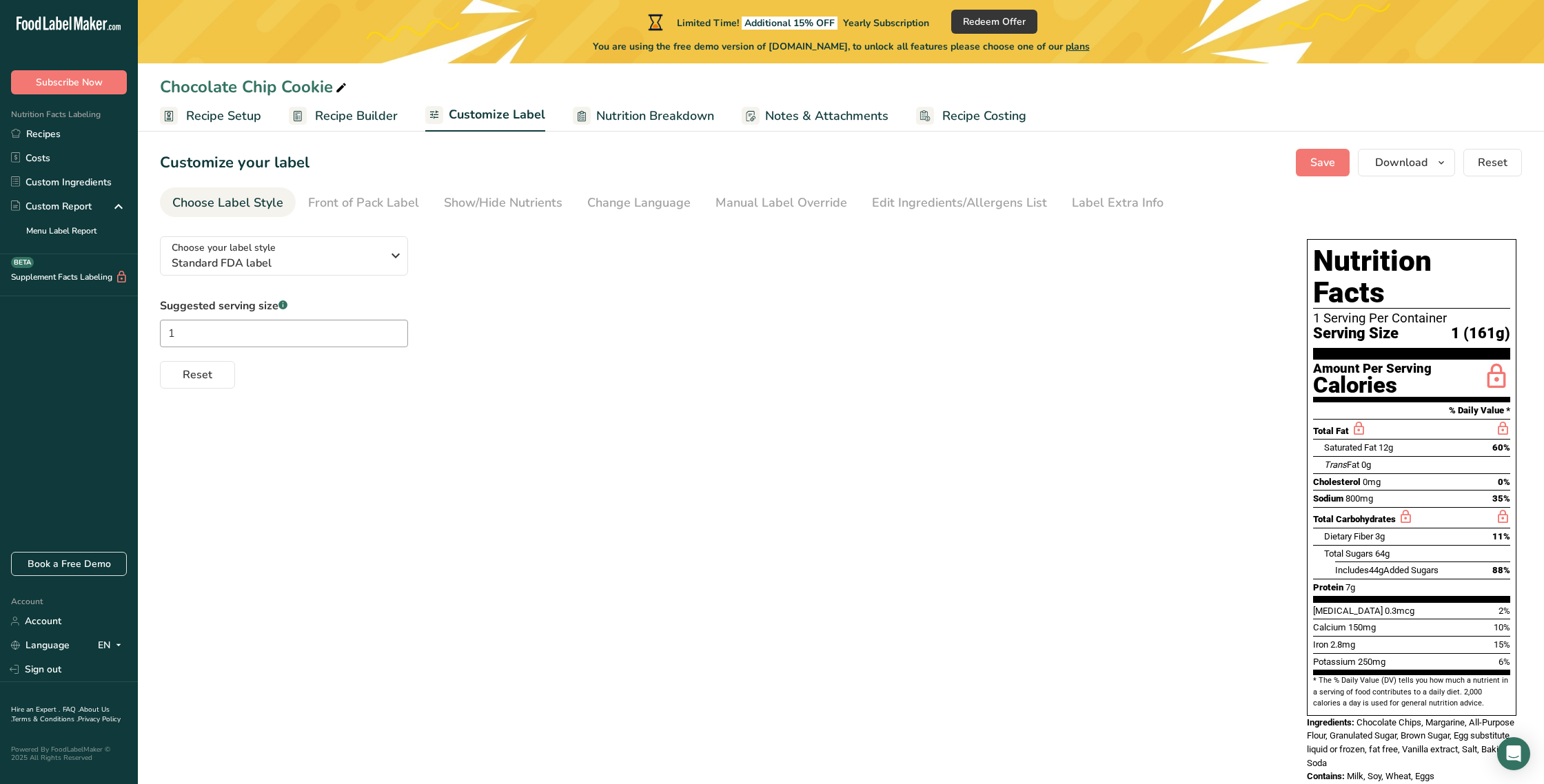
scroll to position [12, 0]
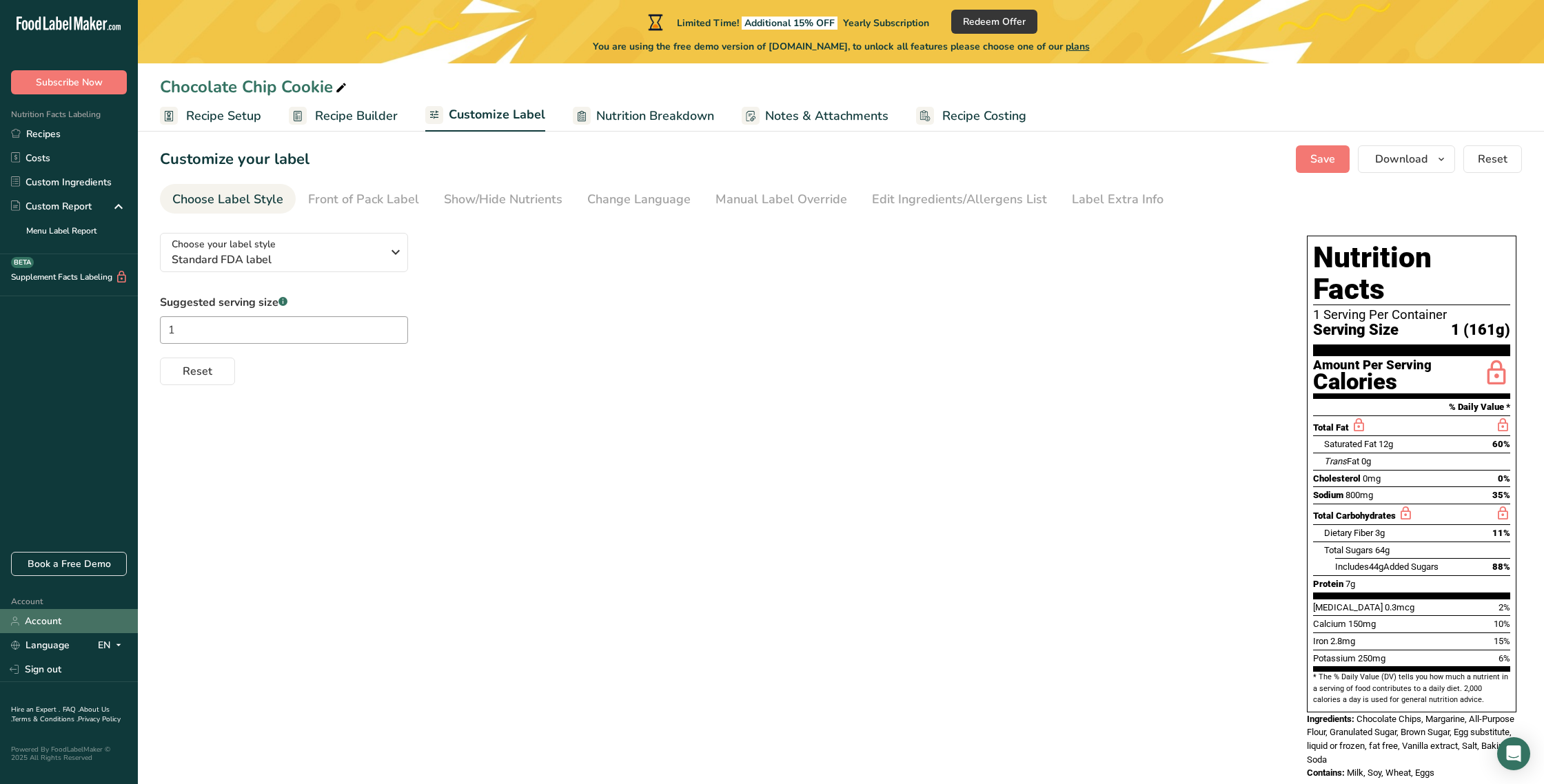
click at [45, 619] on link "Account" at bounding box center [68, 621] width 138 height 24
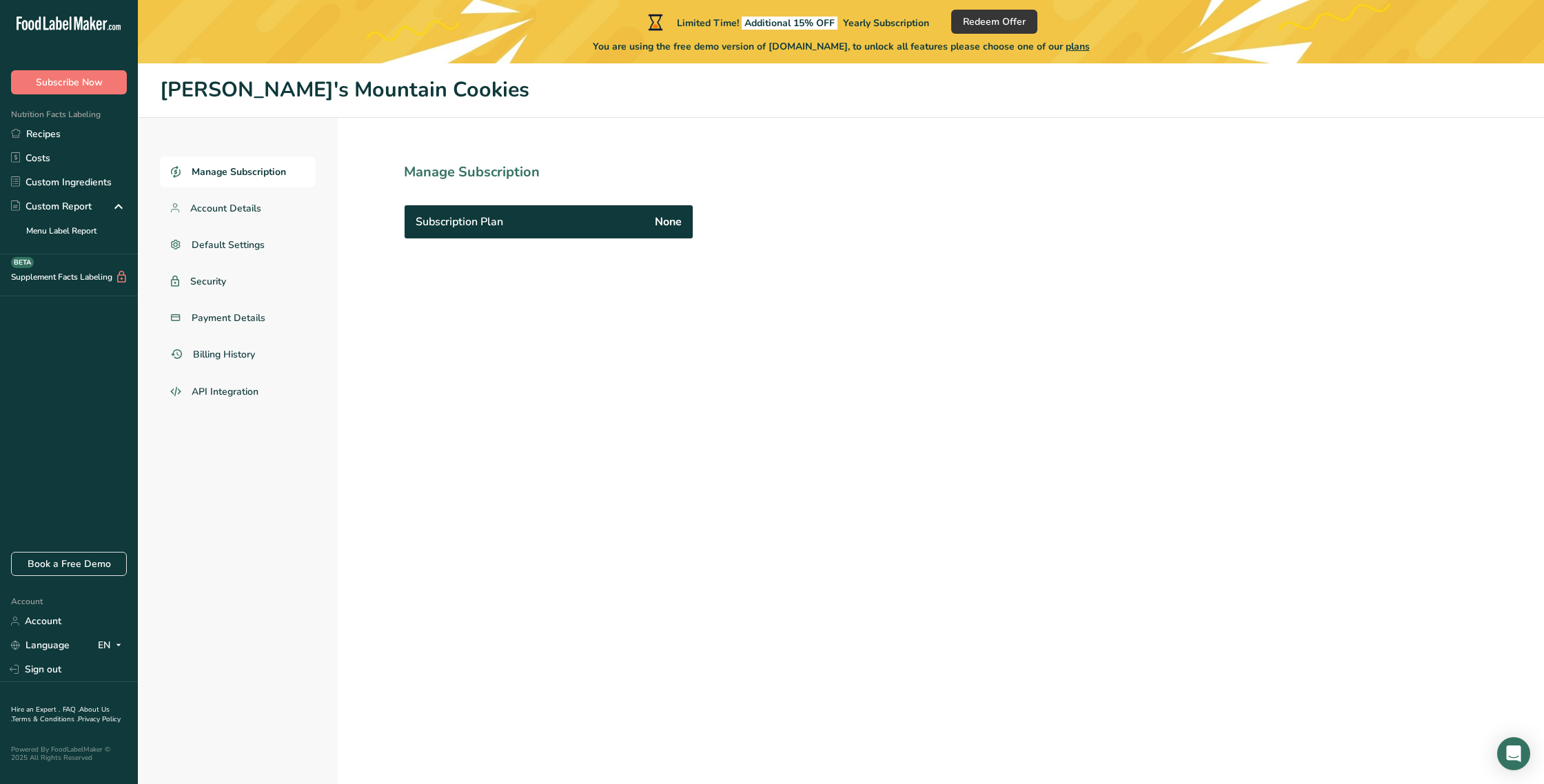
click at [587, 229] on div "Subscription Plan None" at bounding box center [549, 222] width 288 height 33
click at [468, 225] on span "Subscription Plan" at bounding box center [459, 222] width 87 height 17
click at [667, 220] on span "None" at bounding box center [668, 222] width 27 height 17
click at [1001, 20] on span "Redeem Offer" at bounding box center [994, 22] width 63 height 14
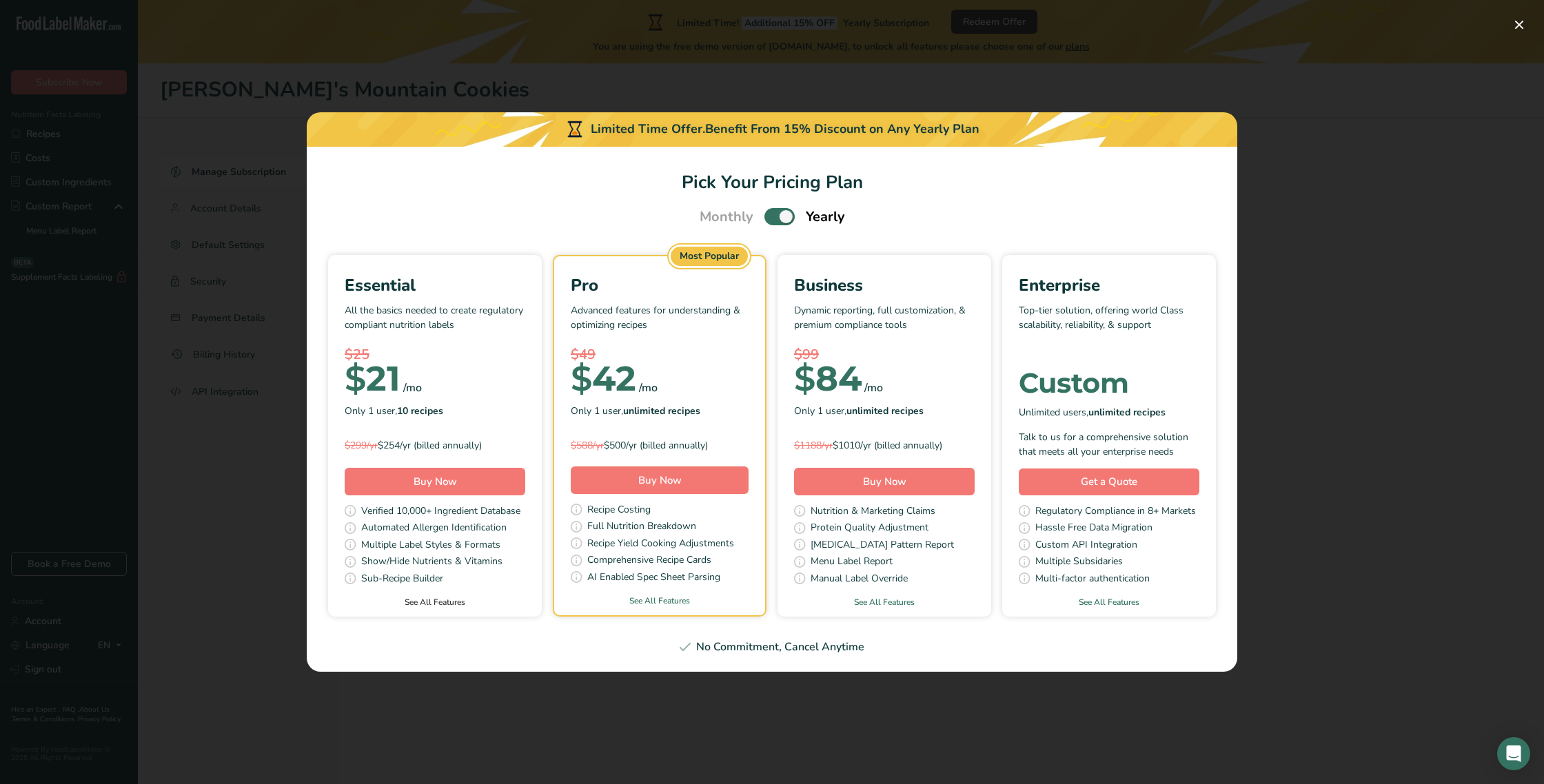
click at [422, 603] on link "See All Features" at bounding box center [435, 602] width 214 height 12
click at [1519, 28] on button "Pick Your Pricing Plan Modal" at bounding box center [1519, 24] width 22 height 22
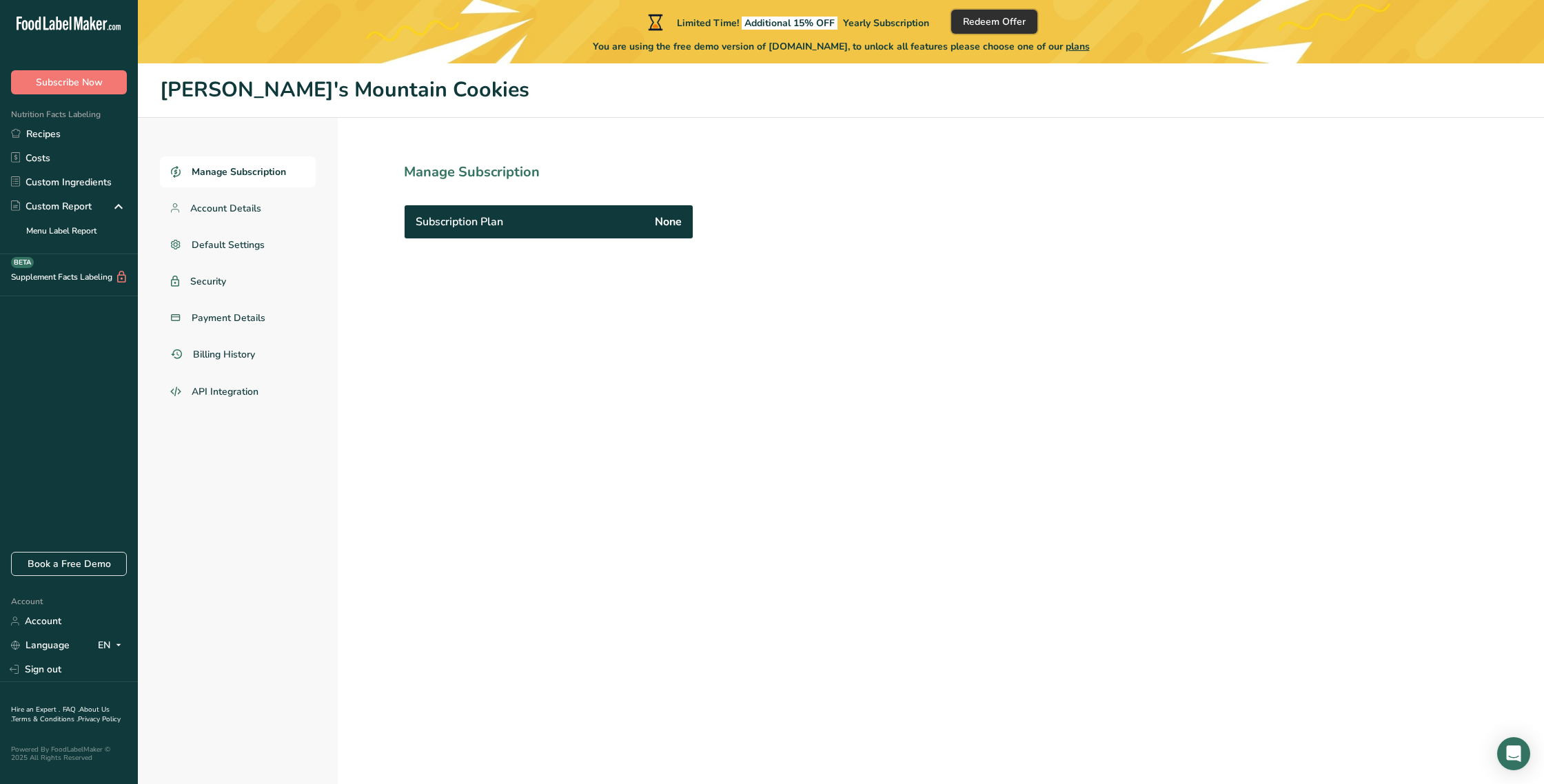
click at [986, 23] on span "Redeem Offer" at bounding box center [994, 22] width 63 height 14
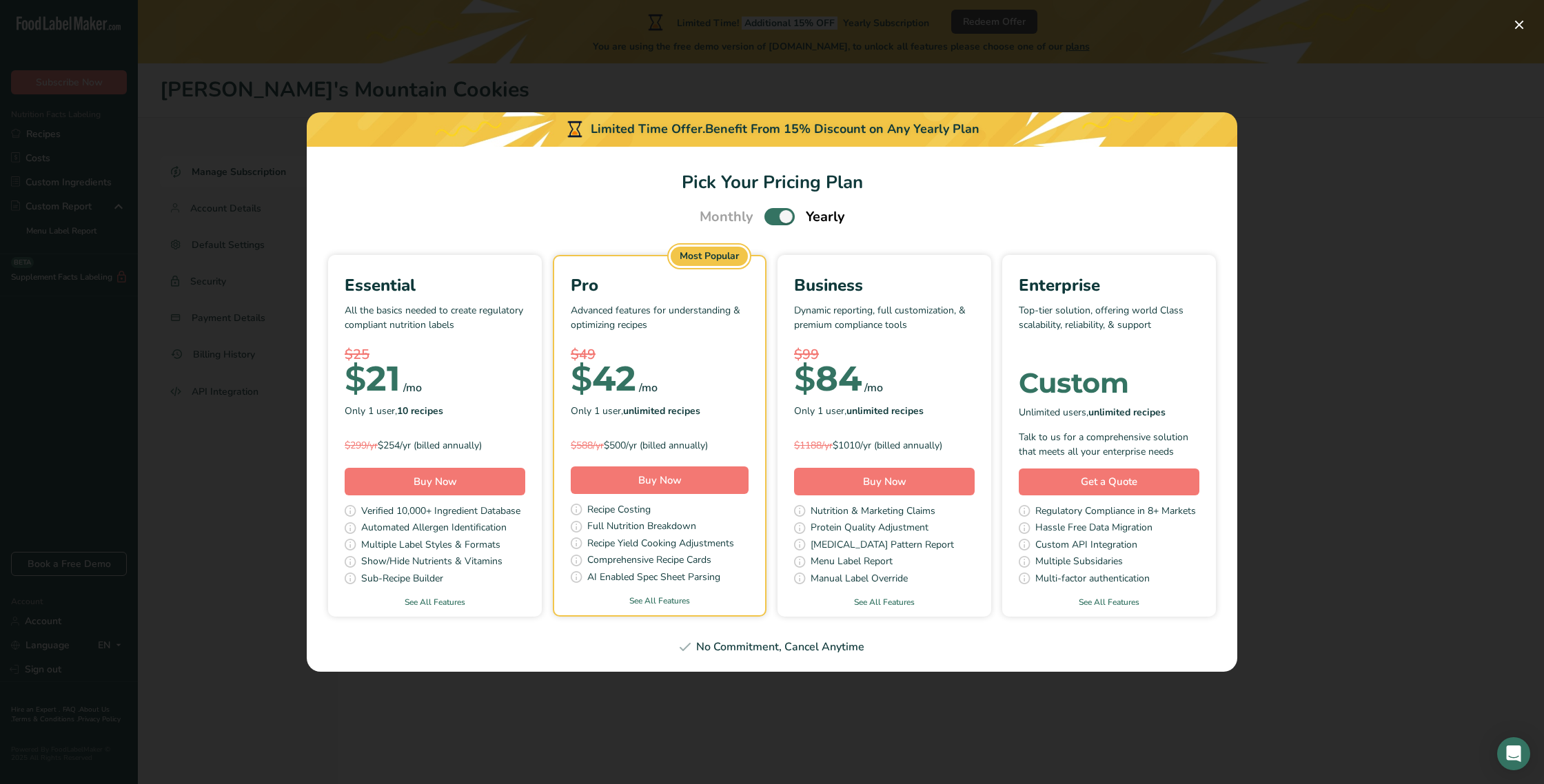
click at [457, 347] on div "$25" at bounding box center [435, 355] width 181 height 21
click at [1525, 23] on button "Pick Your Pricing Plan Modal" at bounding box center [1519, 24] width 22 height 22
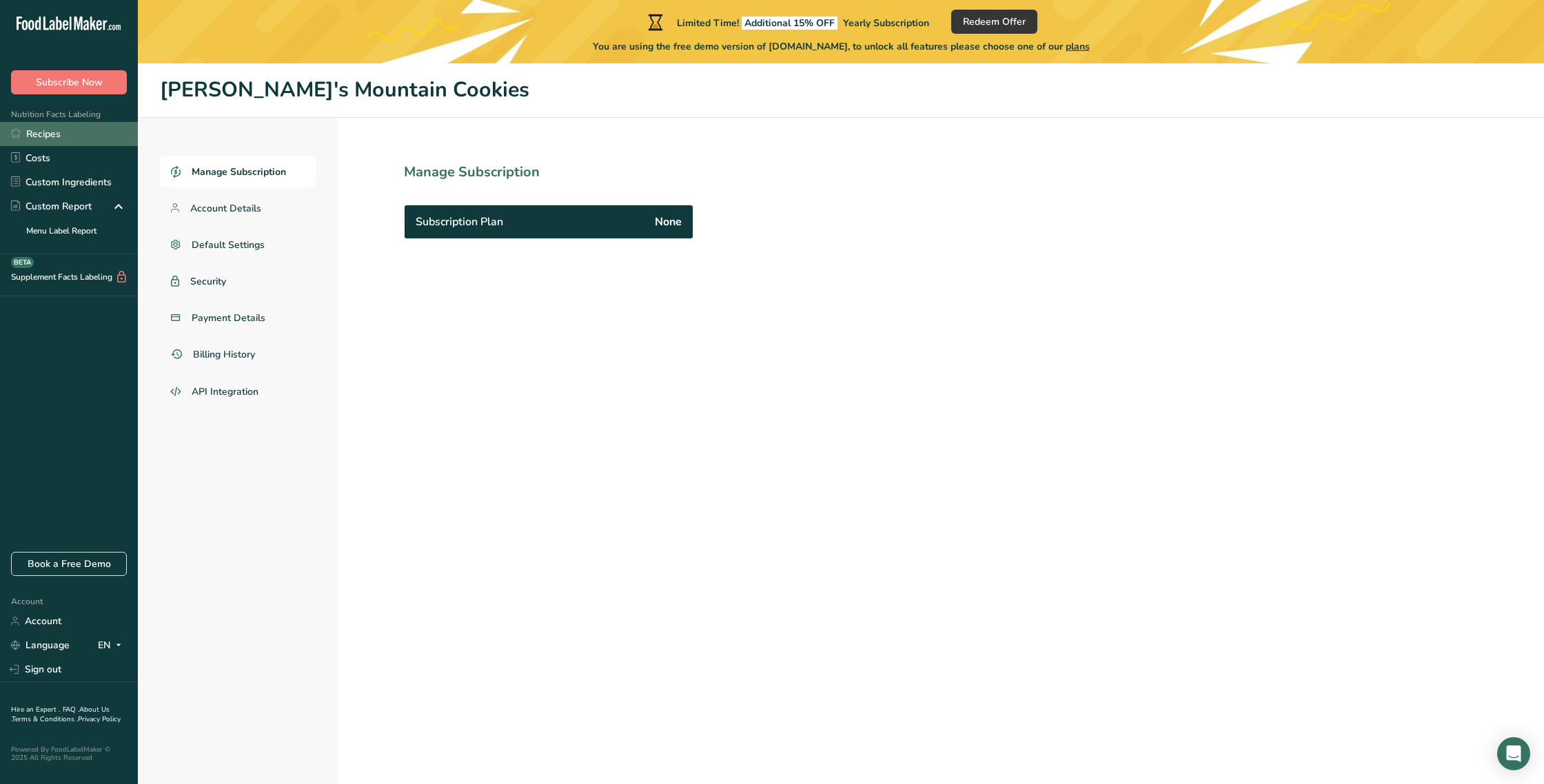
click at [40, 133] on link "Recipes" at bounding box center [68, 133] width 138 height 24
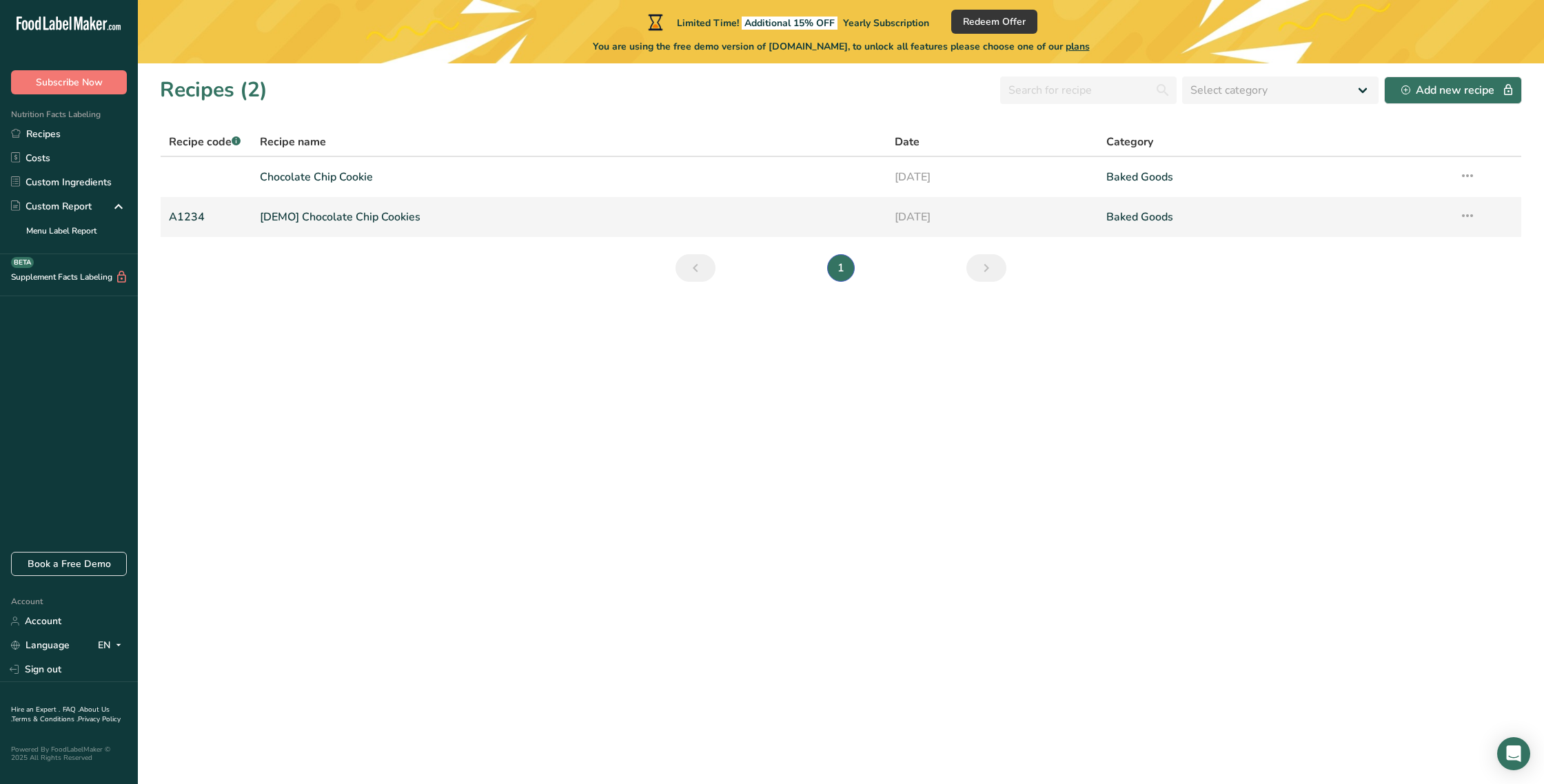
click at [445, 213] on link "[DEMO] Chocolate Chip Cookies" at bounding box center [569, 217] width 618 height 29
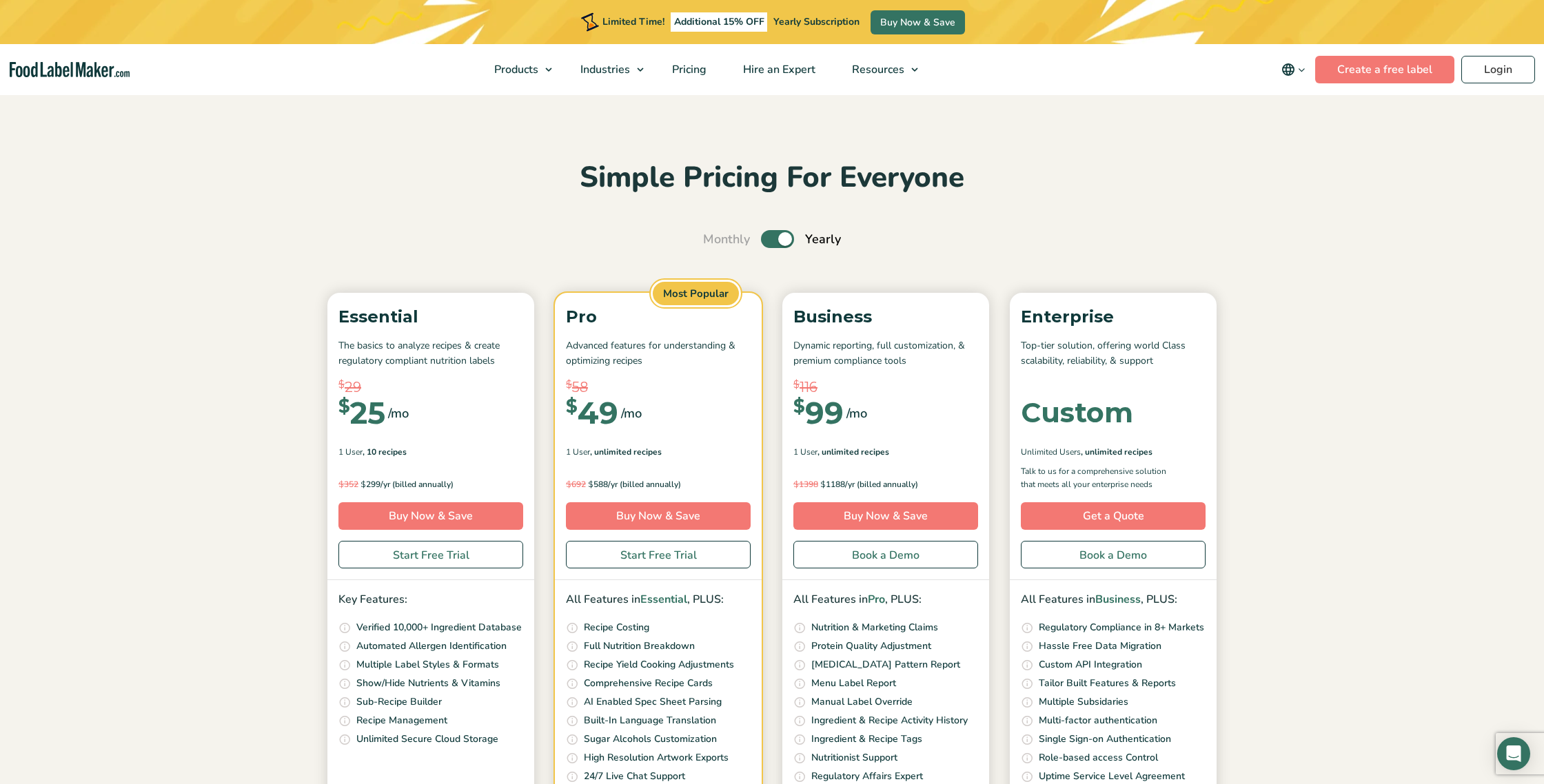
click at [466, 421] on div "$ 29 $ 25 /mo" at bounding box center [431, 414] width 185 height 52
click at [481, 306] on p "Essential" at bounding box center [431, 317] width 185 height 26
click at [471, 415] on div "$ 29 $ 25 /mo" at bounding box center [431, 414] width 185 height 52
